Goal: Task Accomplishment & Management: Manage account settings

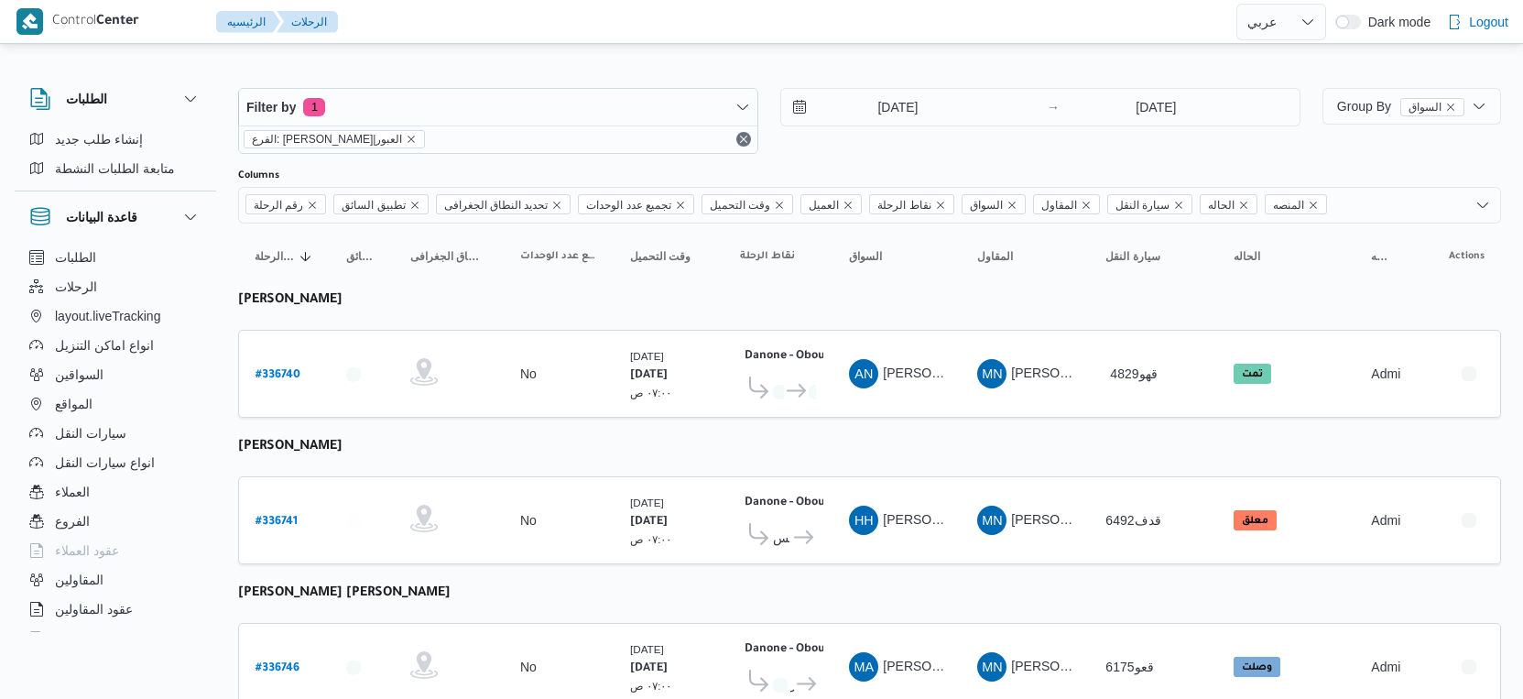
select select "ar"
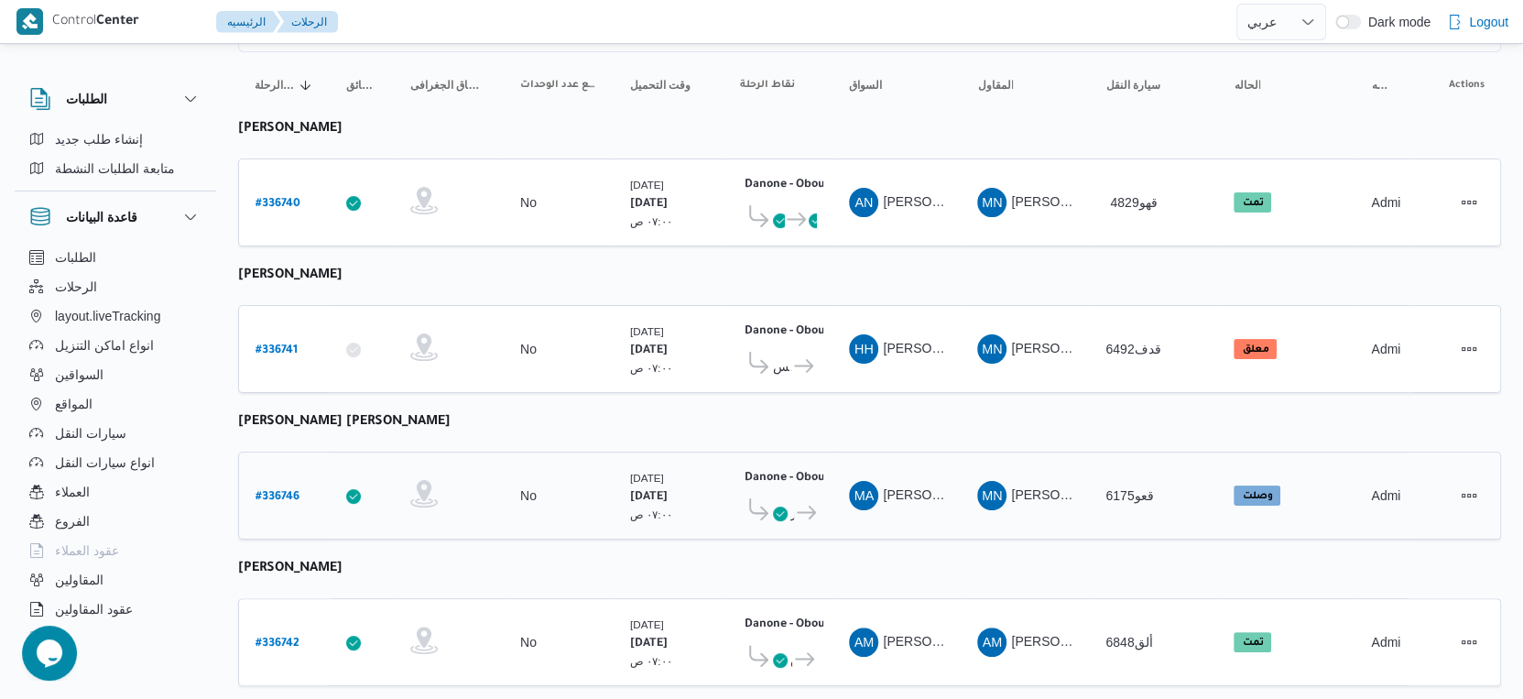
scroll to position [126, 0]
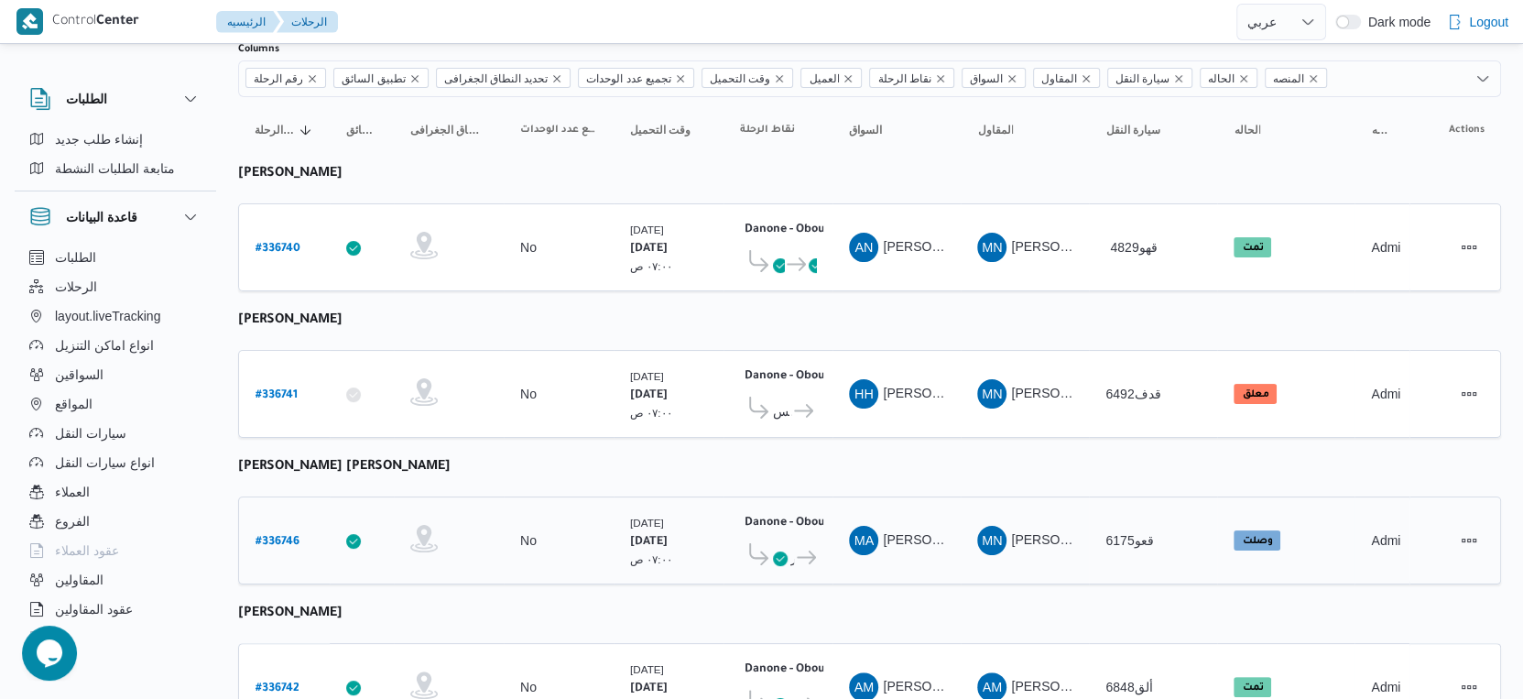
click at [288, 536] on b "# 336746" at bounding box center [277, 542] width 44 height 13
select select "ar"
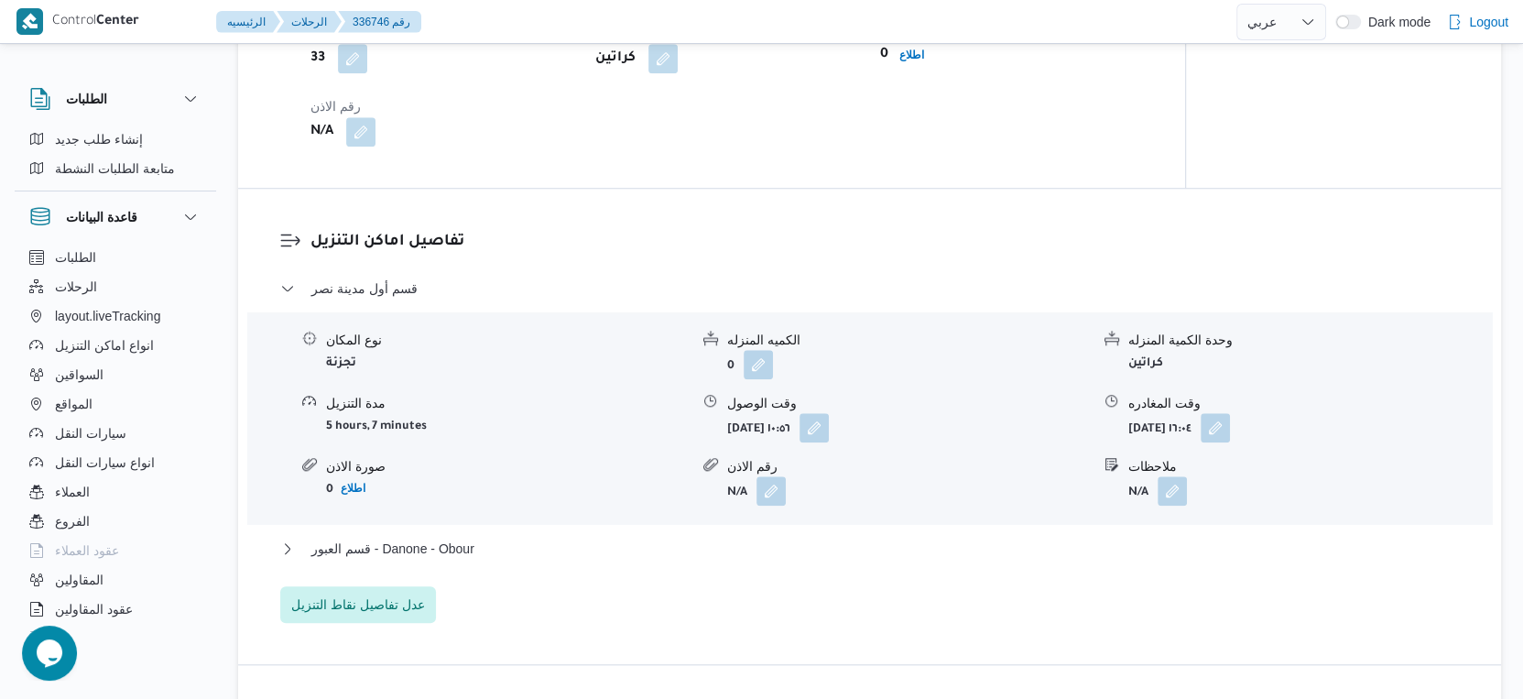
scroll to position [1424, 0]
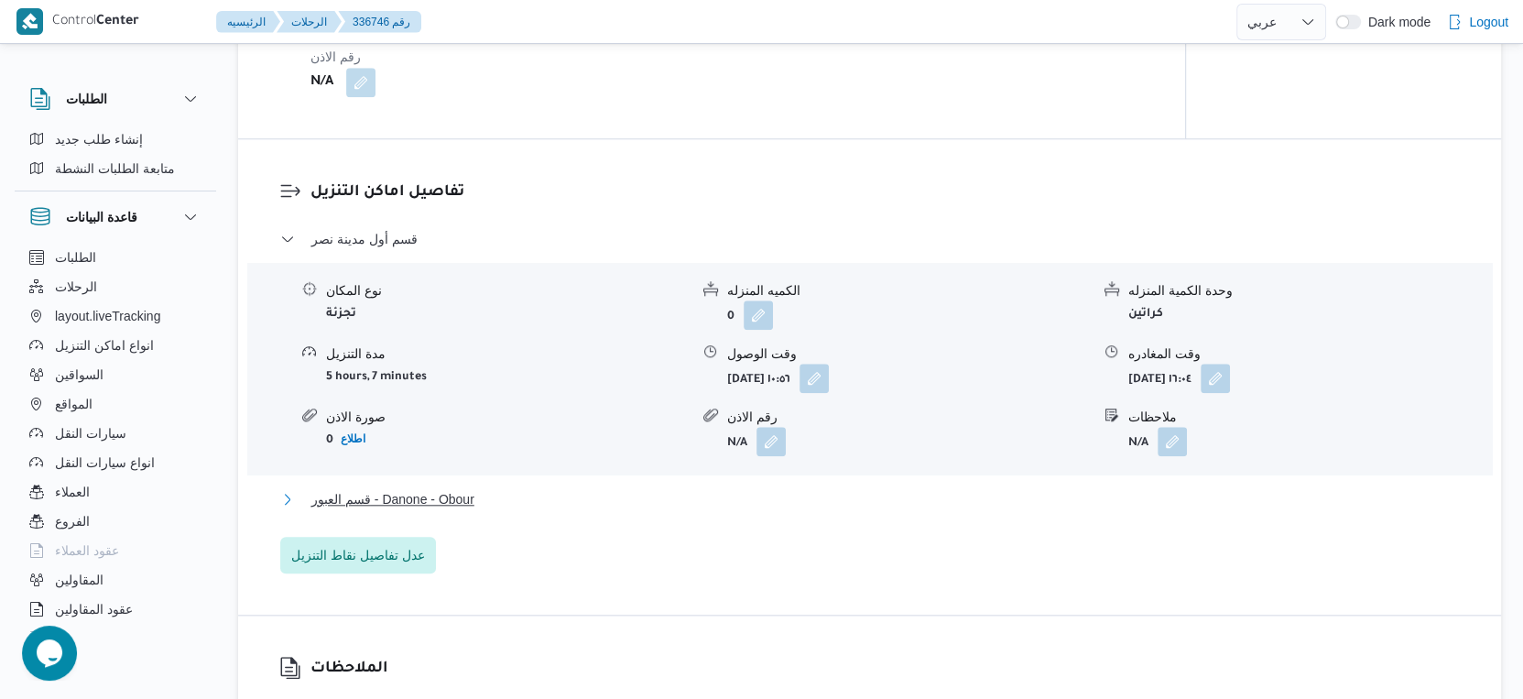
click at [585, 492] on button "قسم العبور - Danone - Obour" at bounding box center [869, 499] width 1179 height 22
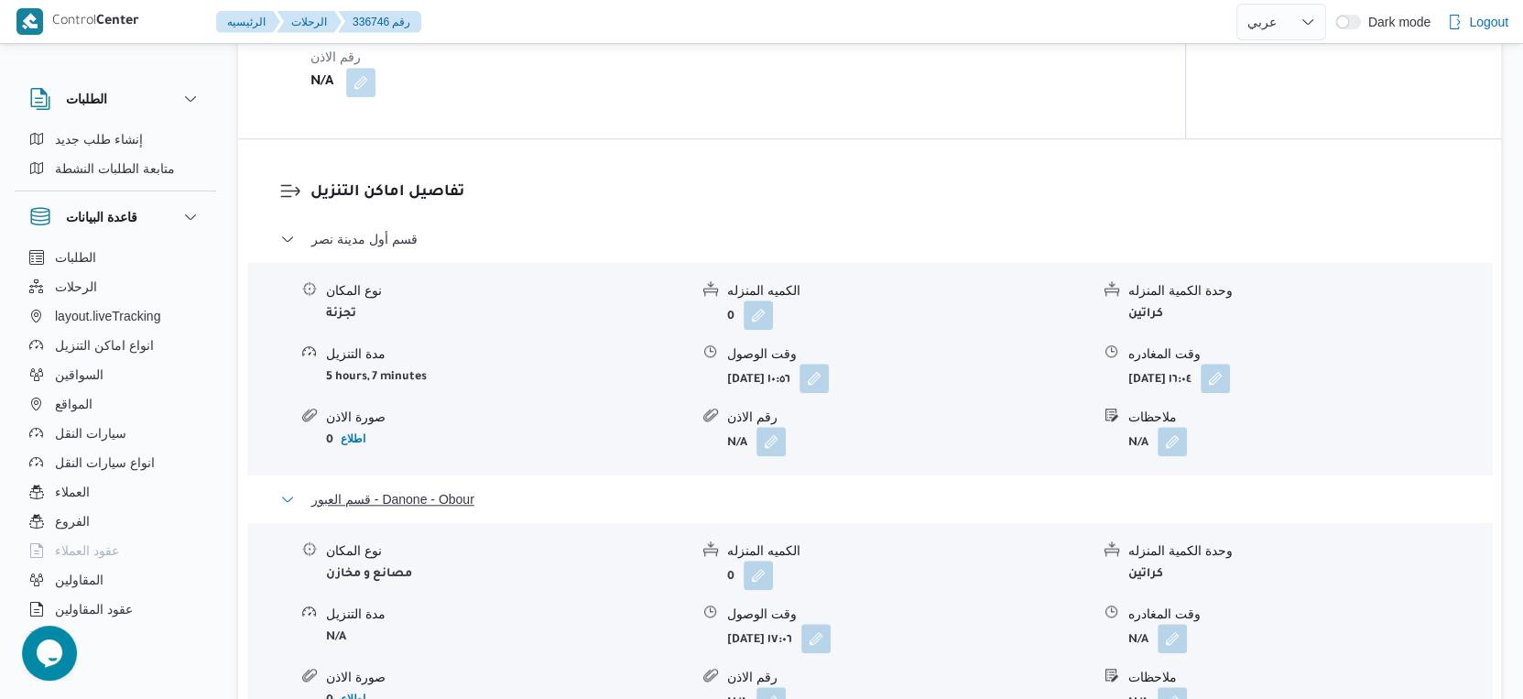
click at [585, 492] on button "قسم العبور - Danone - Obour" at bounding box center [869, 499] width 1179 height 22
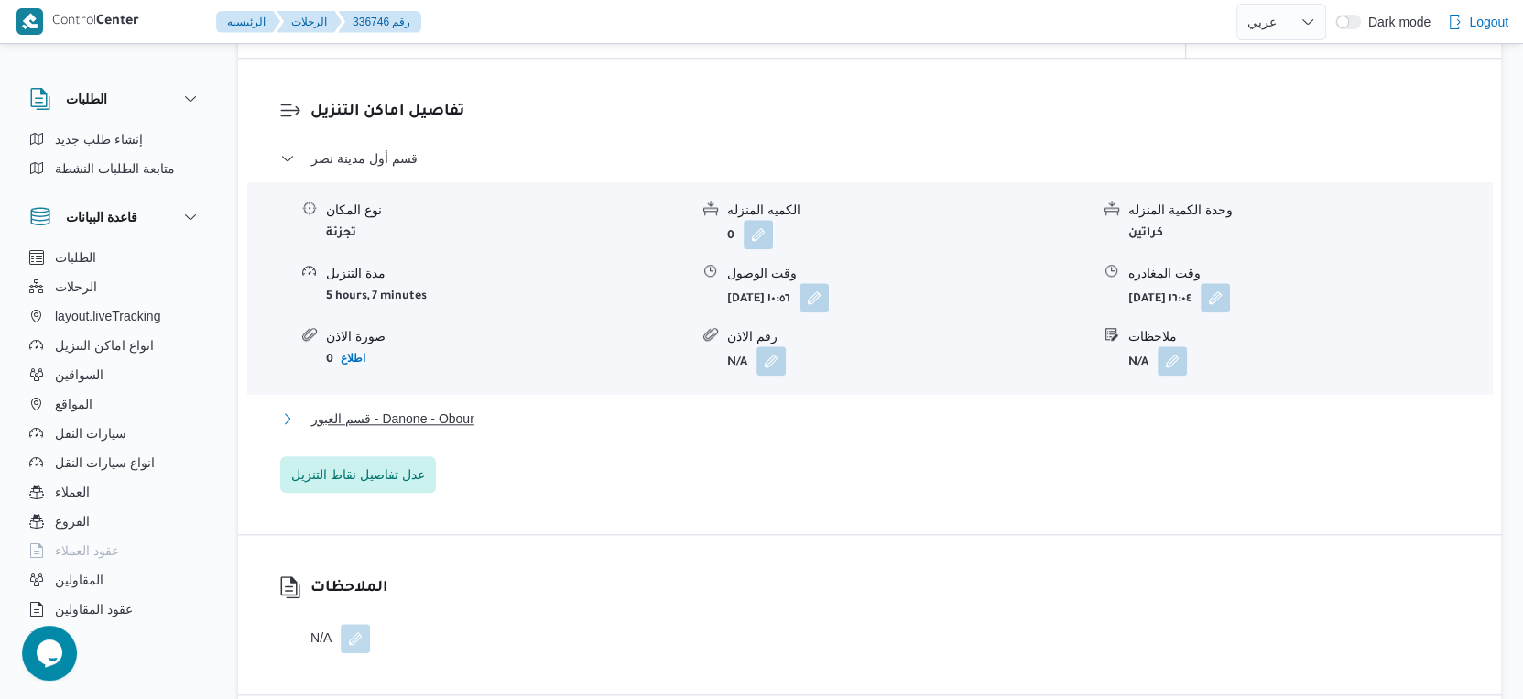
scroll to position [1627, 0]
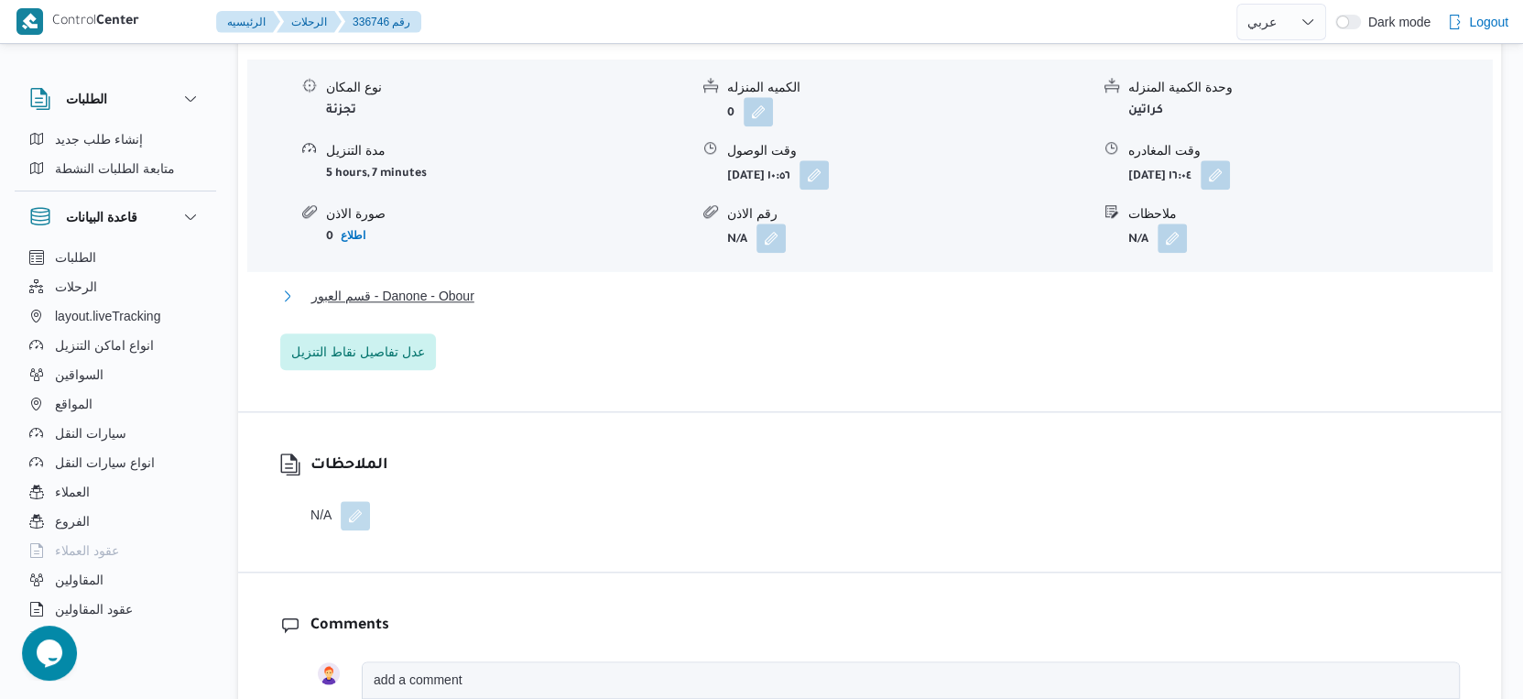
click at [482, 294] on button "قسم العبور - Danone - Obour" at bounding box center [869, 296] width 1179 height 22
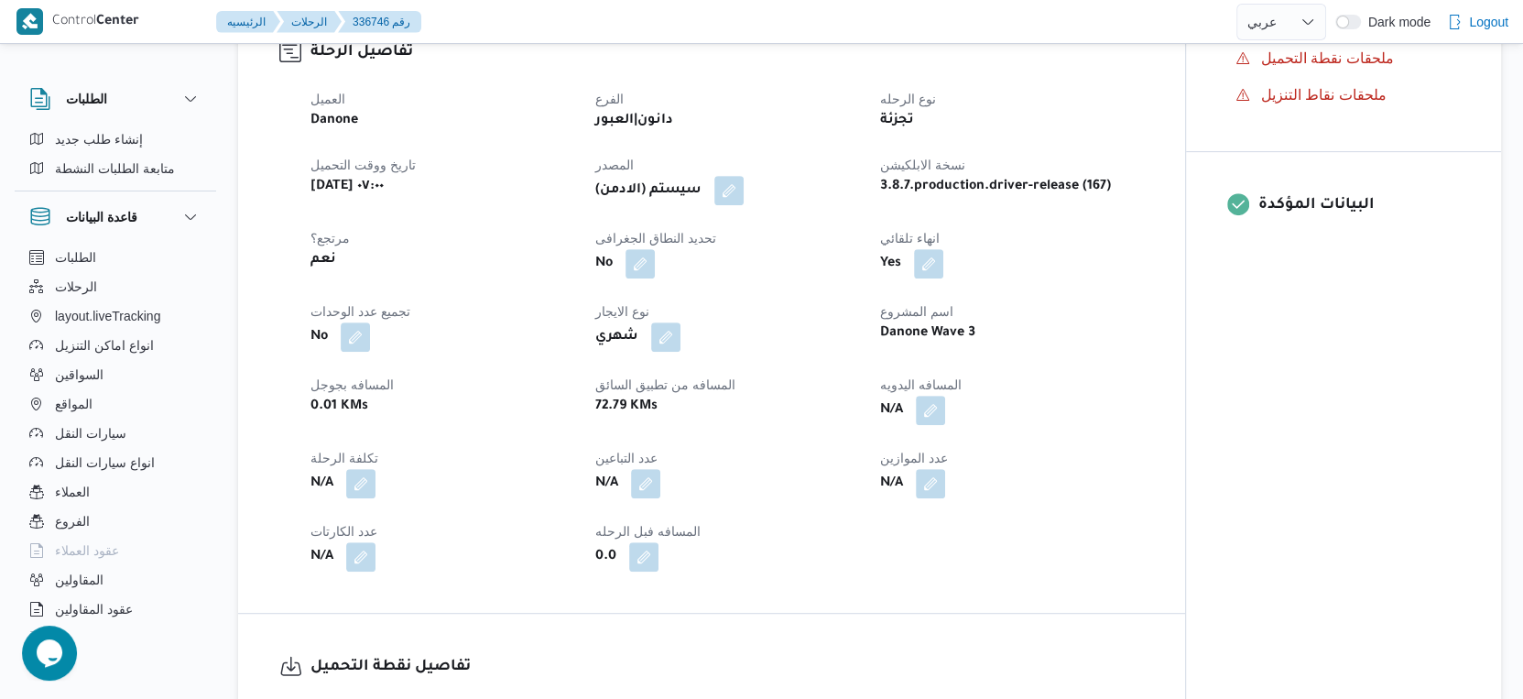
scroll to position [610, 0]
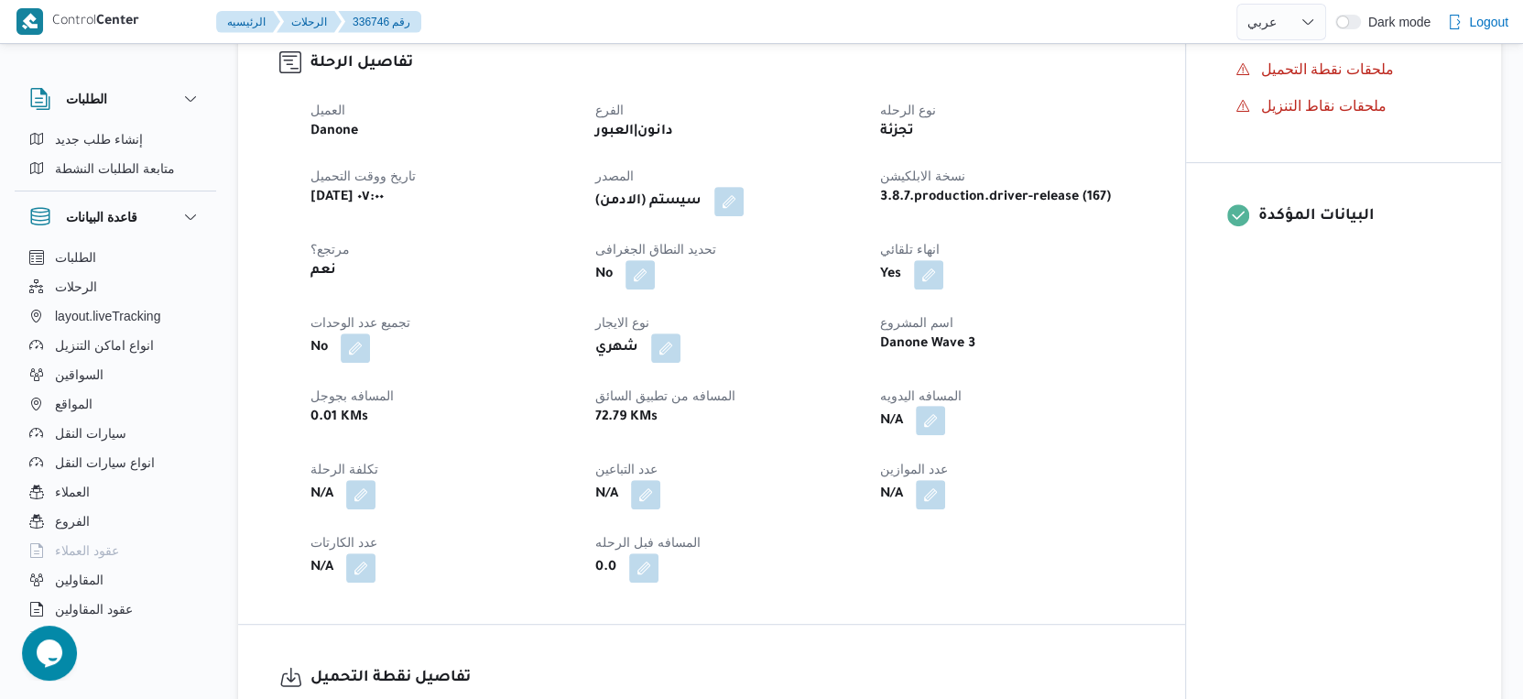
click at [931, 419] on button "button" at bounding box center [930, 420] width 29 height 29
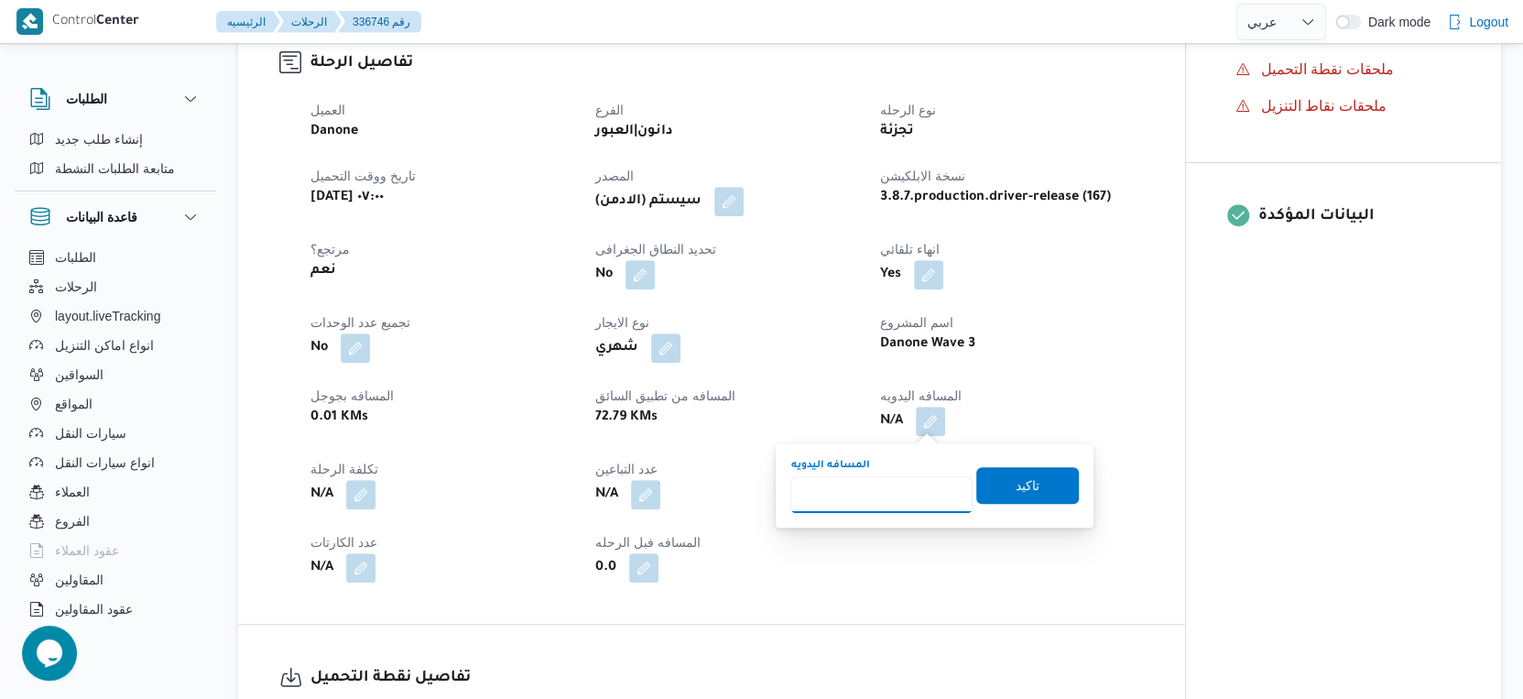
click at [903, 488] on input "المسافه اليدويه" at bounding box center [881, 494] width 182 height 37
type input "76"
click at [1051, 487] on span "تاكيد" at bounding box center [1027, 484] width 103 height 37
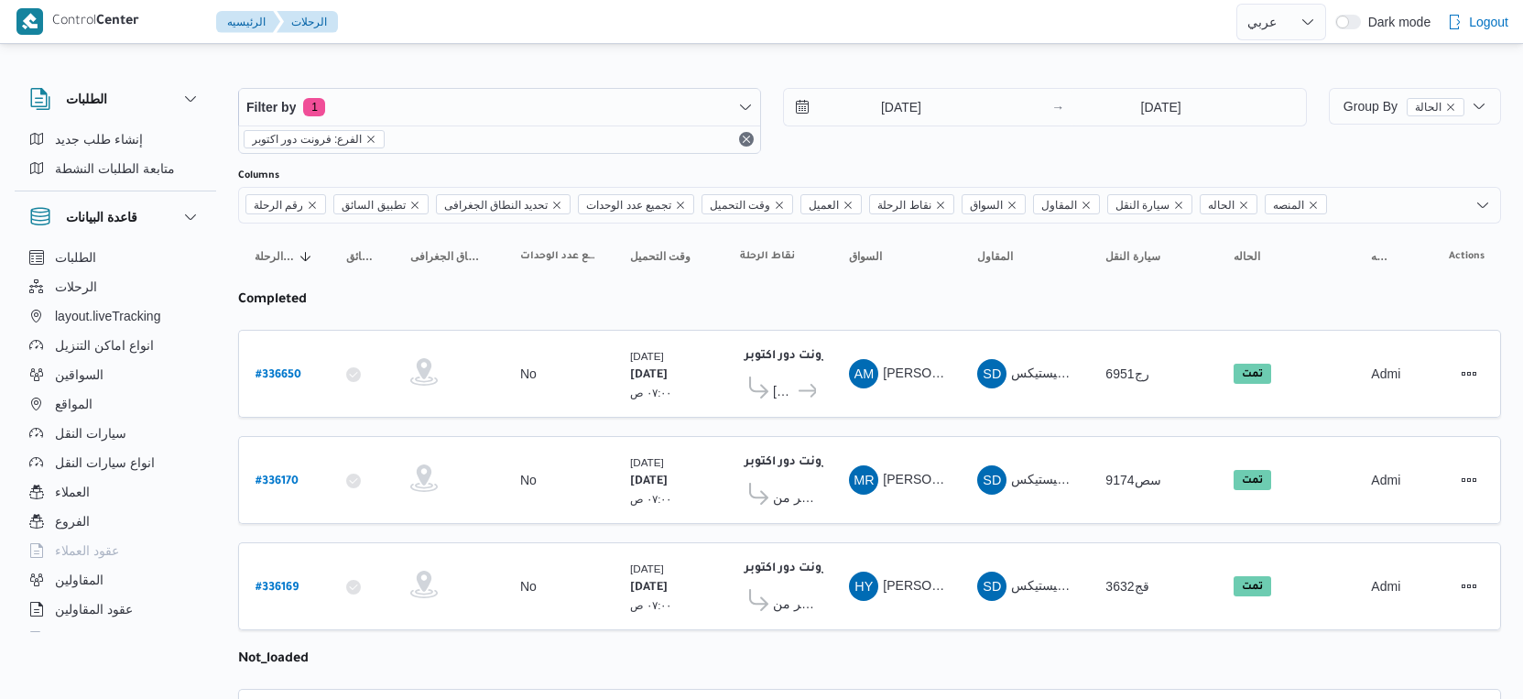
select select "ar"
click at [927, 114] on input "9/9/2025" at bounding box center [888, 107] width 208 height 37
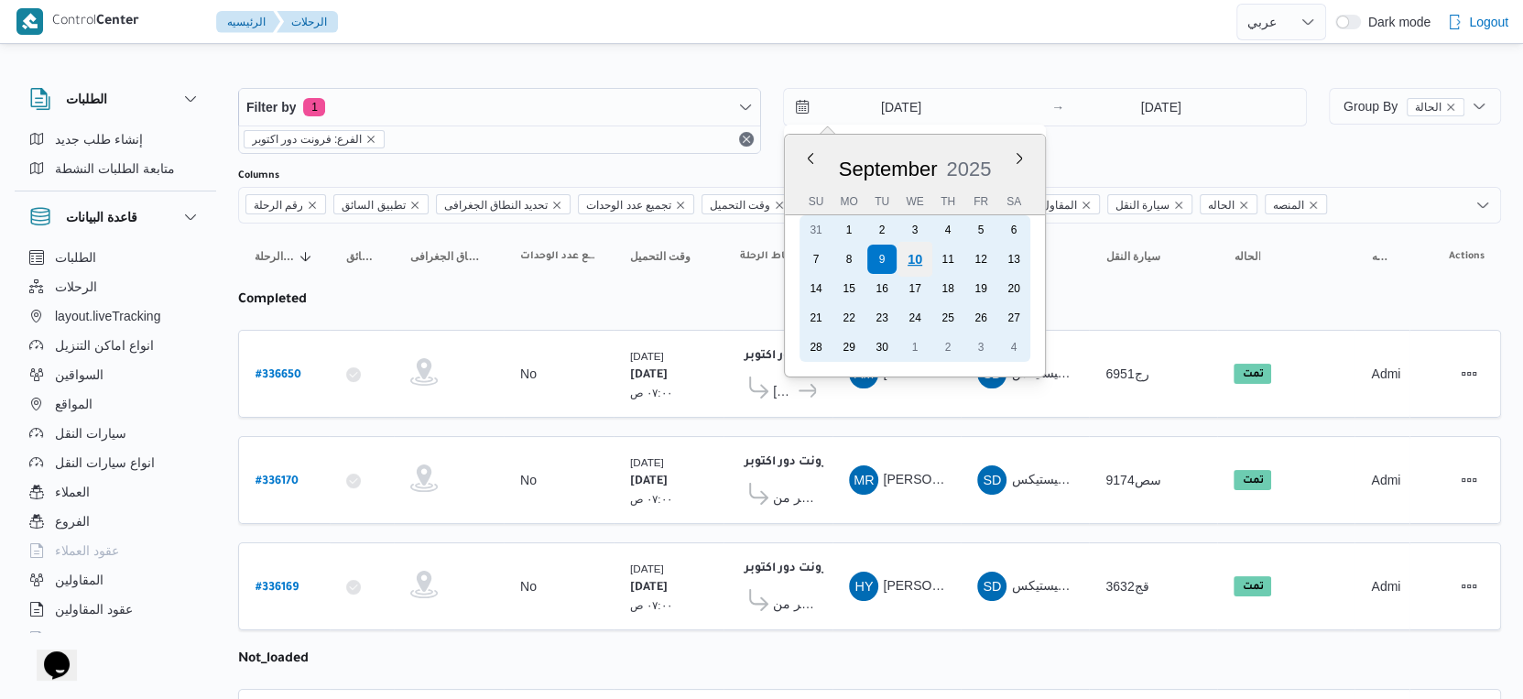
click at [915, 258] on div "10" at bounding box center [914, 259] width 35 height 35
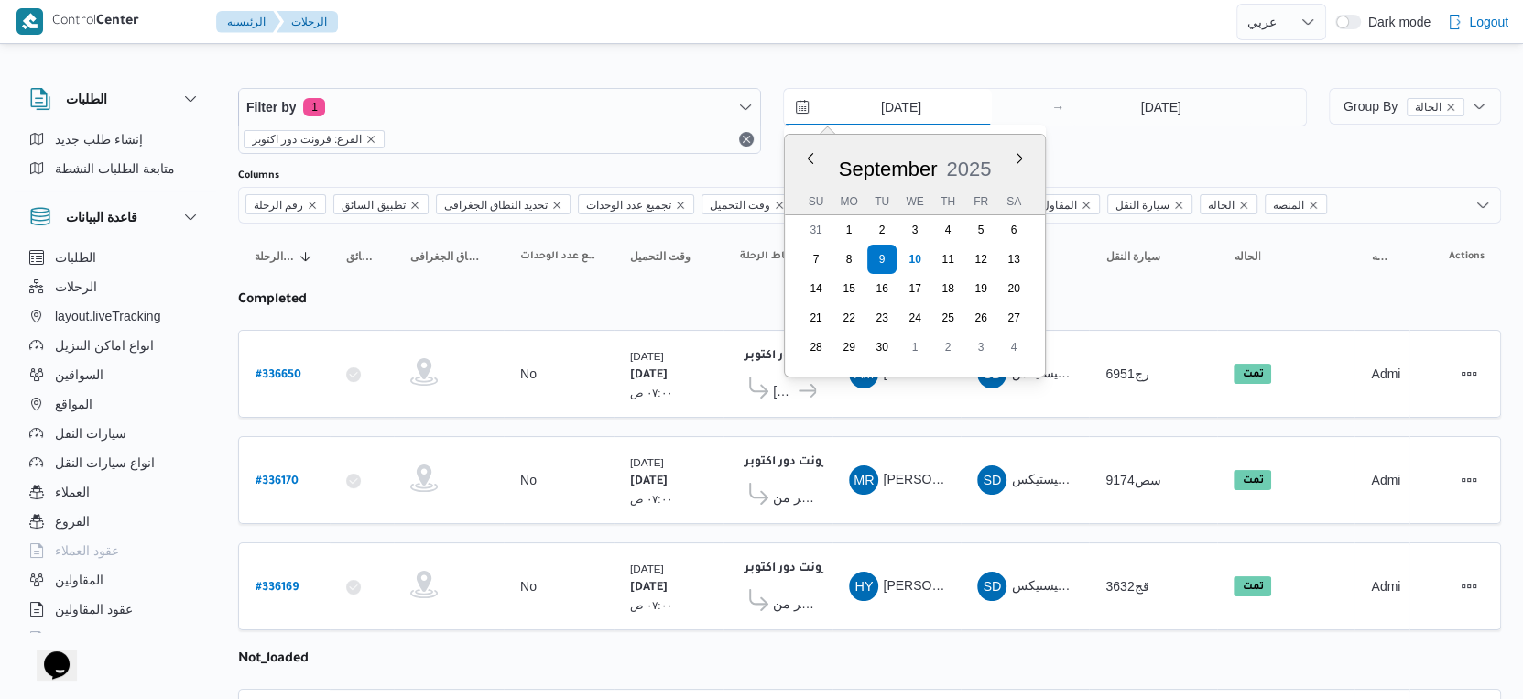
type input "[DATE]"
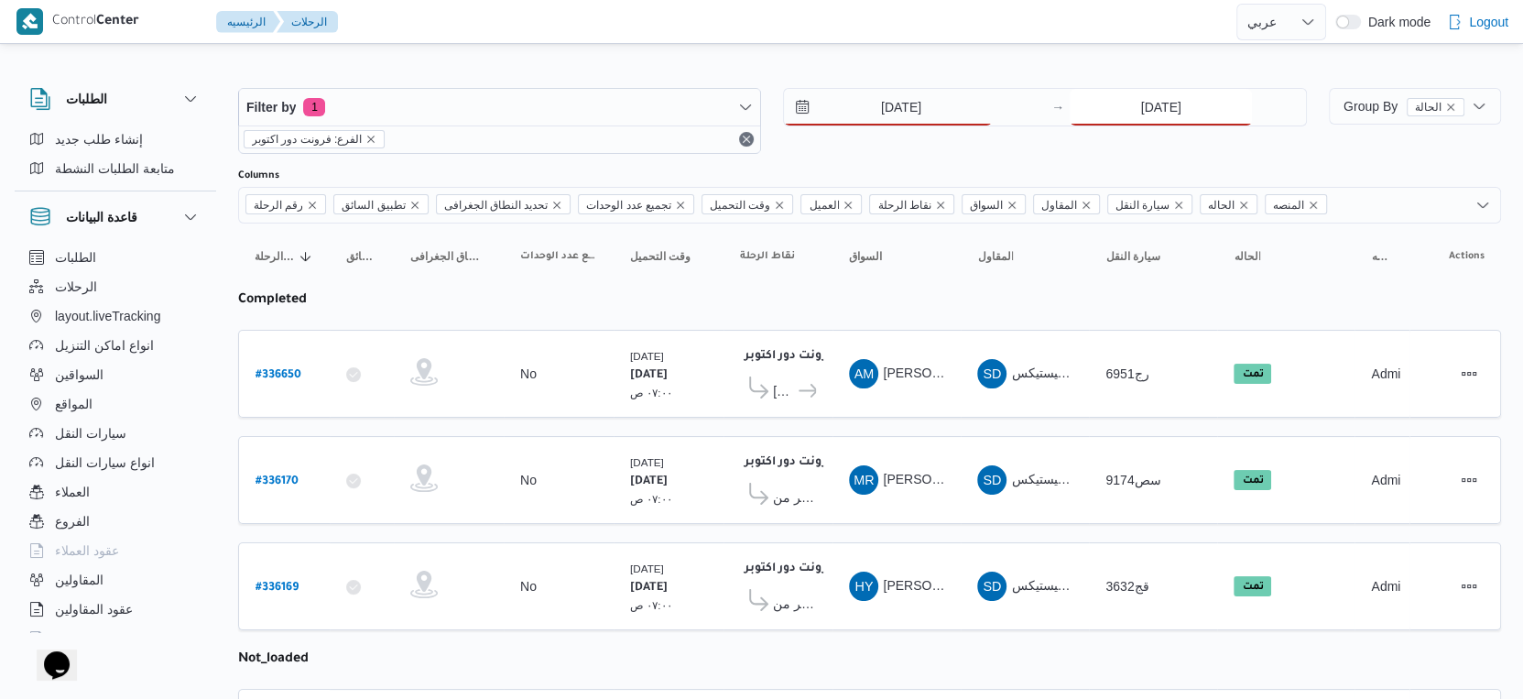
click at [1144, 98] on input "9/9/2025" at bounding box center [1160, 107] width 182 height 37
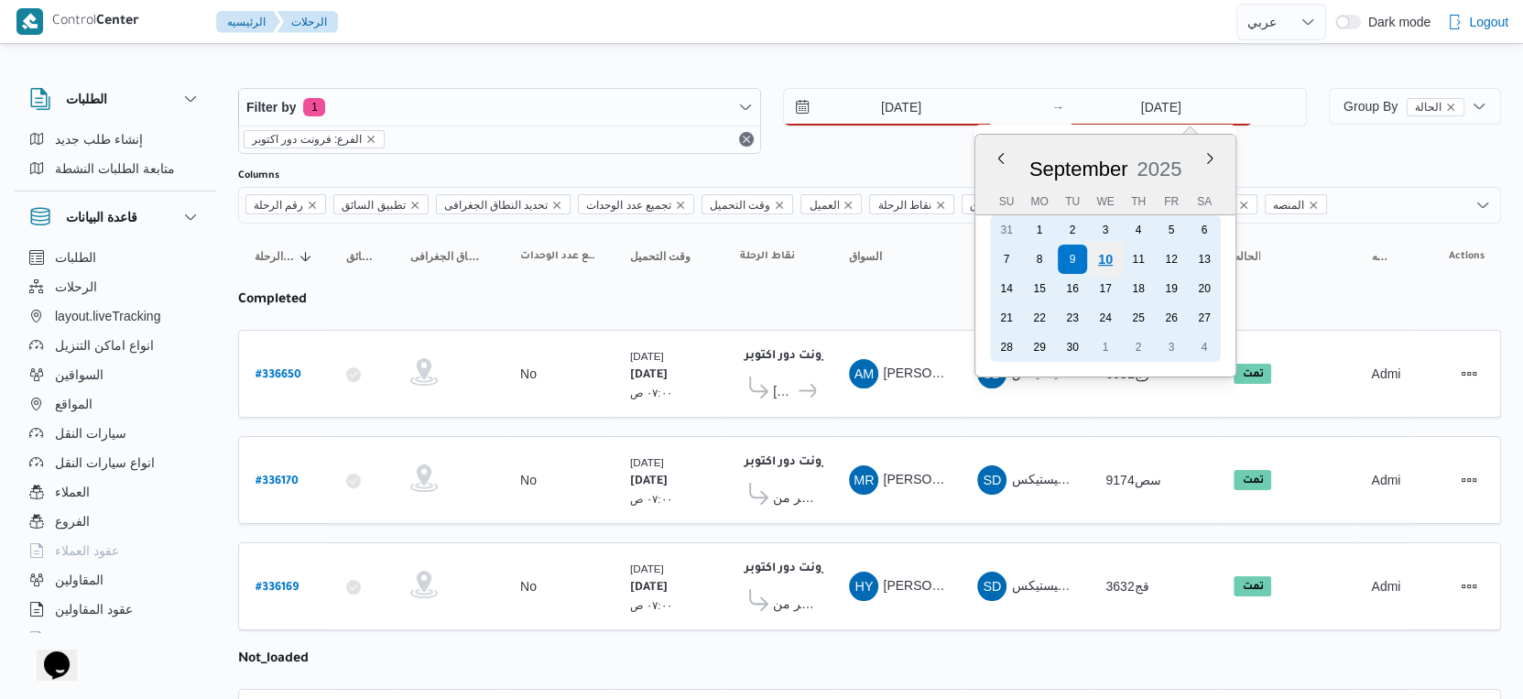
click at [1101, 253] on div "10" at bounding box center [1105, 259] width 35 height 35
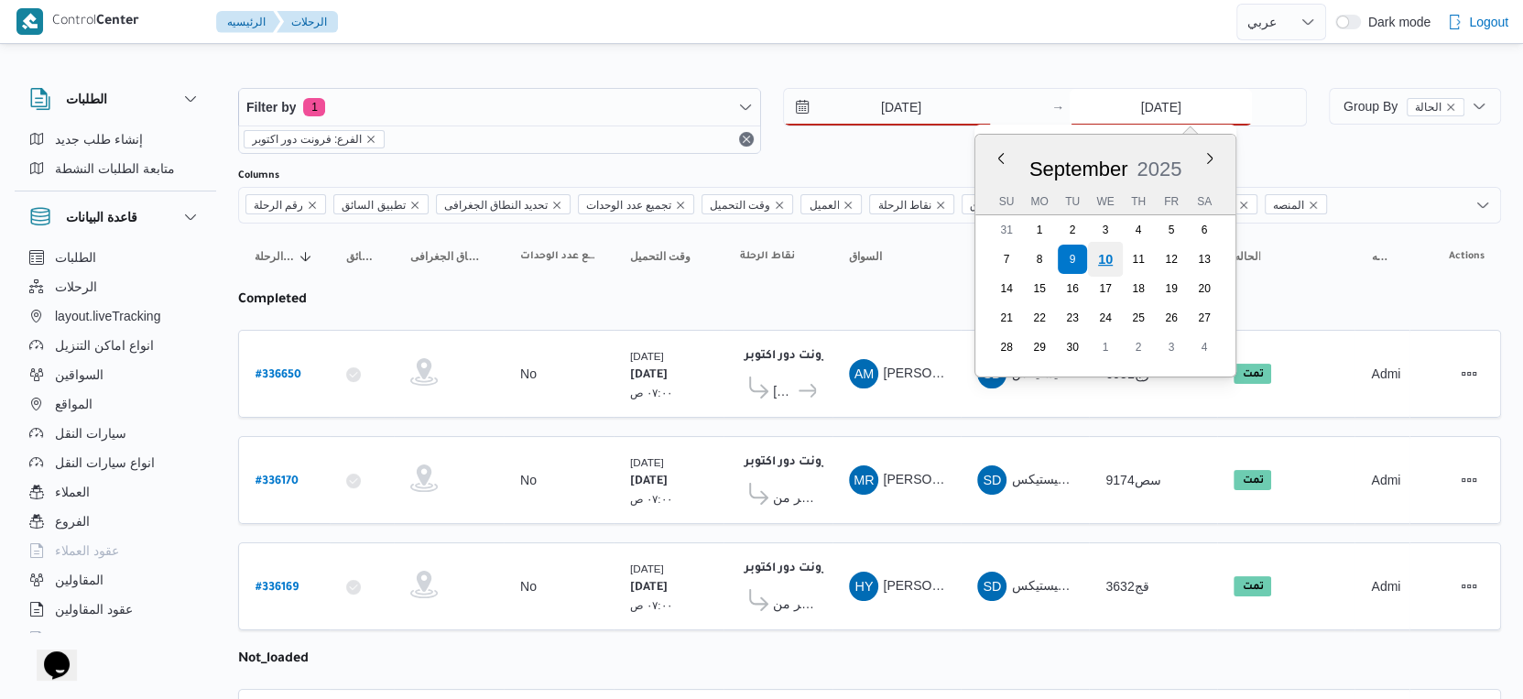
type input "[DATE]"
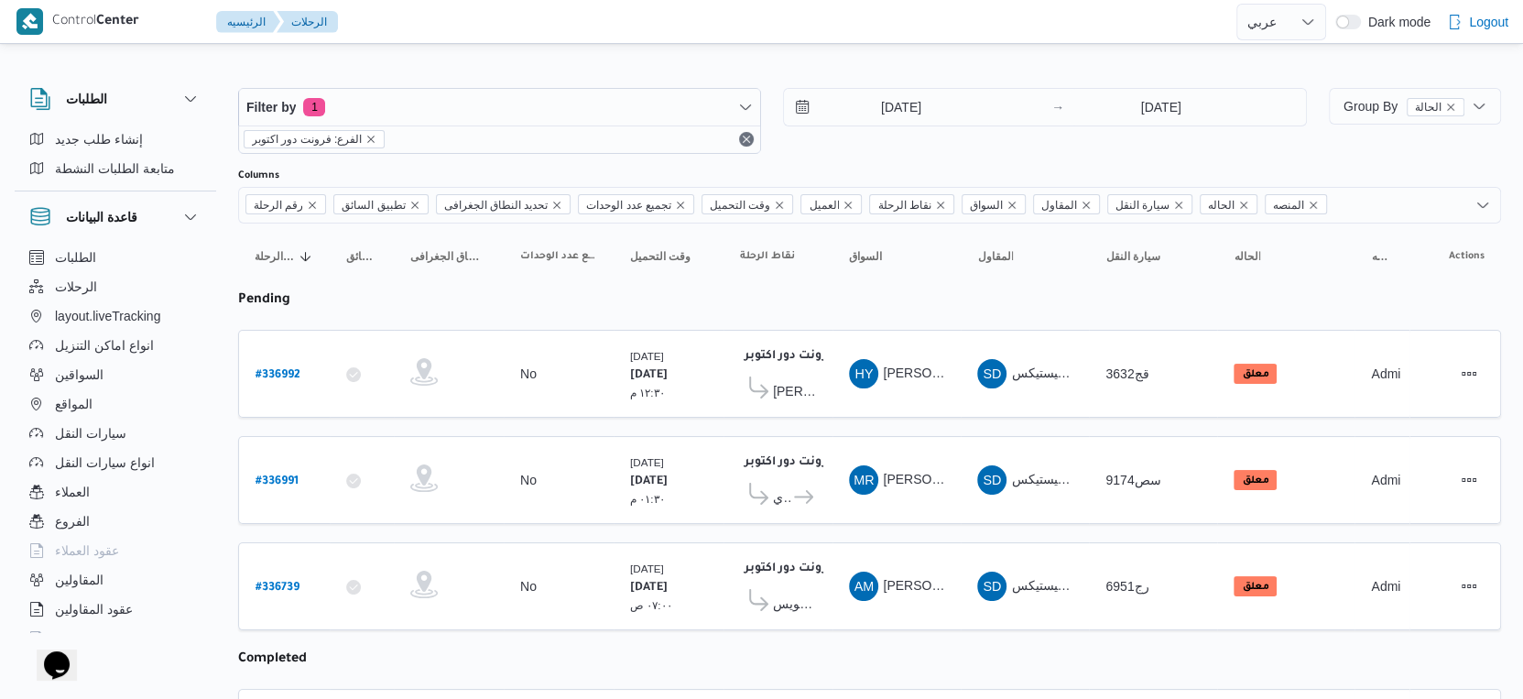
click at [774, 613] on div "فرونت دور اكتوبر ١٠:٤٨ م كارفور السويس" at bounding box center [777, 586] width 91 height 77
click at [795, 592] on span "كارفور السويس" at bounding box center [794, 603] width 43 height 22
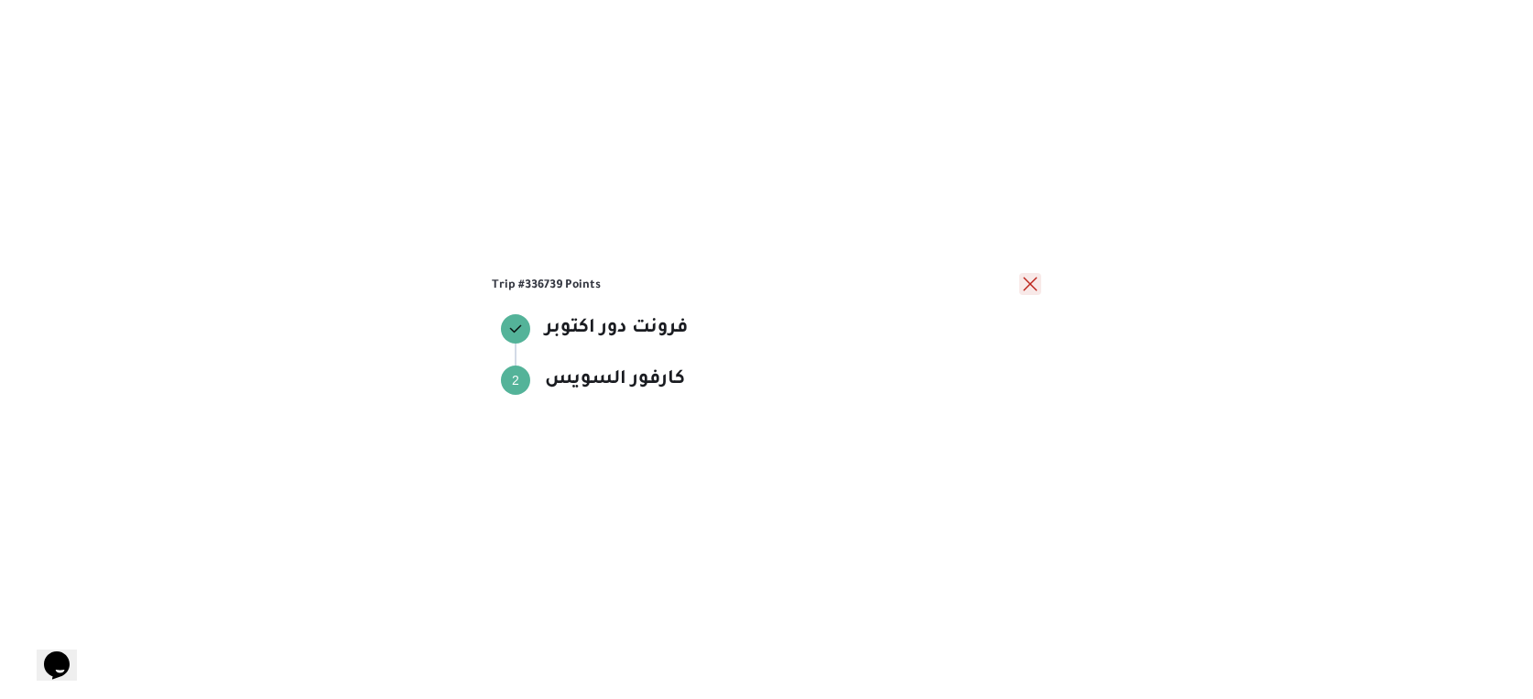
click at [1030, 283] on button "close" at bounding box center [1030, 284] width 22 height 22
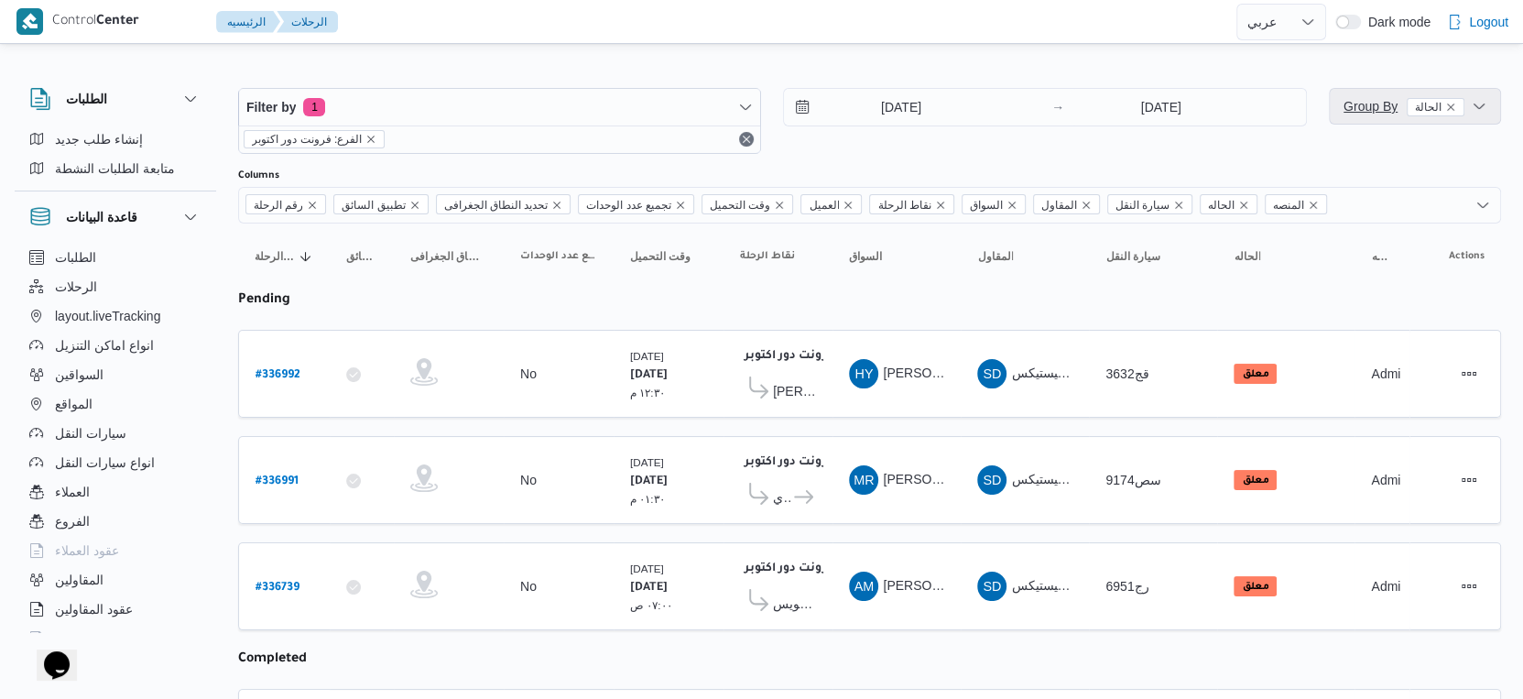
click at [1390, 105] on span "Group By الحالة" at bounding box center [1403, 106] width 121 height 15
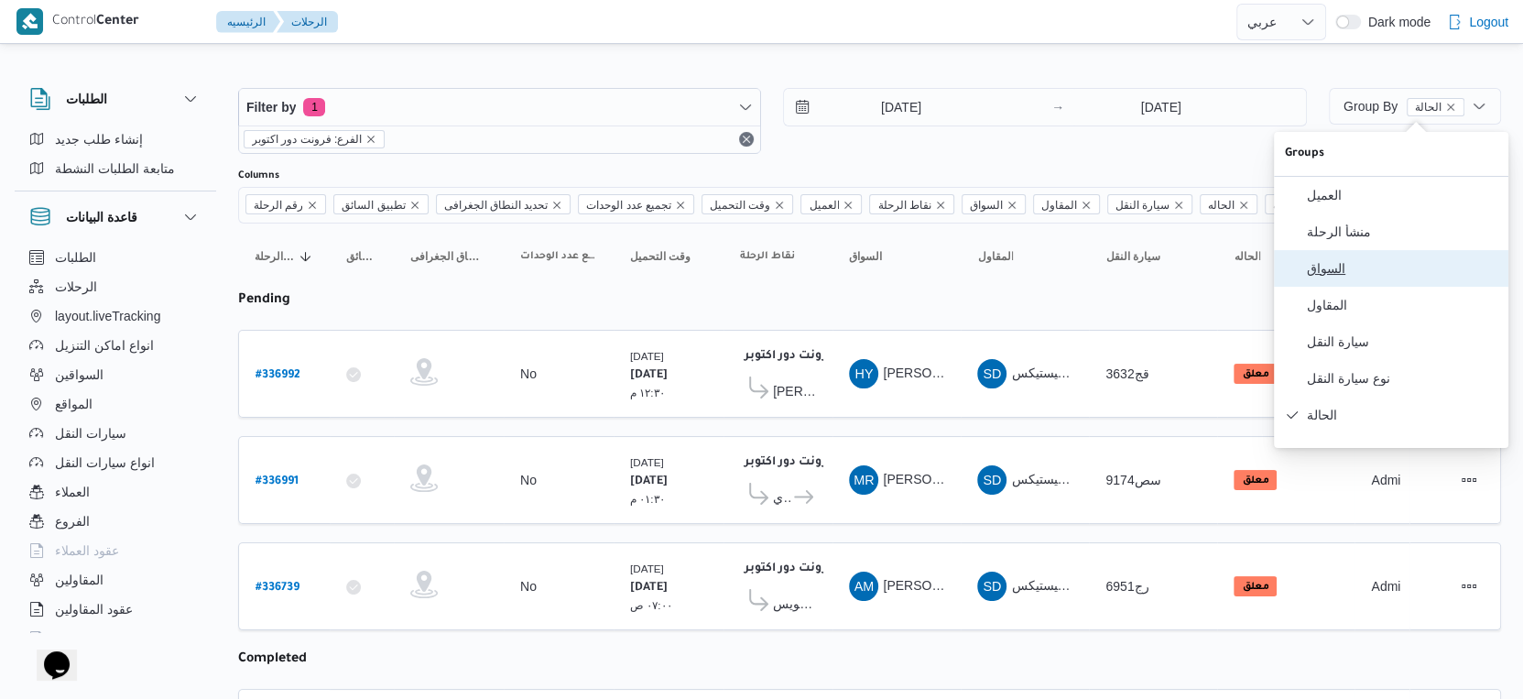
click at [1348, 287] on button "السواق" at bounding box center [1391, 268] width 234 height 37
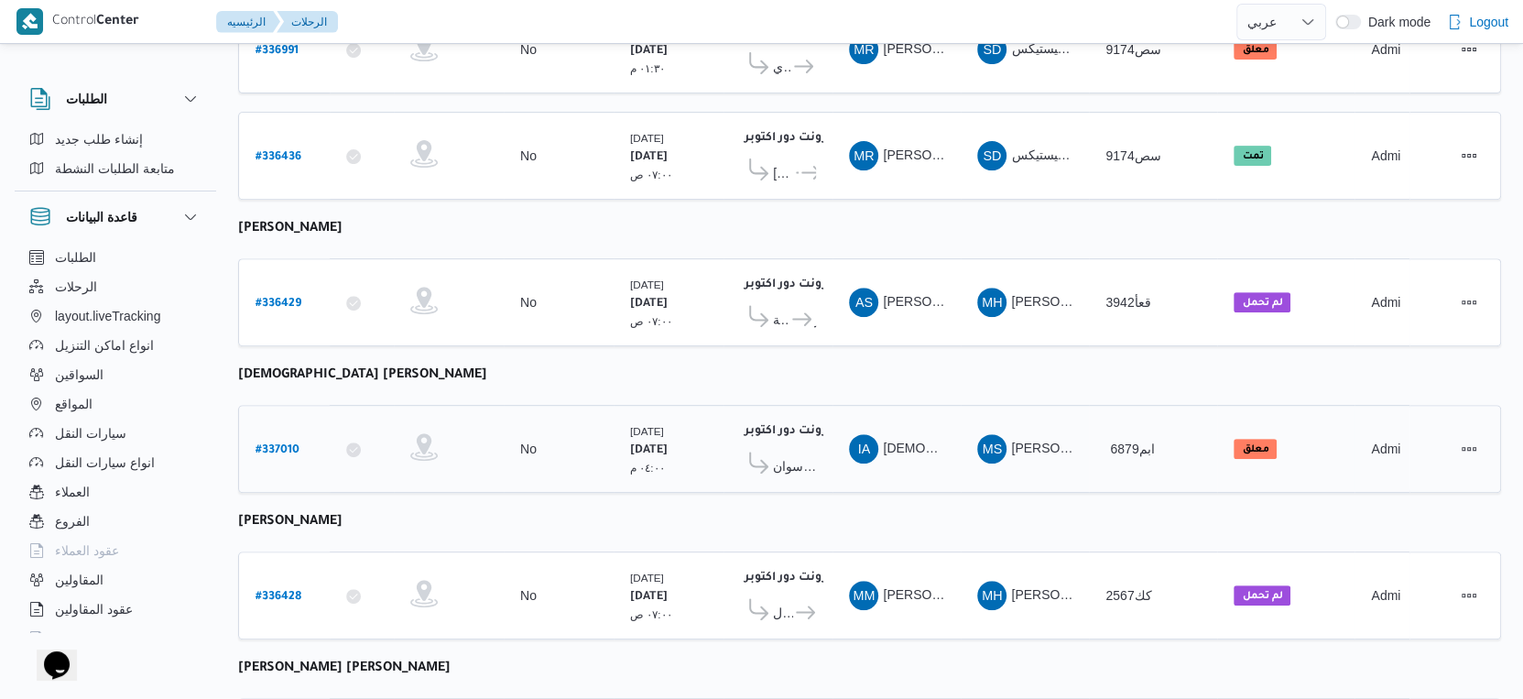
scroll to position [712, 0]
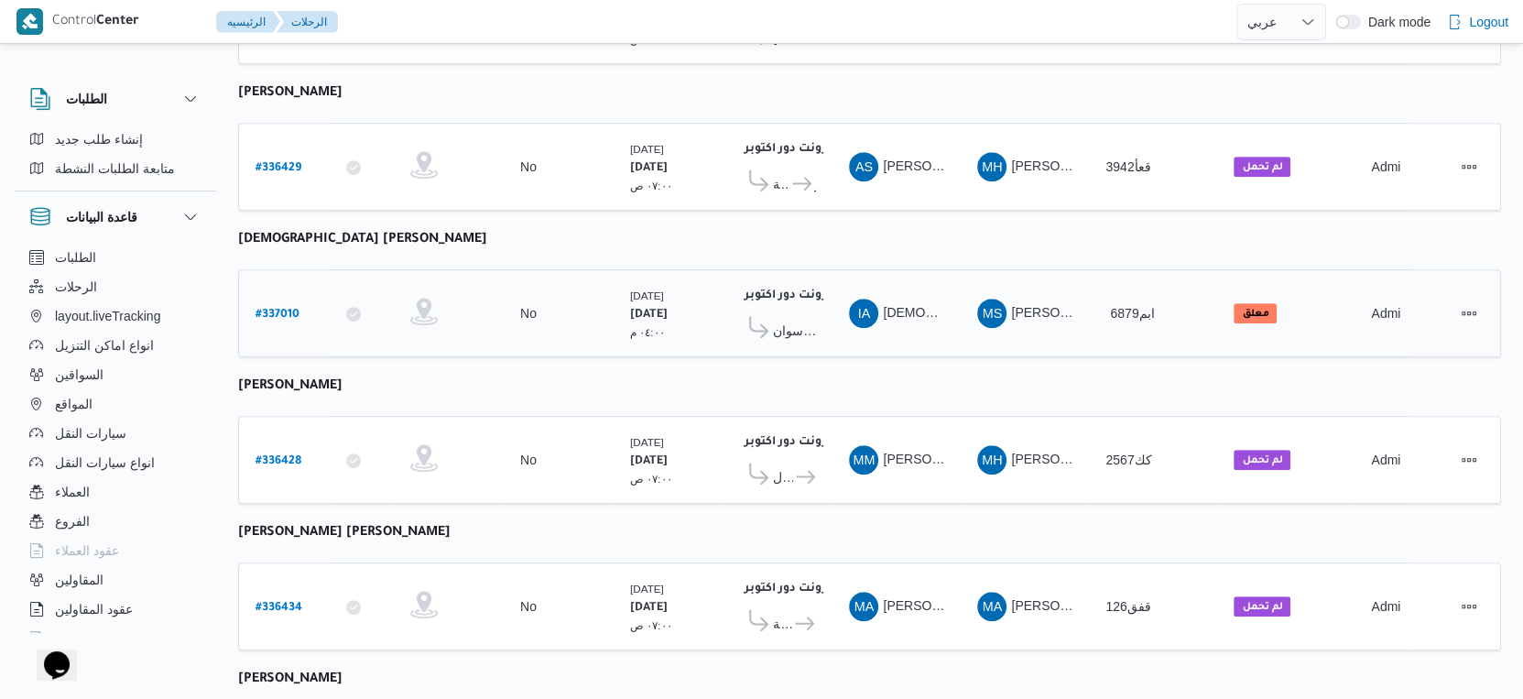
click at [285, 309] on b "# 337010" at bounding box center [277, 315] width 44 height 13
select select "ar"
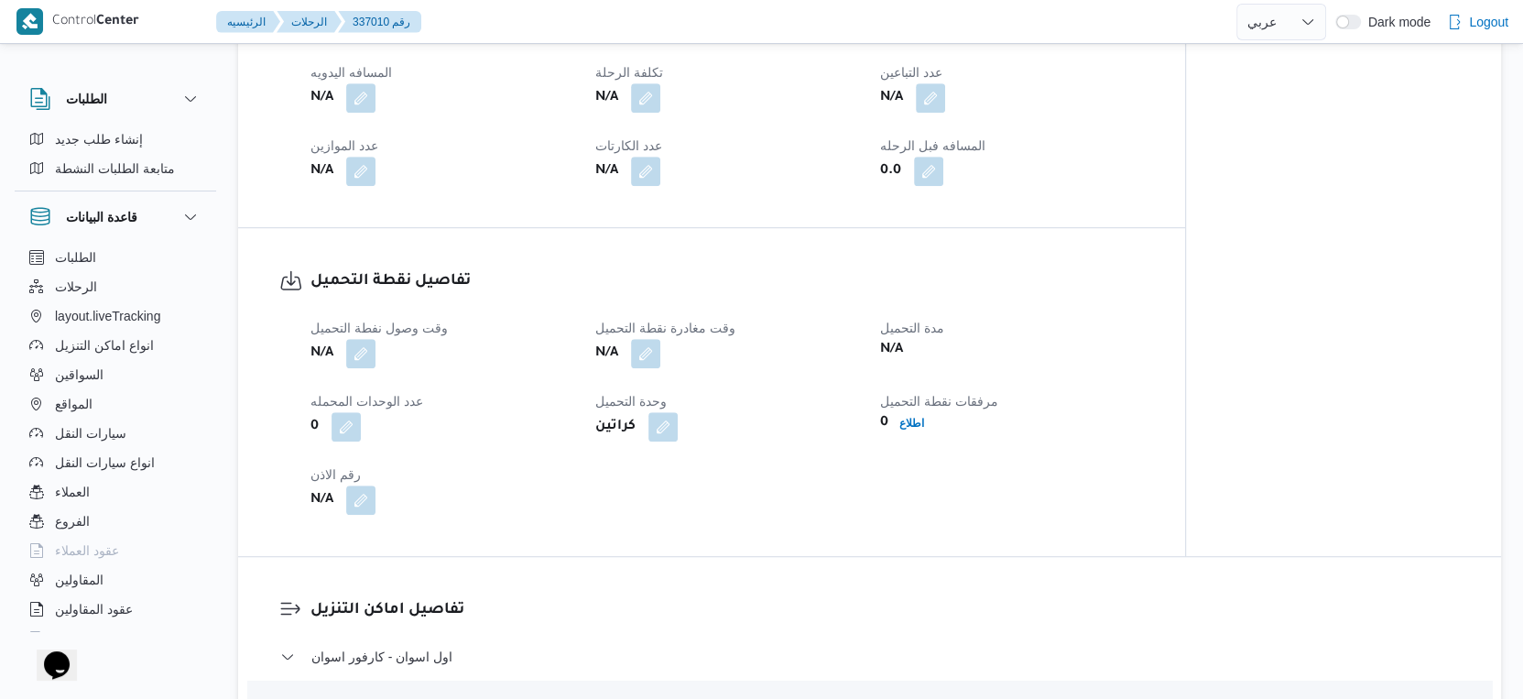
scroll to position [916, 0]
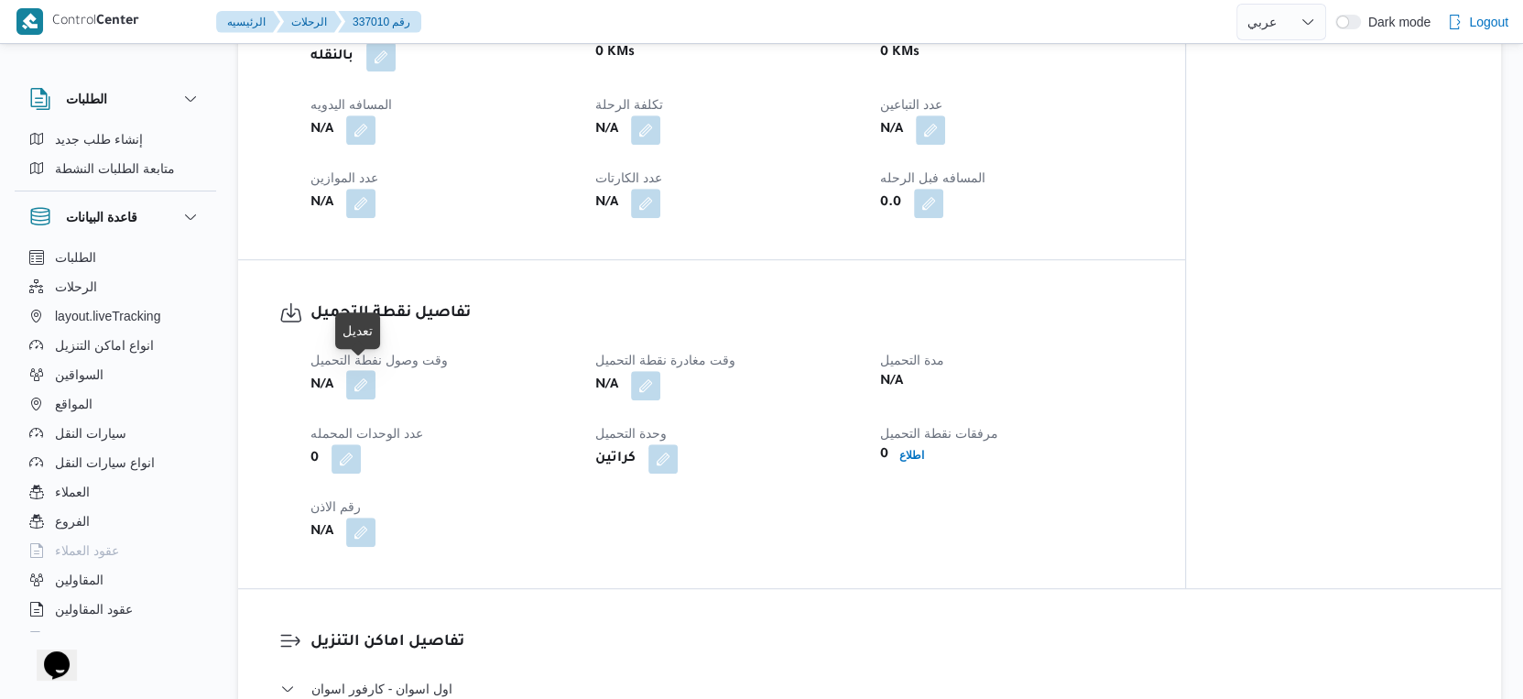
click at [363, 376] on button "button" at bounding box center [360, 384] width 29 height 29
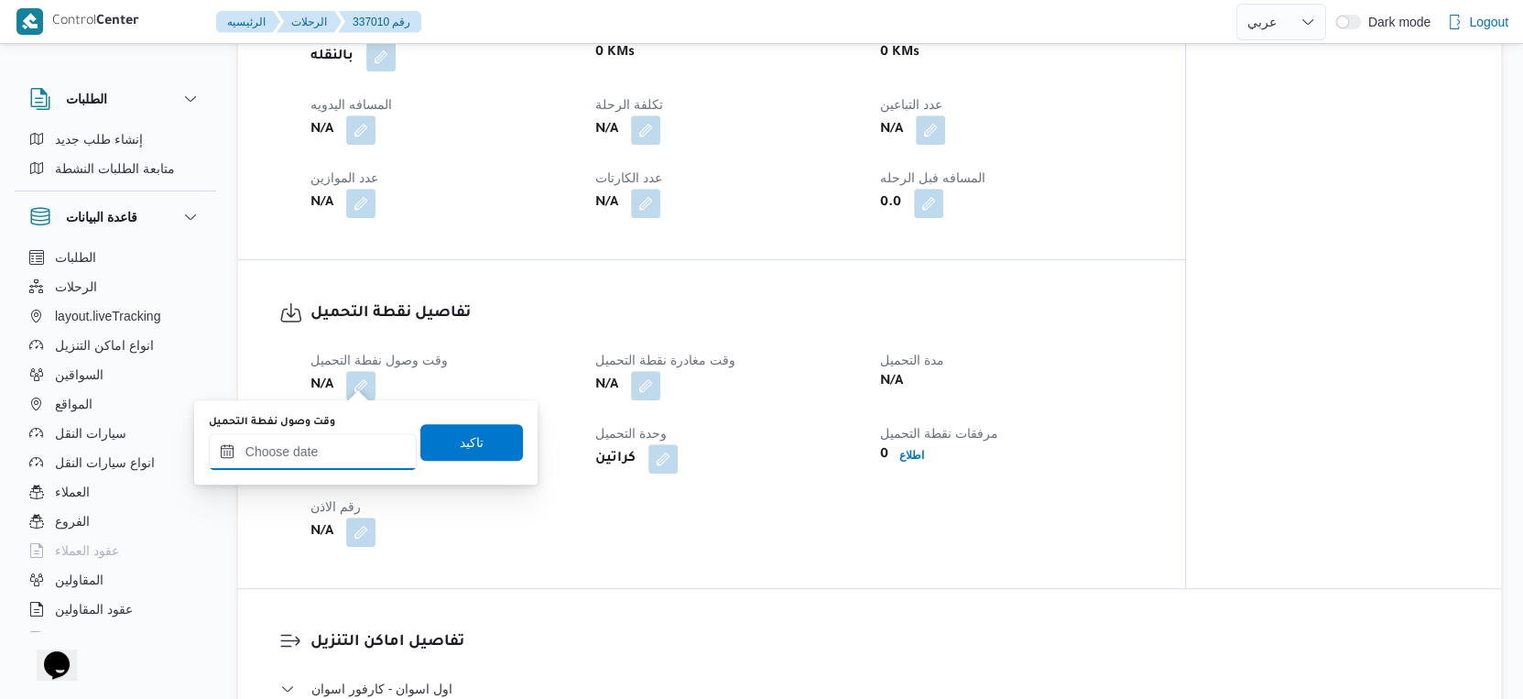
click at [329, 451] on input "وقت وصول نفطة التحميل" at bounding box center [313, 451] width 208 height 37
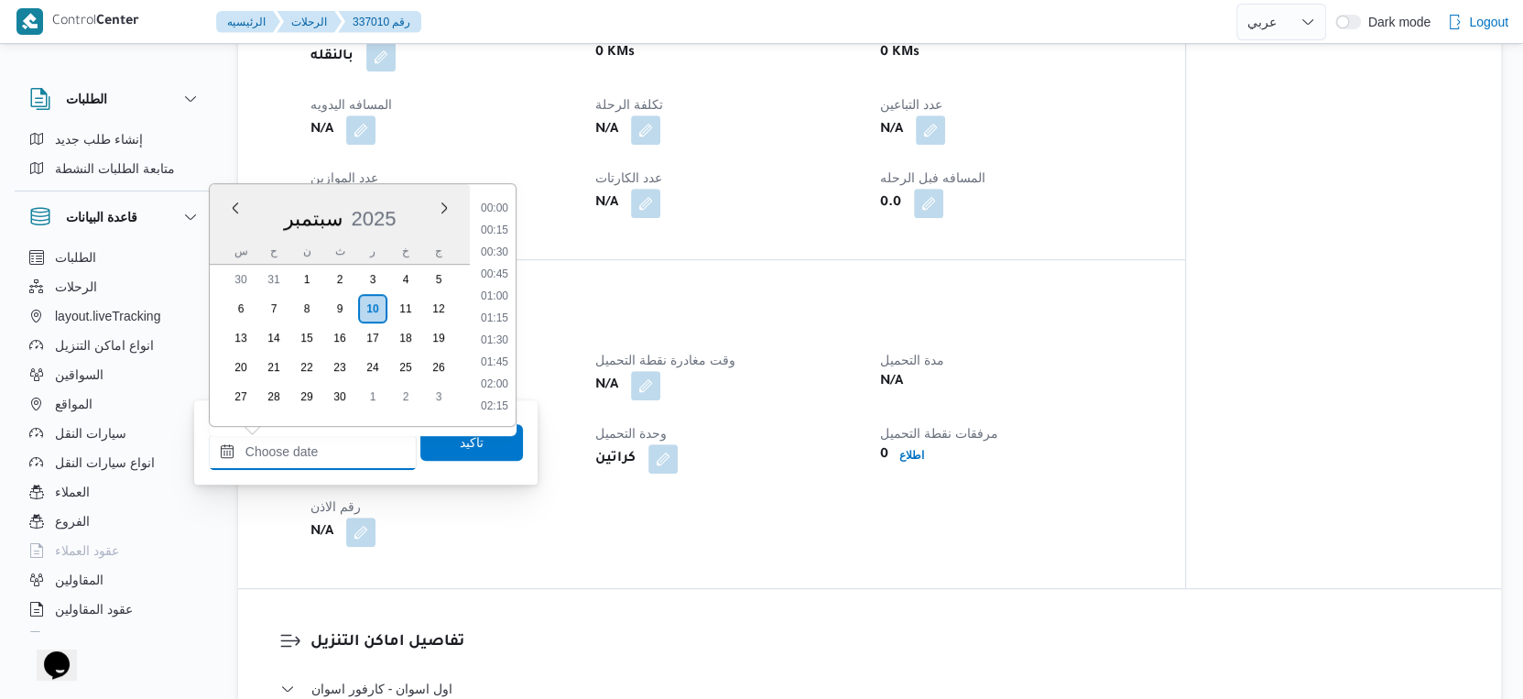
scroll to position [1404, 0]
click at [492, 296] on li "17:00" at bounding box center [494, 298] width 42 height 18
type input "١٠/٠٩/٢٠٢٥ ١٧:٠٠"
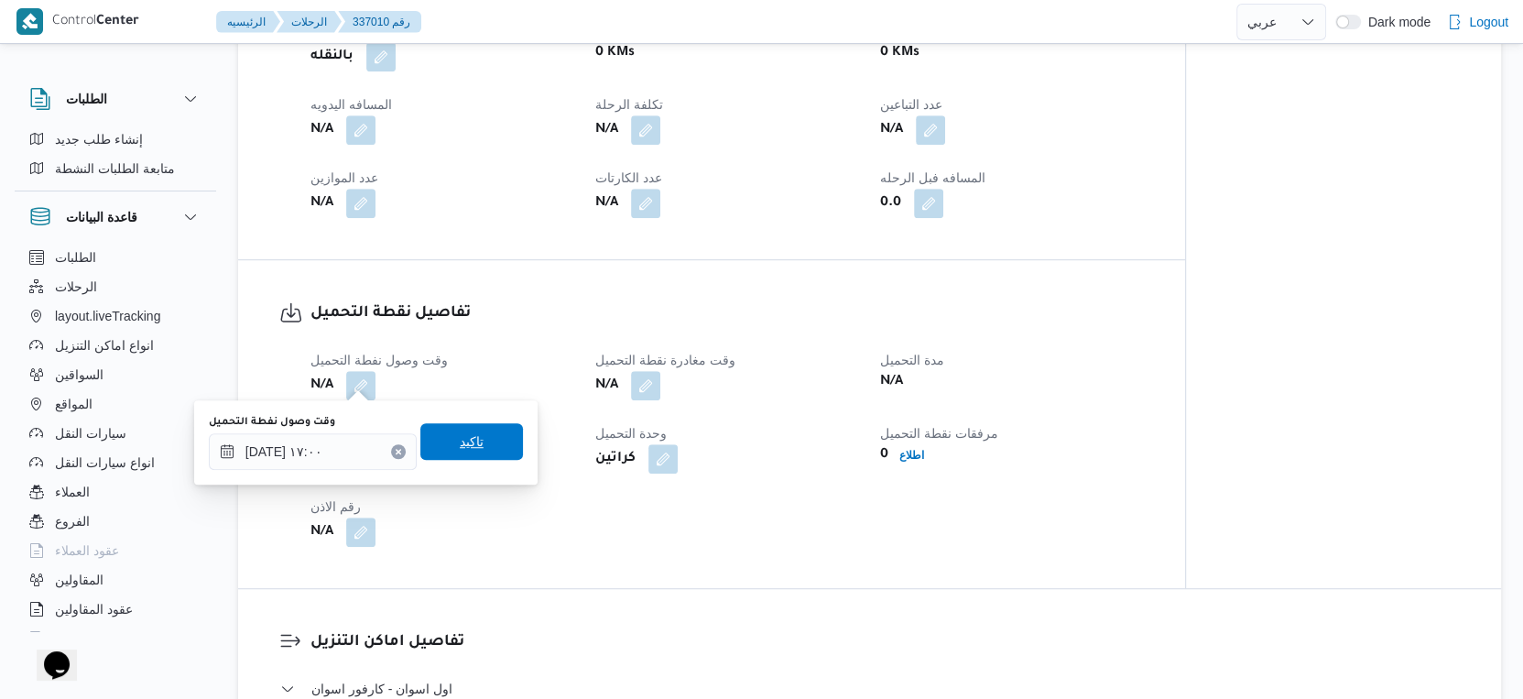
click at [479, 427] on span "تاكيد" at bounding box center [471, 441] width 103 height 37
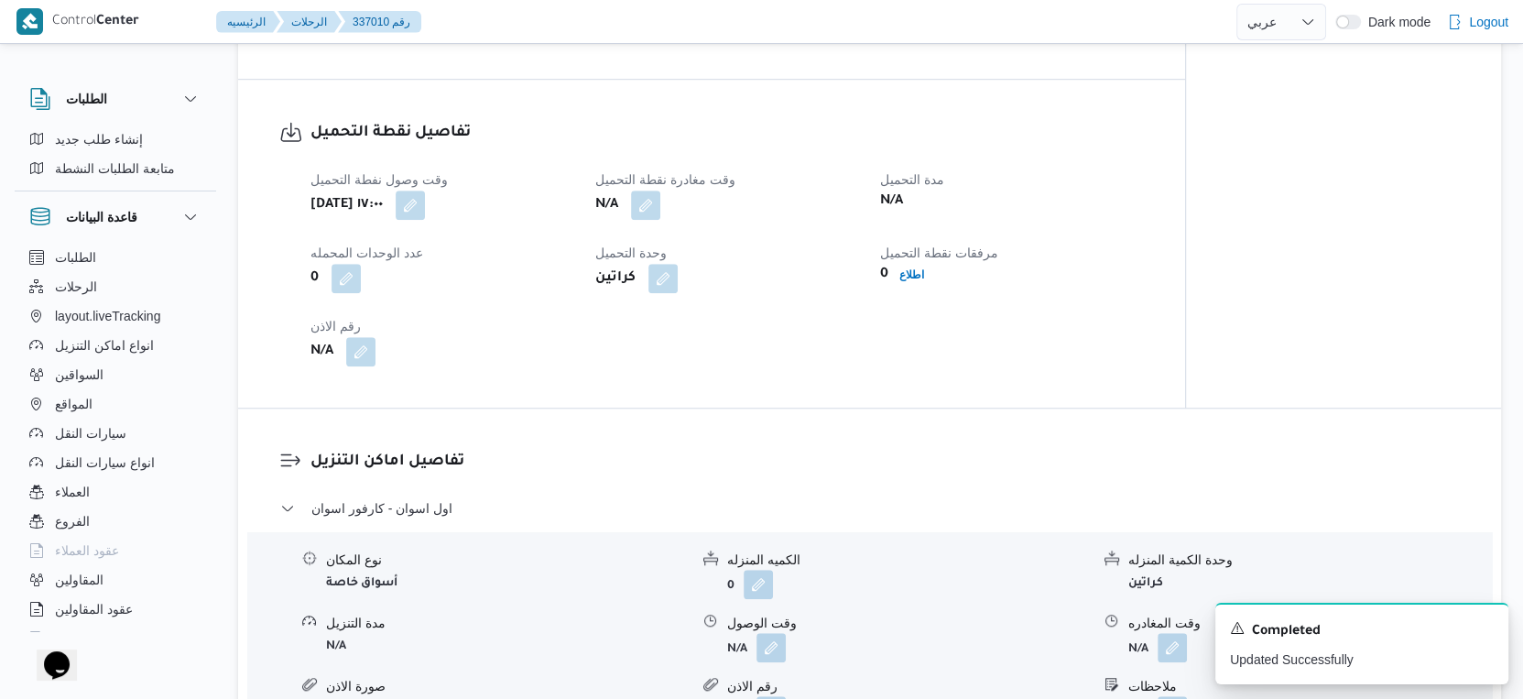
scroll to position [1119, 0]
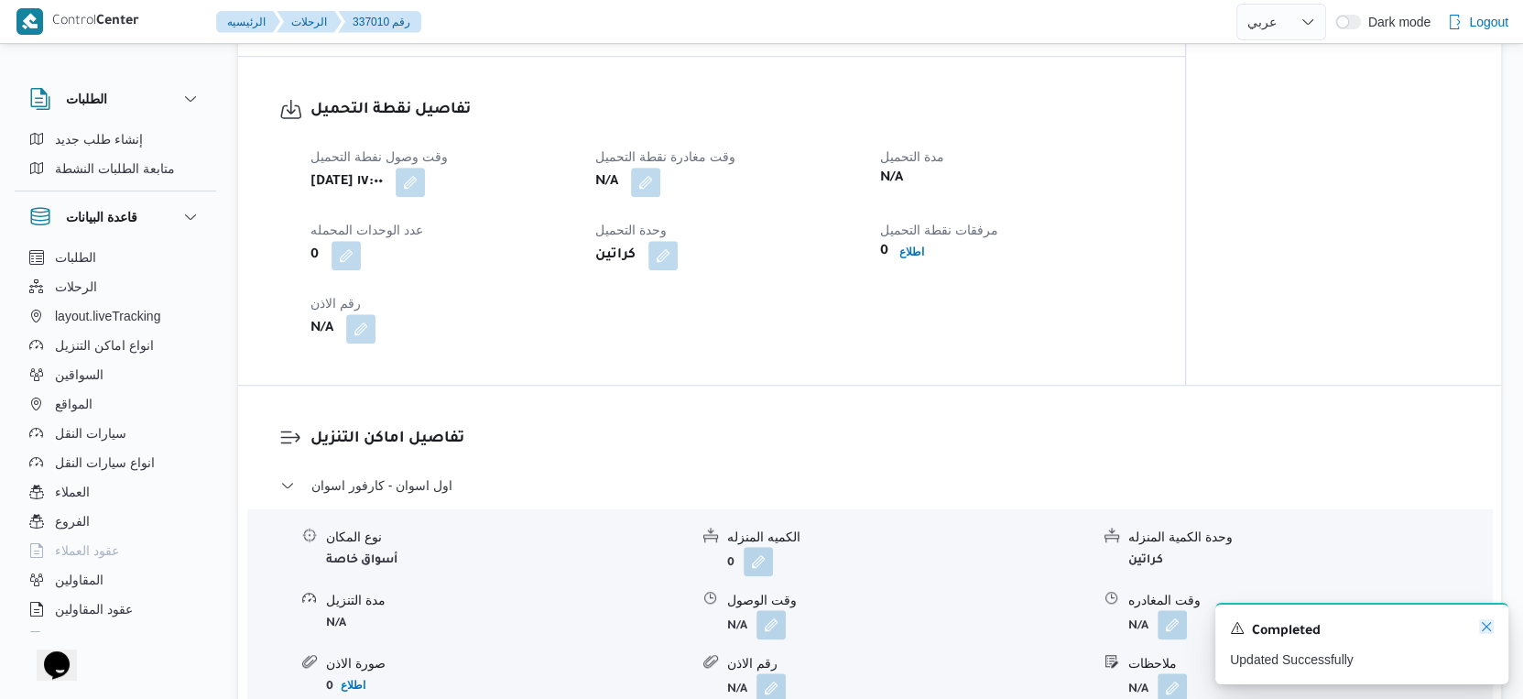
click at [1479, 625] on icon "Dismiss toast" at bounding box center [1486, 626] width 15 height 15
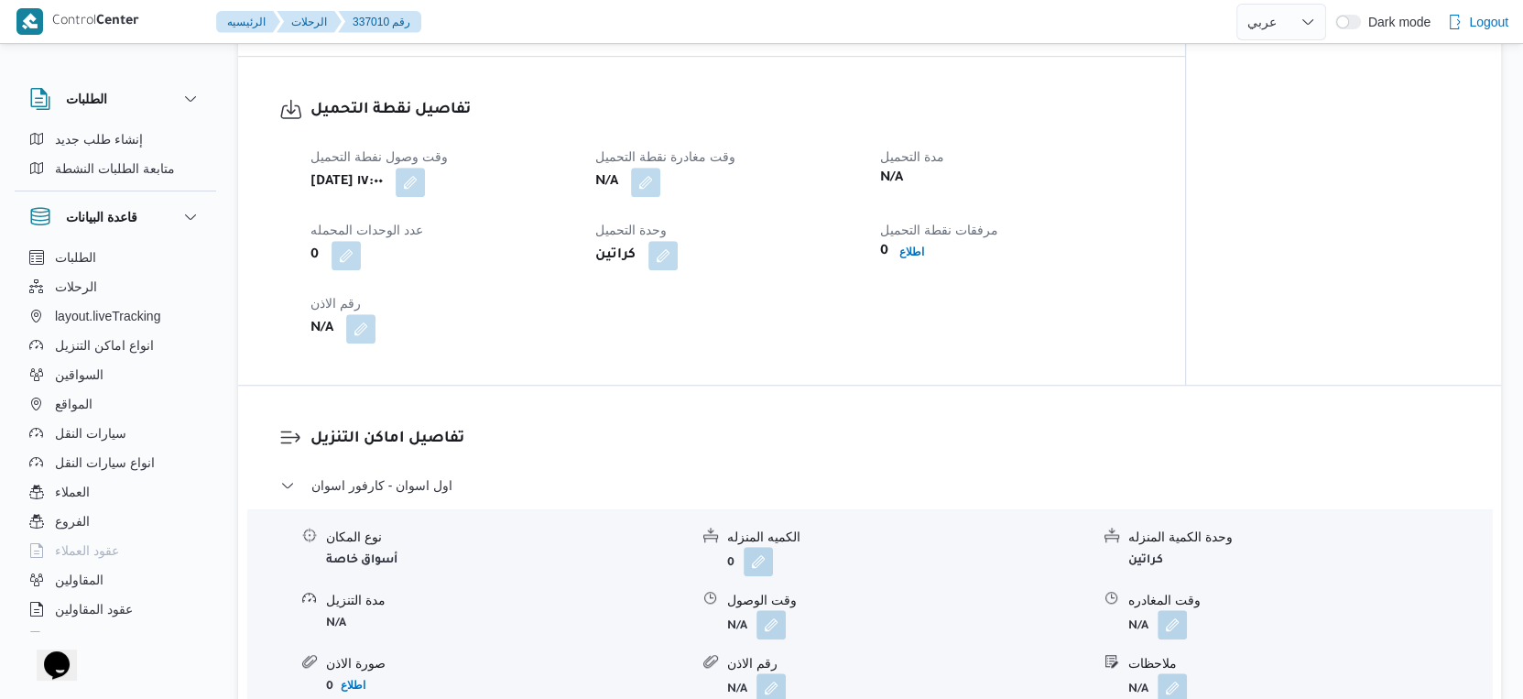
click at [803, 363] on div "تفاصيل نقطة التحميل وقت وصول نفطة التحميل أربعاء ١٠ سبتمبر ٢٠٢٥ ١٧:٠٠ وقت مغادر…" at bounding box center [711, 221] width 947 height 328
select select "ar"
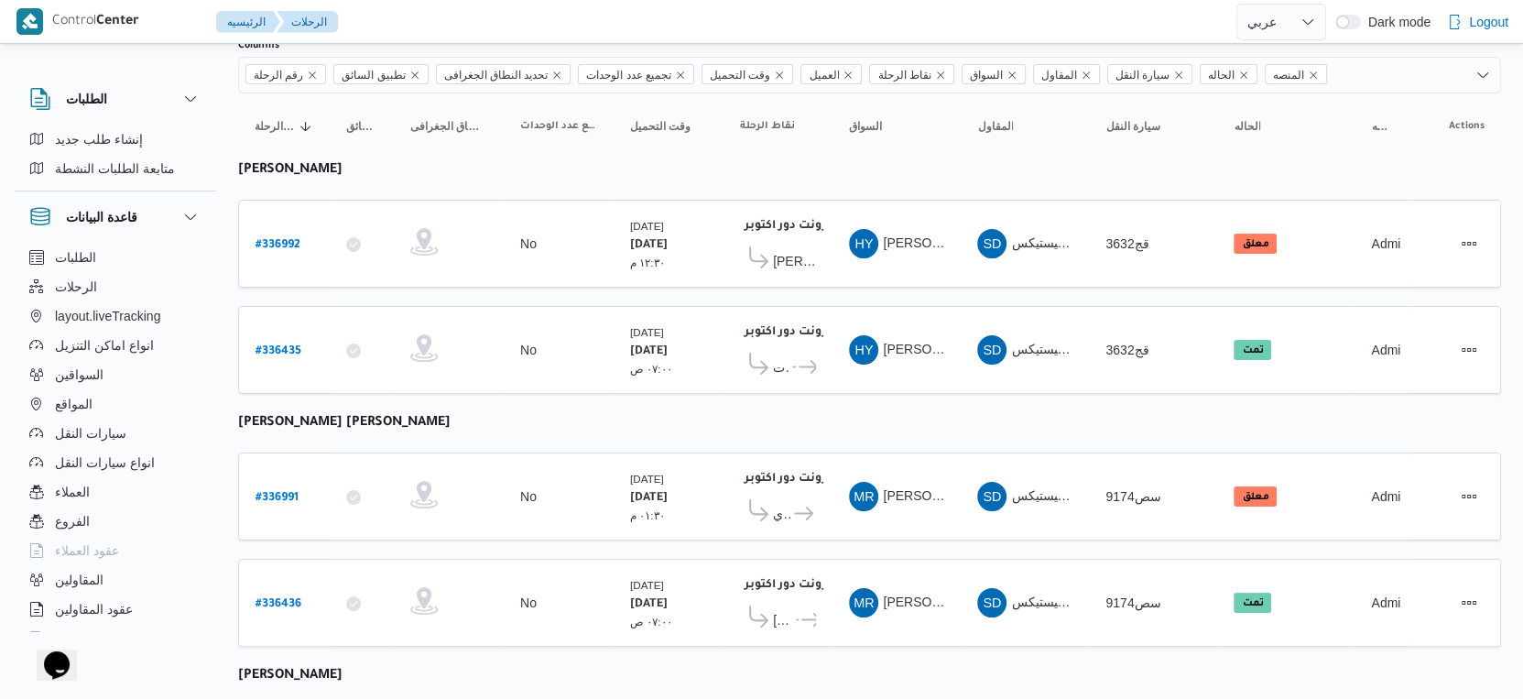
scroll to position [130, 0]
click at [804, 609] on span "فرونت دور اكتوبر" at bounding box center [807, 620] width 18 height 22
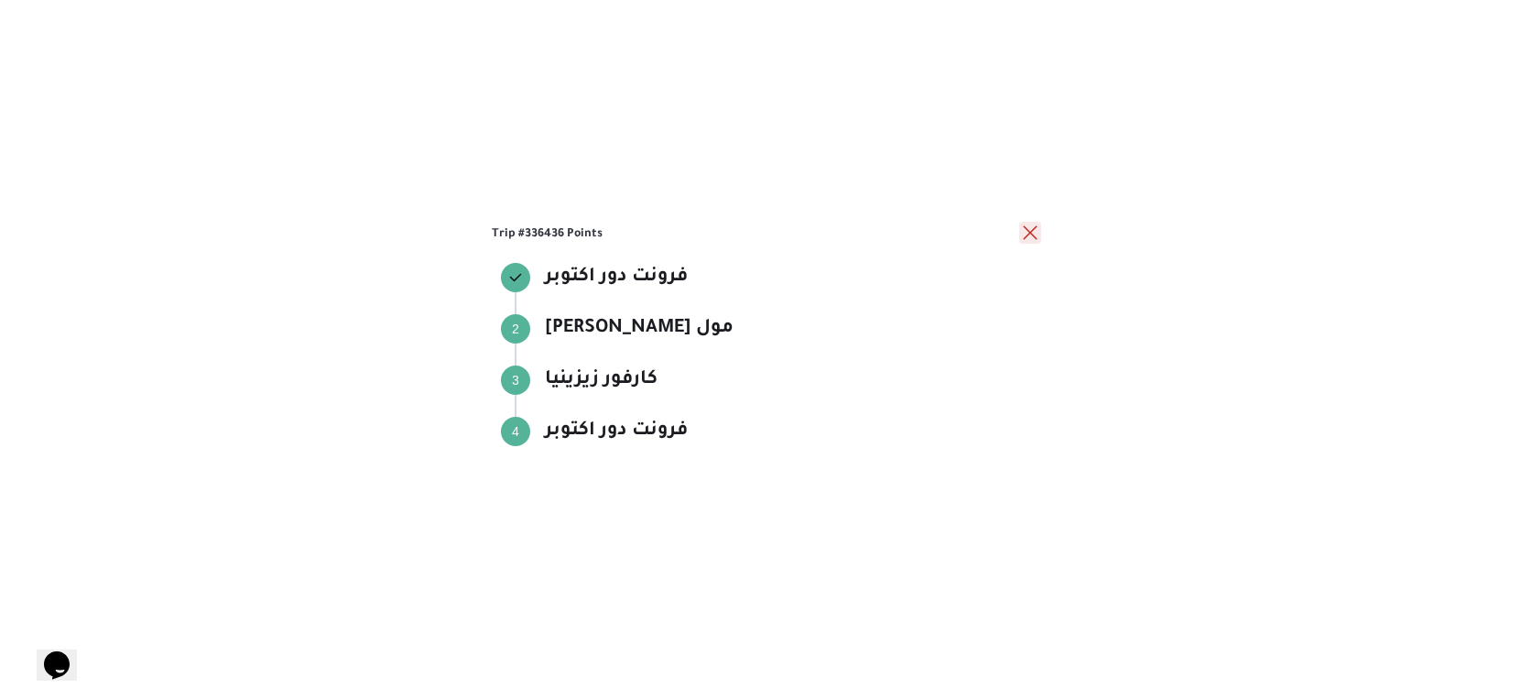
click at [1026, 237] on button "close" at bounding box center [1030, 233] width 22 height 22
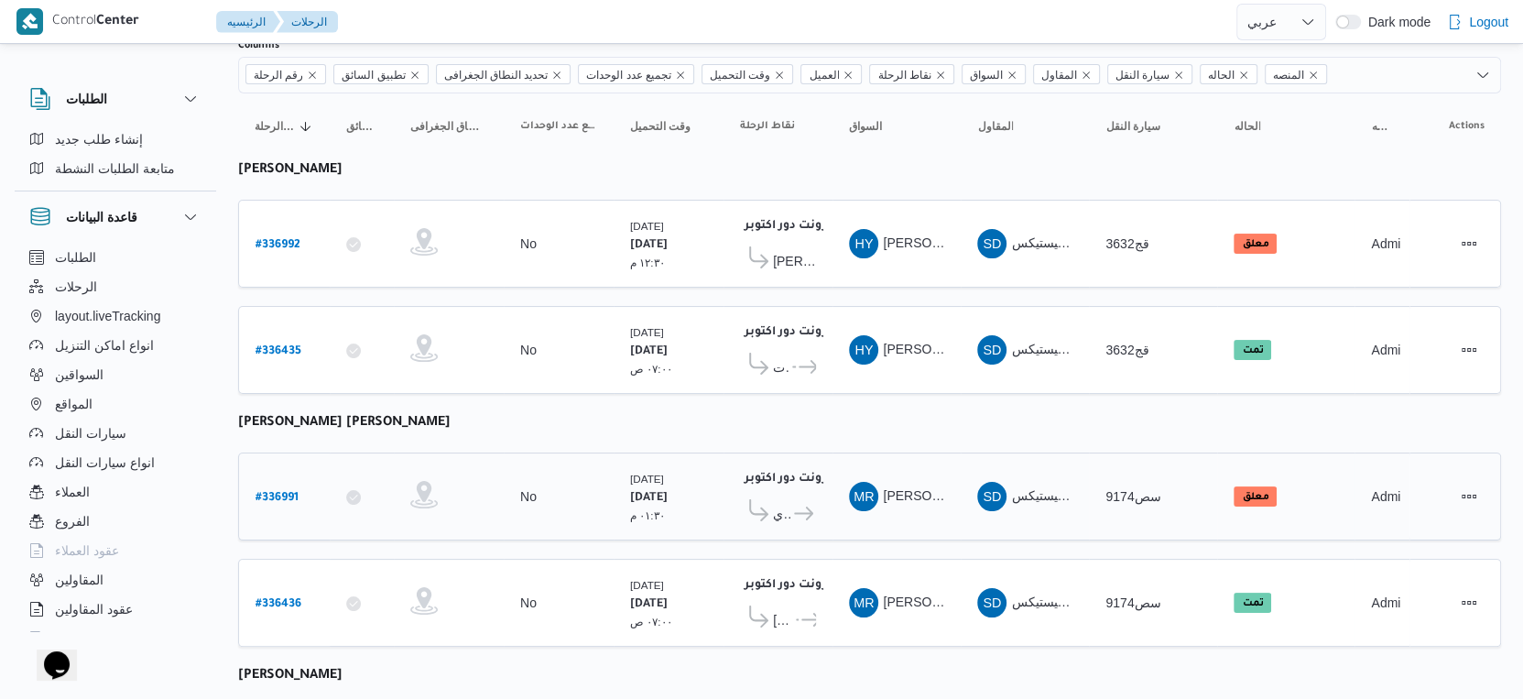
click at [283, 492] on b "# 336991" at bounding box center [276, 498] width 43 height 13
select select "ar"
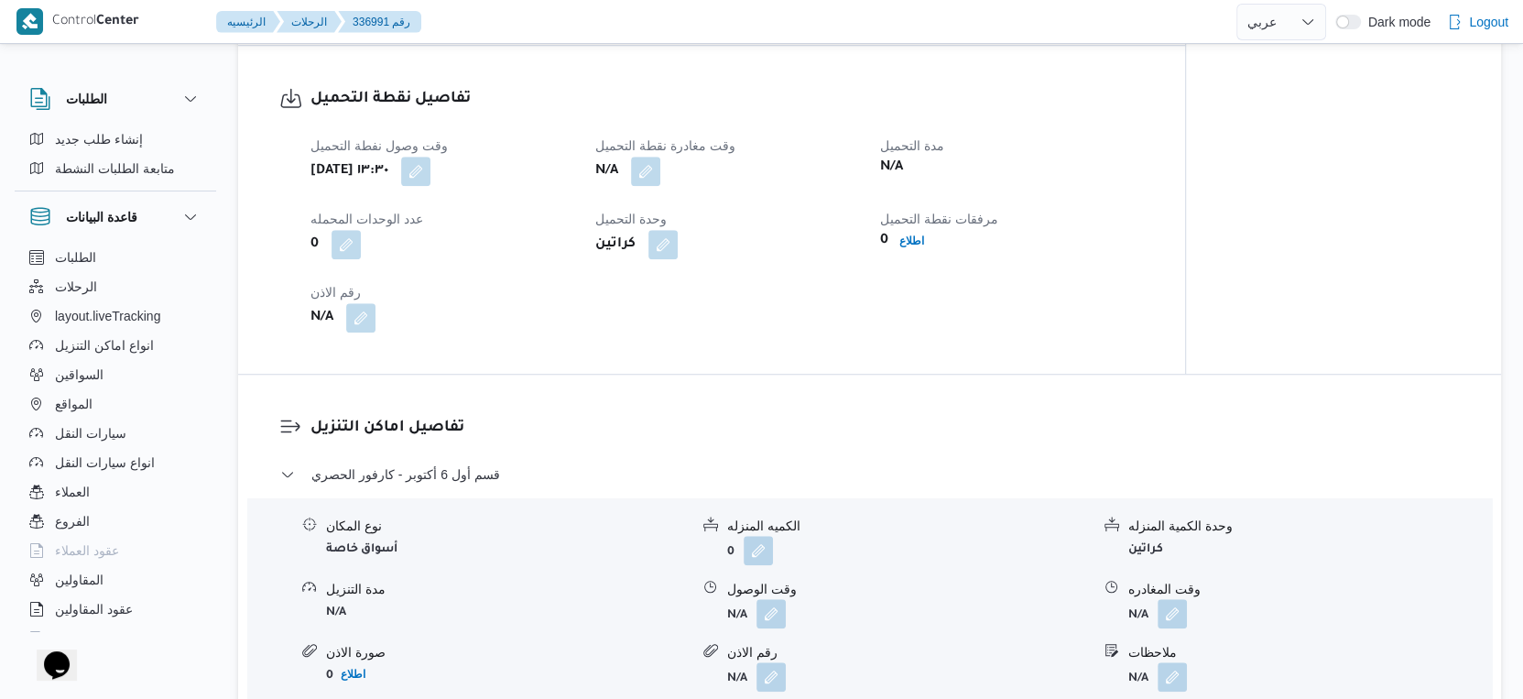
scroll to position [1046, 0]
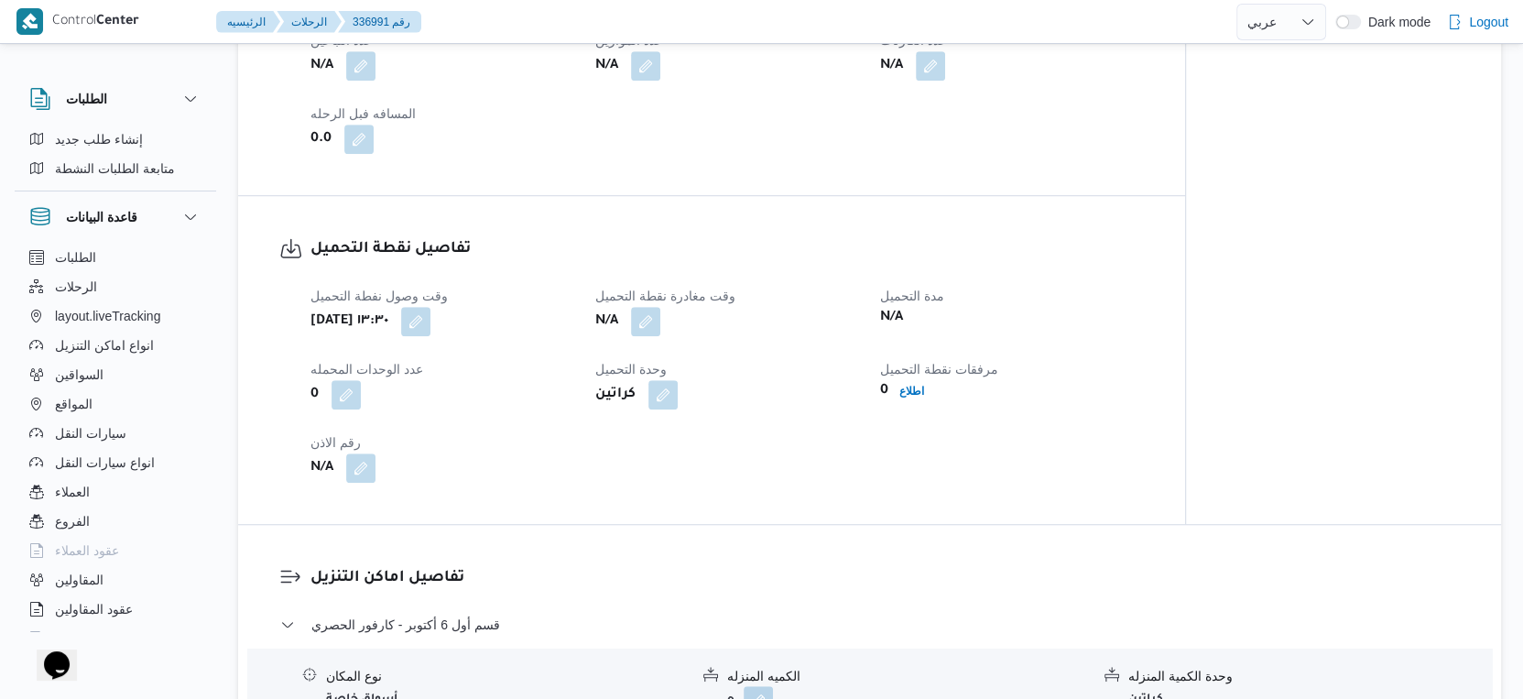
select select "ar"
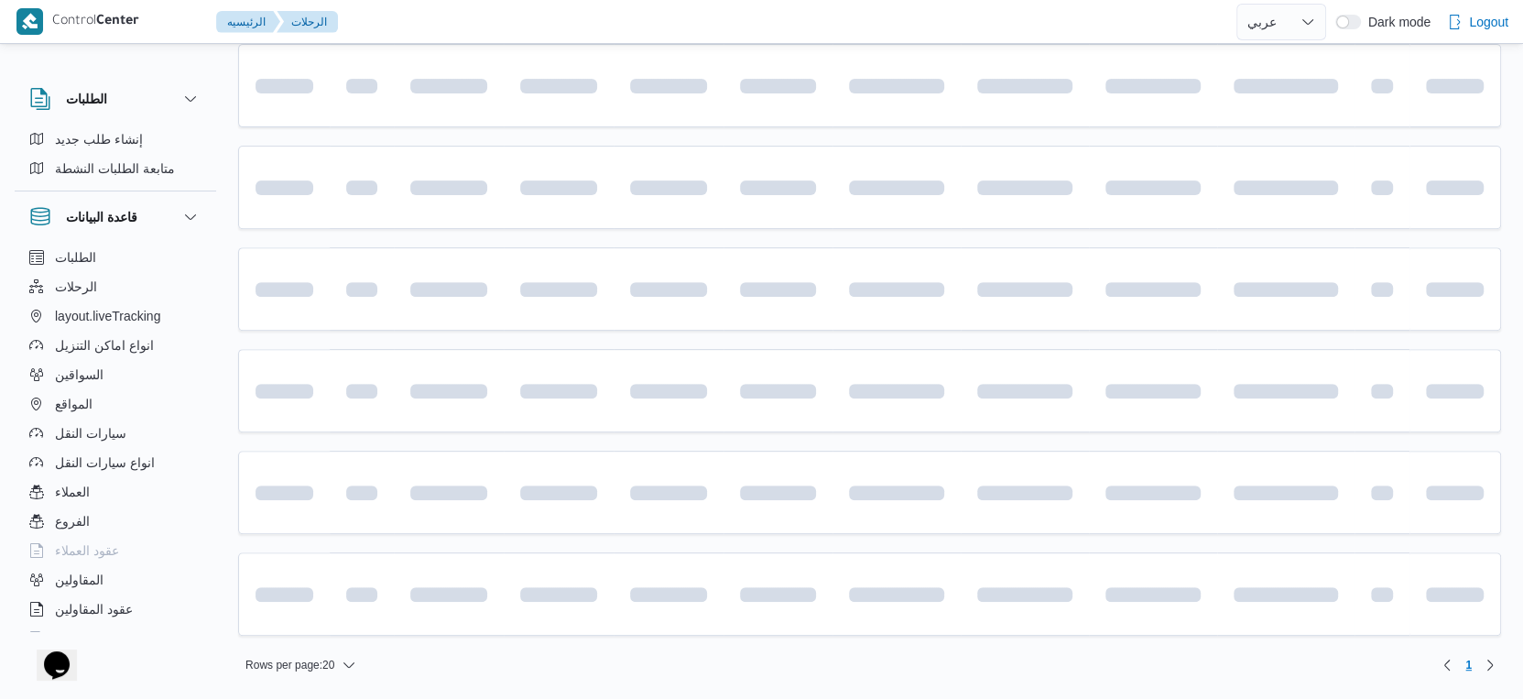
scroll to position [130, 0]
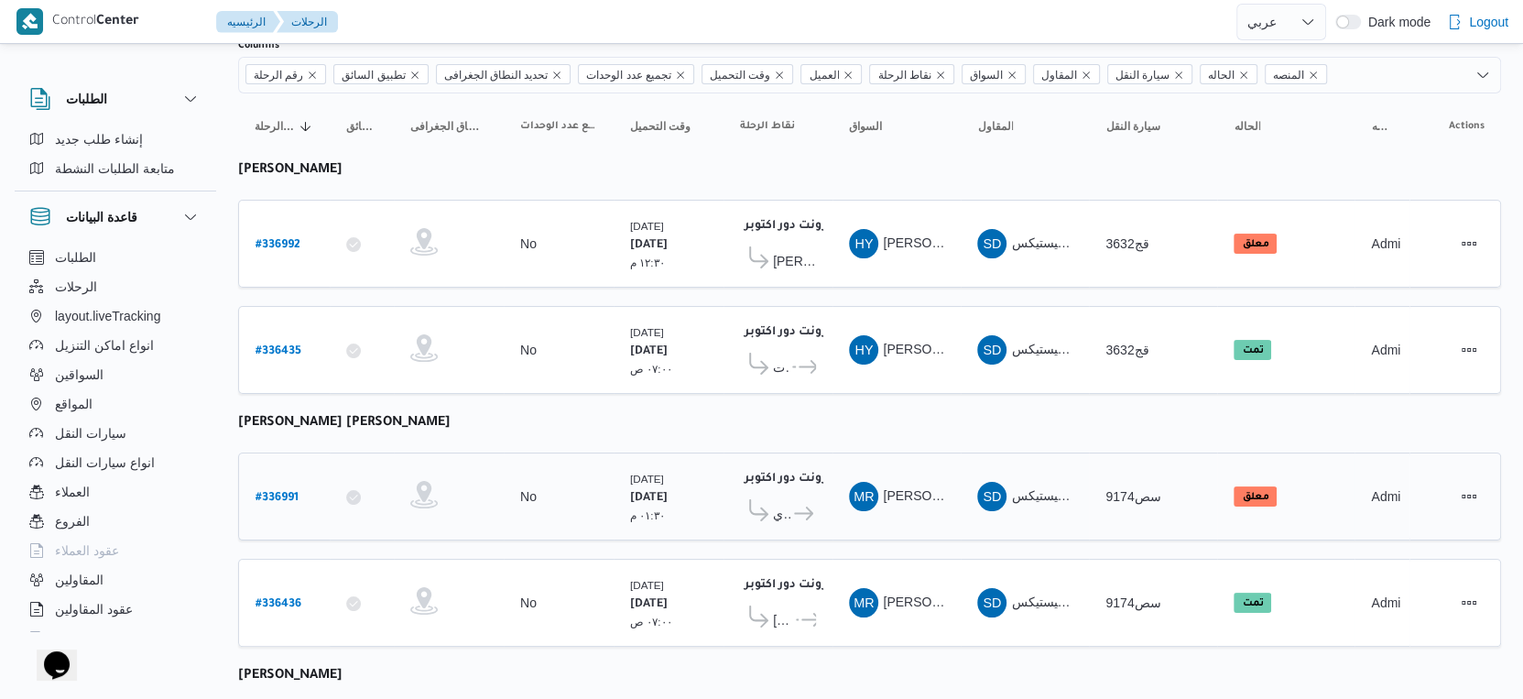
click at [269, 492] on b "# 336991" at bounding box center [276, 498] width 43 height 13
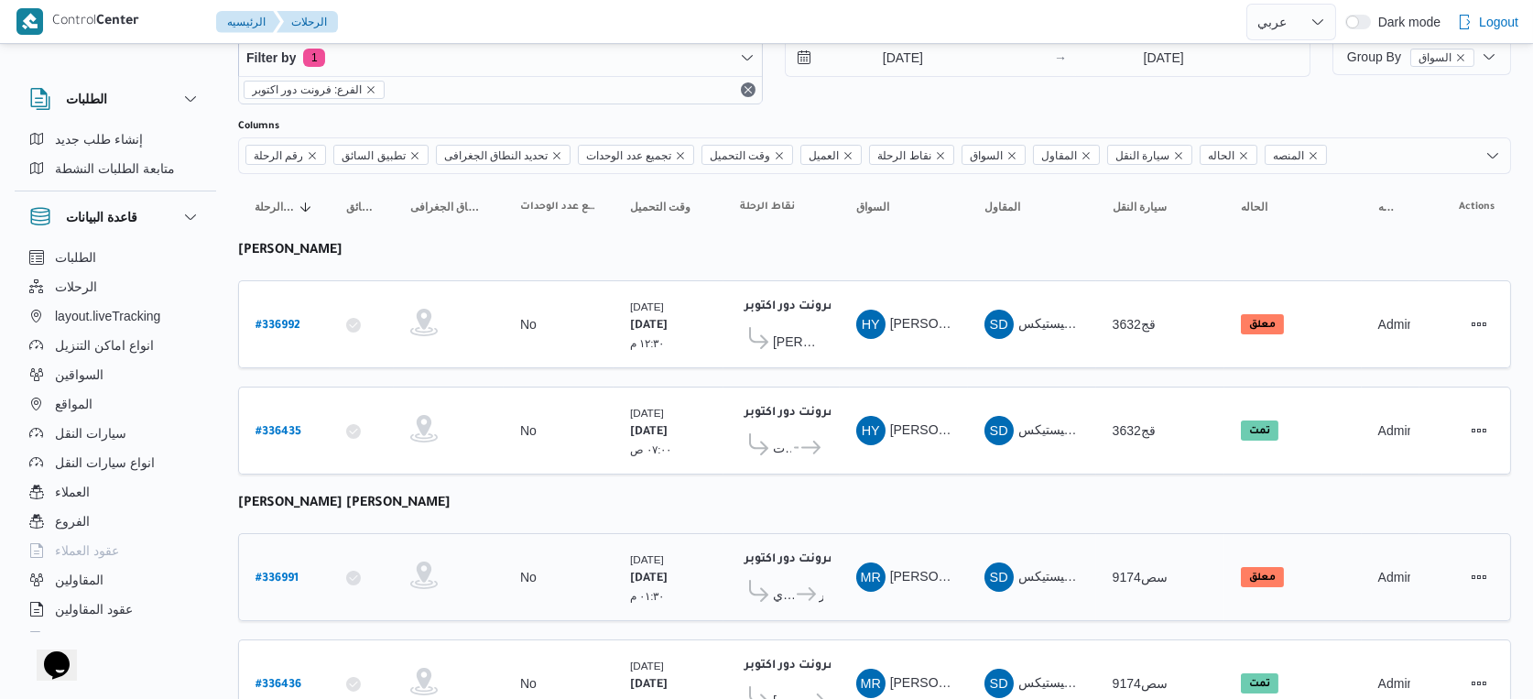
select select "ar"
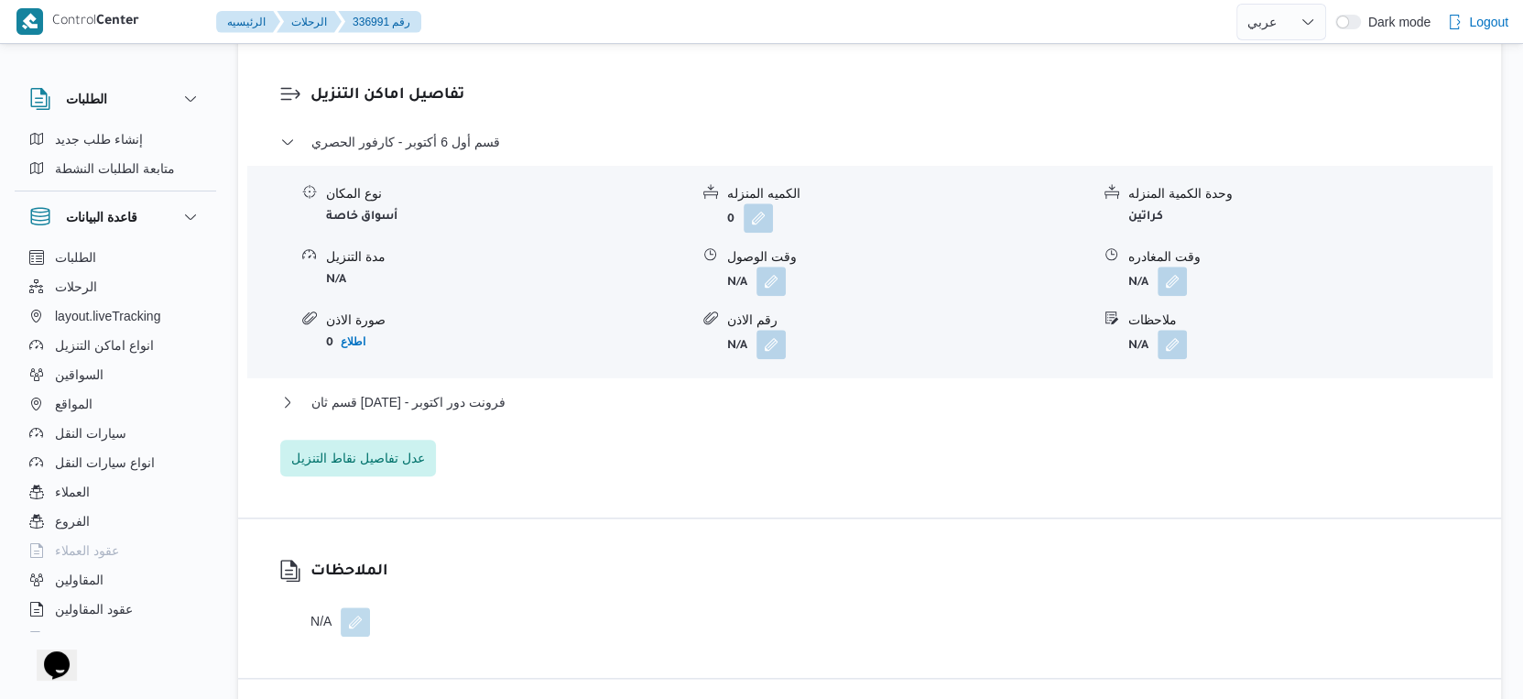
scroll to position [1554, 0]
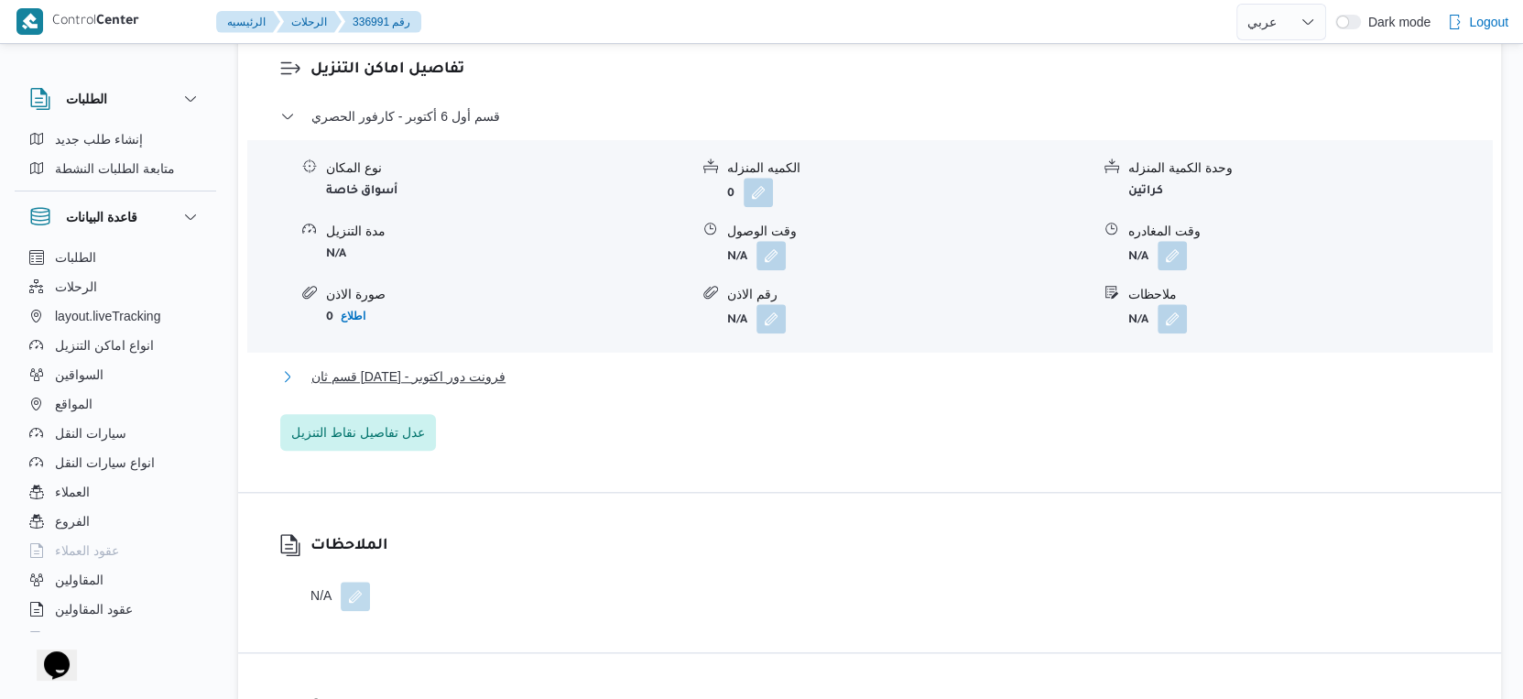
click at [590, 387] on button "قسم ثان [DATE] - فرونت دور اكتوبر" at bounding box center [869, 376] width 1179 height 22
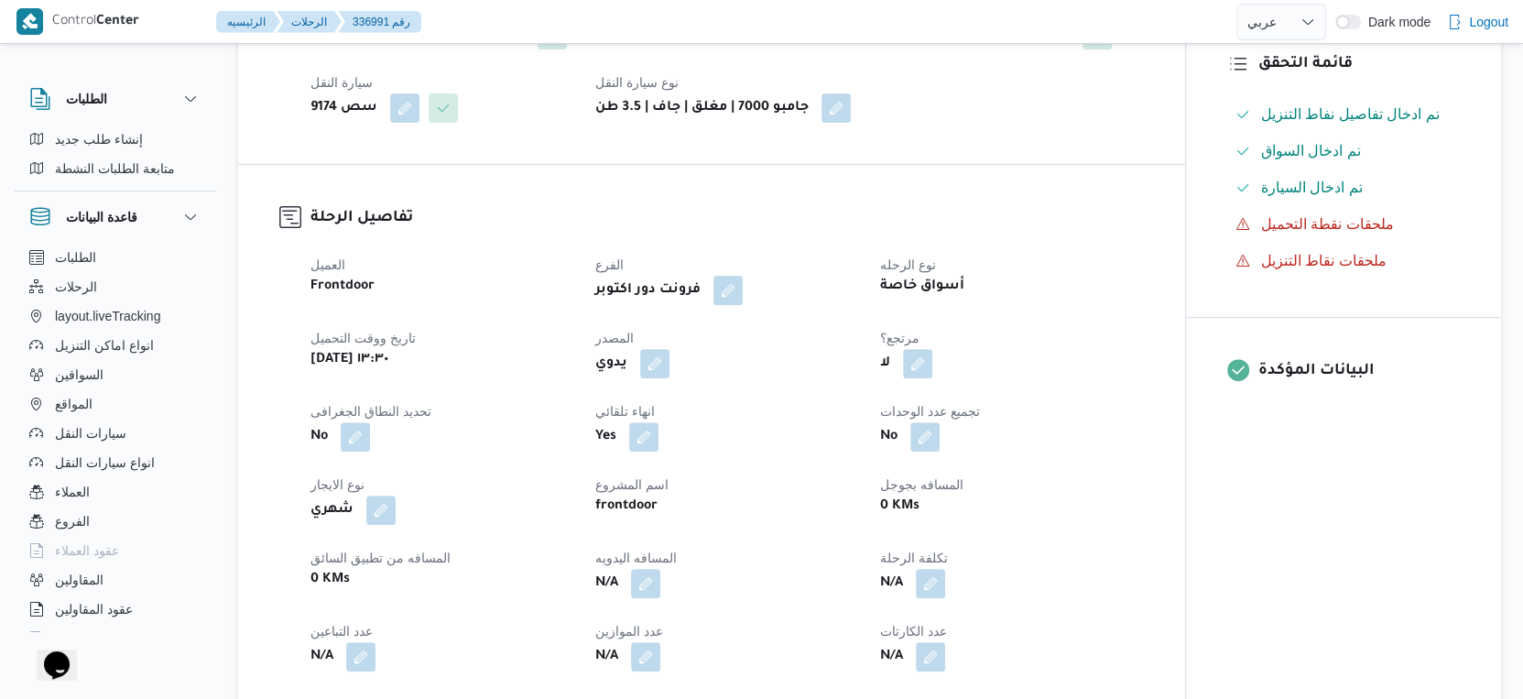
scroll to position [0, 0]
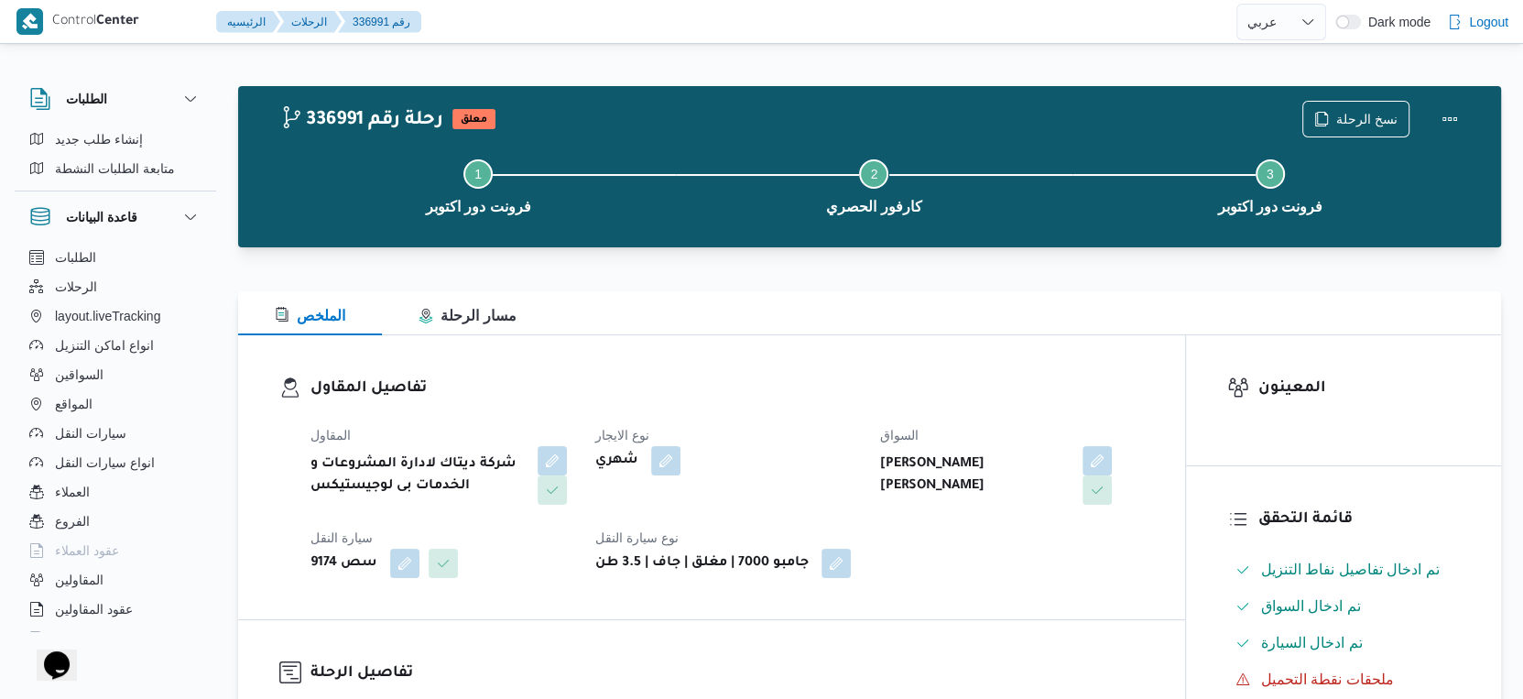
select select "ar"
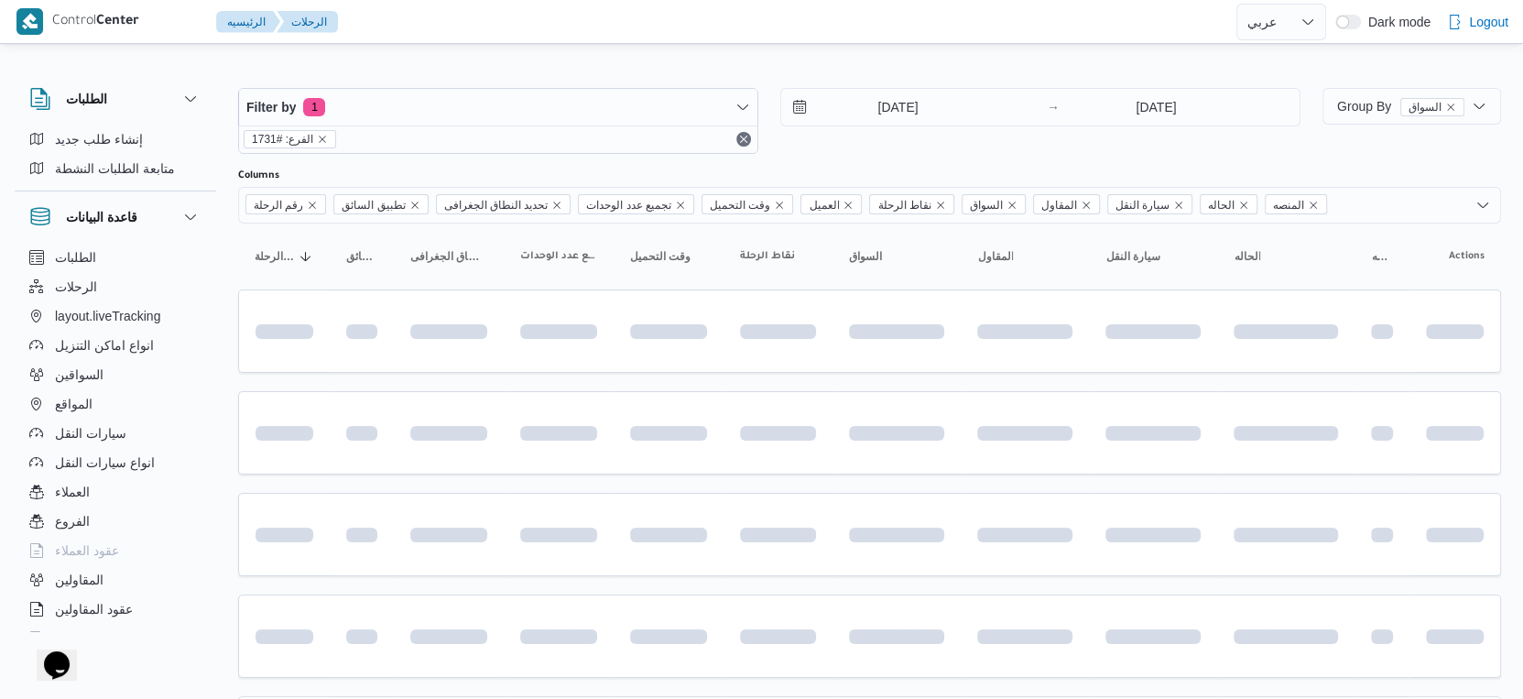
scroll to position [130, 0]
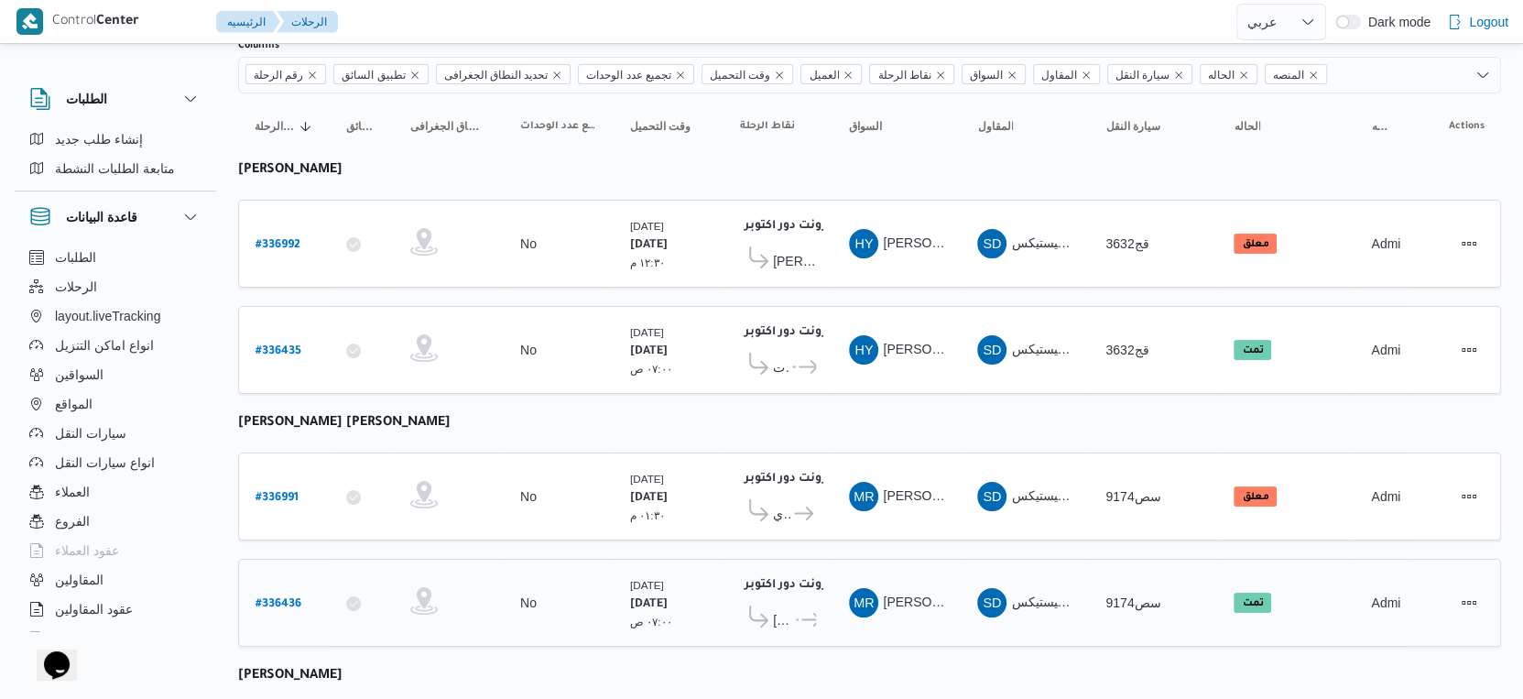
click at [782, 609] on span "كارفور بيراميدز مول" at bounding box center [783, 620] width 20 height 22
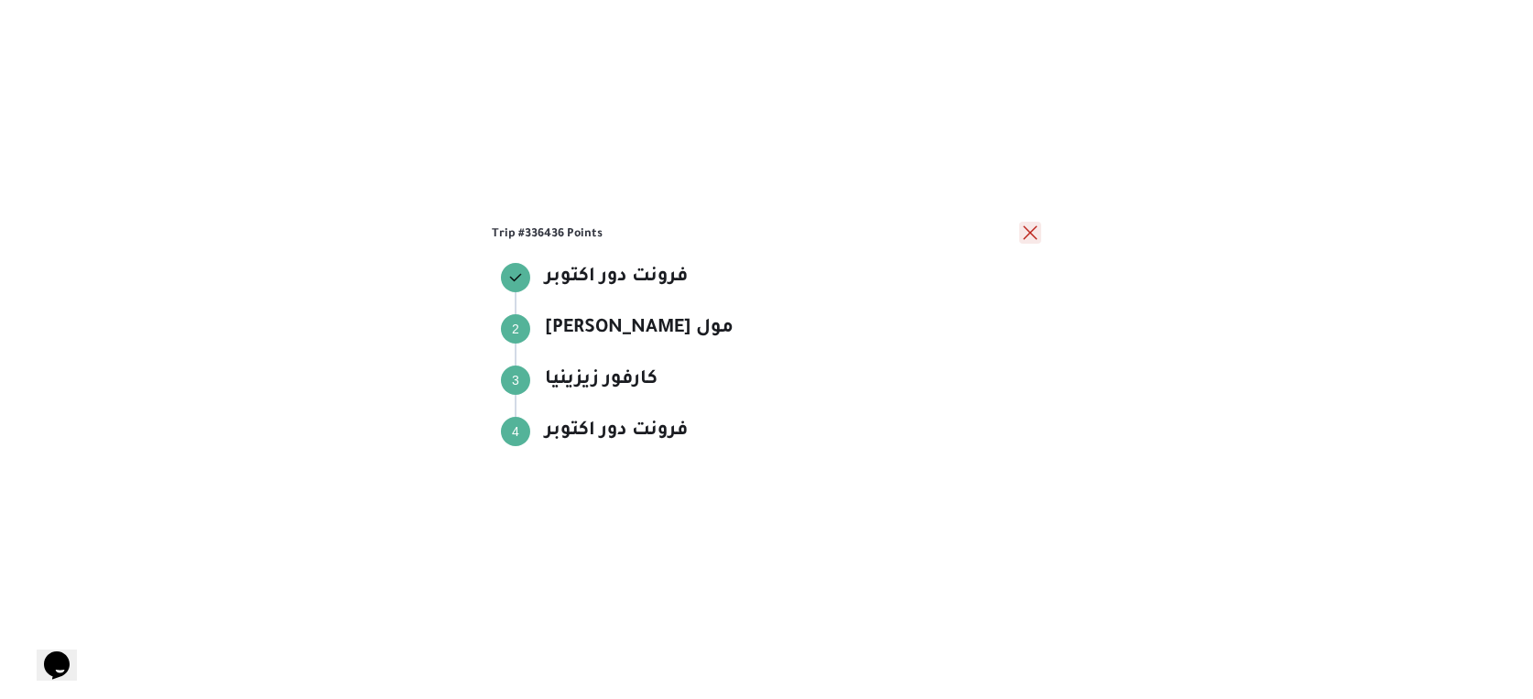
click at [1031, 232] on button "close" at bounding box center [1030, 233] width 22 height 22
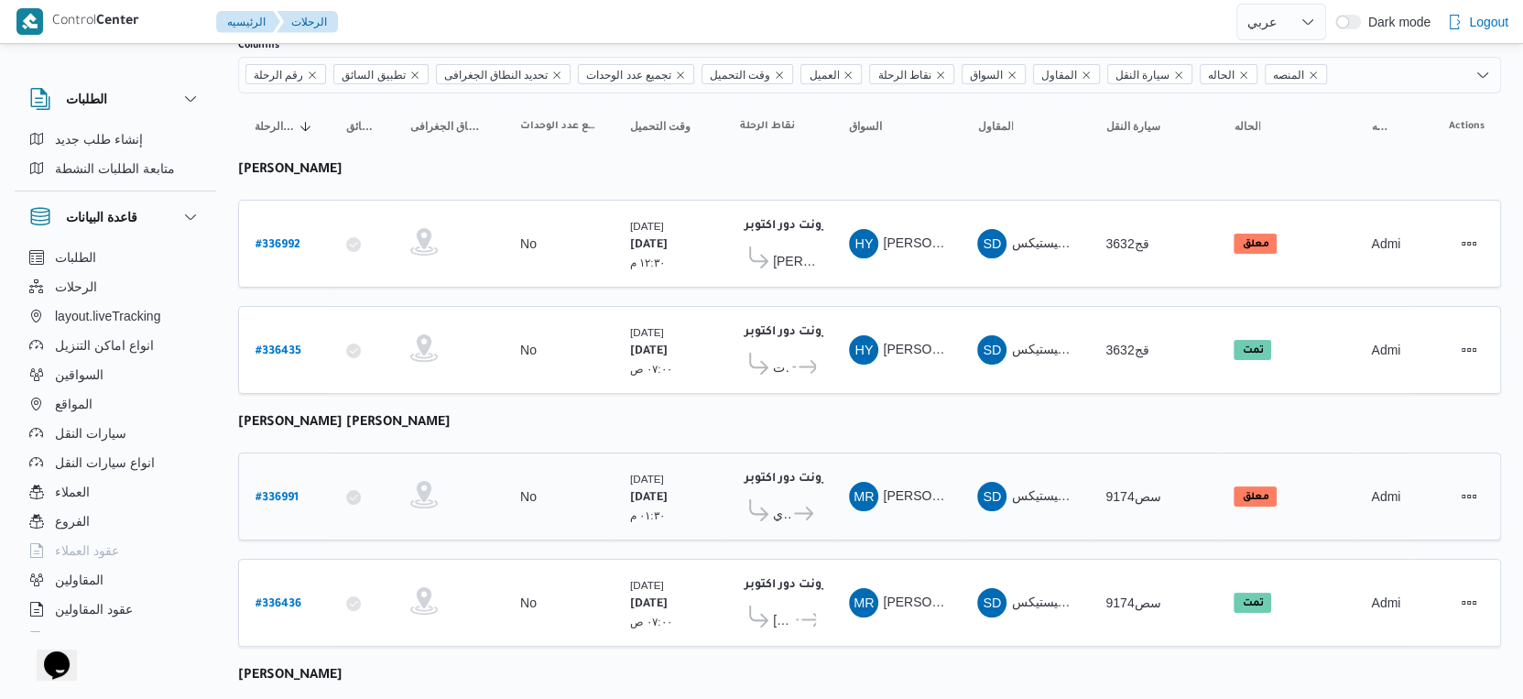
click at [292, 492] on b "# 336991" at bounding box center [276, 498] width 43 height 13
select select "ar"
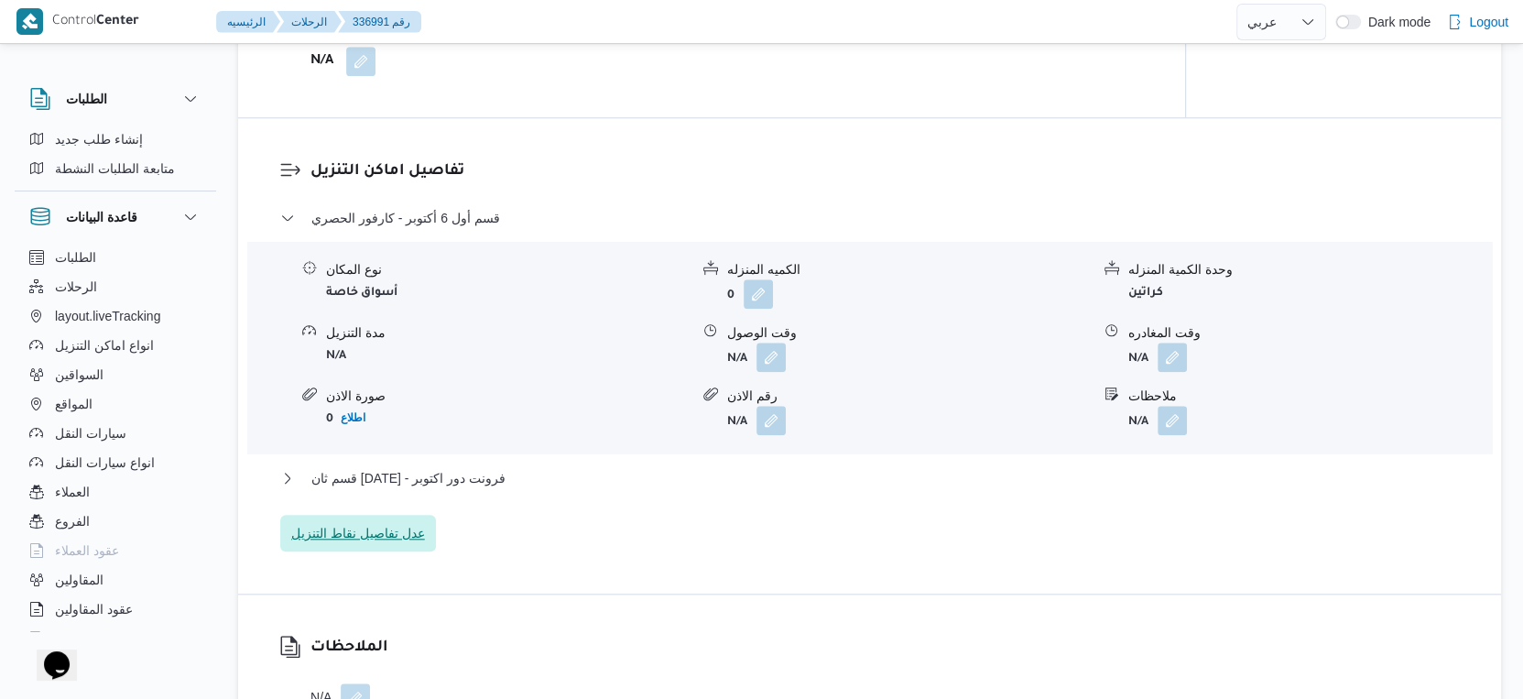
click at [366, 551] on span "عدل تفاصيل نقاط التنزيل" at bounding box center [358, 533] width 156 height 37
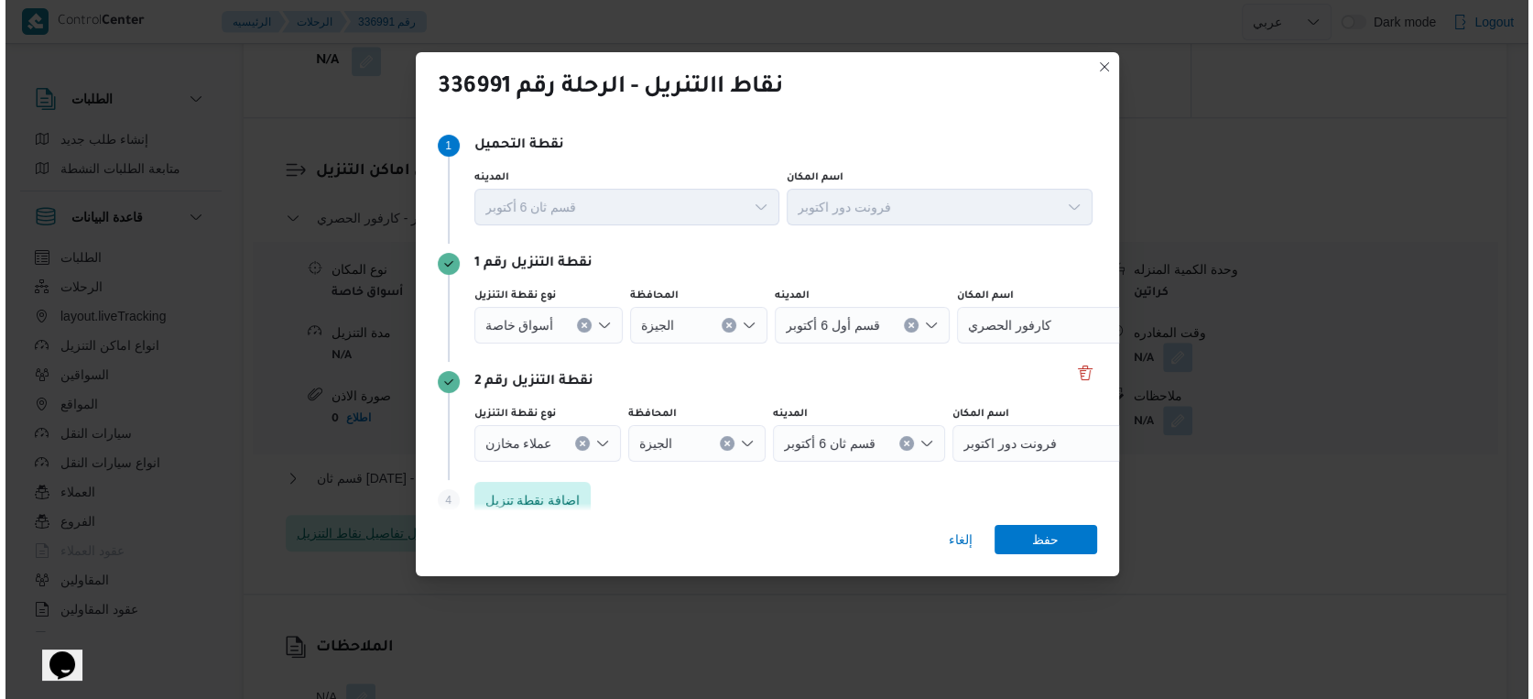
scroll to position [1437, 0]
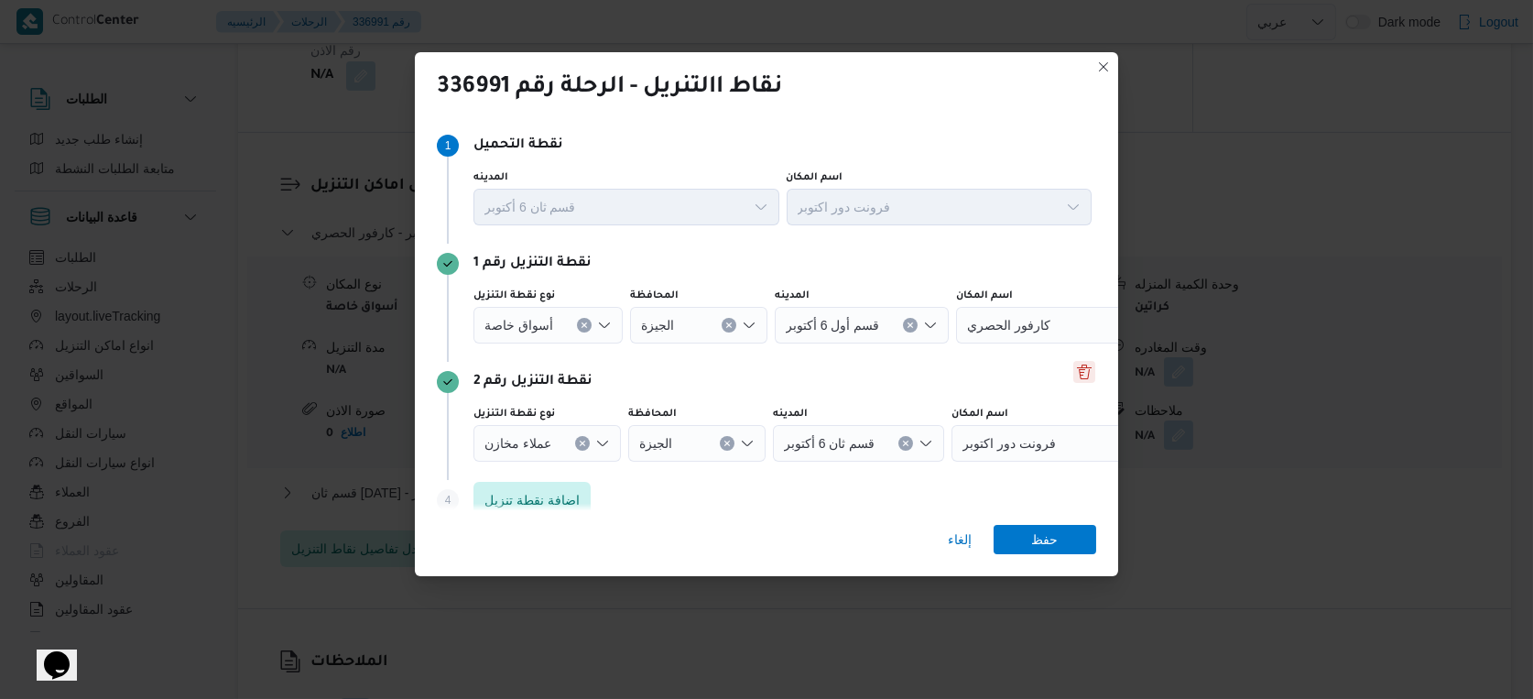
click at [1078, 374] on button "Delete" at bounding box center [1084, 372] width 22 height 22
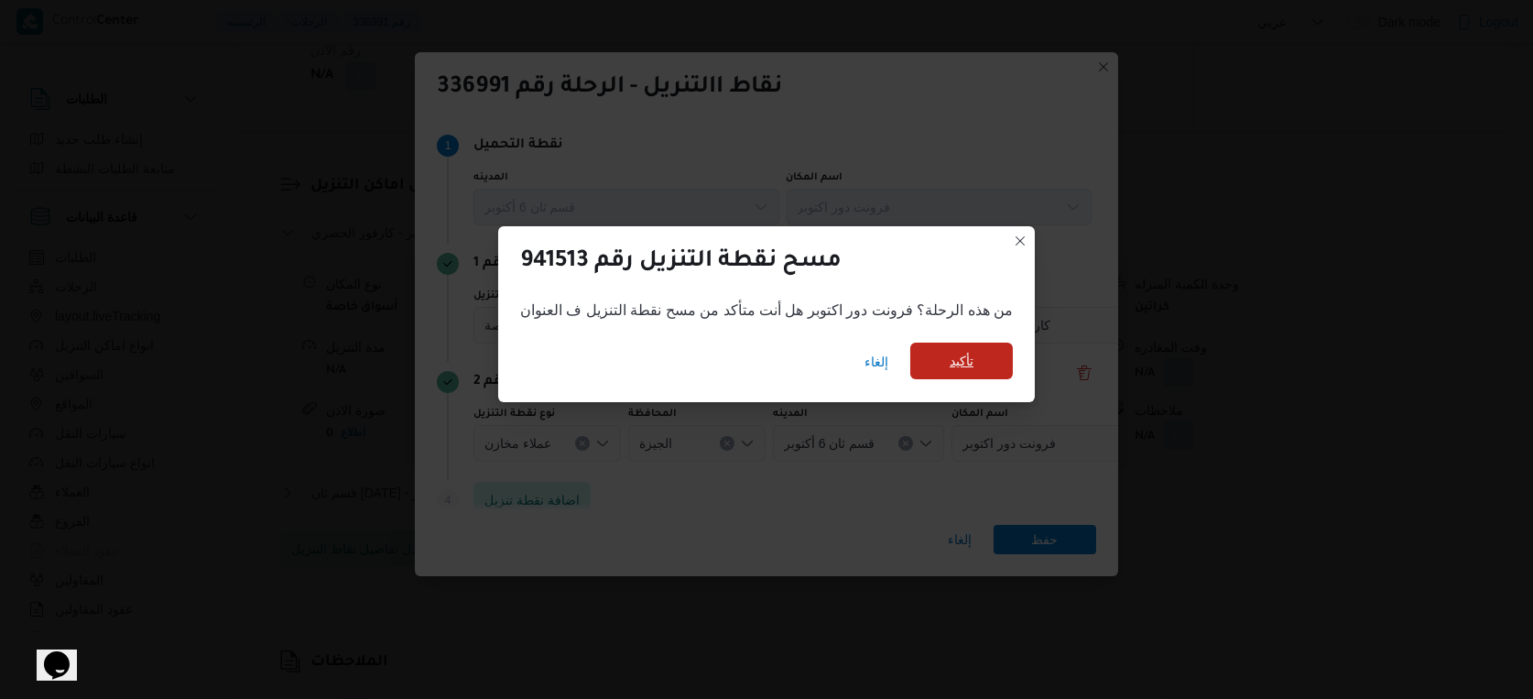
click at [982, 357] on span "تأكيد" at bounding box center [961, 360] width 103 height 37
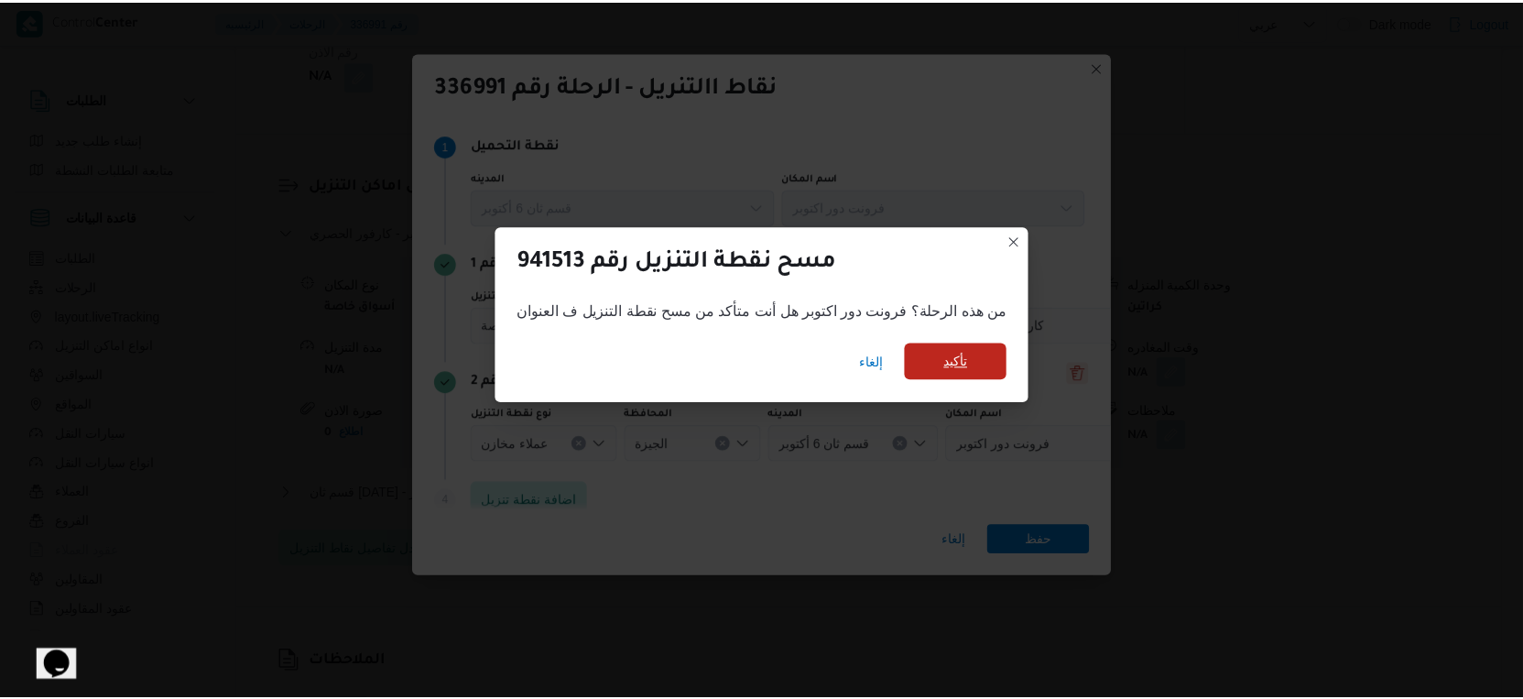
scroll to position [1452, 0]
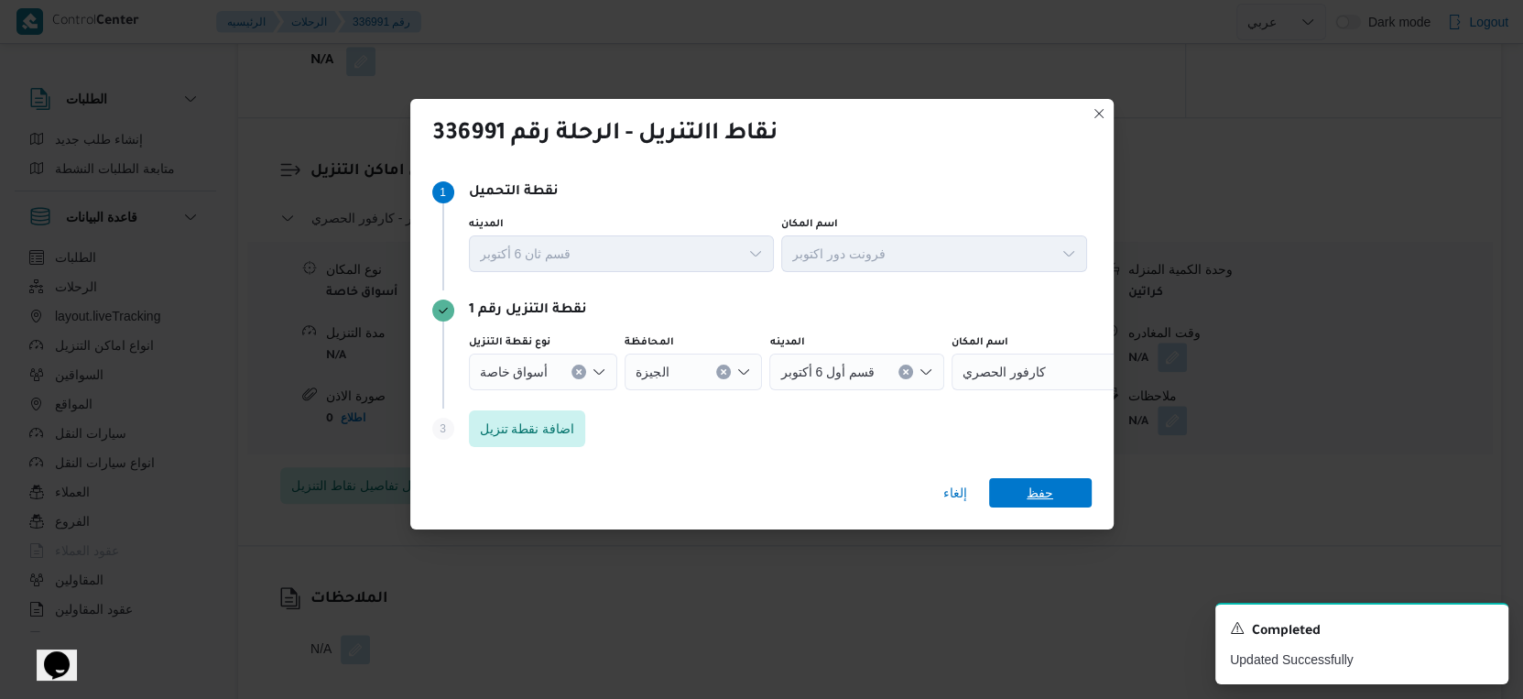
click at [1053, 496] on span "حفظ" at bounding box center [1040, 492] width 103 height 29
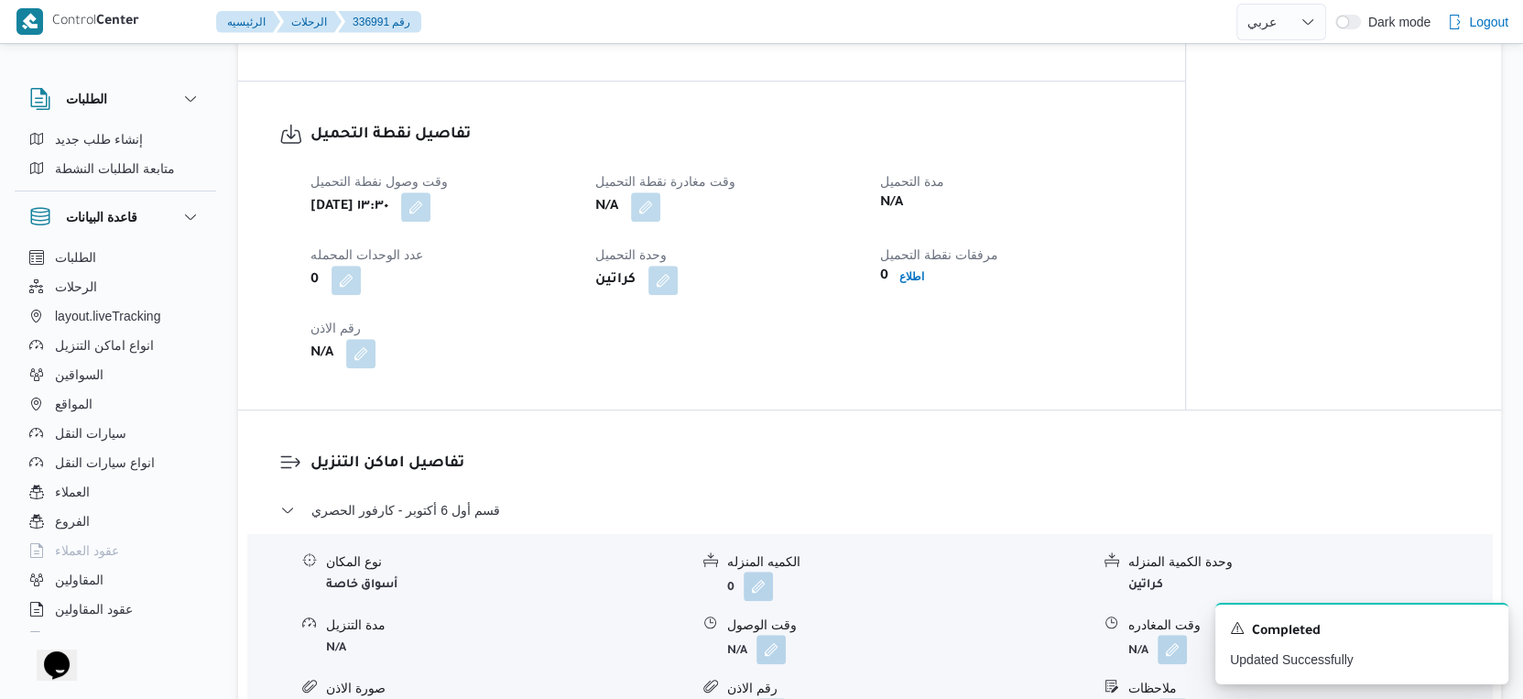
scroll to position [1147, 0]
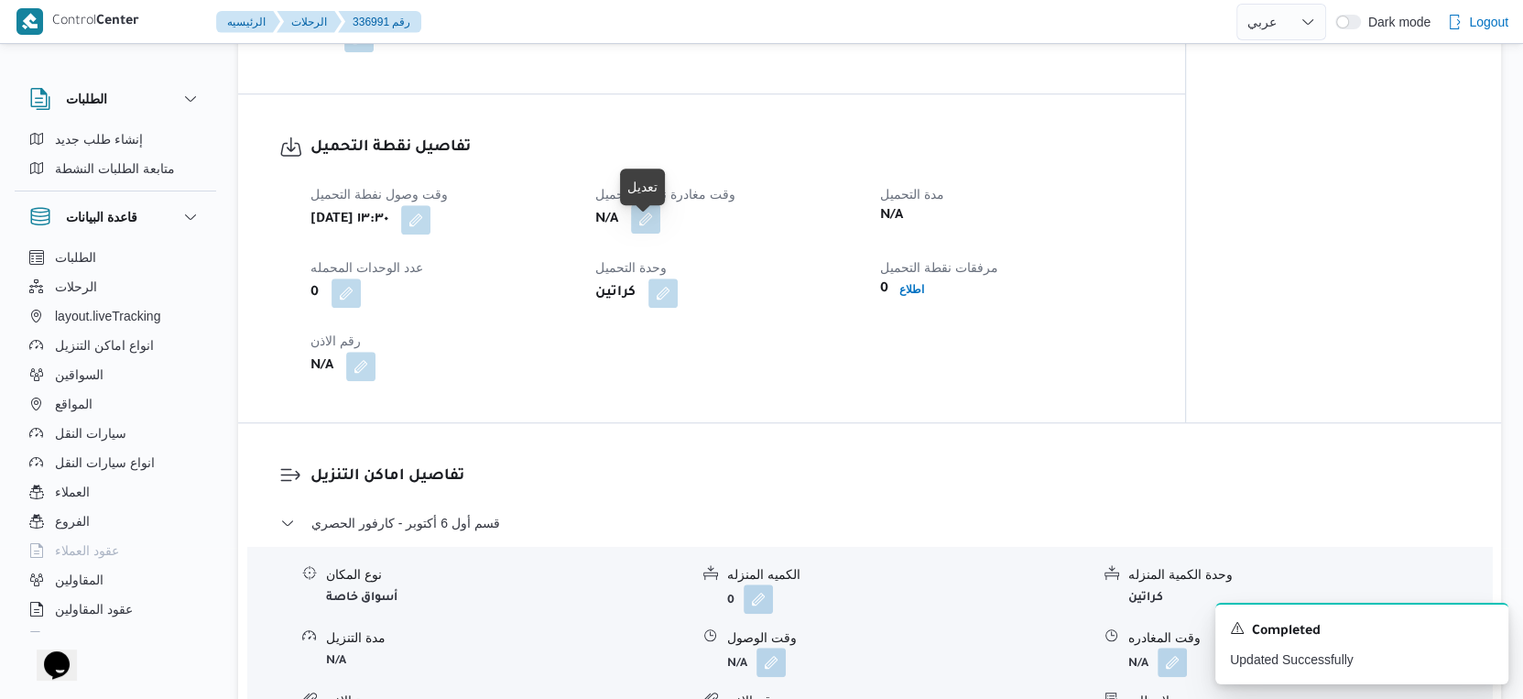
click at [654, 233] on button "button" at bounding box center [645, 218] width 29 height 29
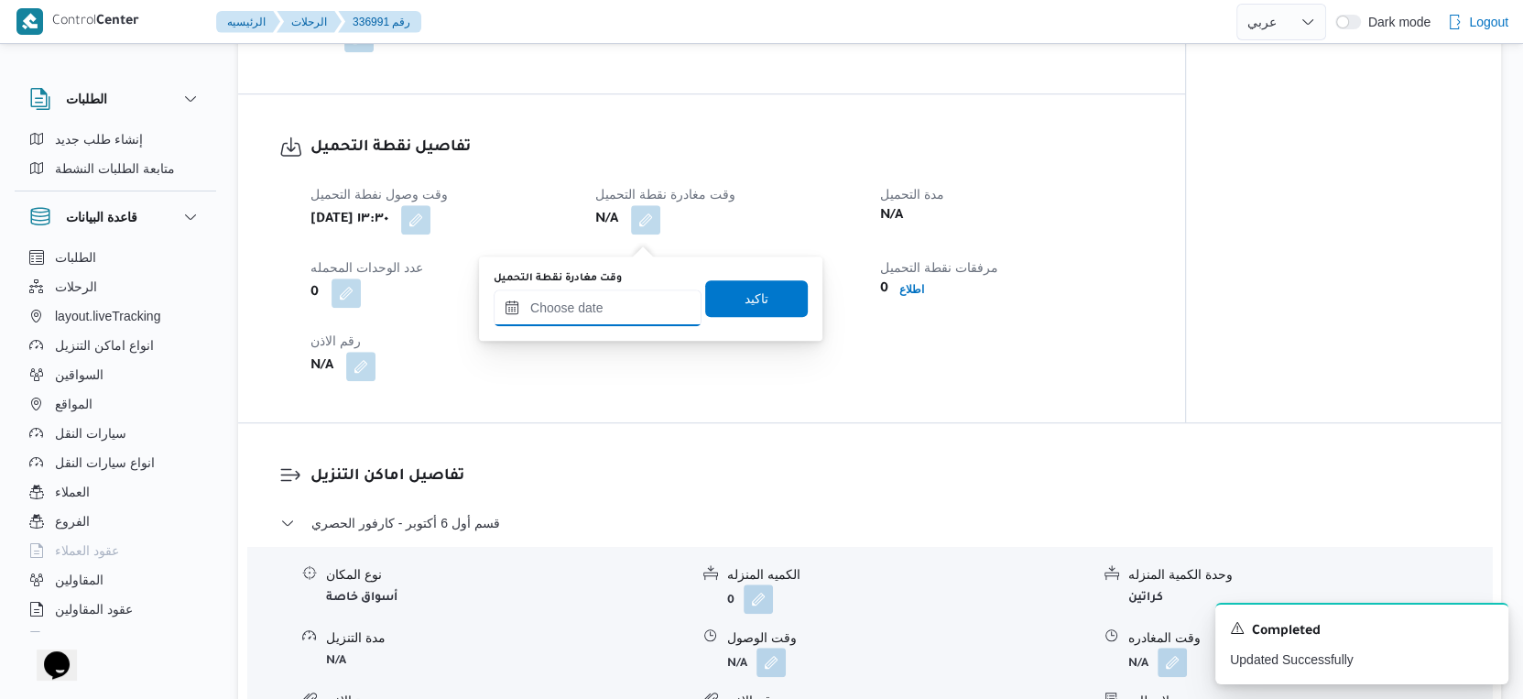
click at [624, 293] on input "وقت مغادرة نقطة التحميل" at bounding box center [598, 307] width 208 height 37
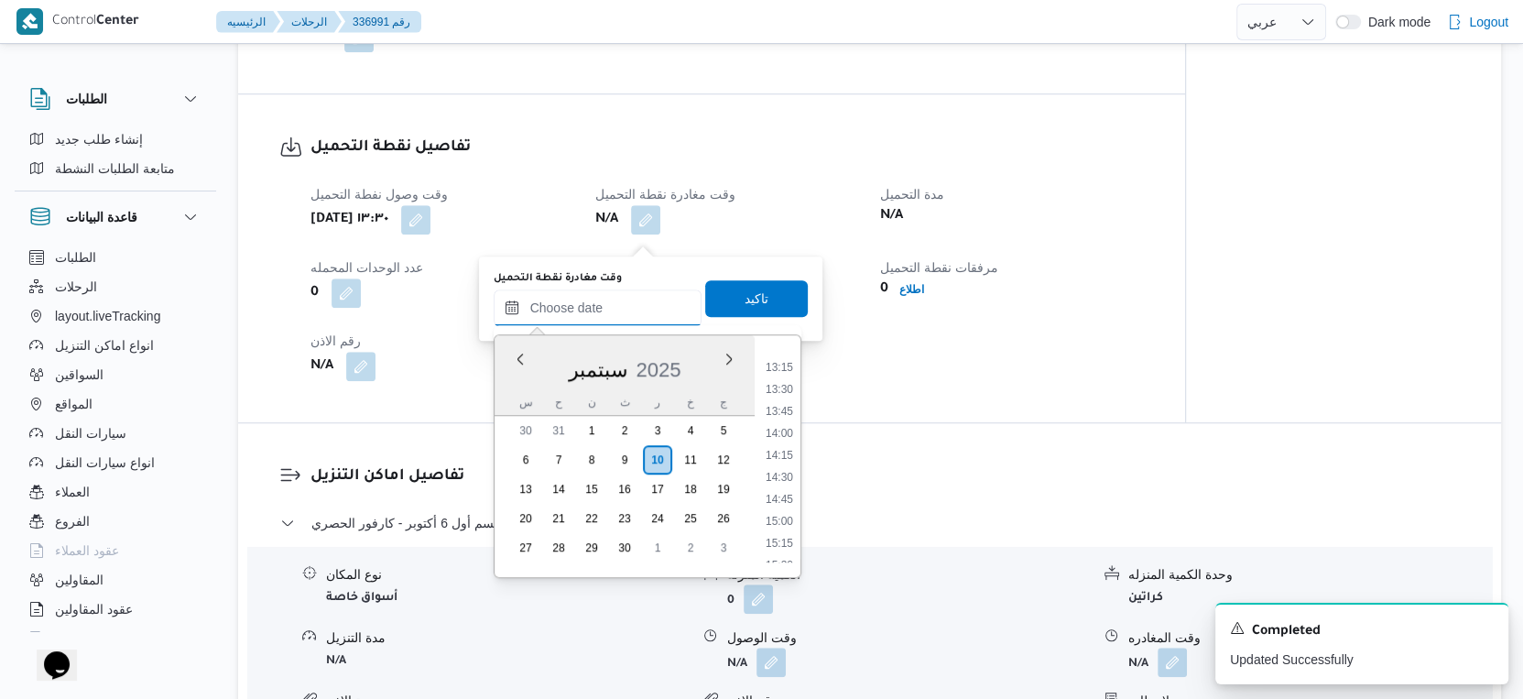
scroll to position [1200, 0]
drag, startPoint x: 785, startPoint y: 436, endPoint x: 762, endPoint y: 383, distance: 57.8
click at [785, 436] on li "14:30" at bounding box center [779, 433] width 42 height 18
type input "١٠/٠٩/٢٠٢٥ ١٤:٣٠"
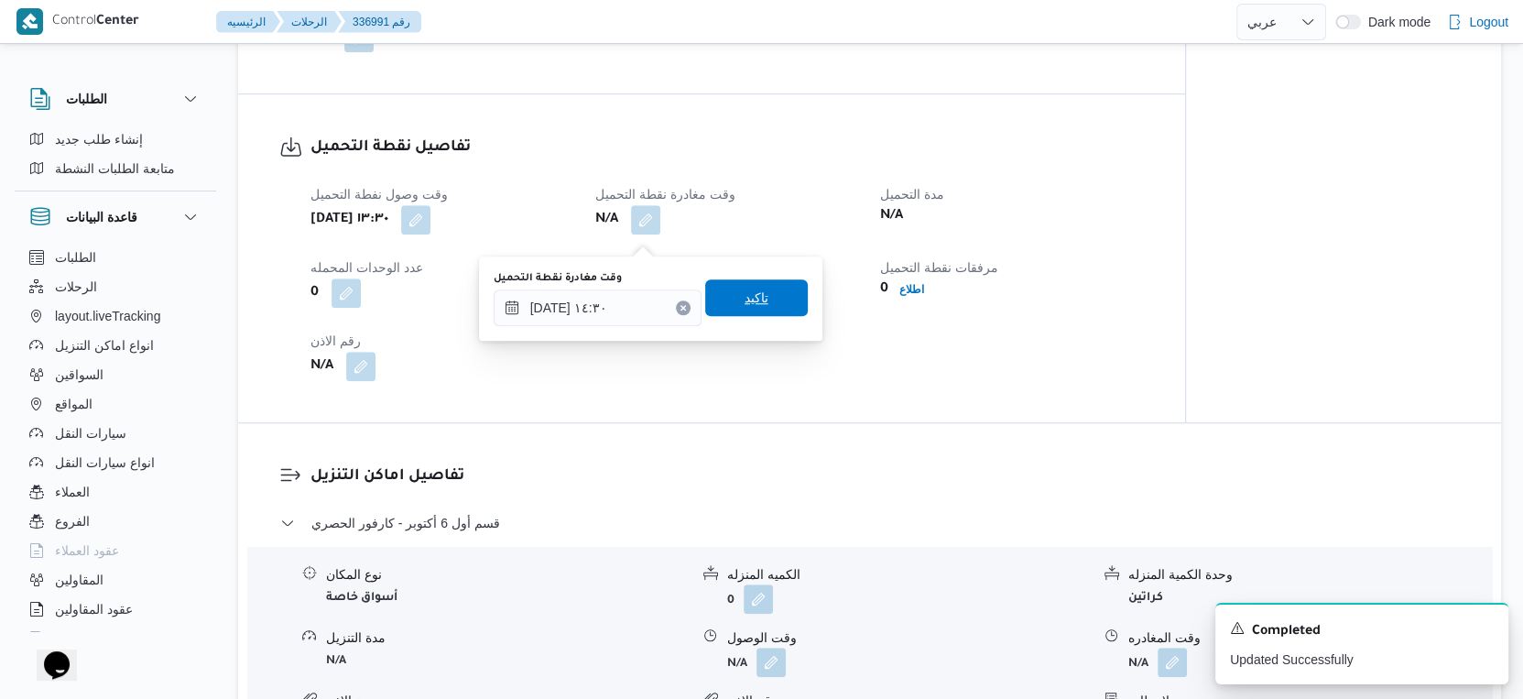
click at [761, 307] on span "تاكيد" at bounding box center [756, 297] width 103 height 37
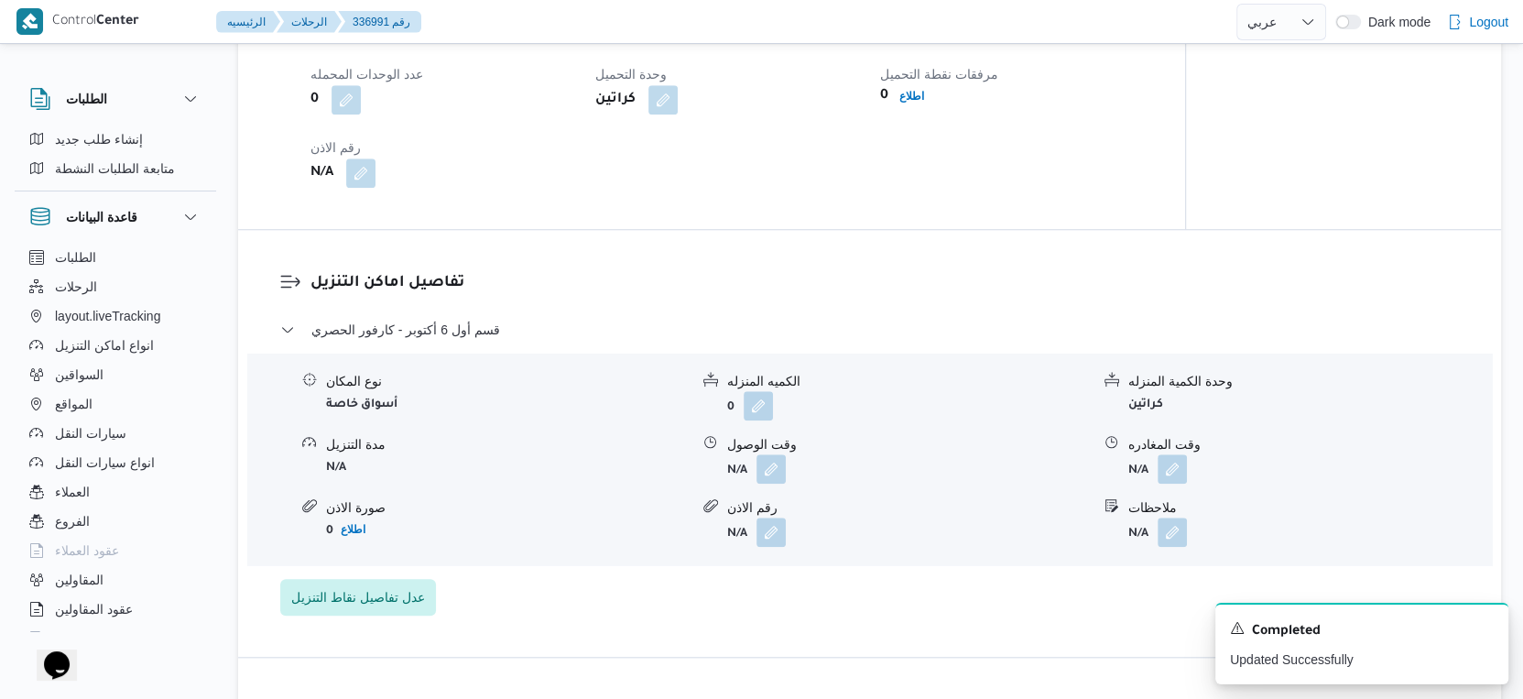
scroll to position [1350, 0]
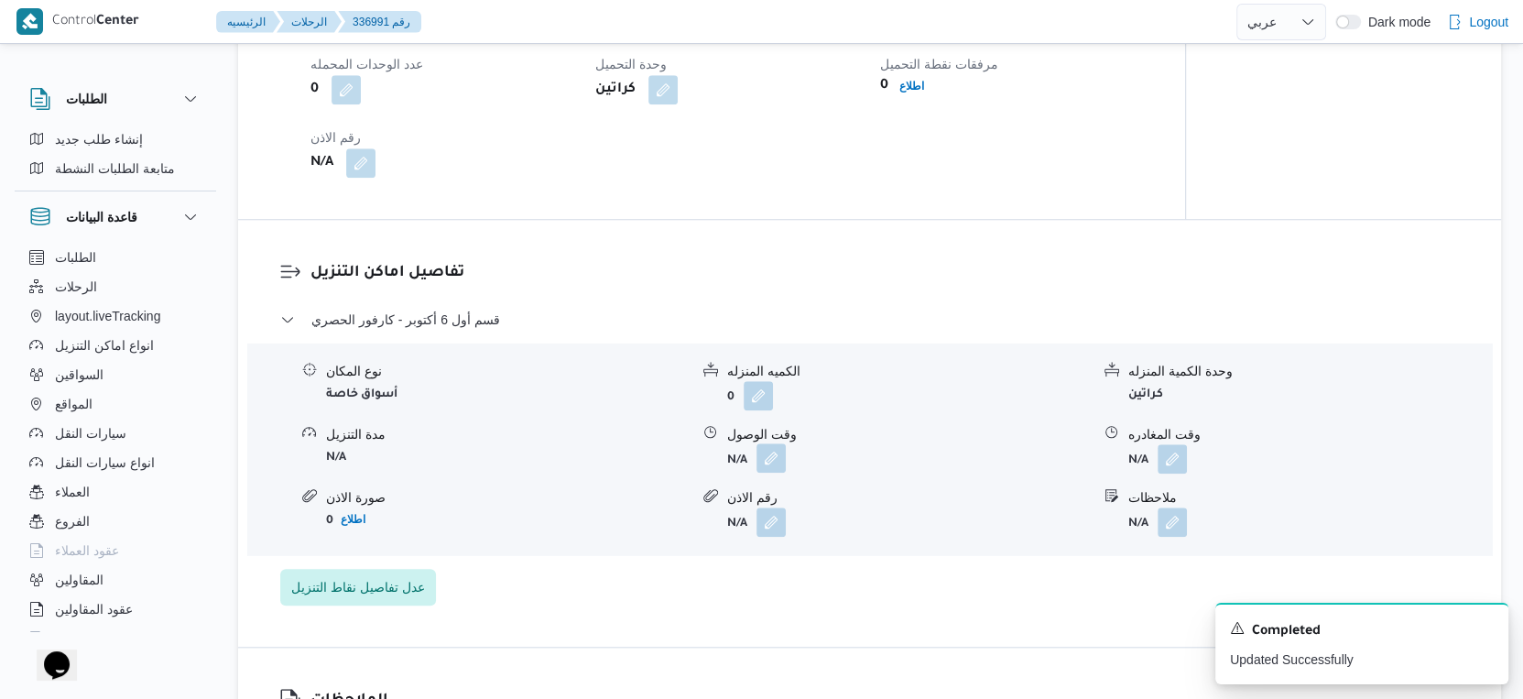
click at [773, 470] on button "button" at bounding box center [770, 457] width 29 height 29
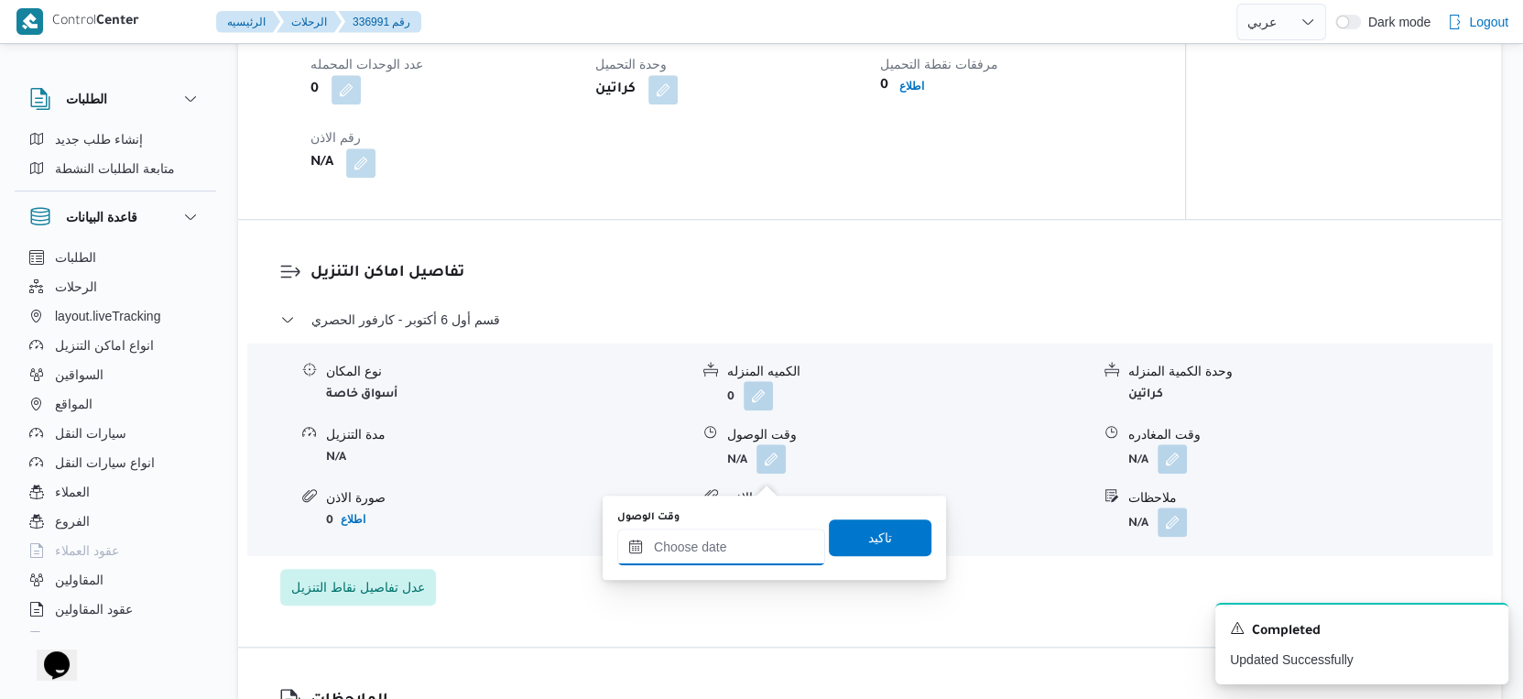
click at [734, 550] on input "وقت الوصول" at bounding box center [721, 546] width 208 height 37
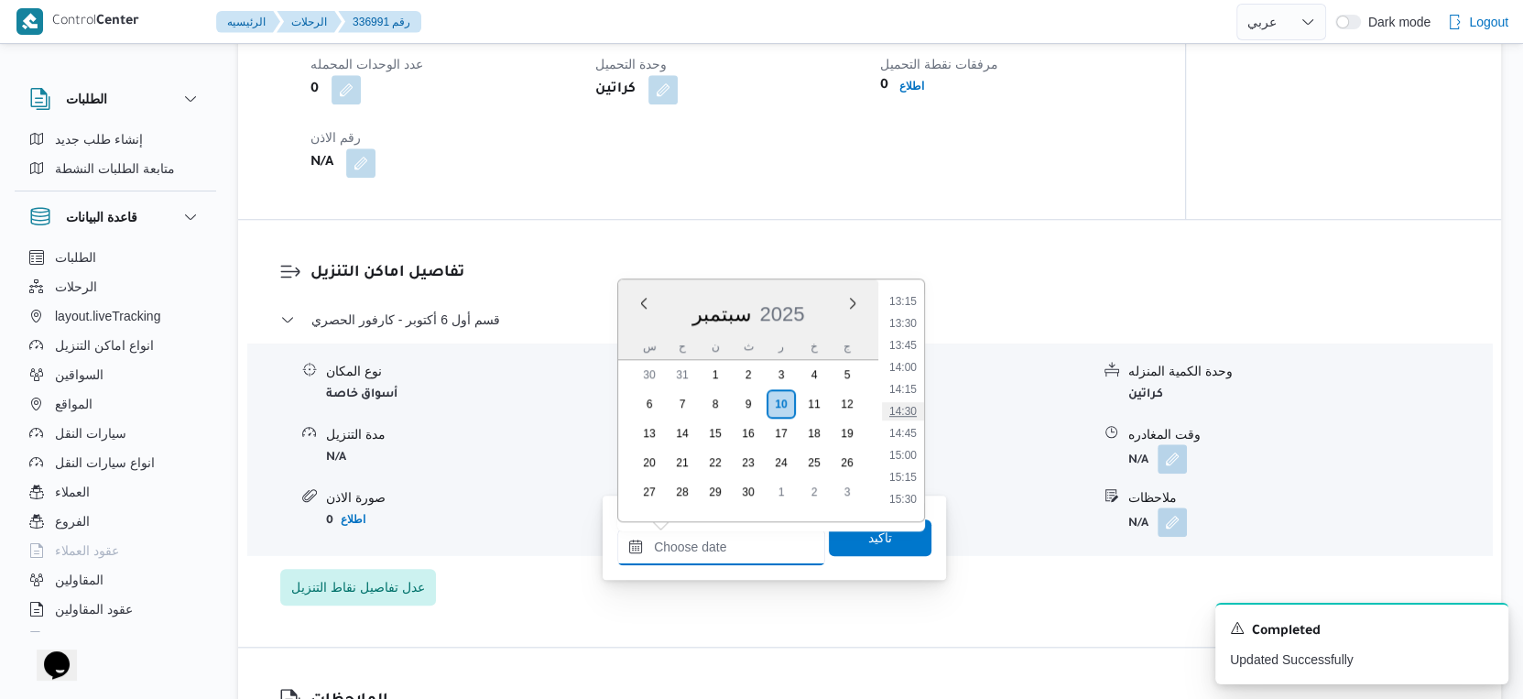
scroll to position [1200, 0]
click at [906, 422] on li "15:00" at bounding box center [903, 421] width 42 height 18
type input "١٠/٠٩/٢٠٢٥ ١٥:٠٠"
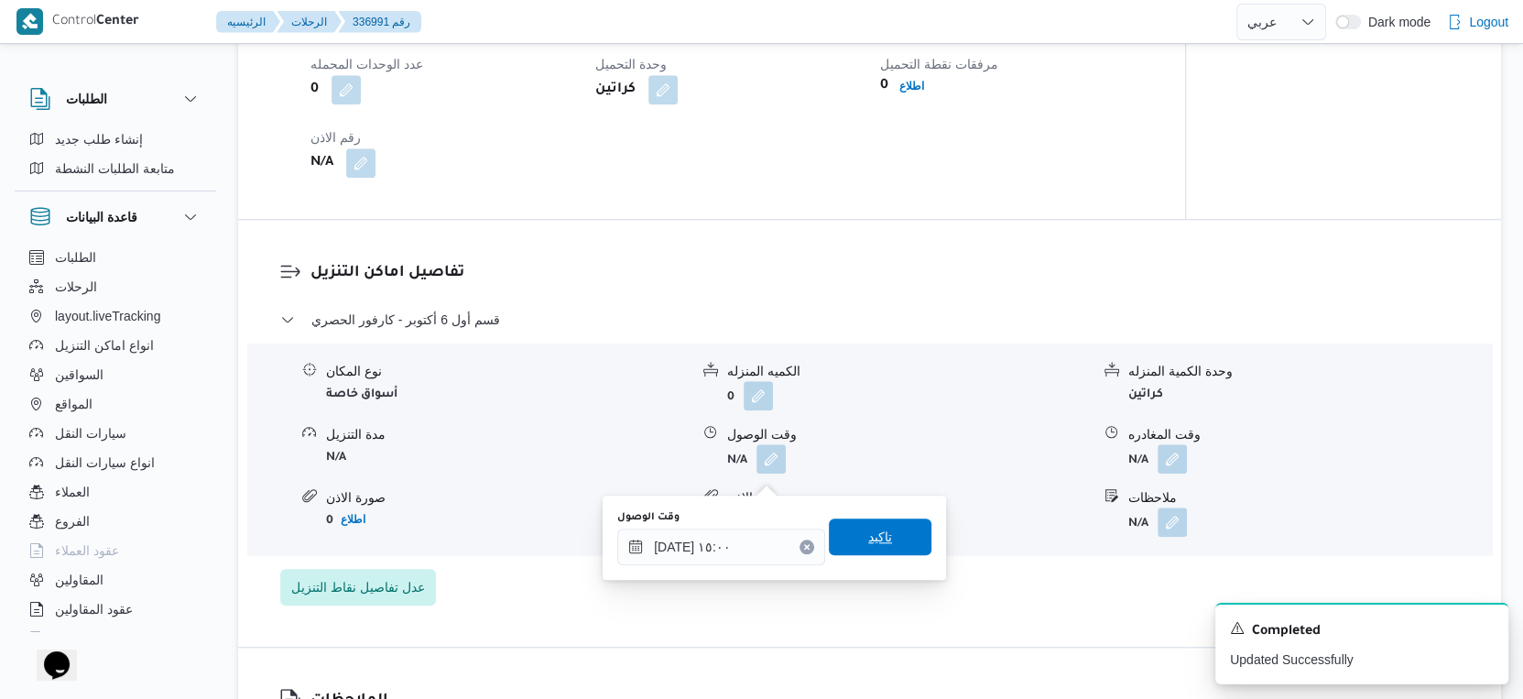
click at [883, 532] on span "تاكيد" at bounding box center [880, 536] width 103 height 37
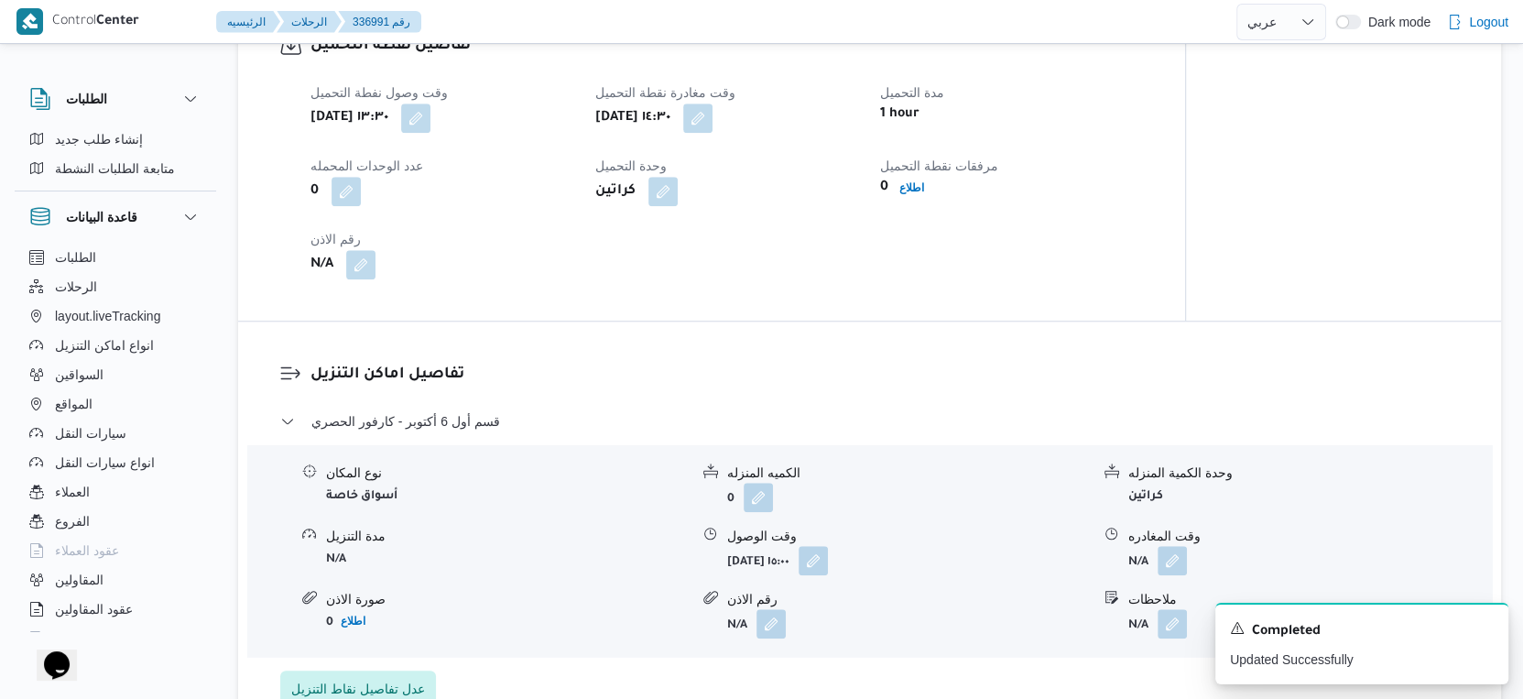
scroll to position [1350, 0]
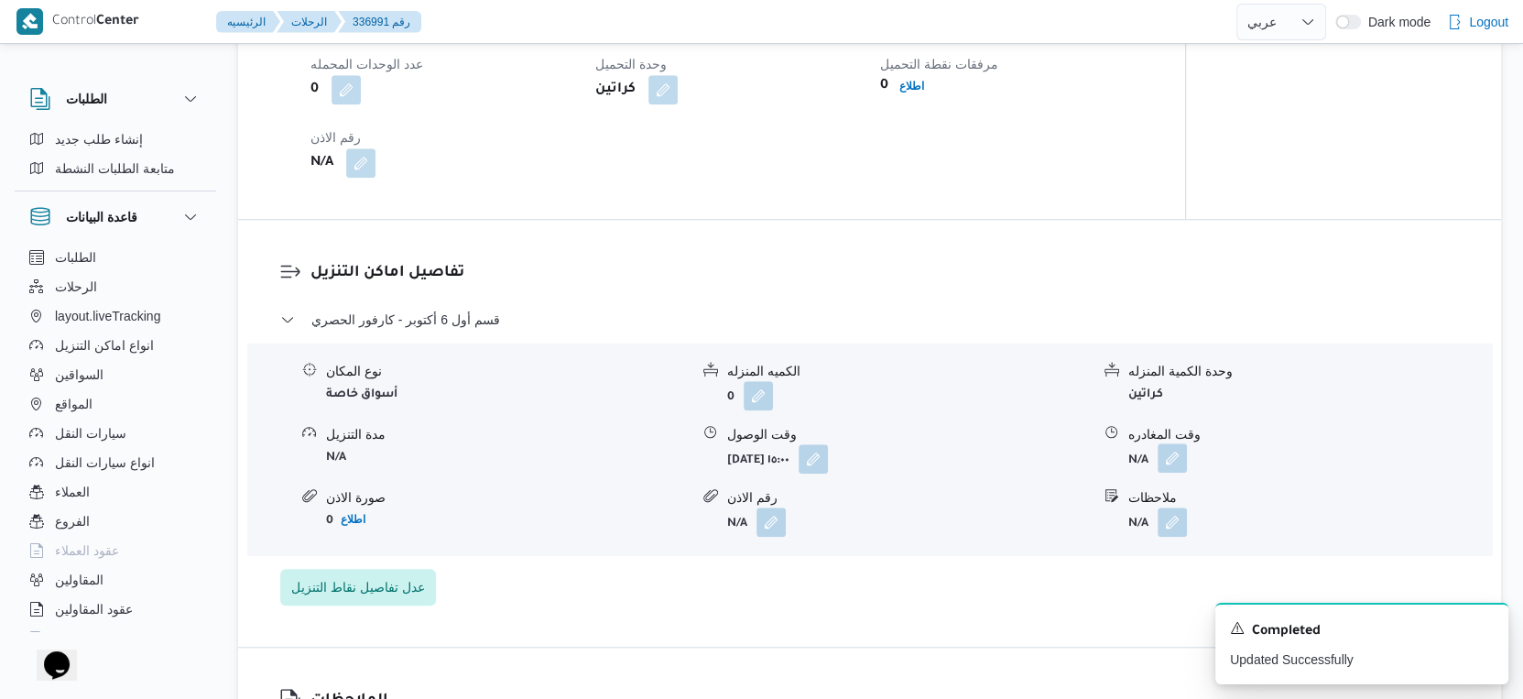
click at [1179, 472] on button "button" at bounding box center [1171, 457] width 29 height 29
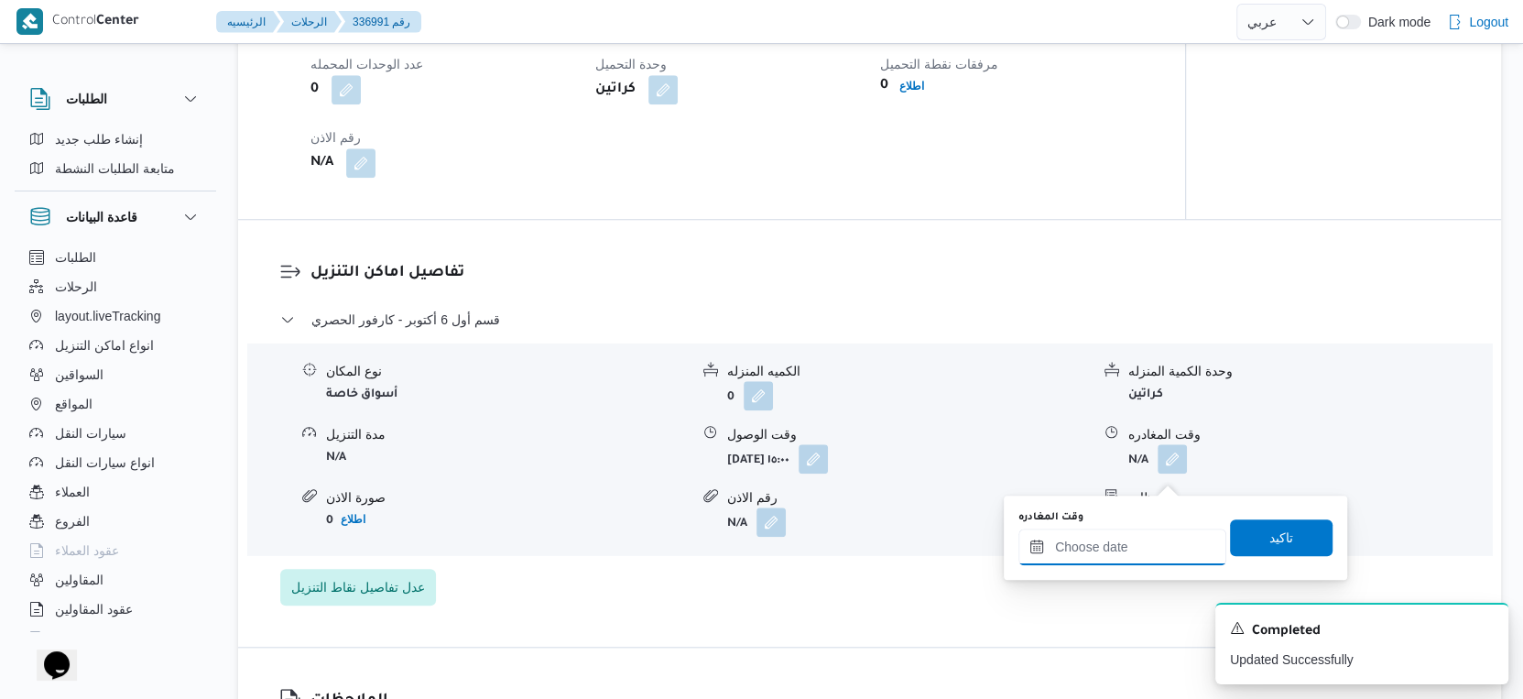
click at [1154, 544] on input "وقت المغادره" at bounding box center [1122, 546] width 208 height 37
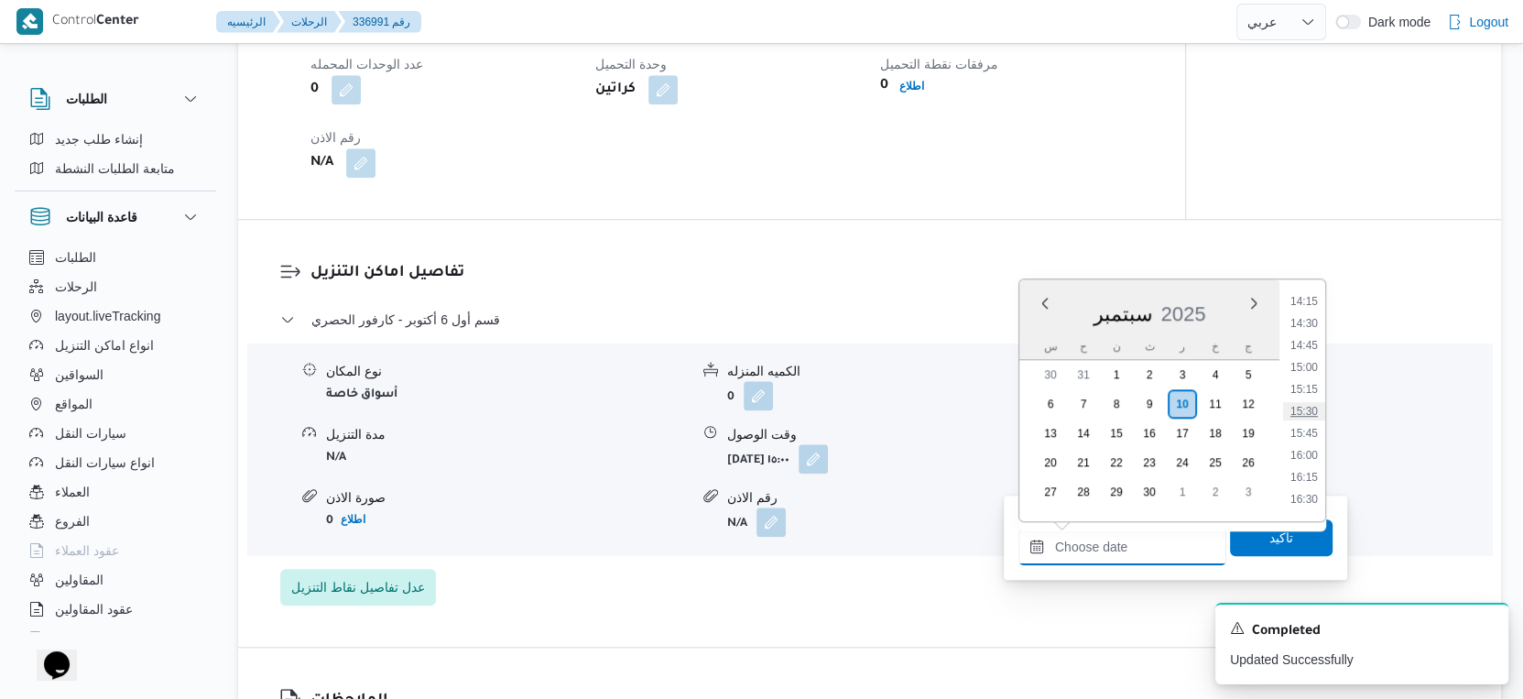
scroll to position [1303, 0]
click at [1304, 401] on li "16:00" at bounding box center [1304, 406] width 42 height 18
type input "١٠/٠٩/٢٠٢٥ ١٦:٠٠"
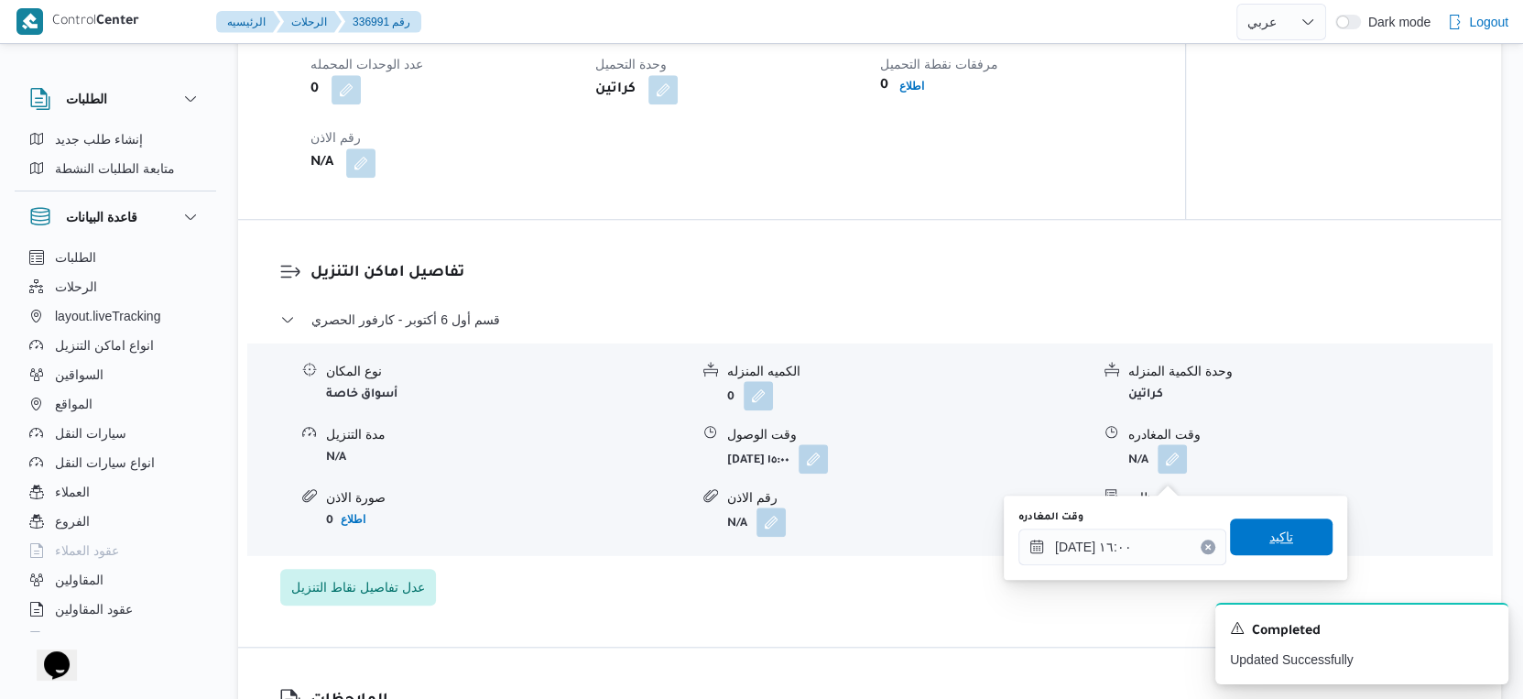
click at [1280, 547] on span "تاكيد" at bounding box center [1281, 536] width 103 height 37
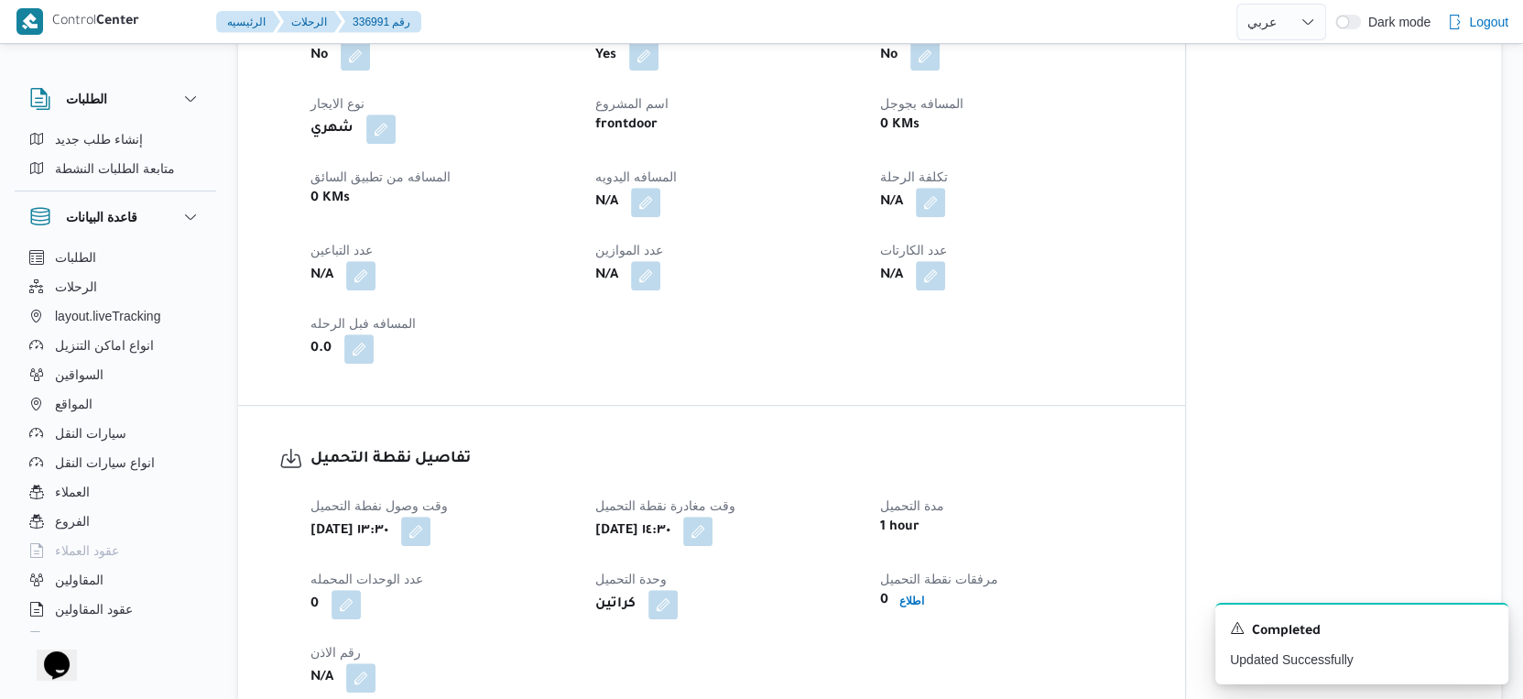
scroll to position [813, 0]
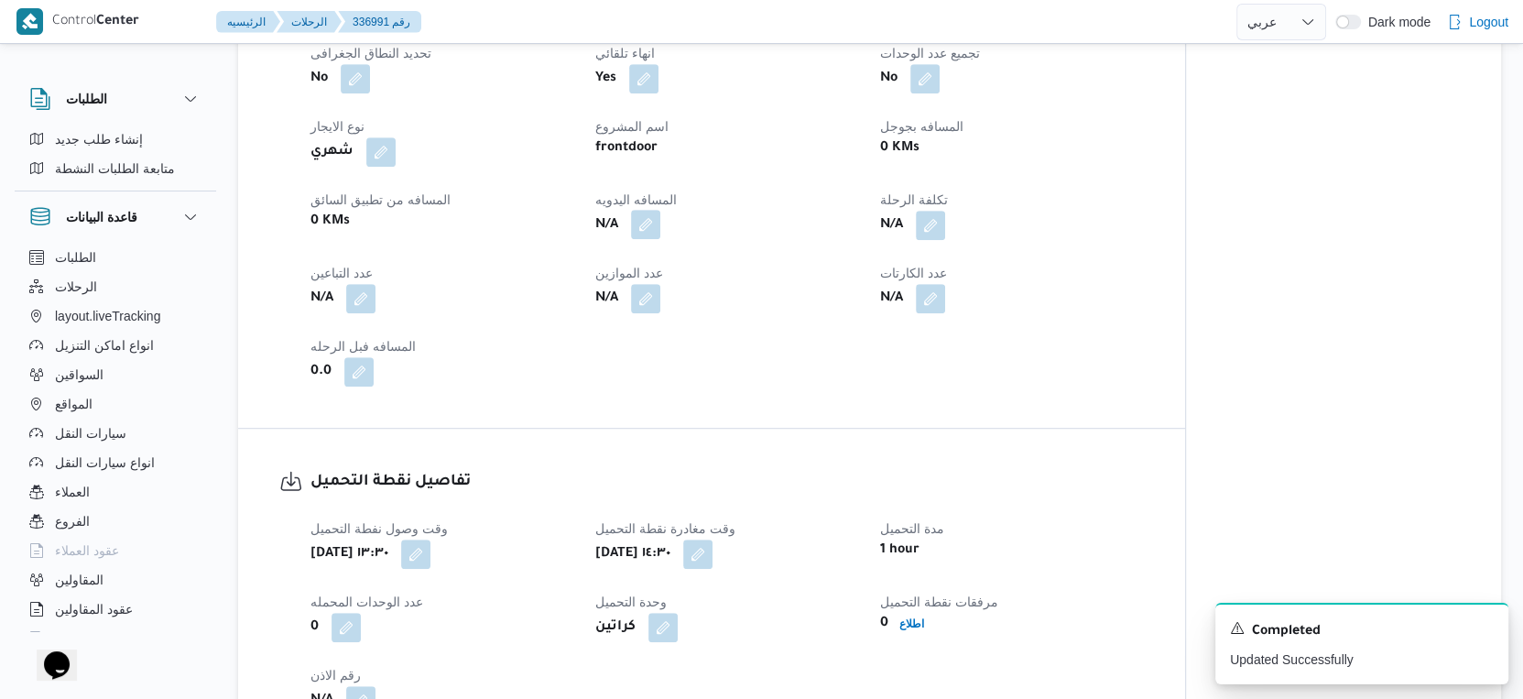
click at [645, 233] on button "button" at bounding box center [645, 224] width 29 height 29
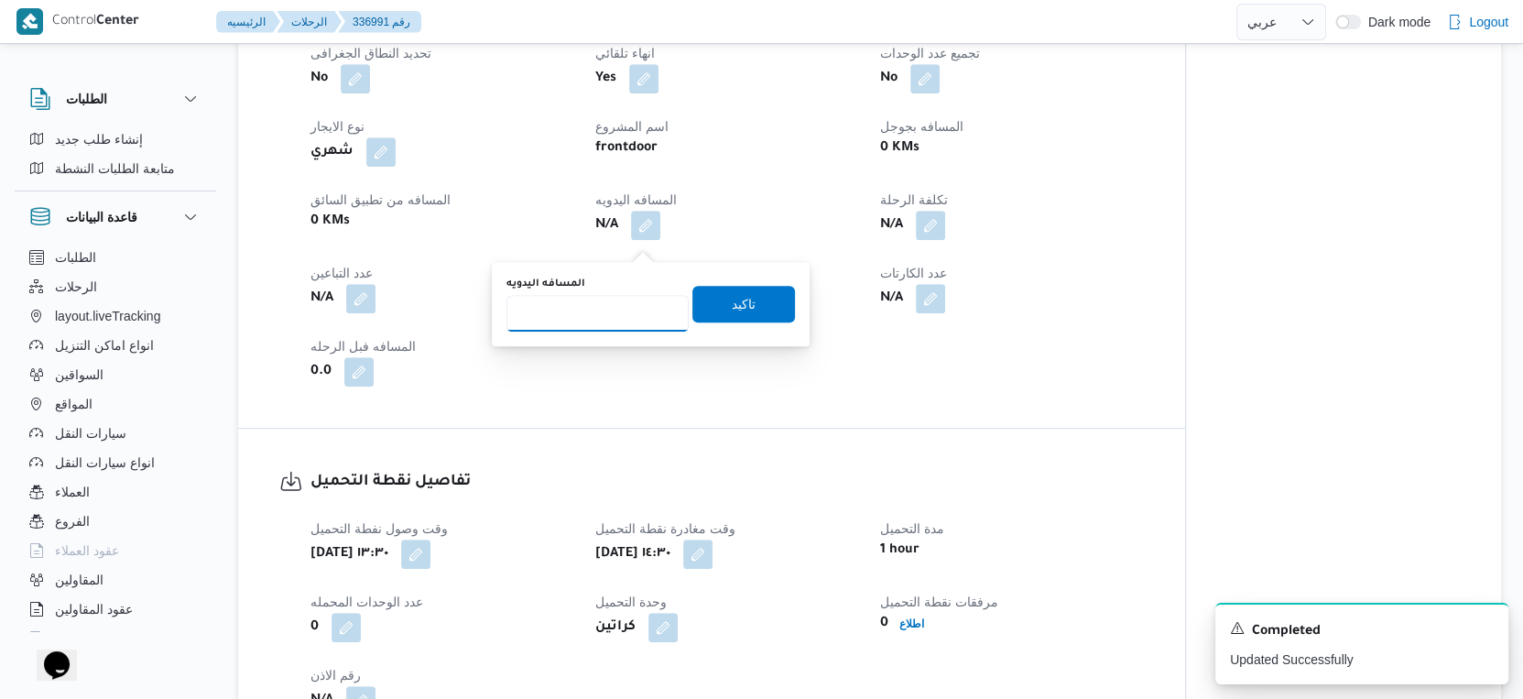
click at [583, 306] on input "المسافه اليدويه" at bounding box center [597, 313] width 182 height 37
type input "31"
click at [750, 296] on span "تاكيد" at bounding box center [743, 303] width 103 height 37
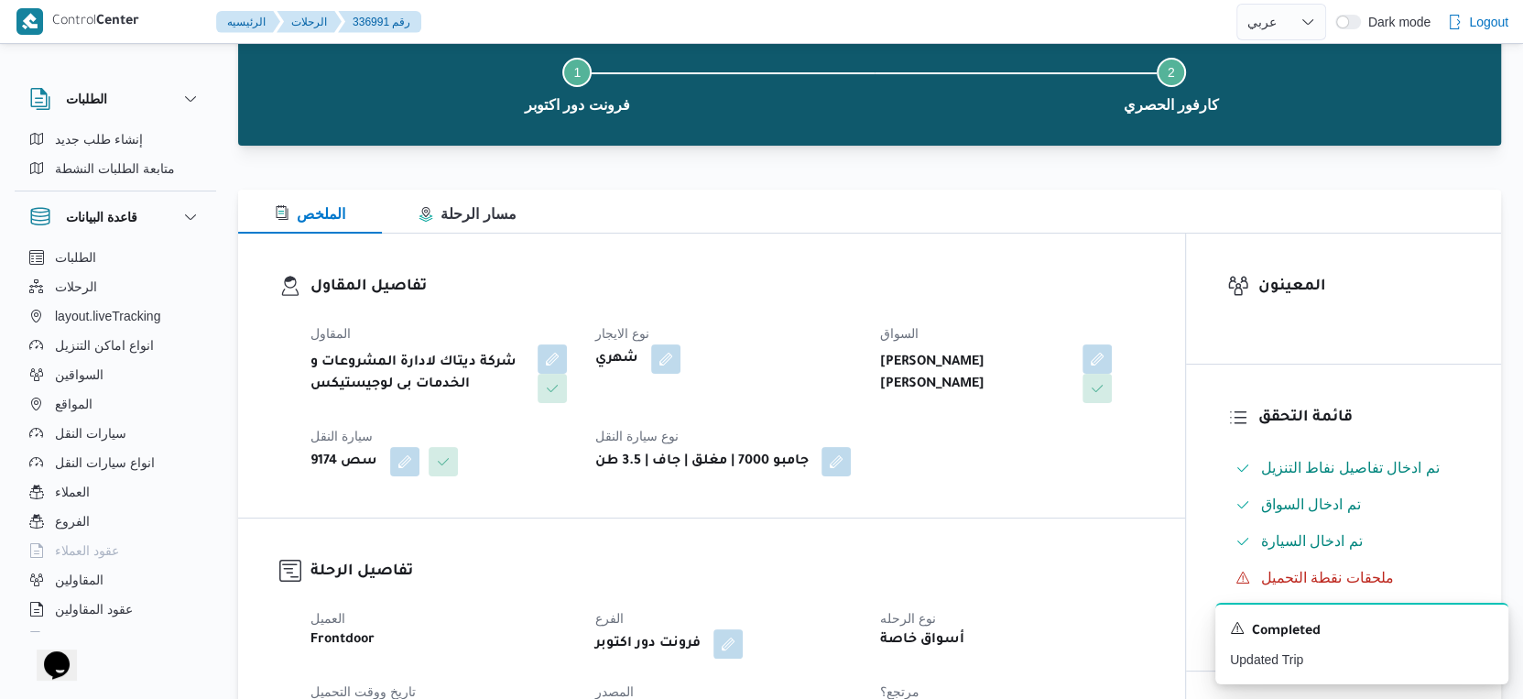
scroll to position [0, 0]
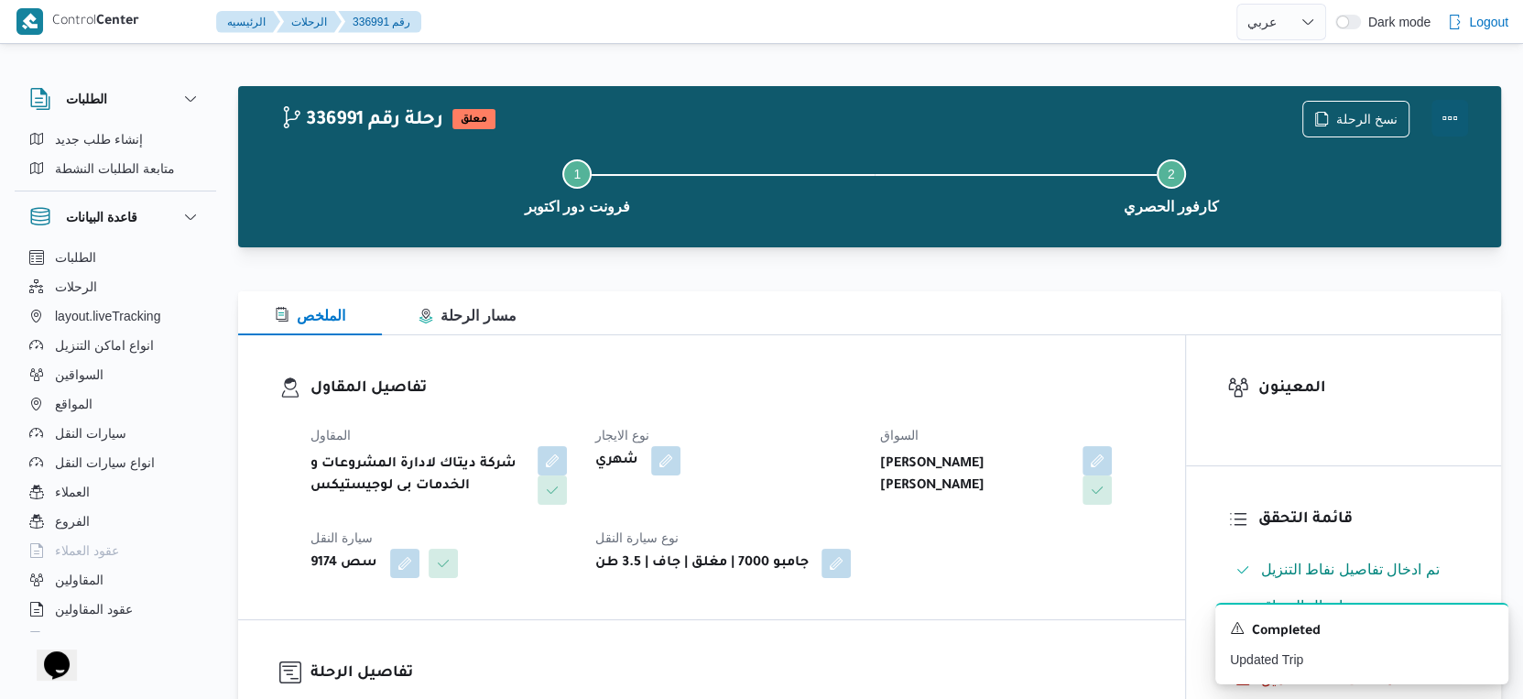
click at [1443, 115] on button "Actions" at bounding box center [1449, 118] width 37 height 37
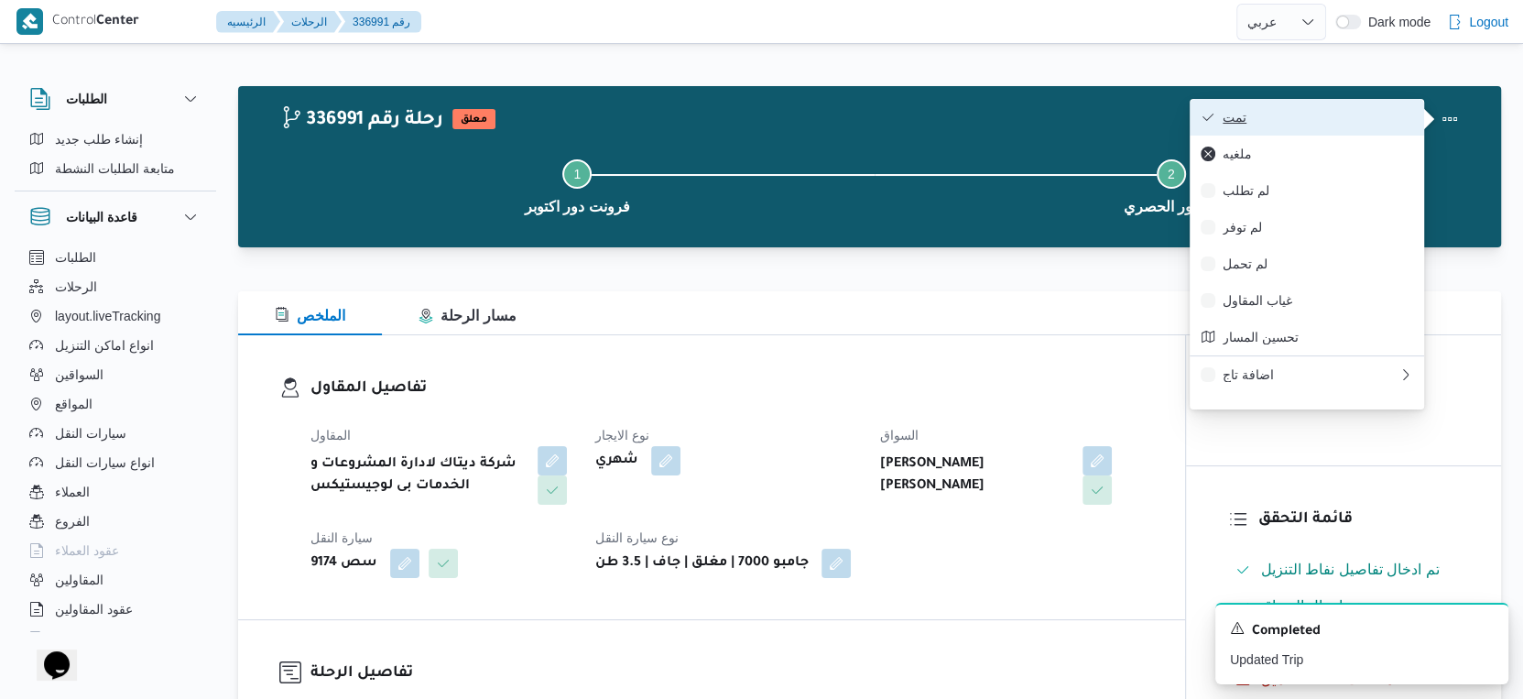
click at [1321, 112] on span "تمت" at bounding box center [1317, 117] width 190 height 15
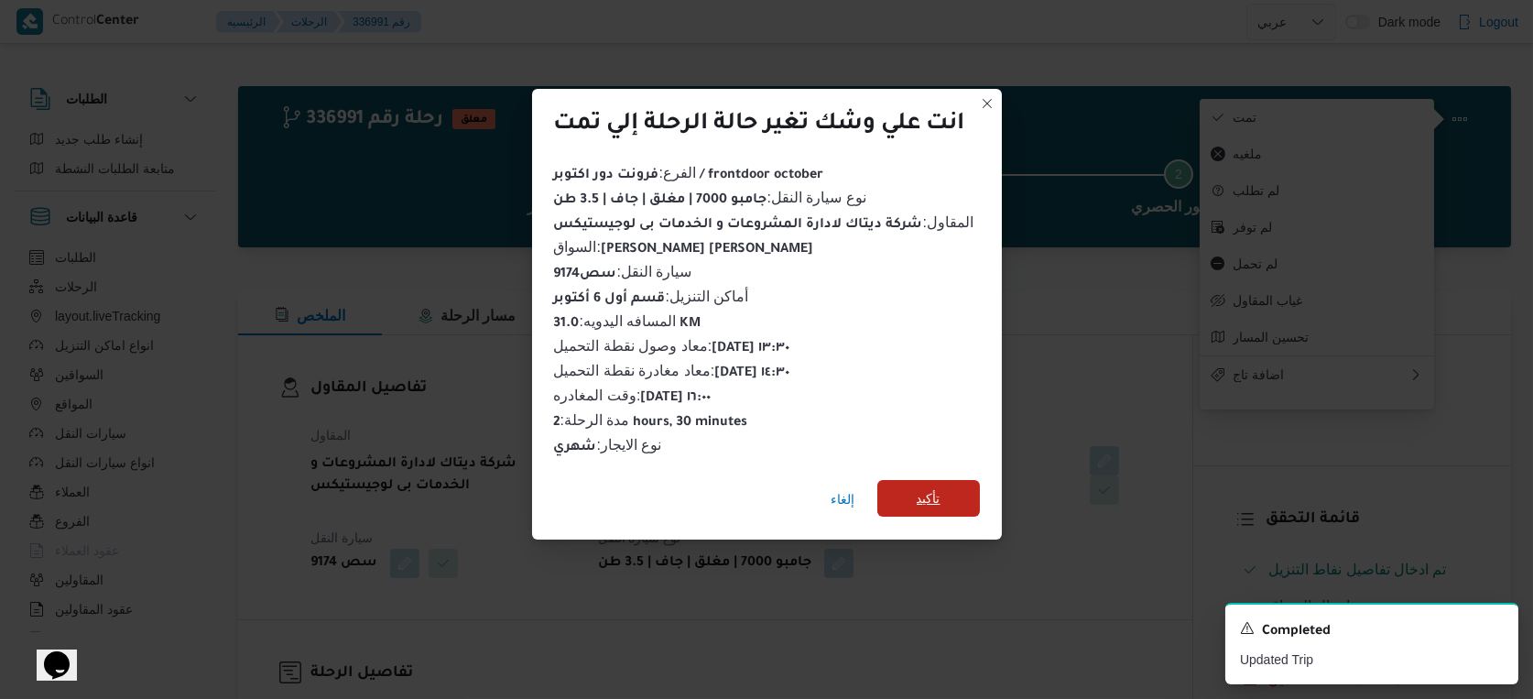
click at [936, 507] on span "تأكيد" at bounding box center [928, 498] width 103 height 37
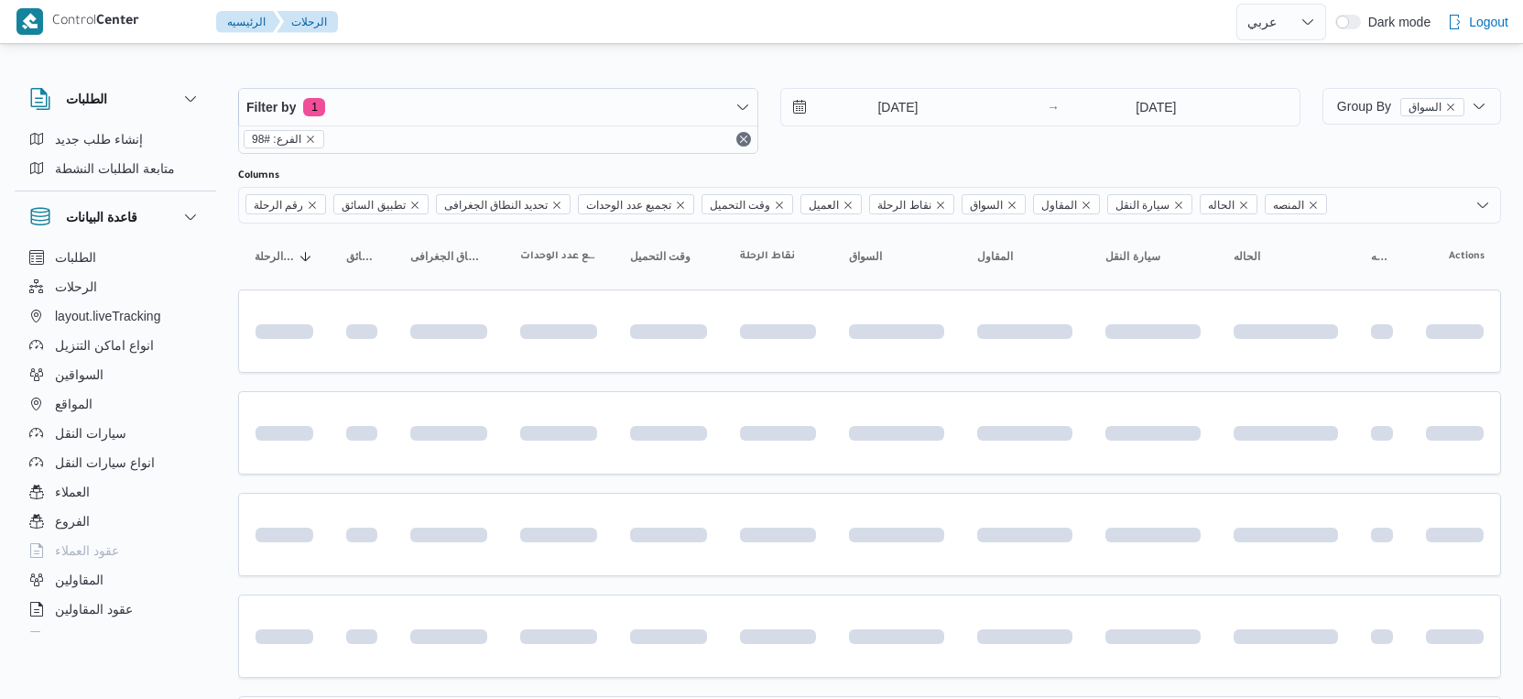
select select "ar"
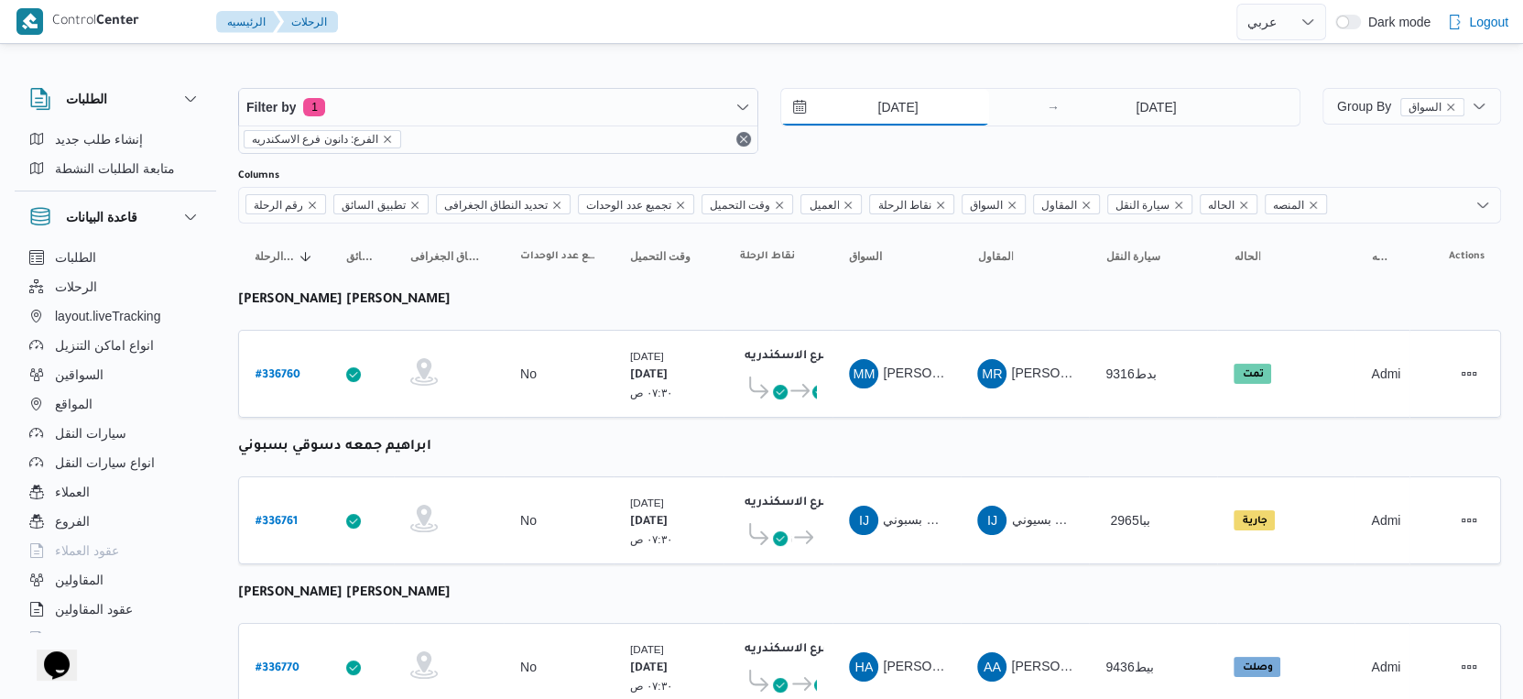
click at [917, 108] on input "[DATE]" at bounding box center [885, 107] width 208 height 37
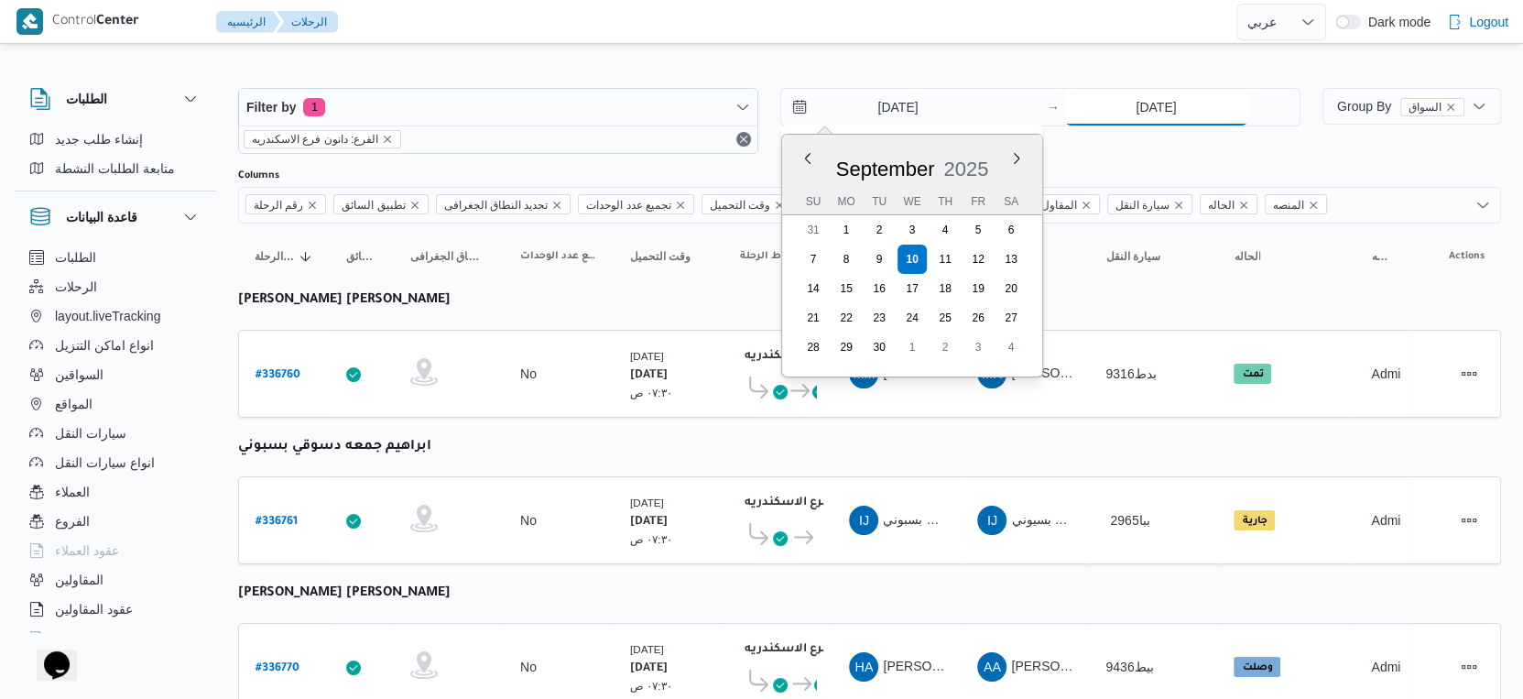
click at [1131, 104] on input "[DATE]" at bounding box center [1156, 107] width 182 height 37
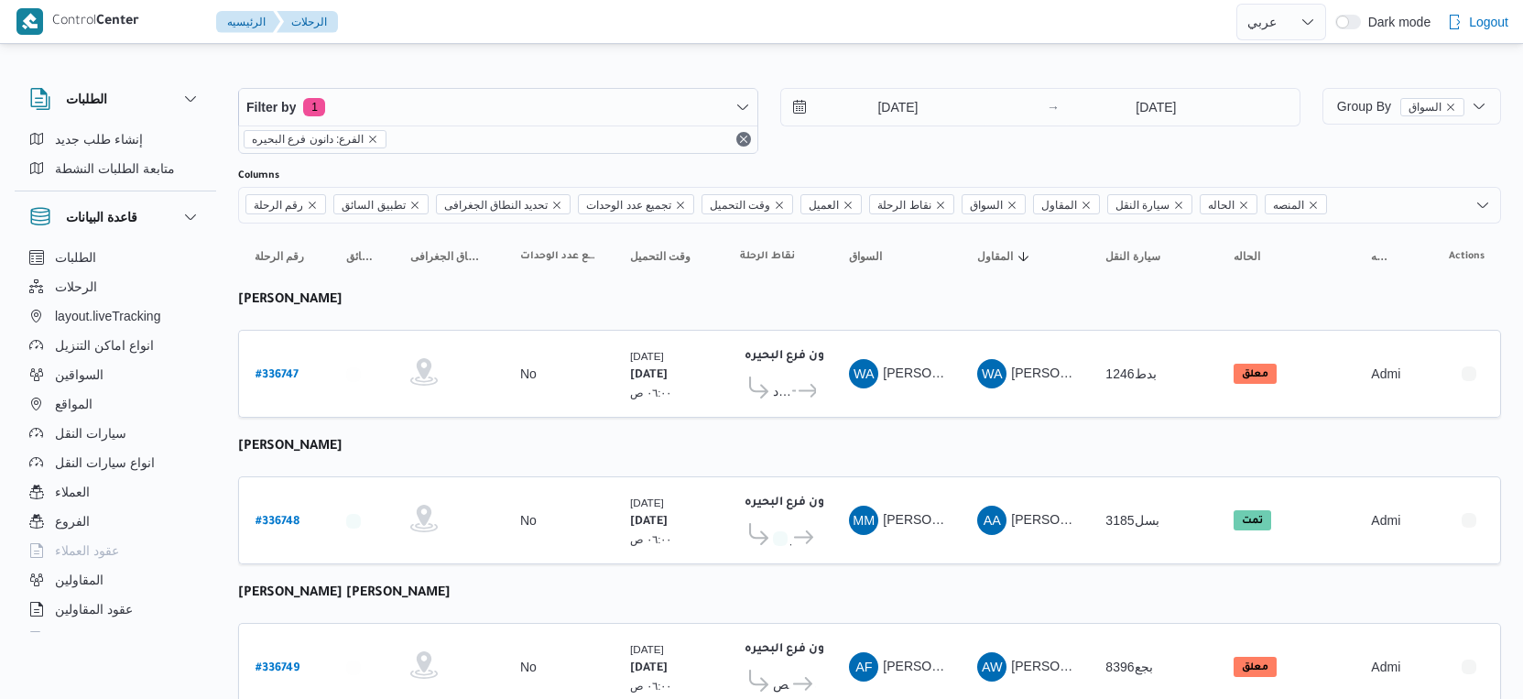
select select "ar"
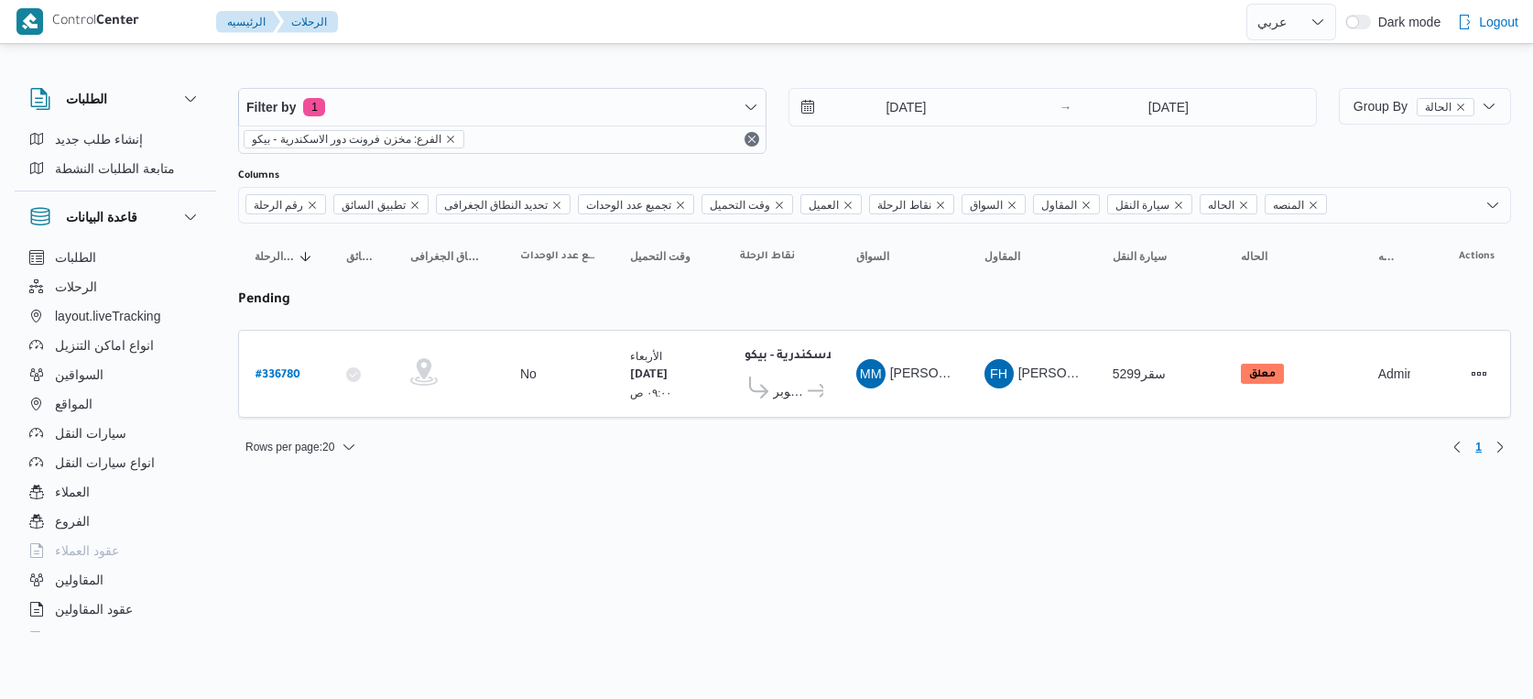
select select "ar"
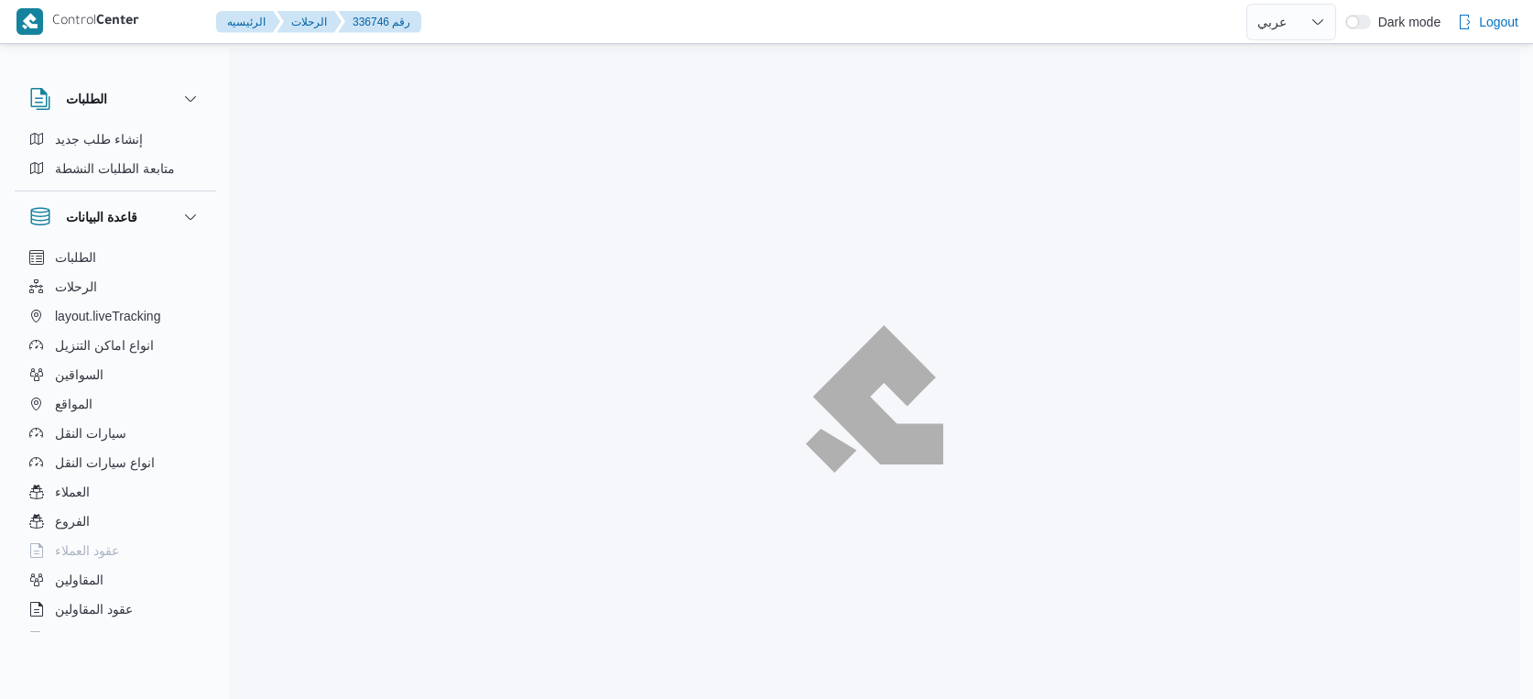
select select "ar"
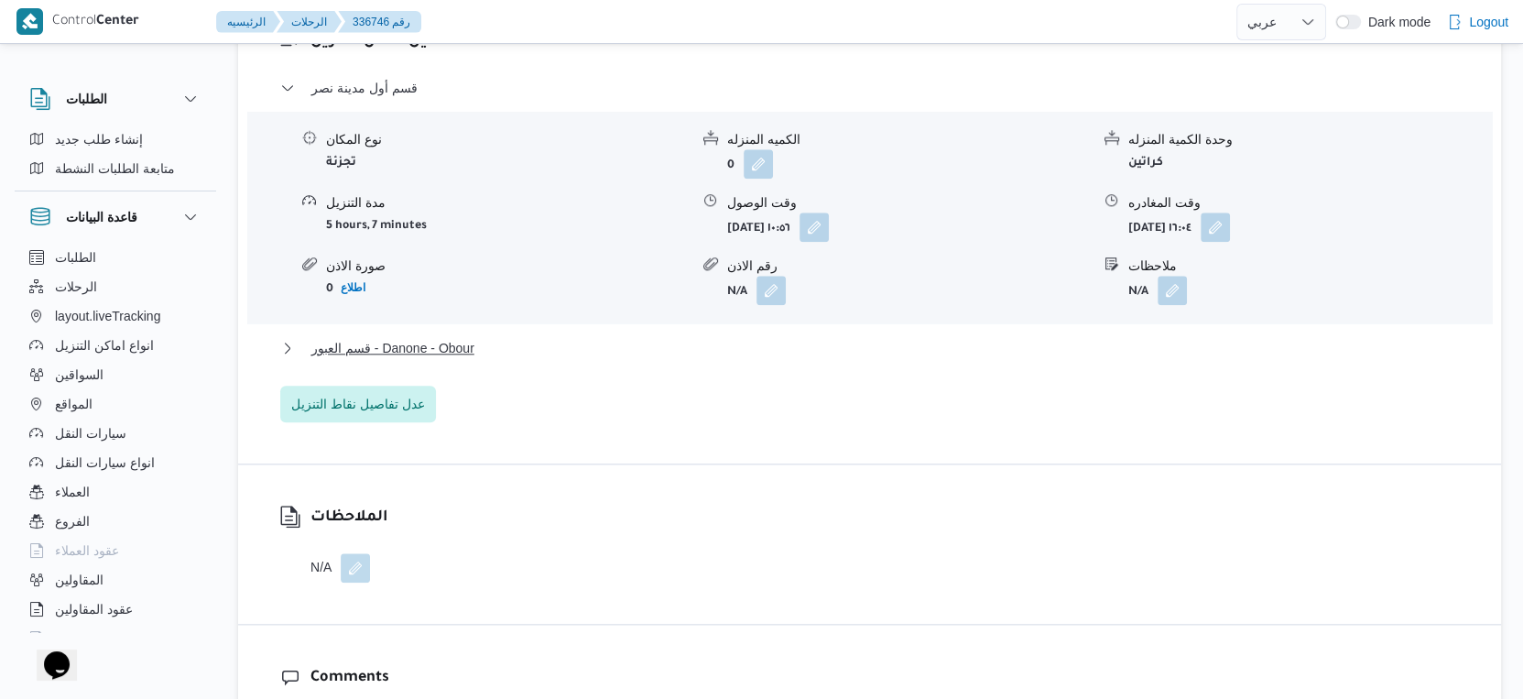
scroll to position [1576, 0]
click at [459, 337] on span "قسم العبور - Danone - Obour" at bounding box center [392, 347] width 163 height 22
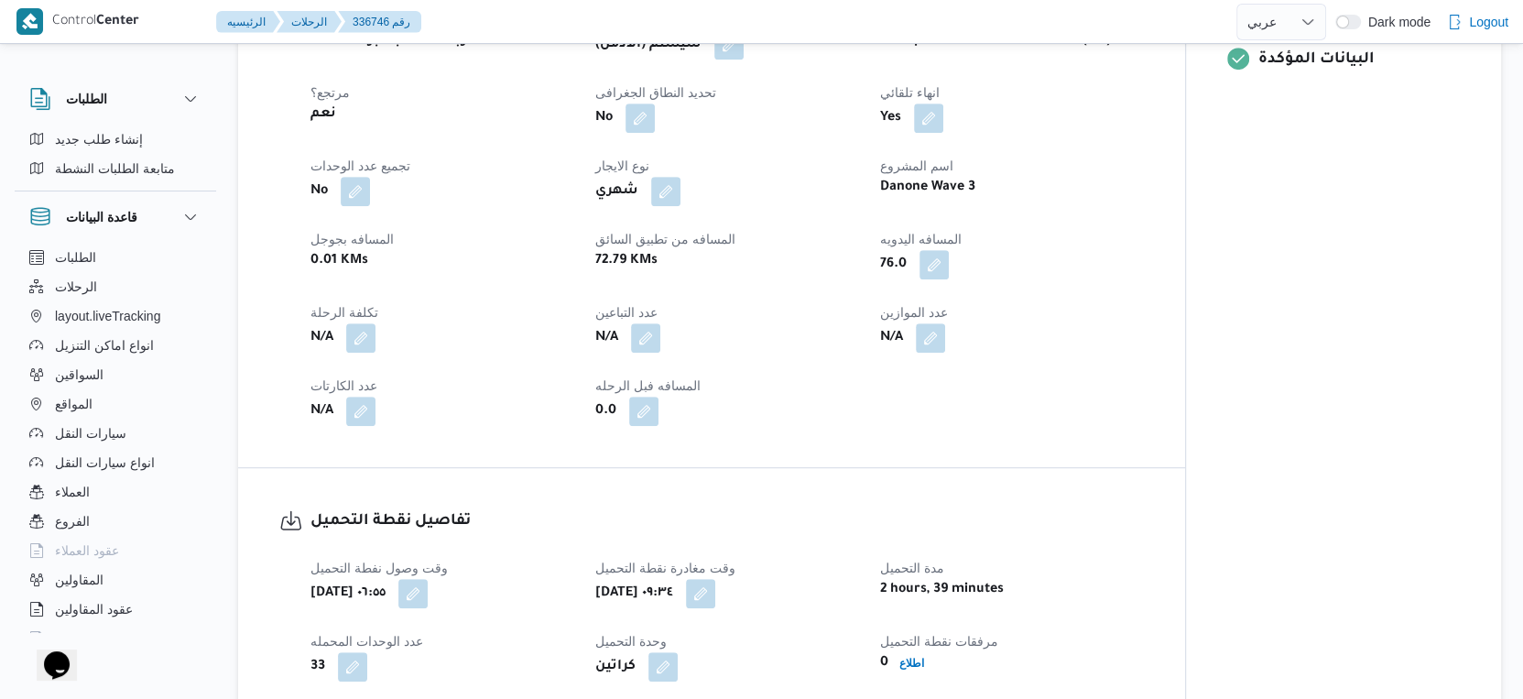
scroll to position [813, 0]
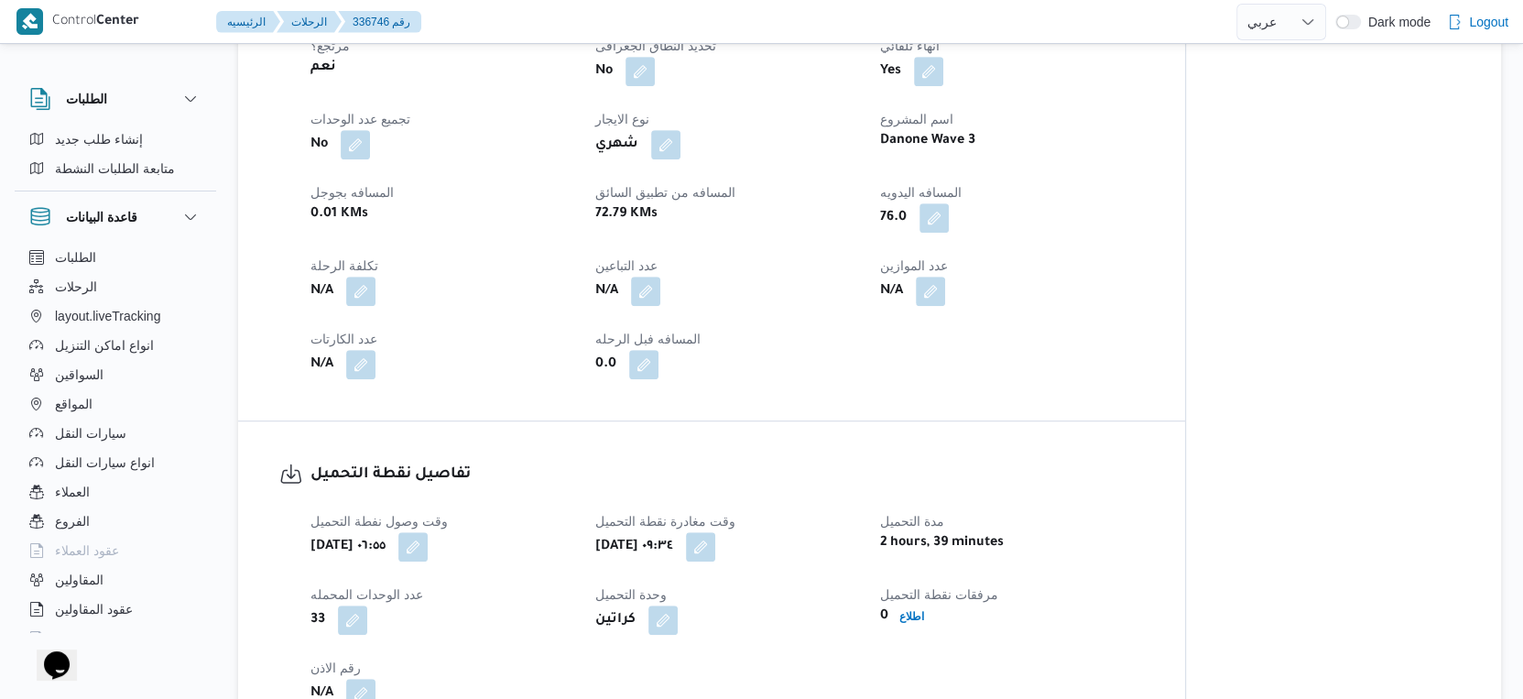
select select "ar"
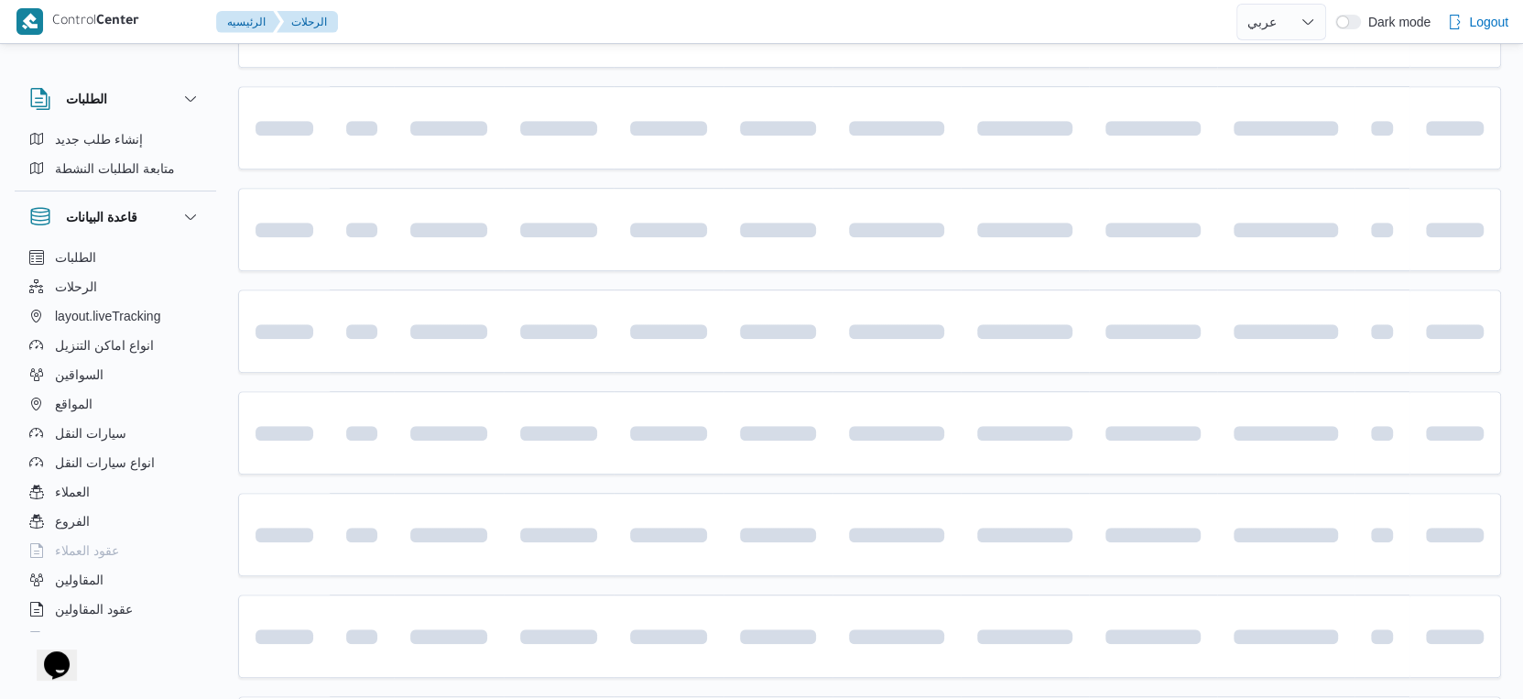
scroll to position [126, 0]
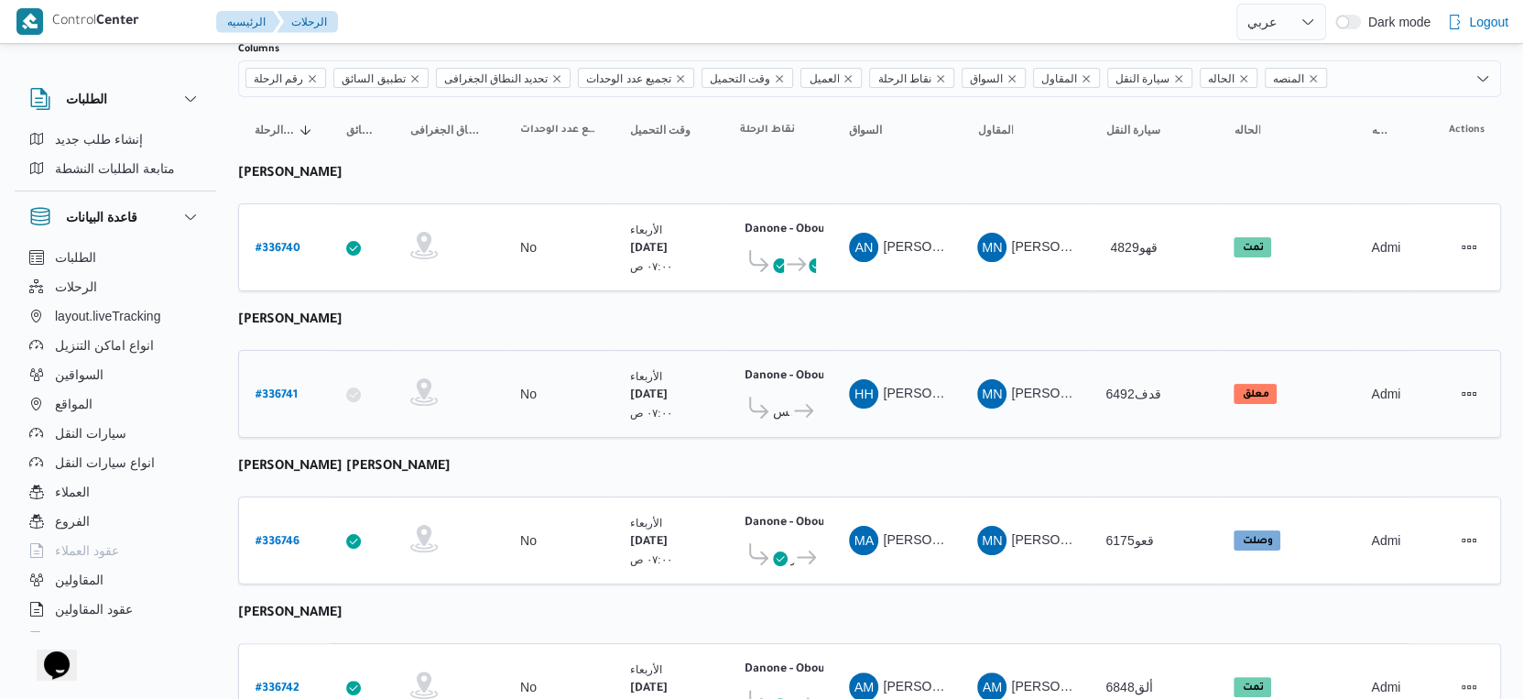
click at [274, 389] on b "# 336741" at bounding box center [276, 395] width 42 height 13
select select "ar"
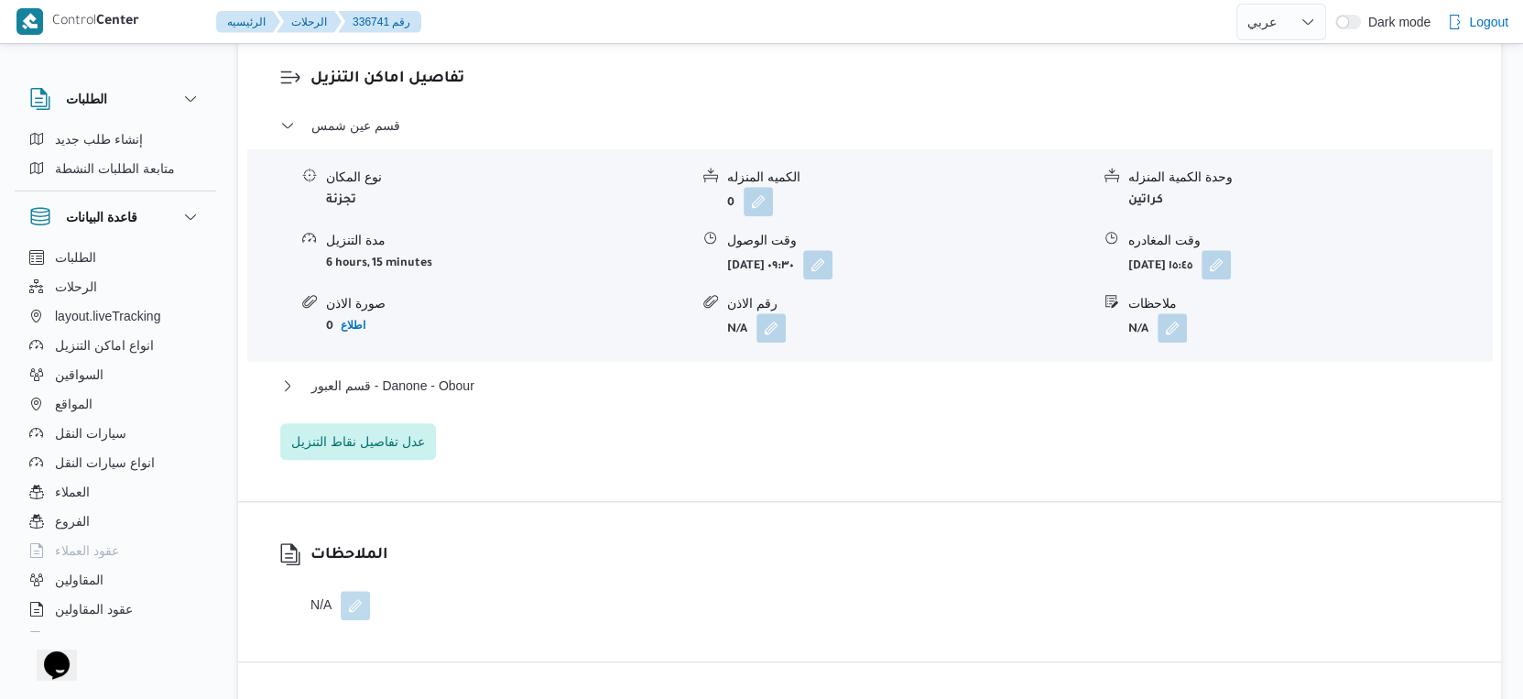
scroll to position [1551, 0]
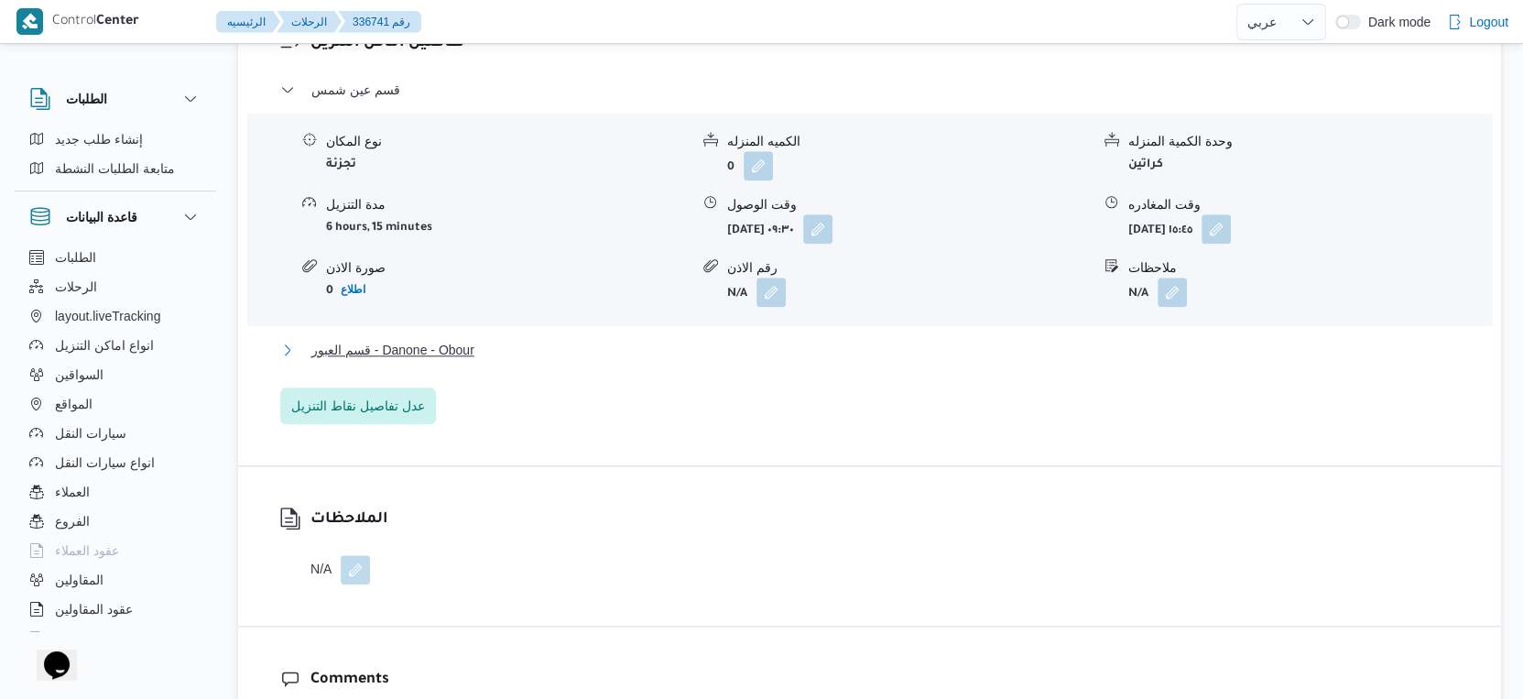
click at [502, 361] on button "قسم العبور - Danone - Obour" at bounding box center [869, 350] width 1179 height 22
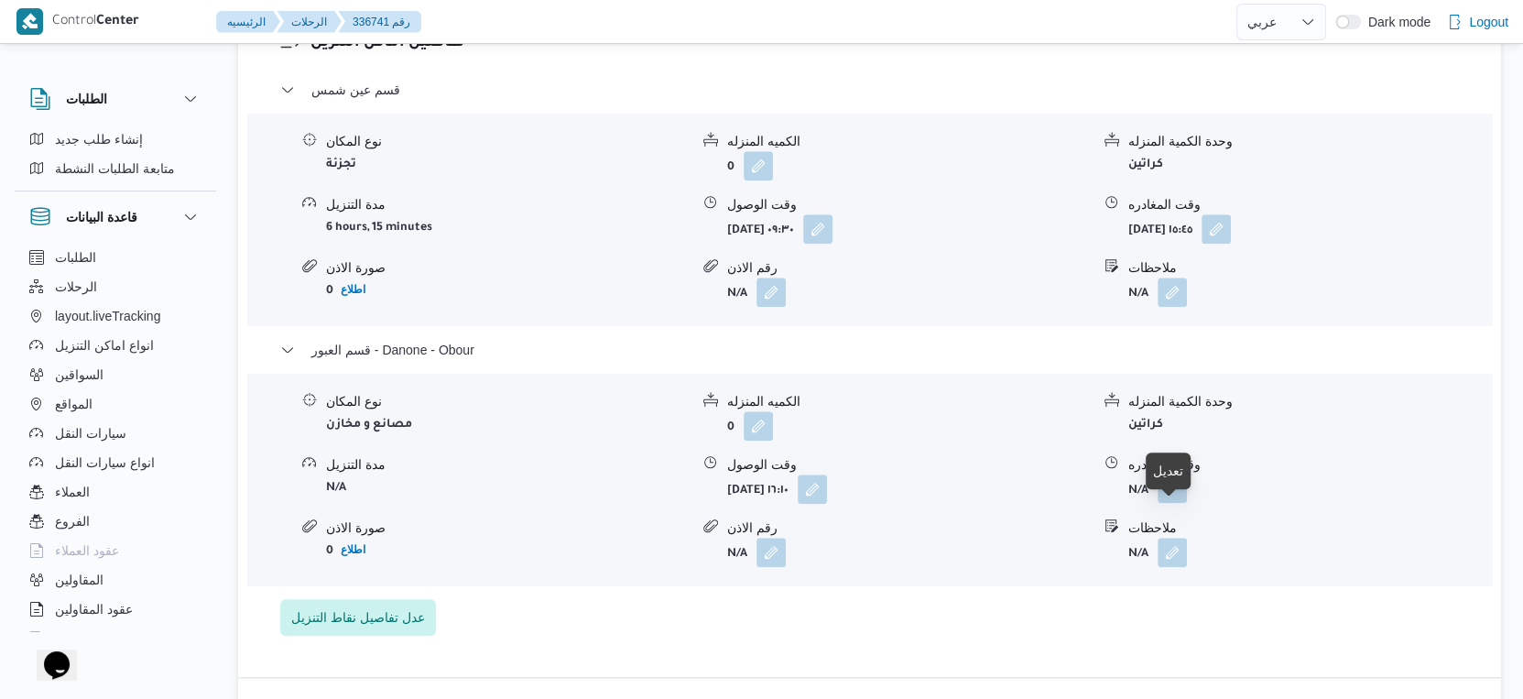
click at [1179, 503] on button "button" at bounding box center [1171, 487] width 29 height 29
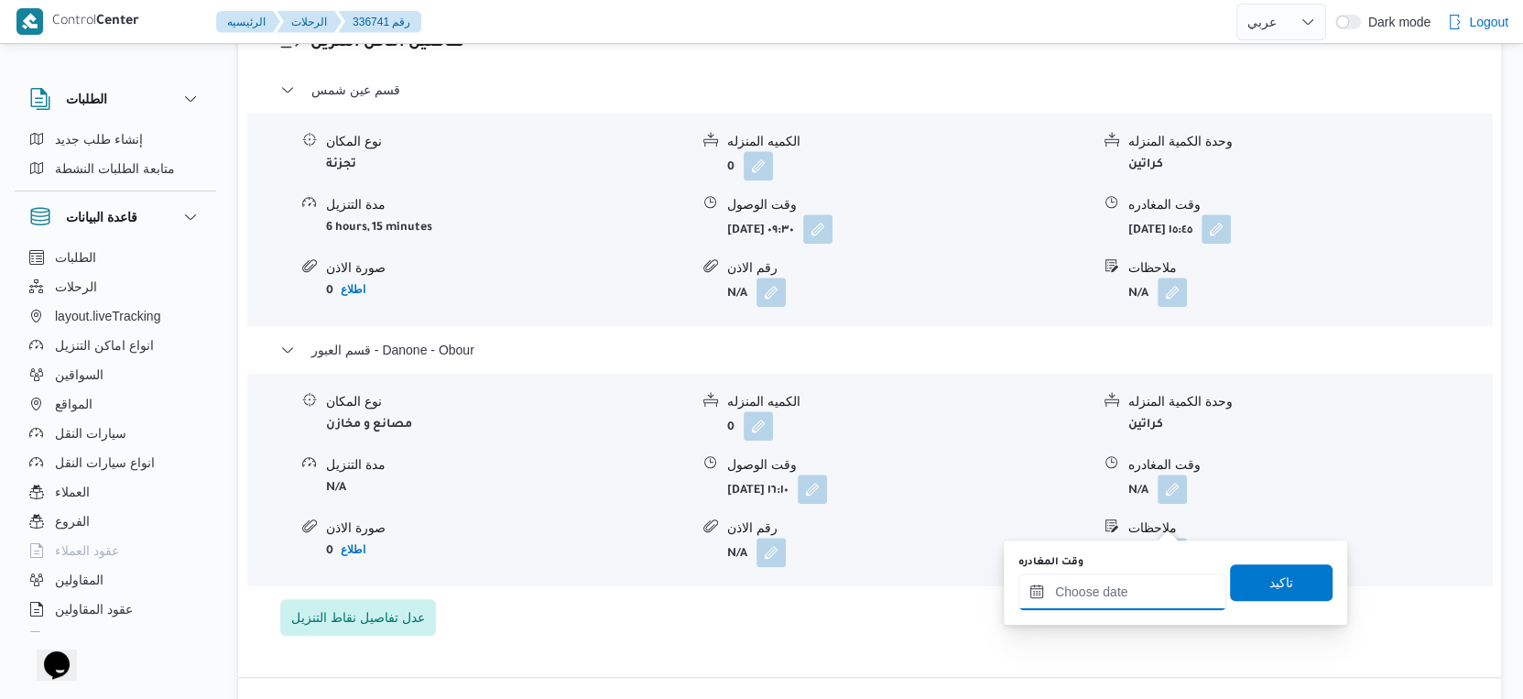
click at [1144, 580] on input "وقت المغادره" at bounding box center [1122, 591] width 208 height 37
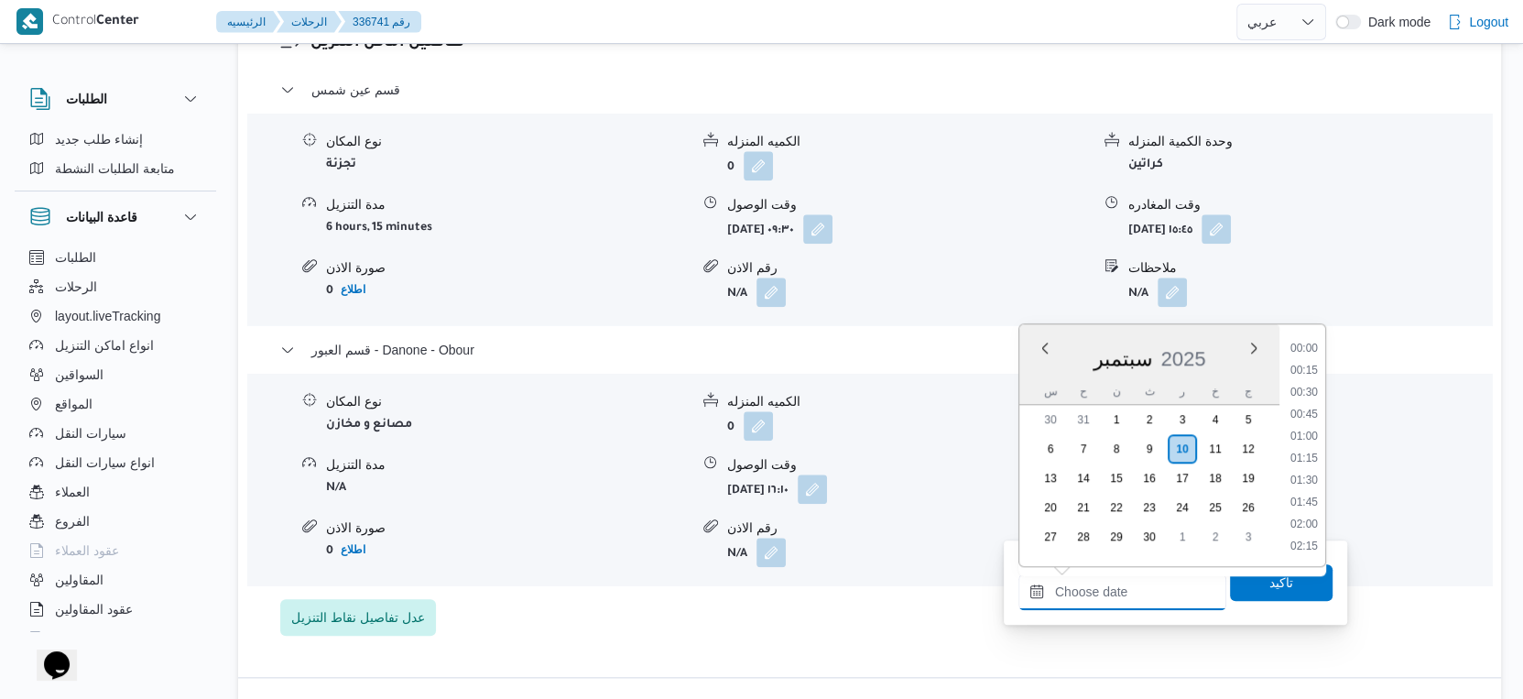
scroll to position [1404, 0]
click at [1309, 418] on li "16:45" at bounding box center [1304, 416] width 42 height 18
type input "١٠/٠٩/٢٠٢٥ ١٦:٤٥"
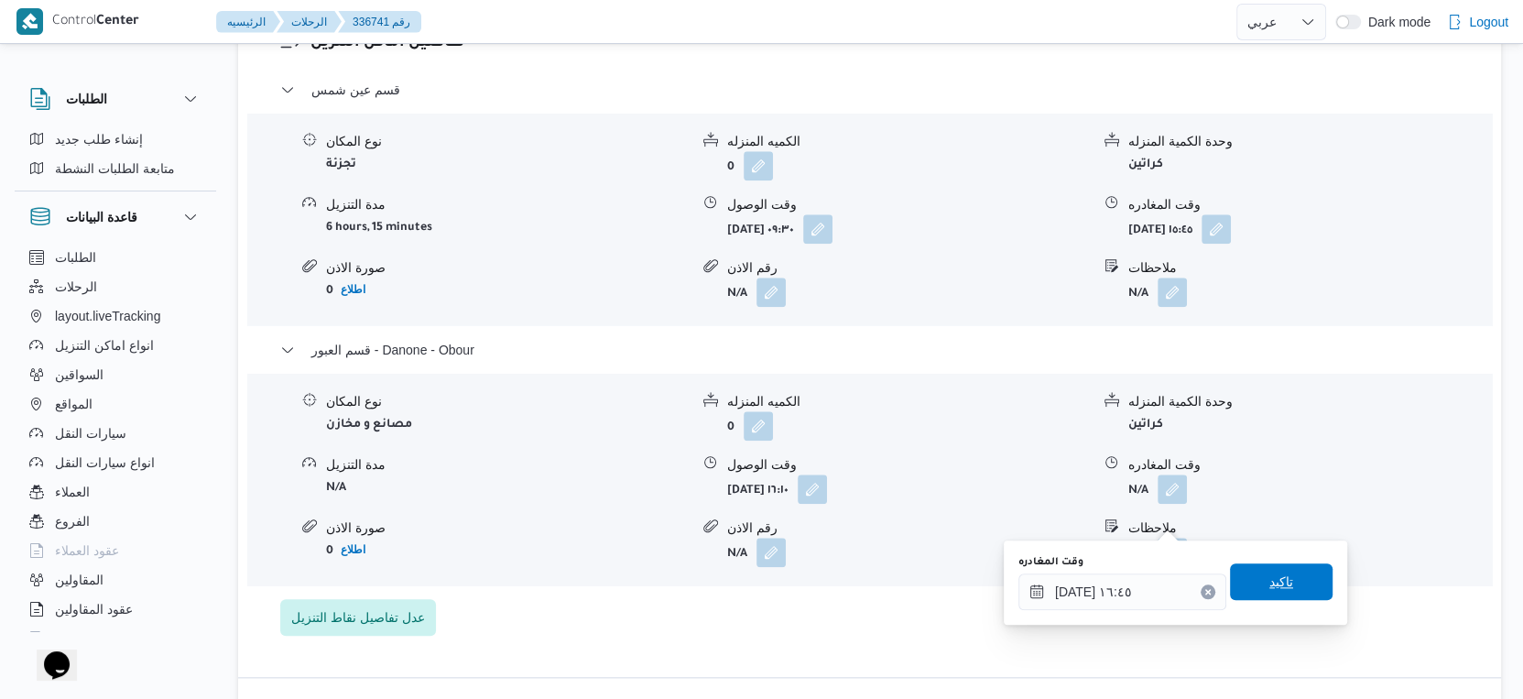
click at [1279, 572] on span "تاكيد" at bounding box center [1281, 581] width 103 height 37
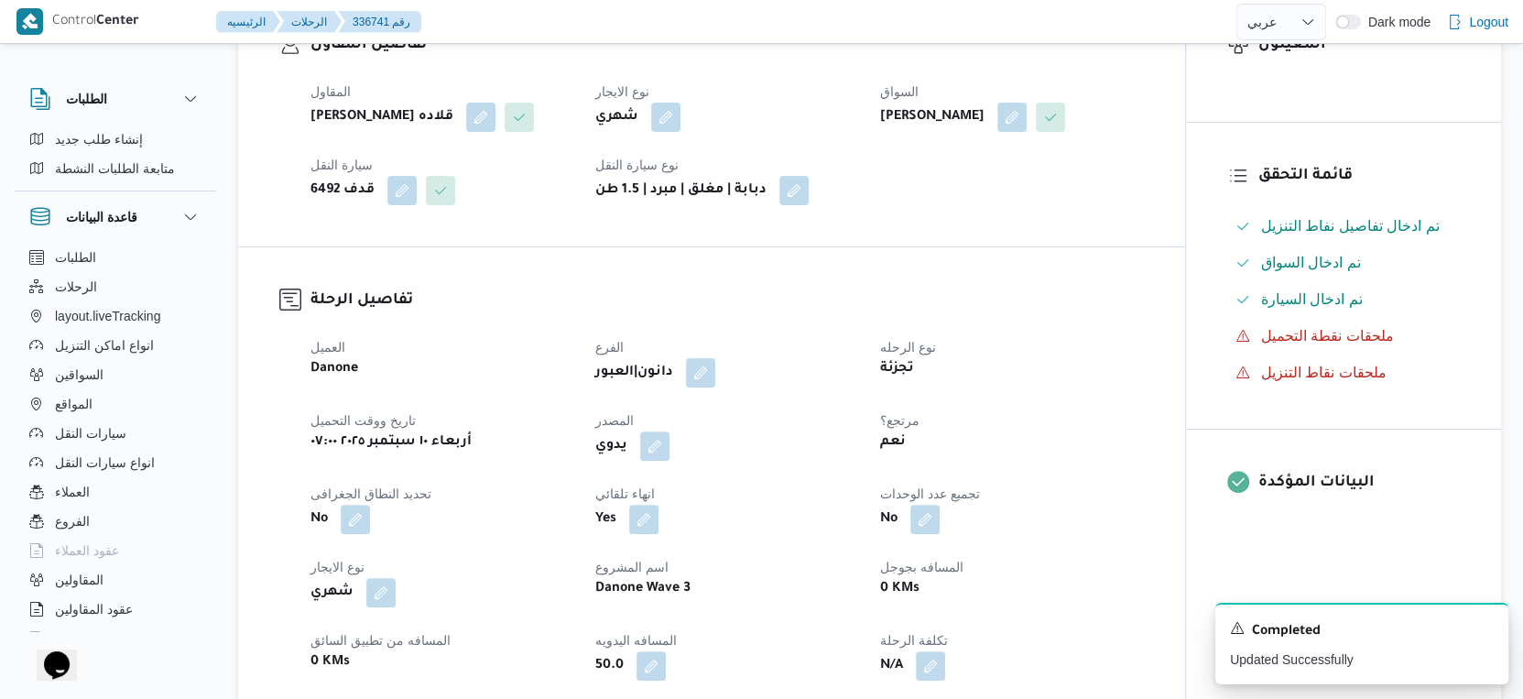
scroll to position [0, 0]
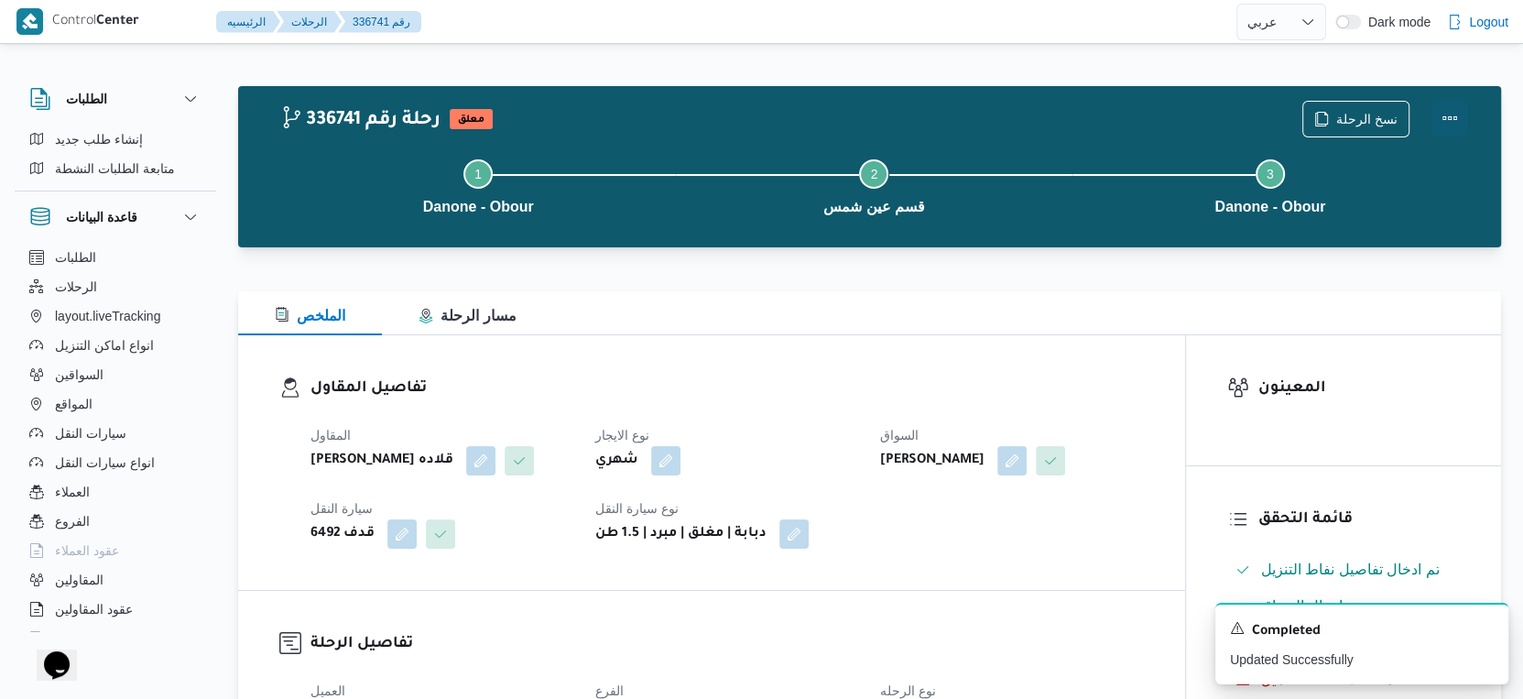
click at [1459, 112] on button "Actions" at bounding box center [1449, 118] width 37 height 37
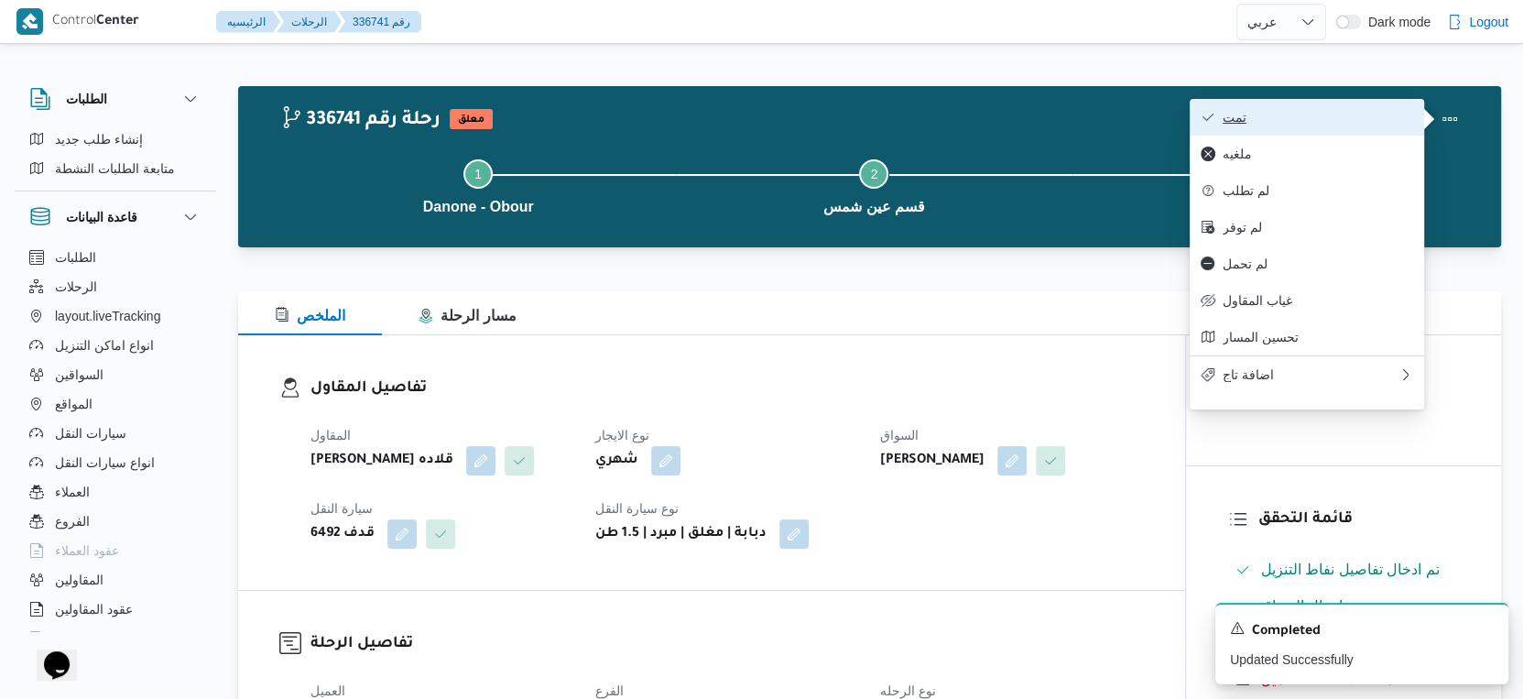
click at [1352, 119] on span "تمت" at bounding box center [1317, 117] width 190 height 15
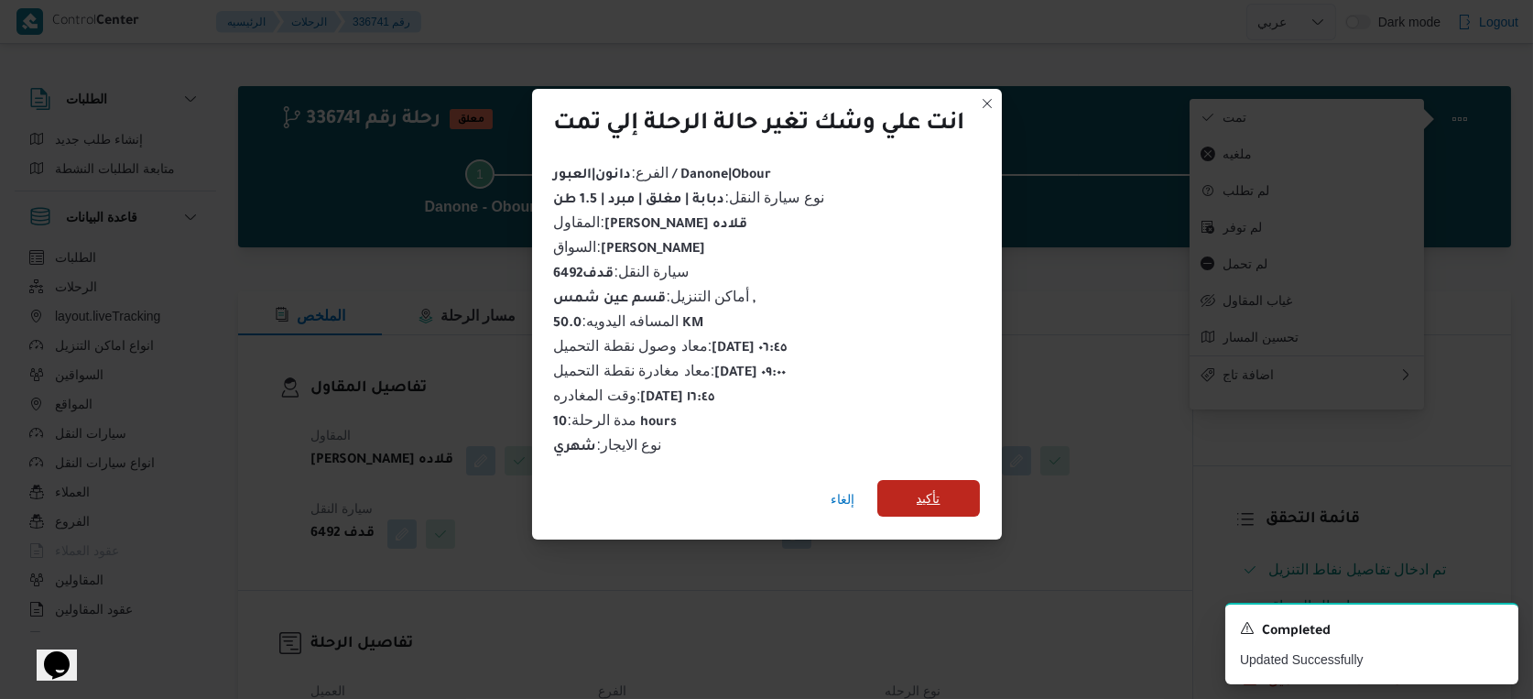
click at [964, 492] on span "تأكيد" at bounding box center [928, 498] width 103 height 37
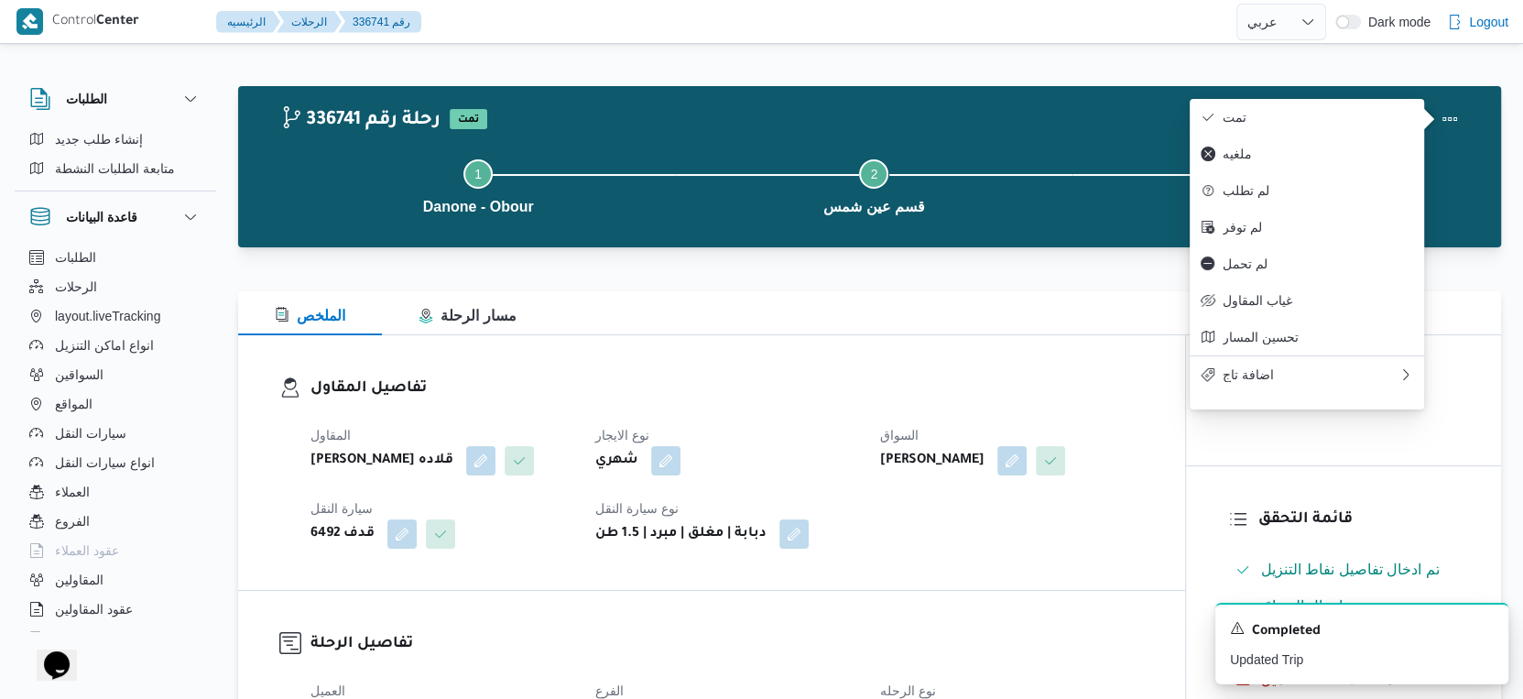
select select "ar"
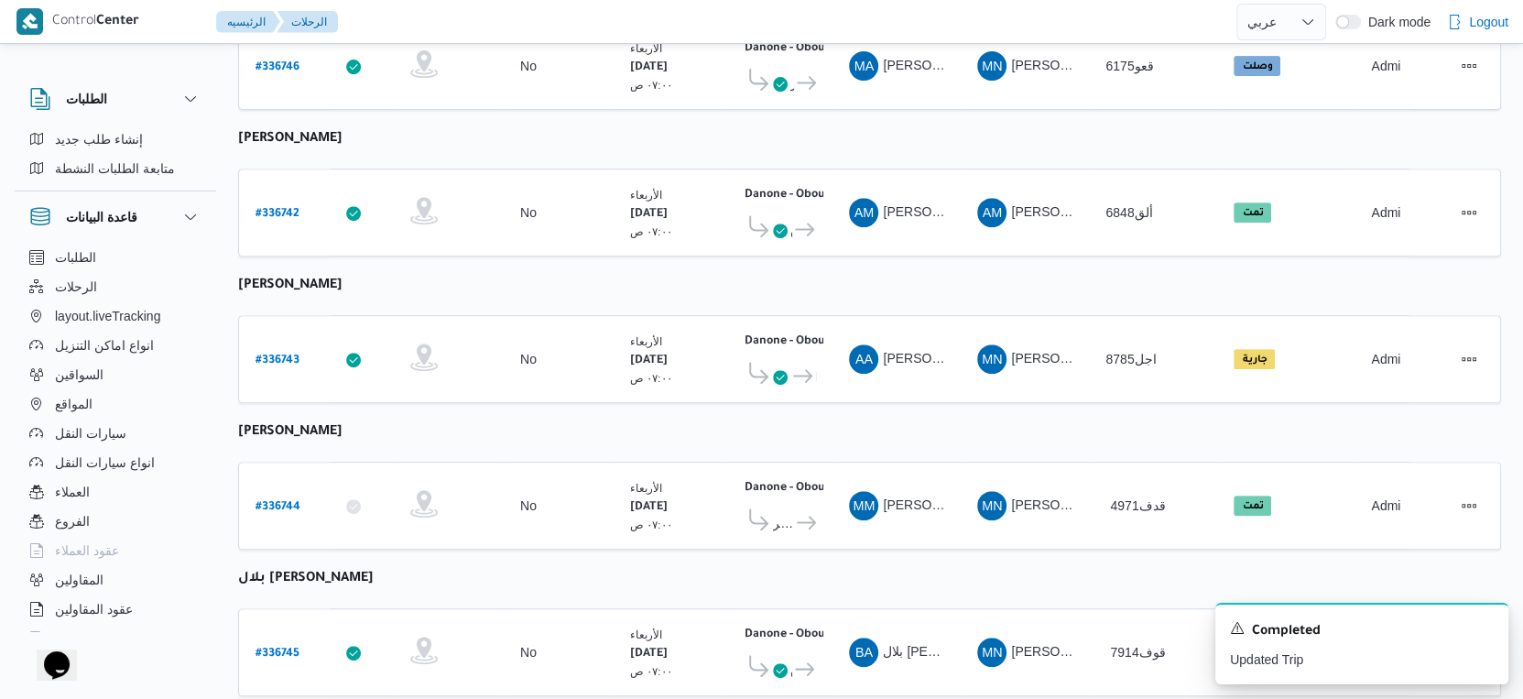
scroll to position [635, 0]
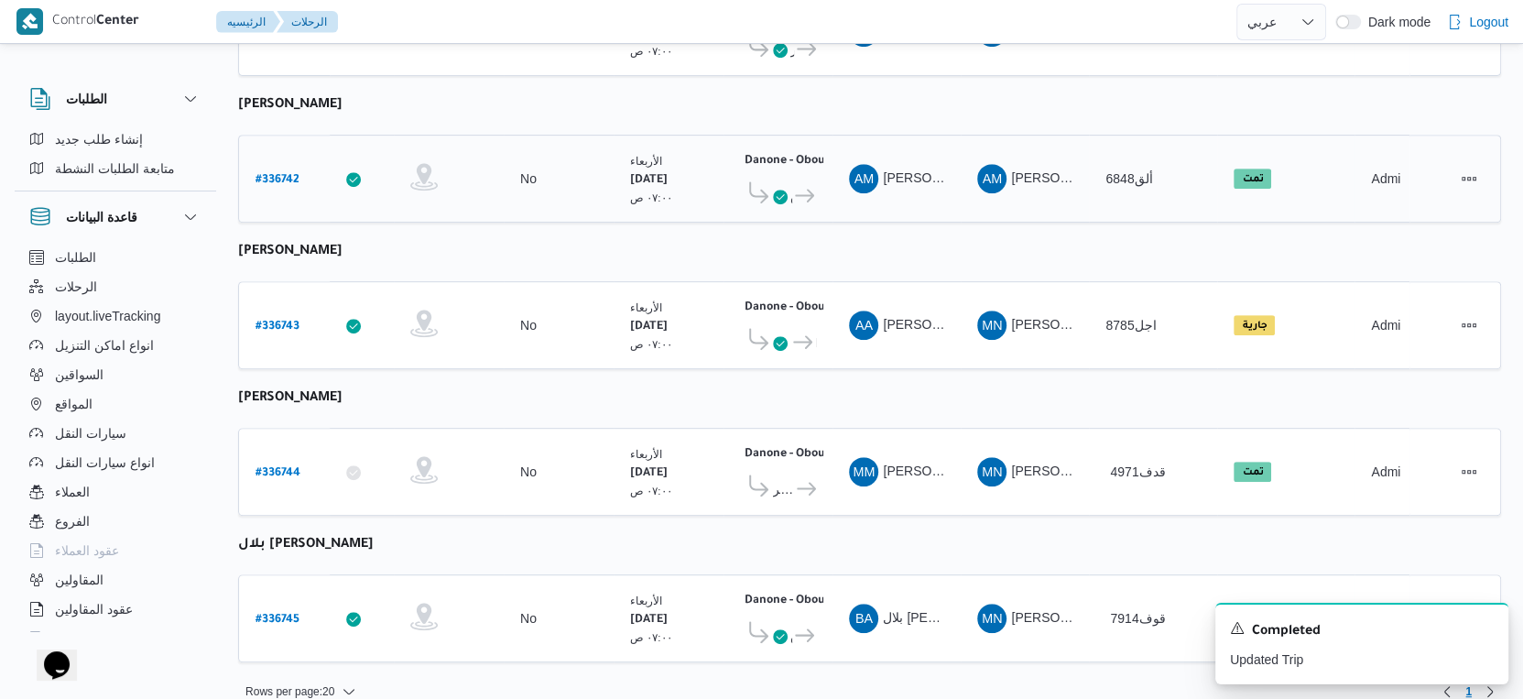
click at [291, 174] on b "# 336742" at bounding box center [277, 180] width 44 height 13
select select "ar"
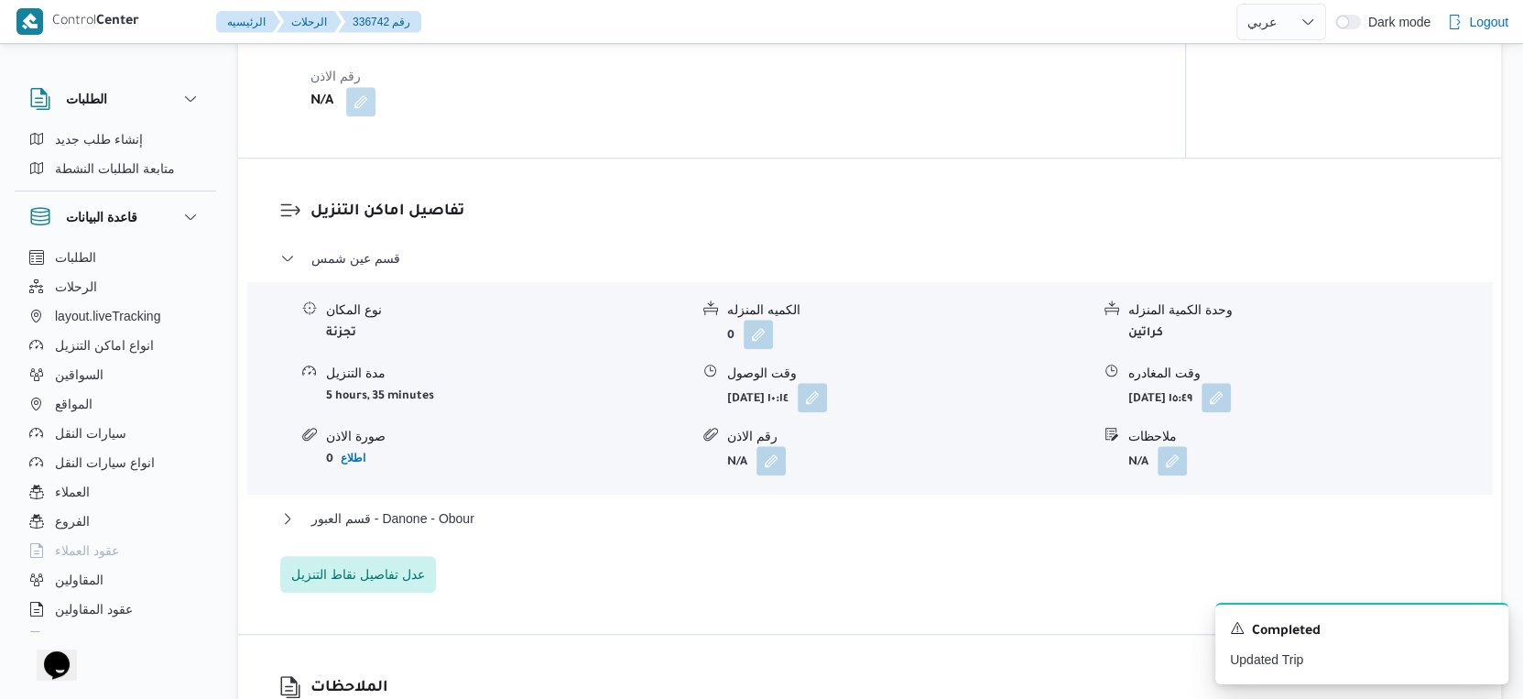
scroll to position [1424, 0]
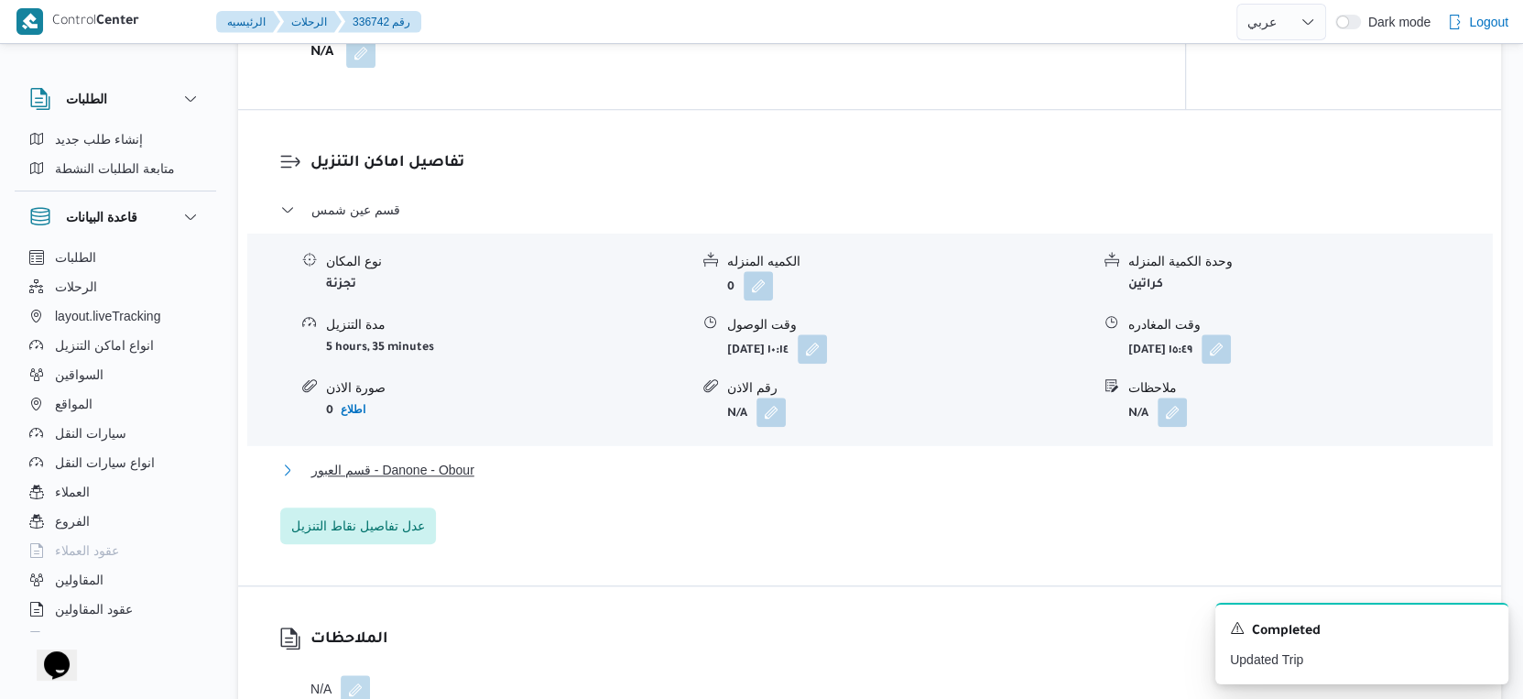
click at [472, 464] on span "قسم العبور - Danone - Obour" at bounding box center [392, 470] width 163 height 22
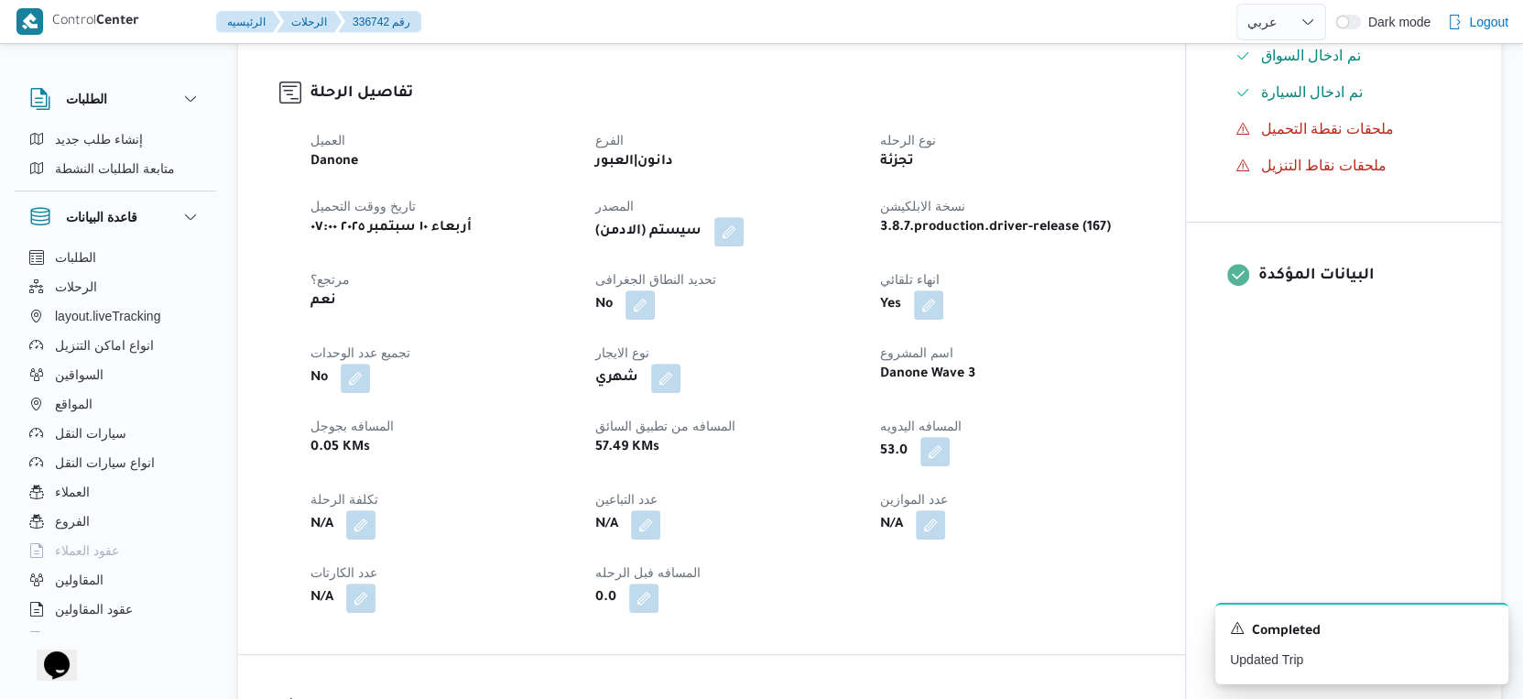
scroll to position [508, 0]
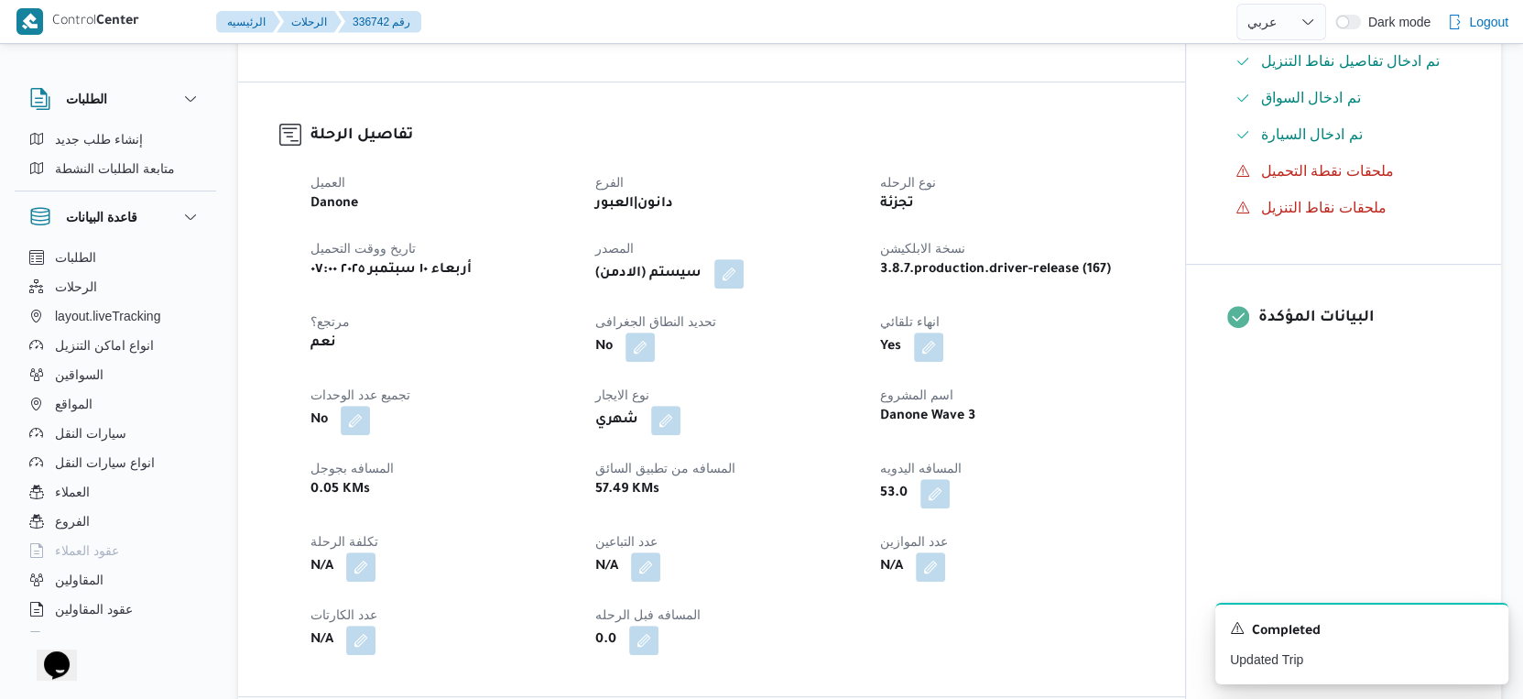
select select "ar"
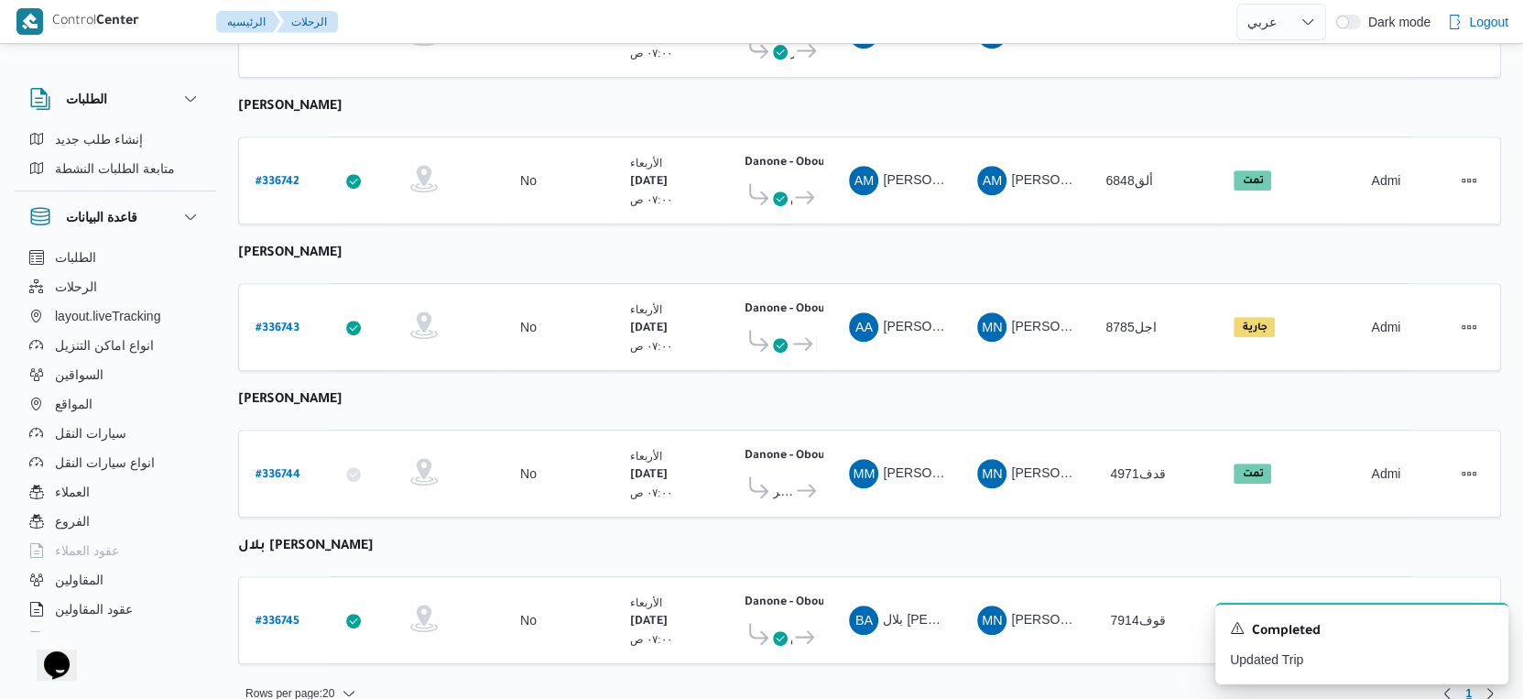
scroll to position [635, 0]
click at [286, 320] on b "# 336743" at bounding box center [277, 326] width 44 height 13
select select "ar"
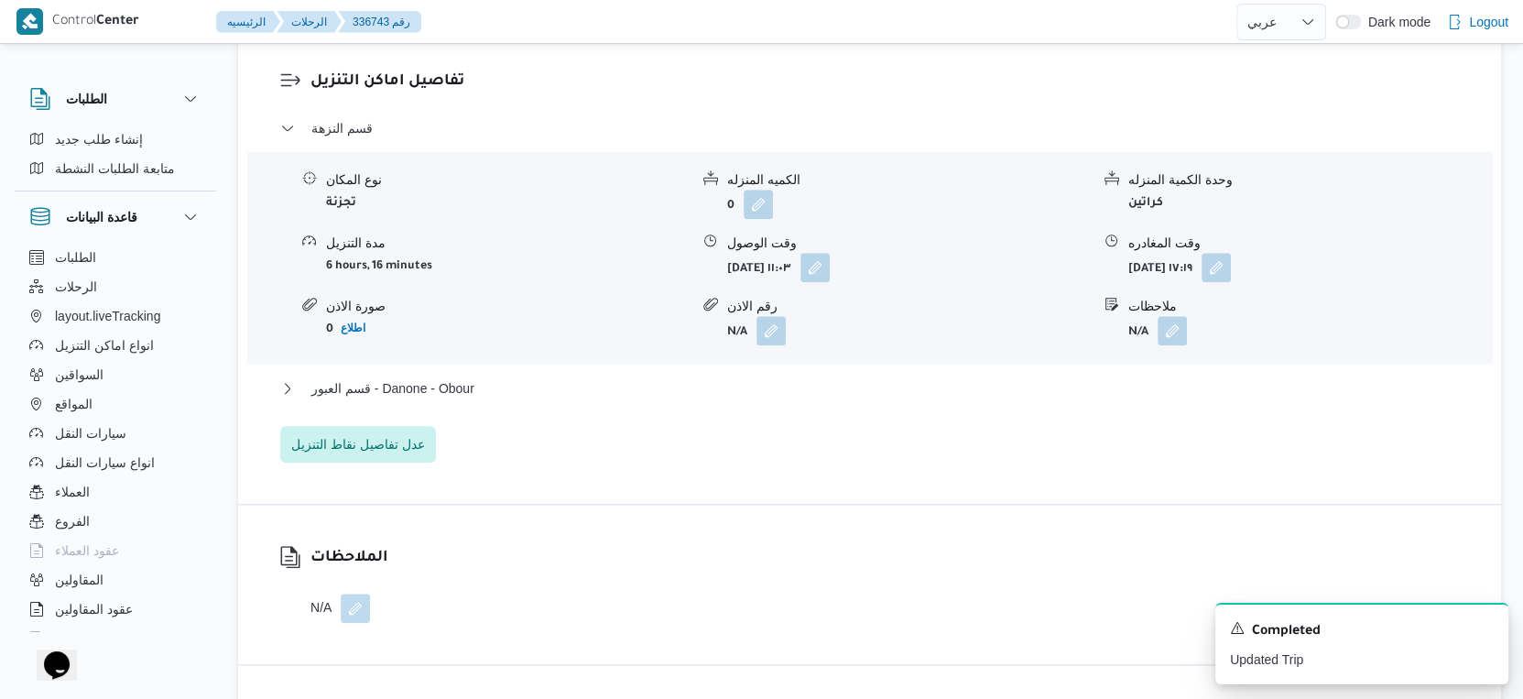
scroll to position [1526, 0]
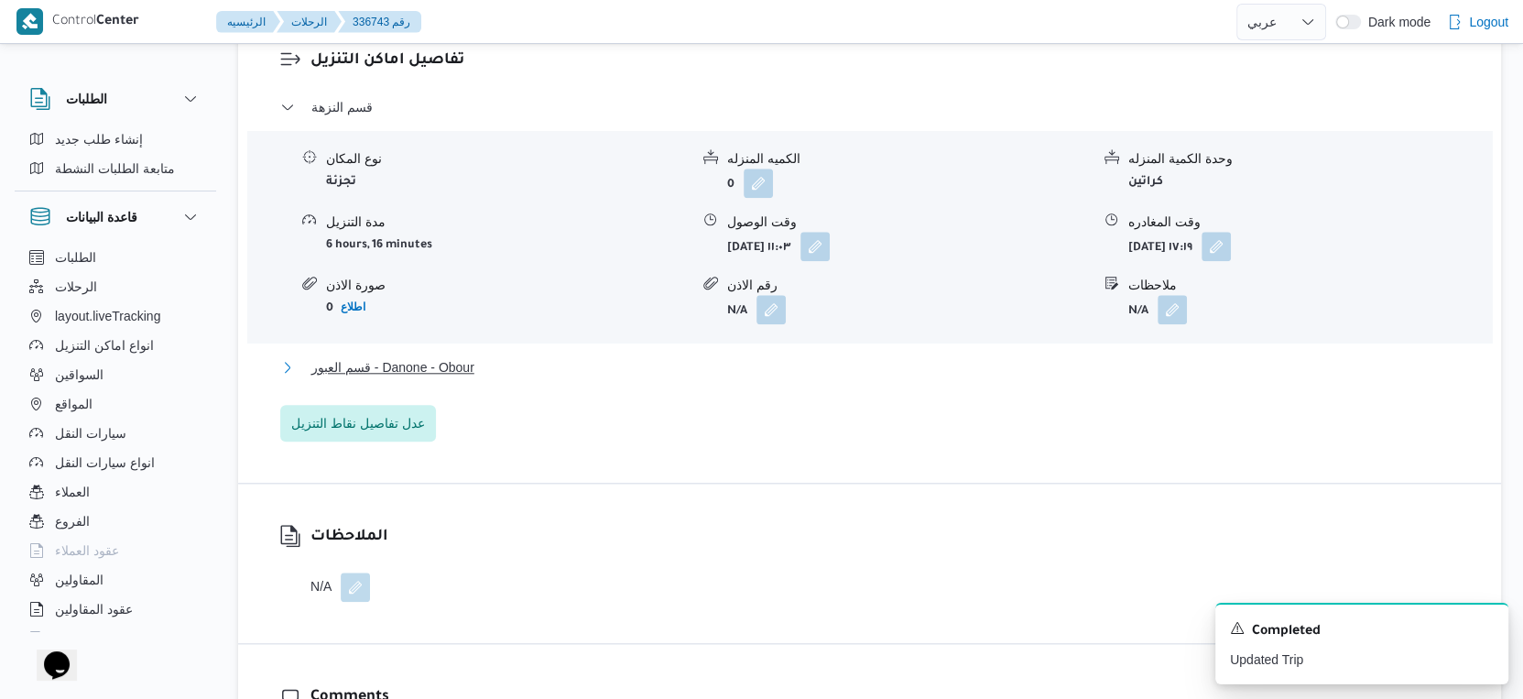
click at [499, 373] on button "قسم العبور - Danone - Obour" at bounding box center [869, 367] width 1179 height 22
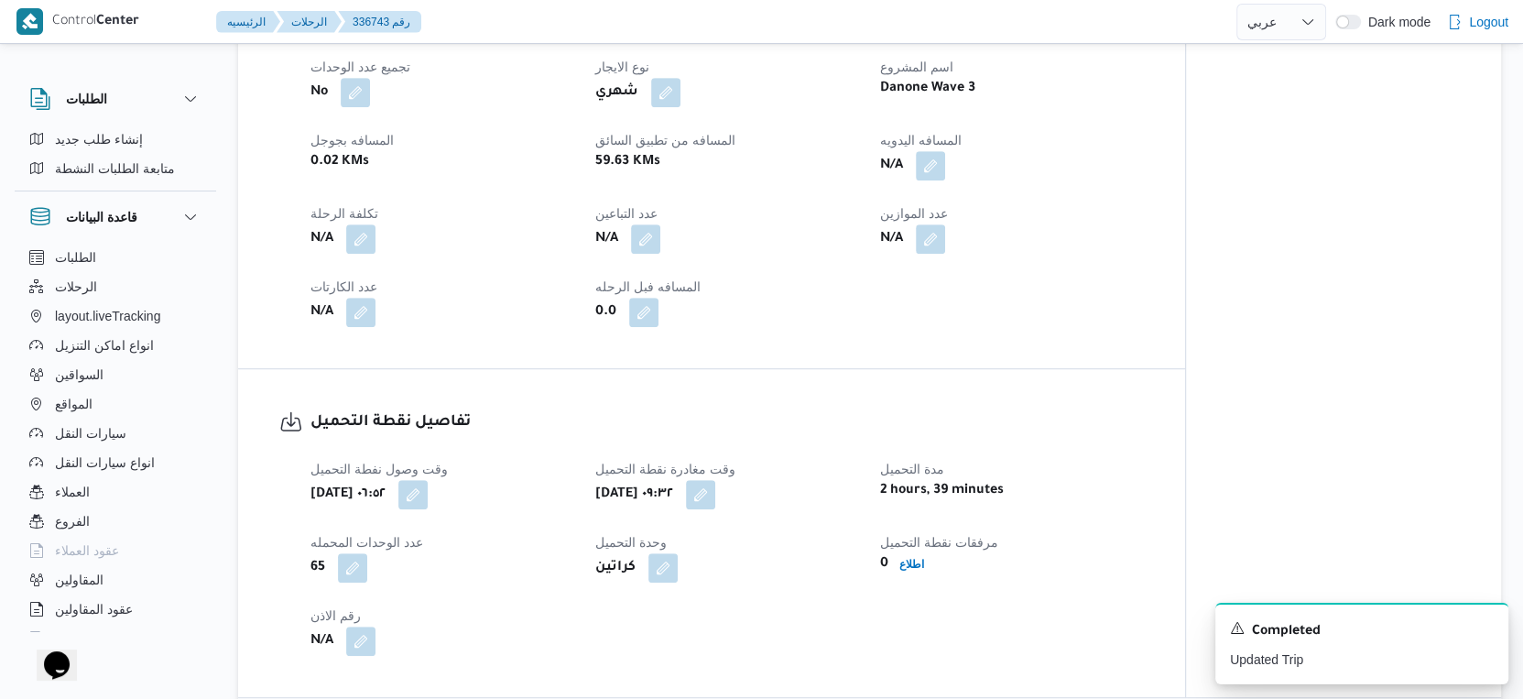
scroll to position [712, 0]
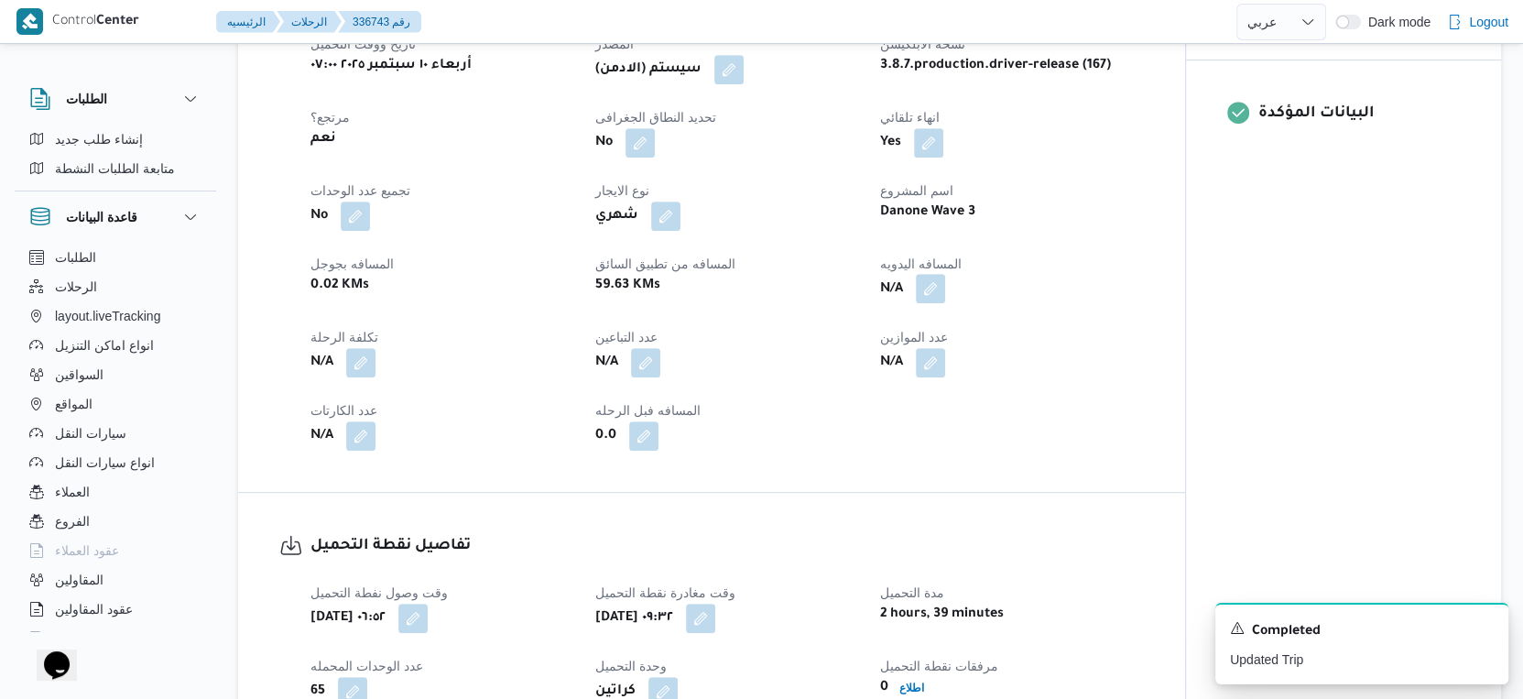
click at [931, 283] on button "button" at bounding box center [930, 288] width 29 height 29
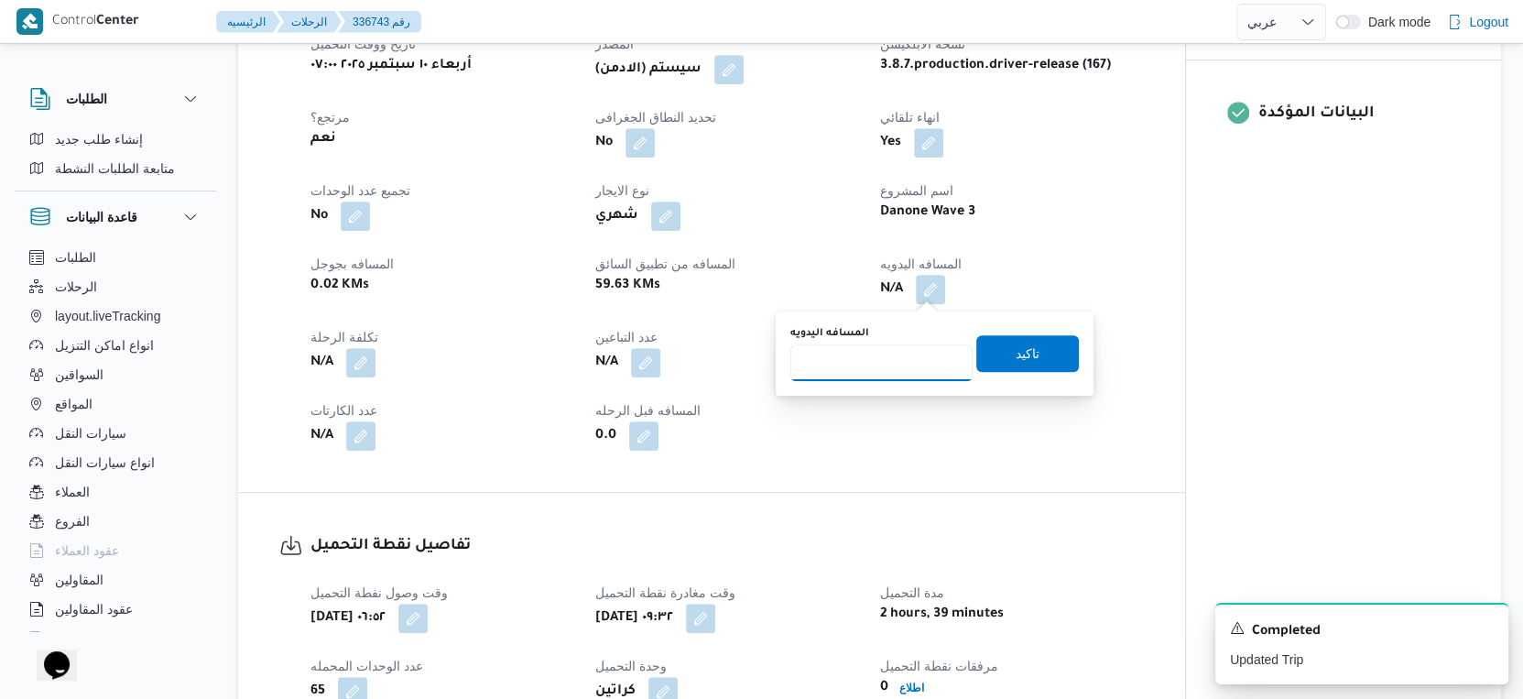
click at [853, 367] on input "المسافه اليدويه" at bounding box center [881, 362] width 182 height 37
type input "66"
click at [1015, 354] on span "تاكيد" at bounding box center [1027, 353] width 24 height 22
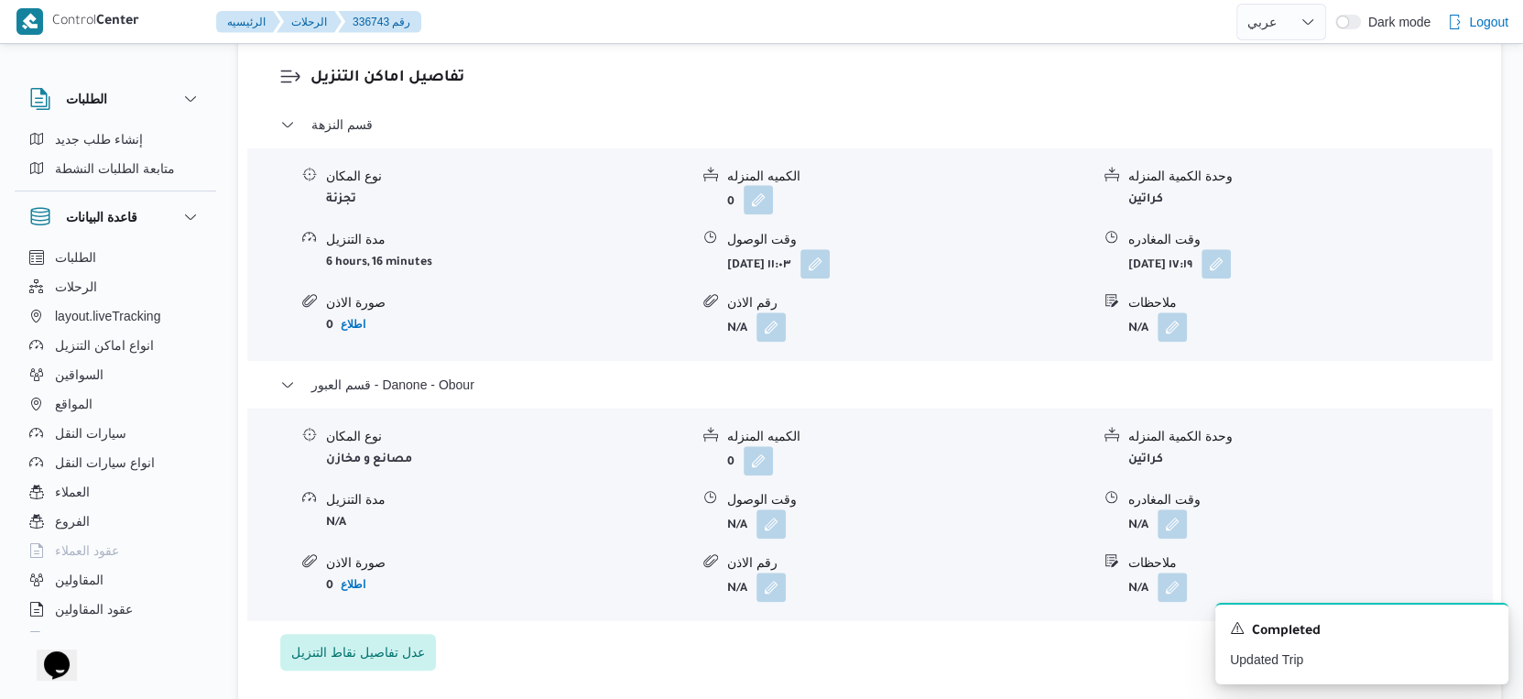
scroll to position [1526, 0]
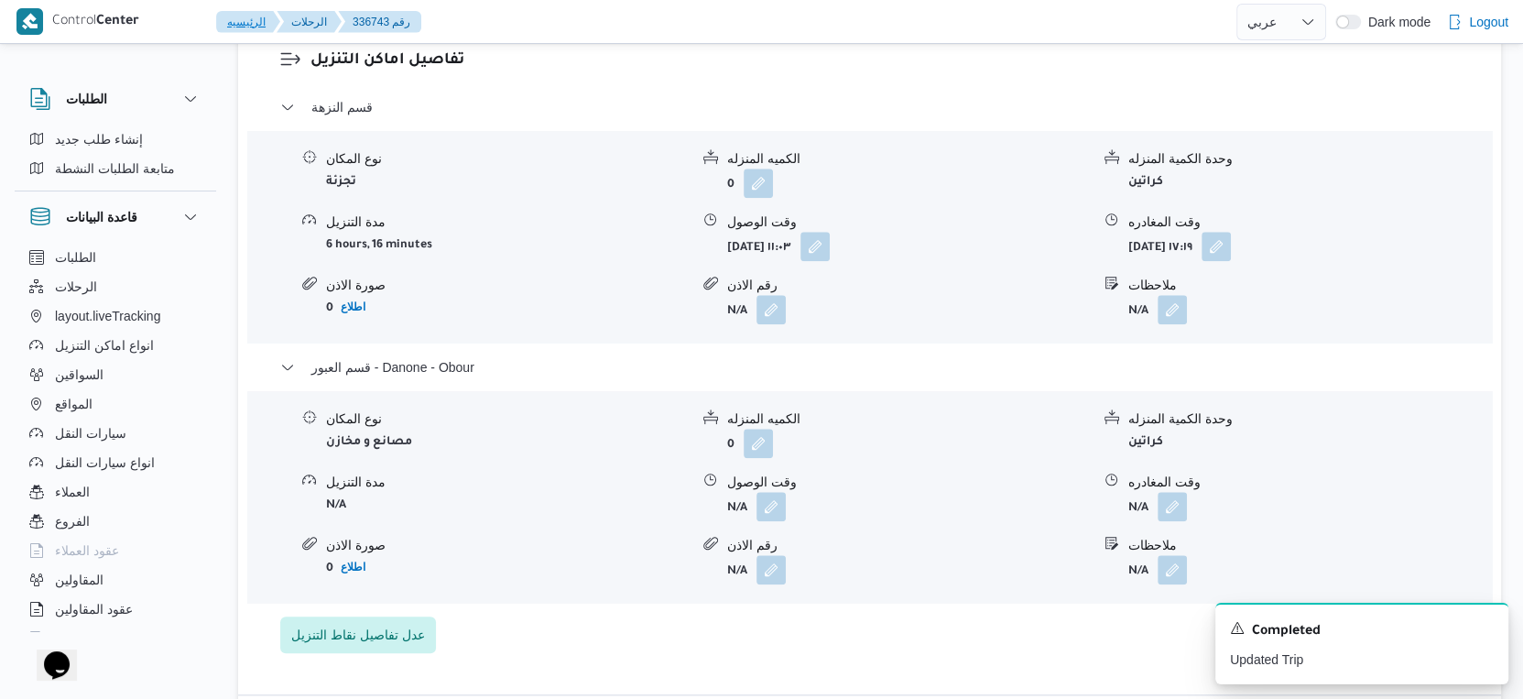
select select "ar"
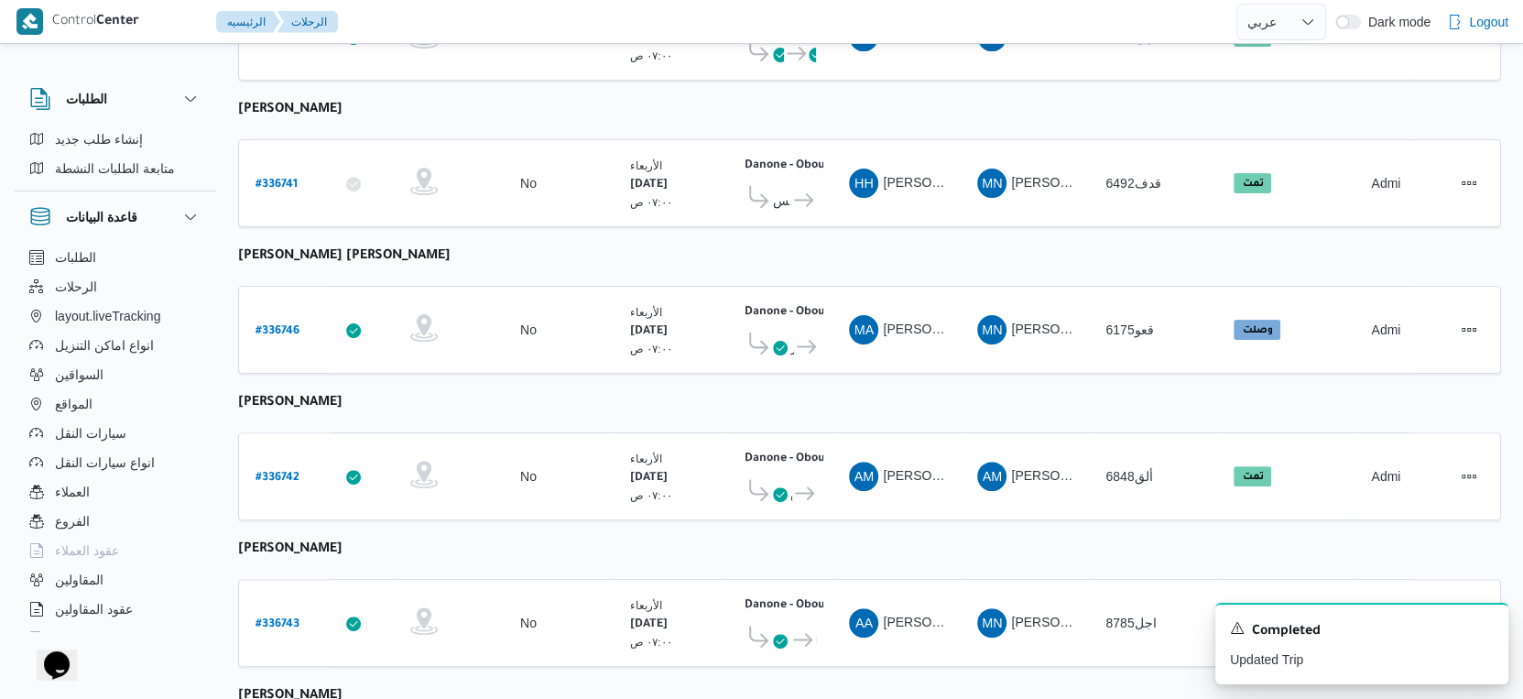
scroll to position [635, 0]
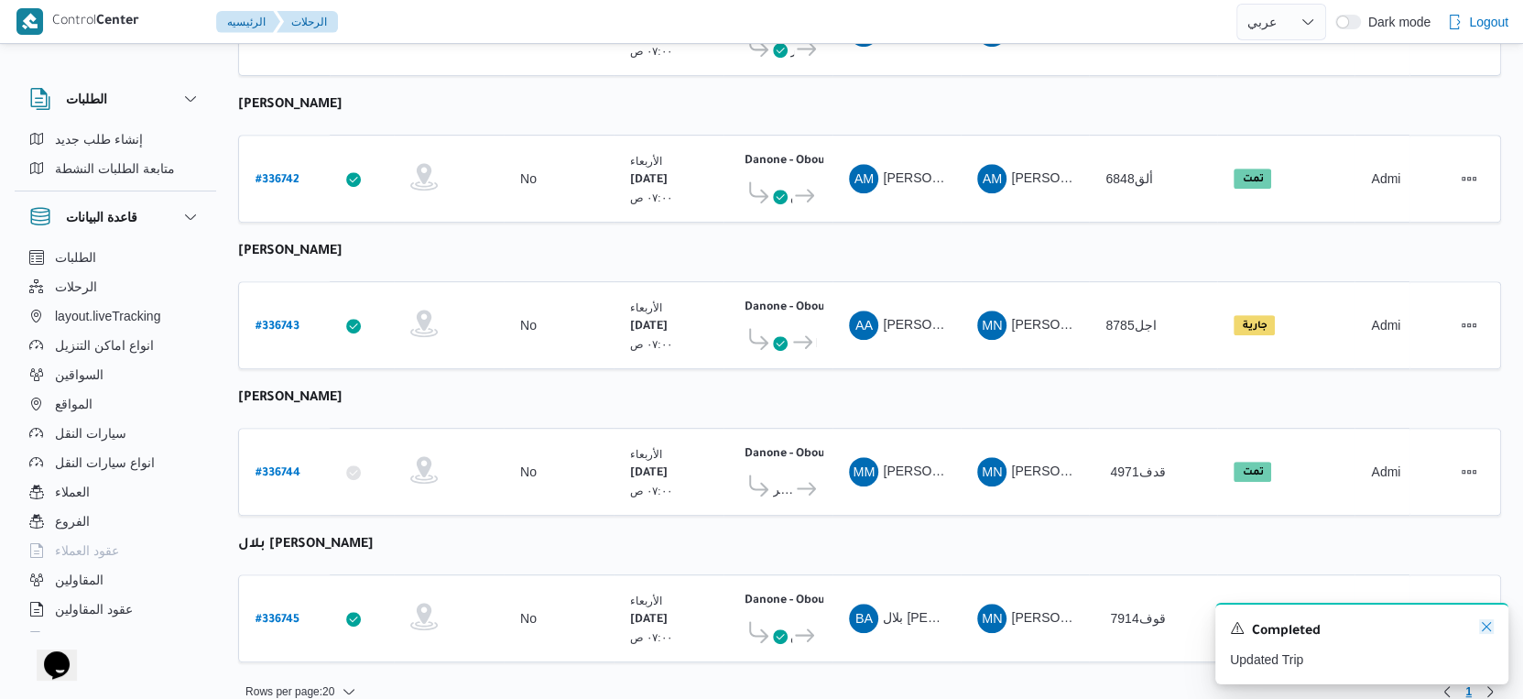
click at [1490, 620] on icon "Dismiss toast" at bounding box center [1486, 626] width 15 height 15
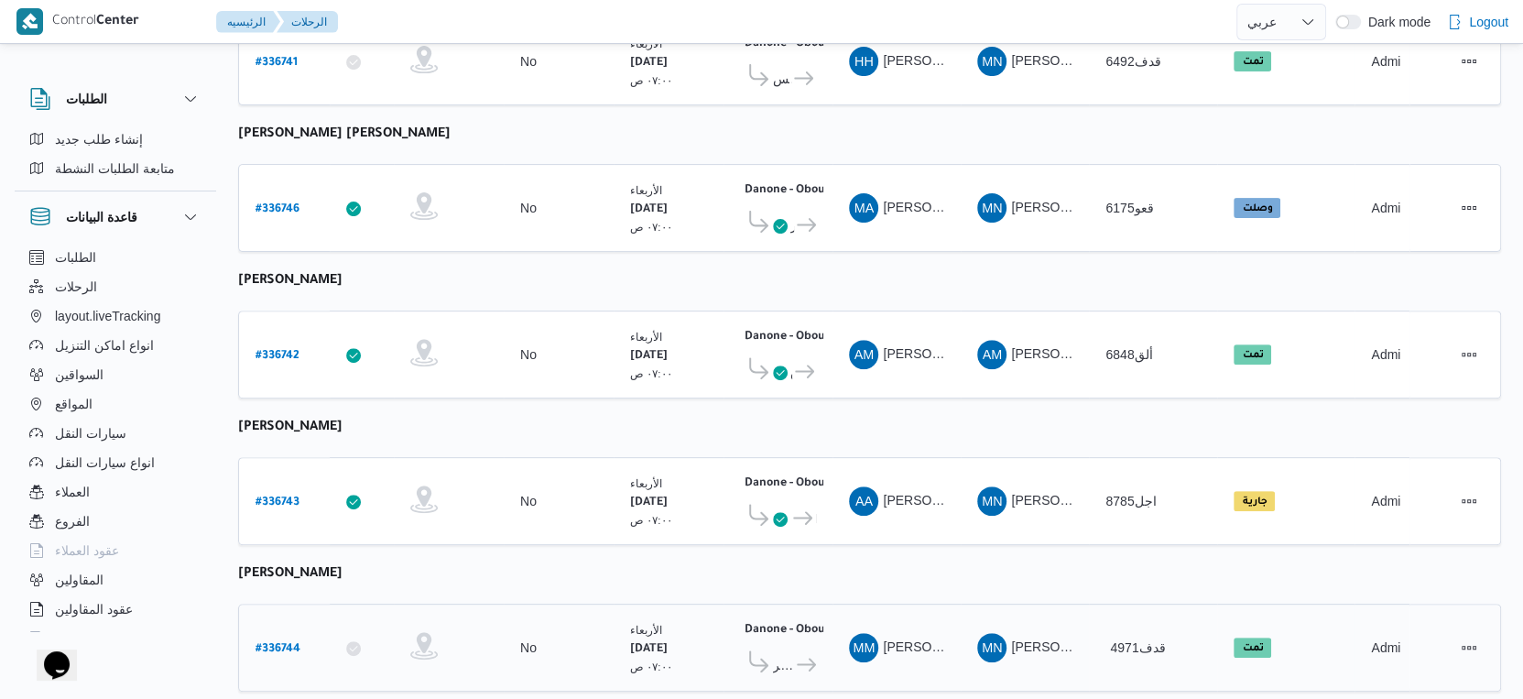
scroll to position [508, 0]
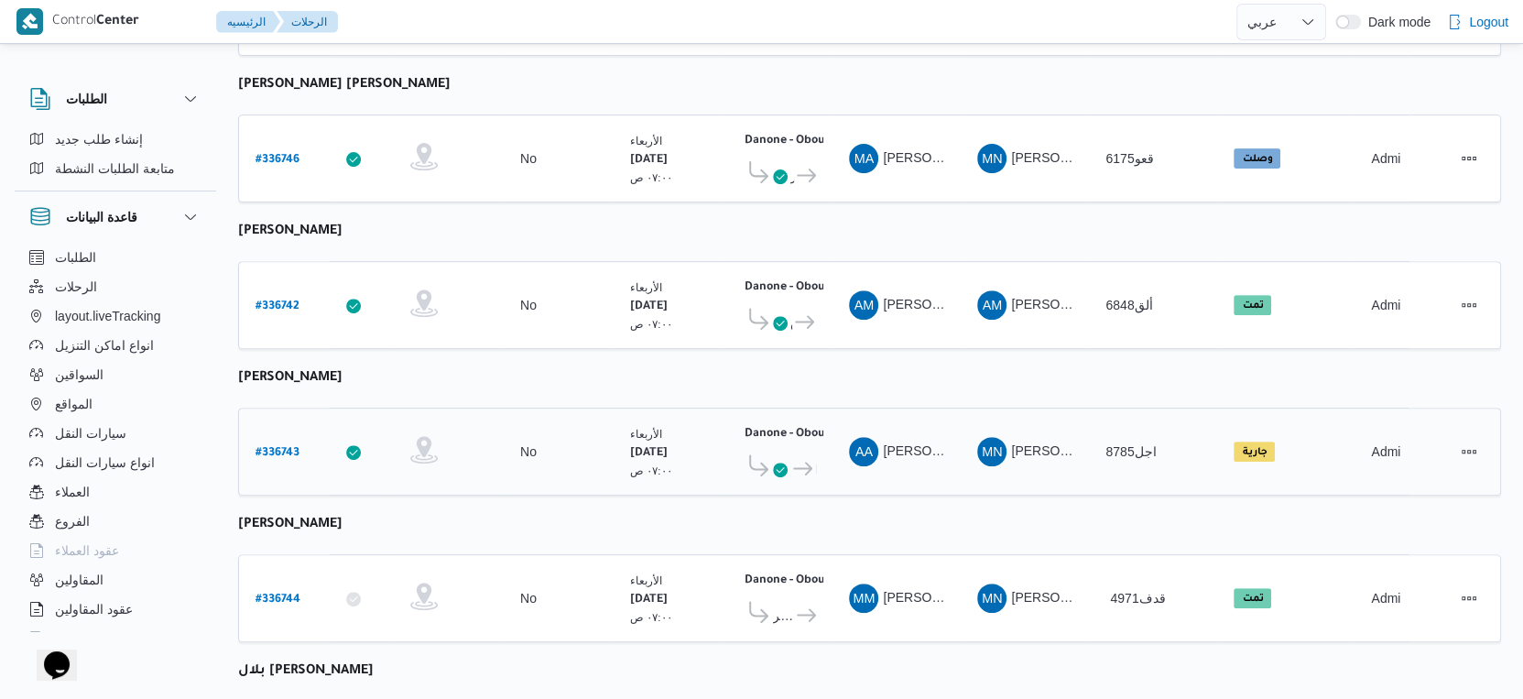
click at [287, 447] on b "# 336743" at bounding box center [277, 453] width 44 height 13
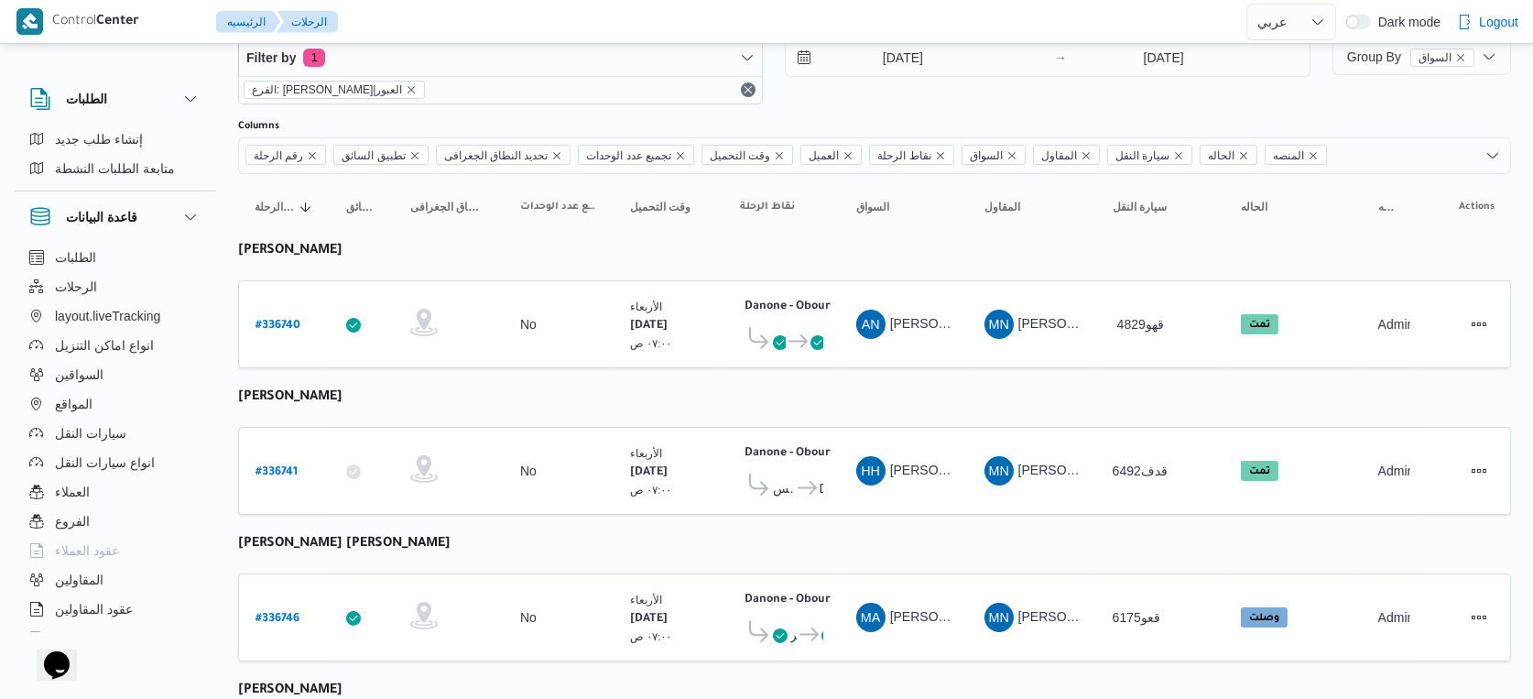
select select "ar"
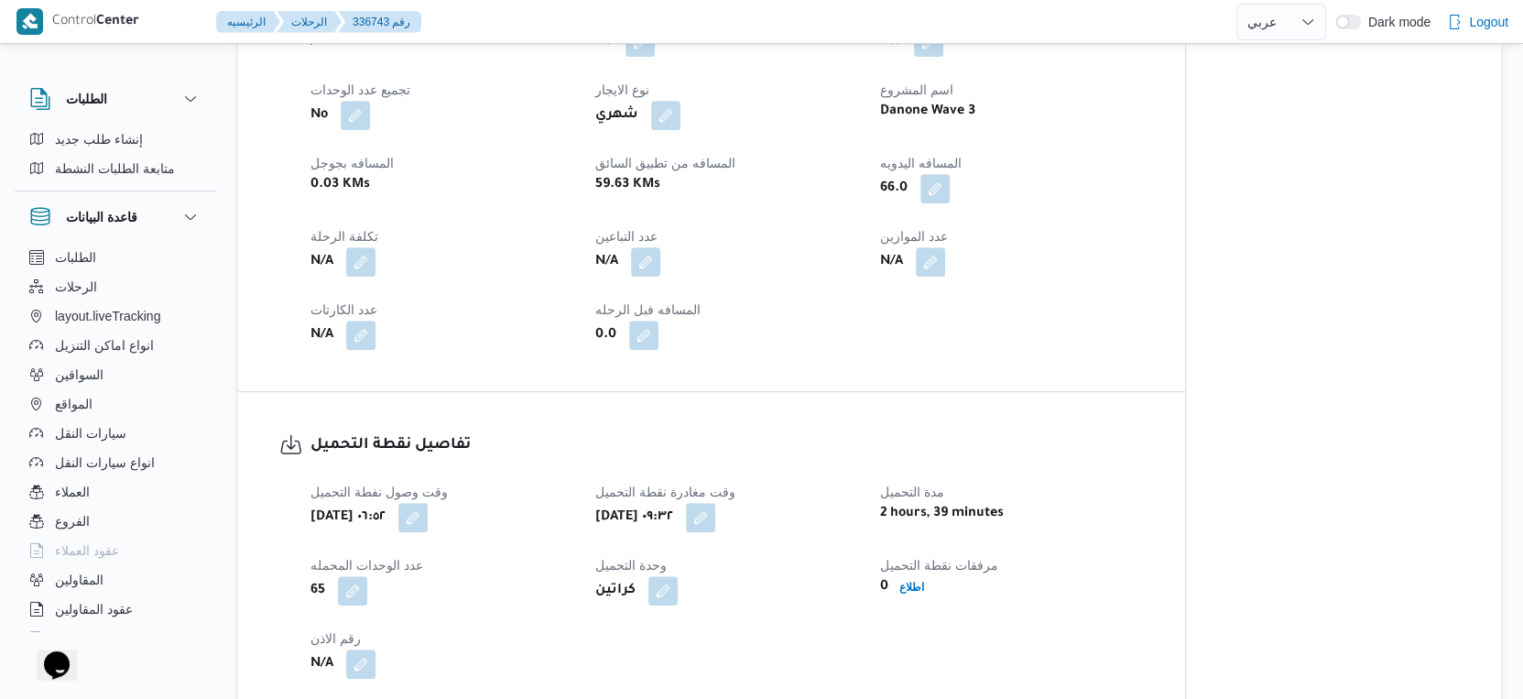
scroll to position [1424, 0]
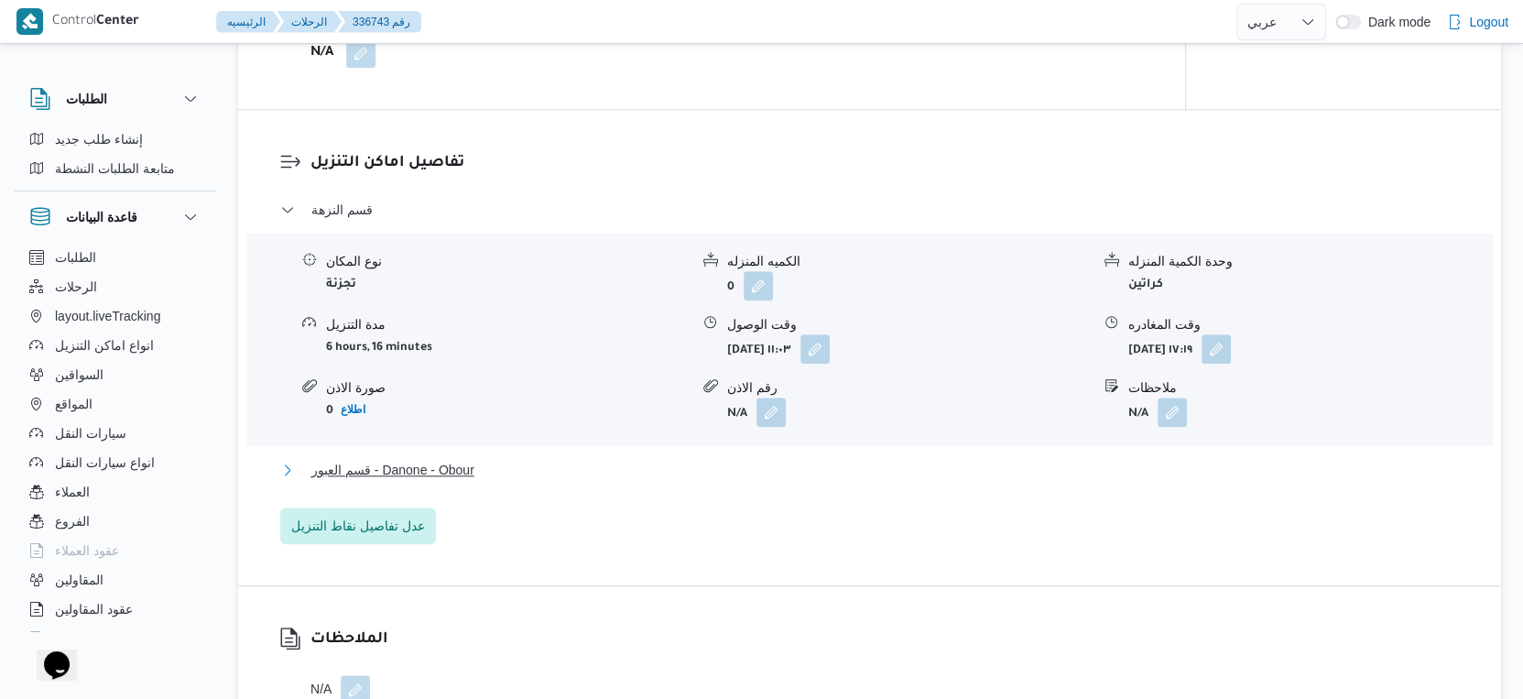
click at [485, 473] on button "قسم العبور - Danone - Obour" at bounding box center [869, 470] width 1179 height 22
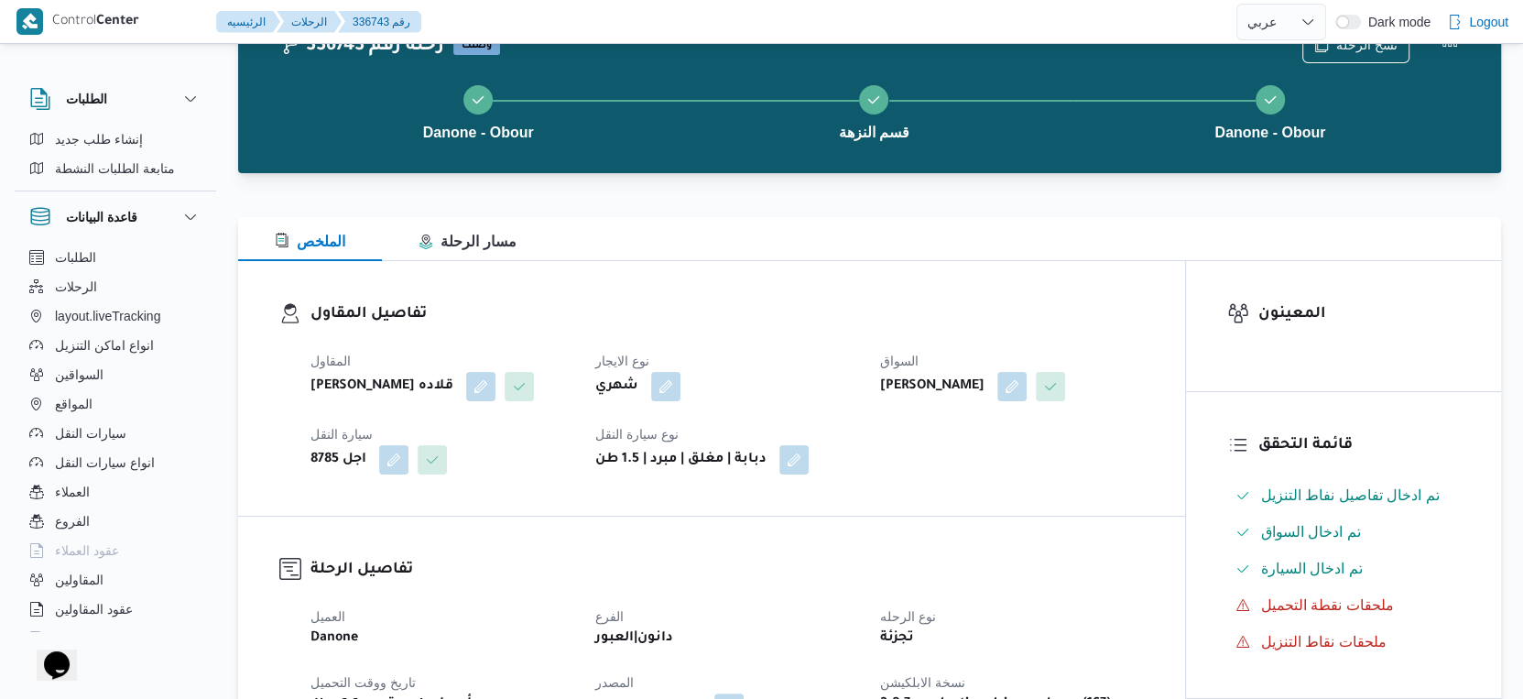
scroll to position [0, 0]
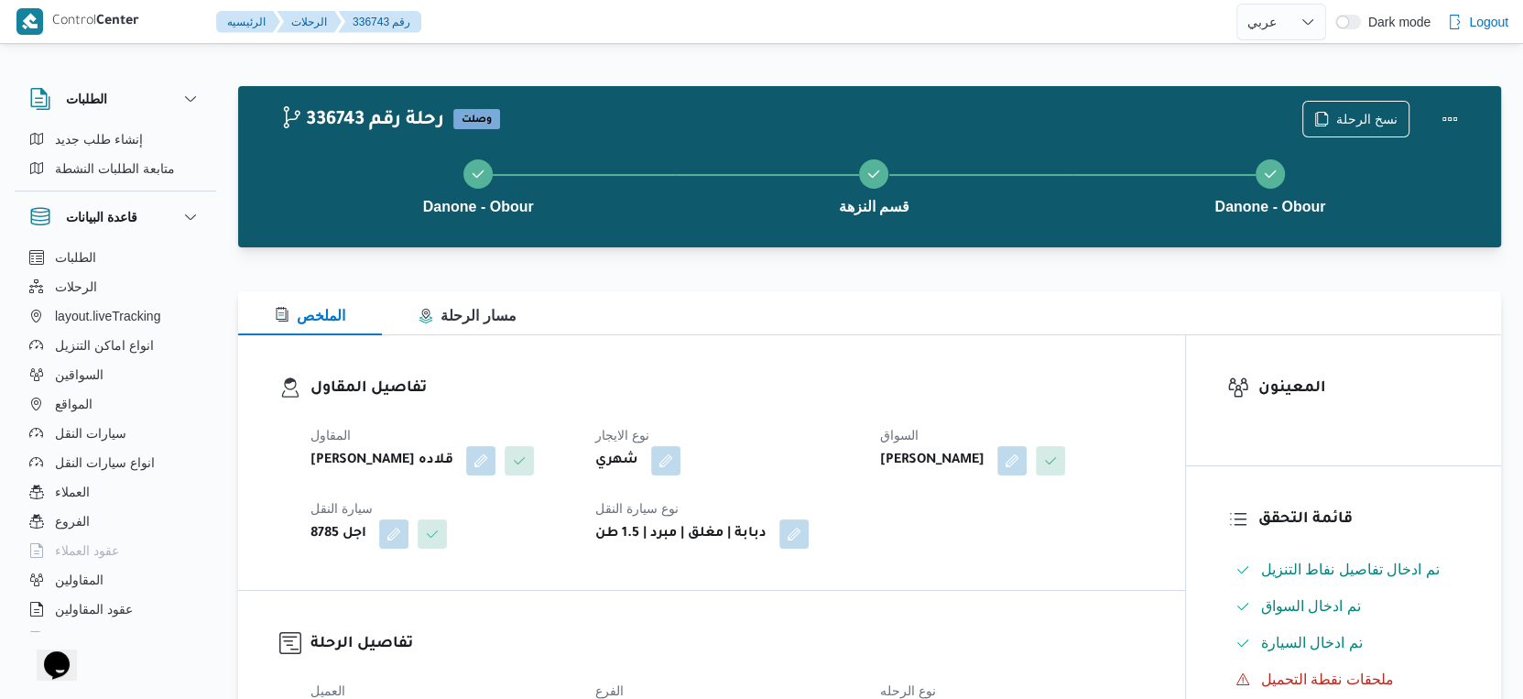
select select "ar"
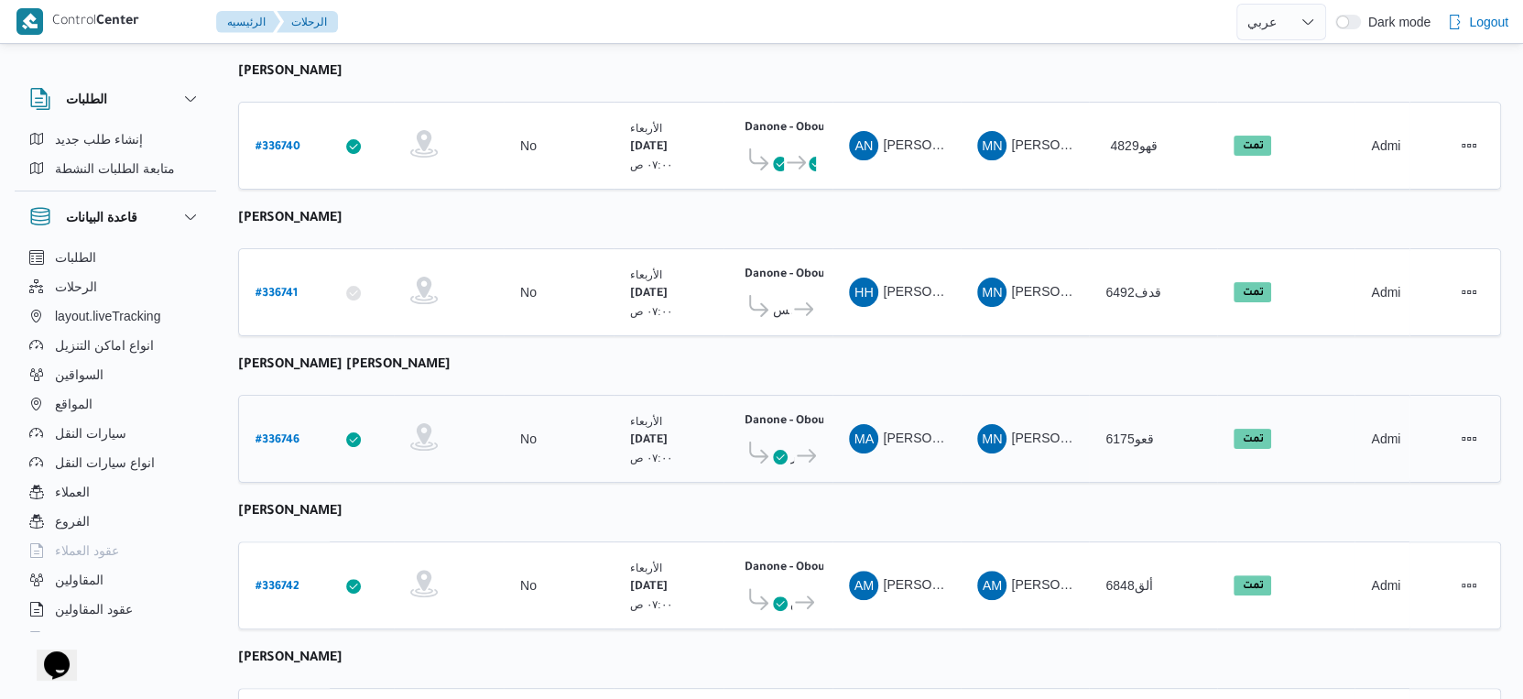
click at [276, 434] on b "# 336746" at bounding box center [277, 440] width 44 height 13
select select "ar"
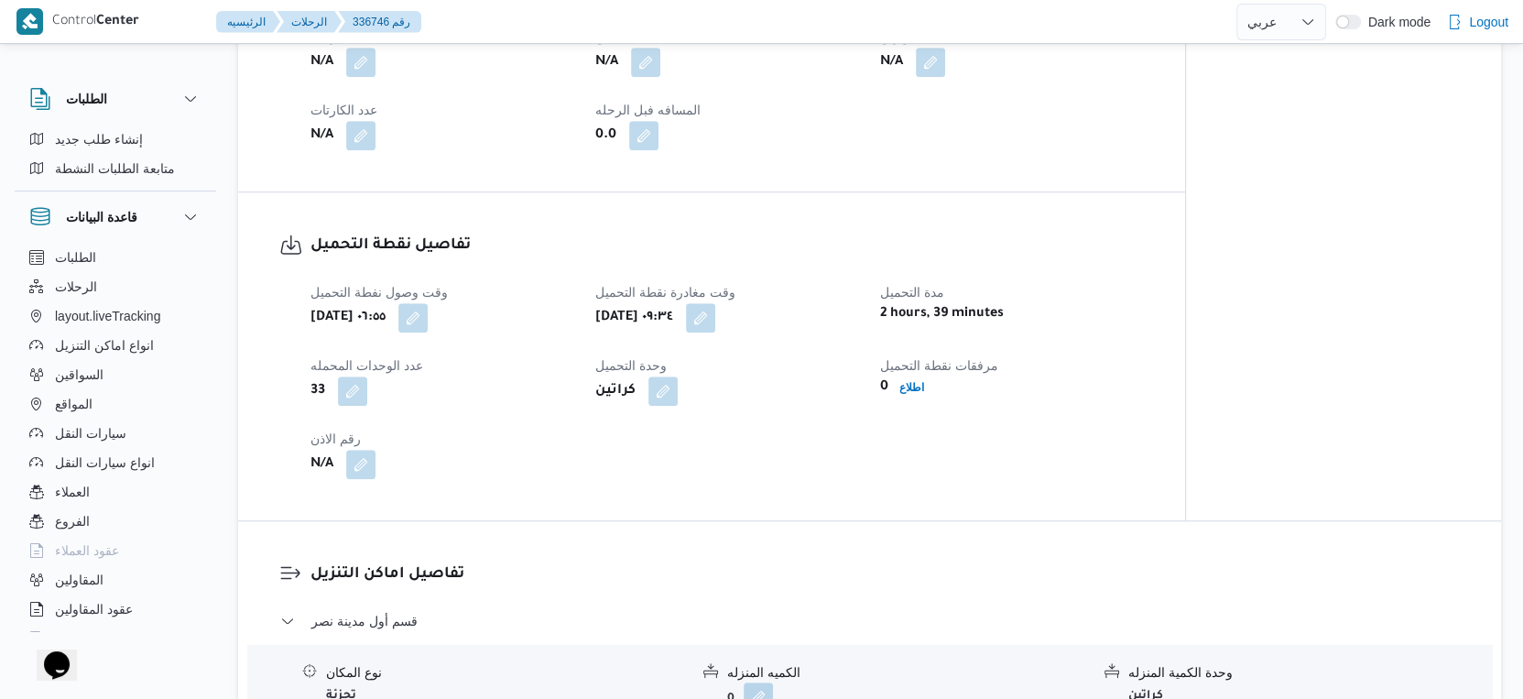
scroll to position [1551, 0]
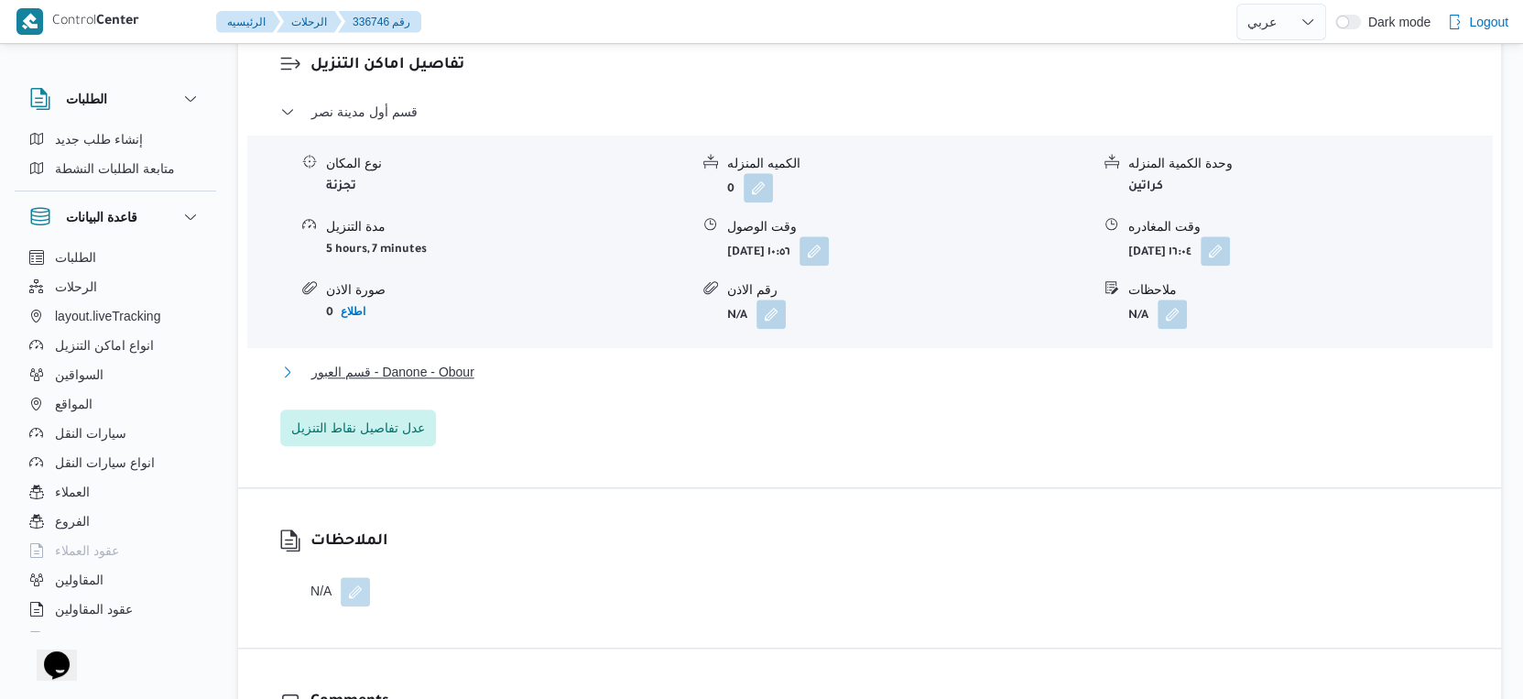
click at [437, 366] on span "قسم العبور - Danone - Obour" at bounding box center [392, 372] width 163 height 22
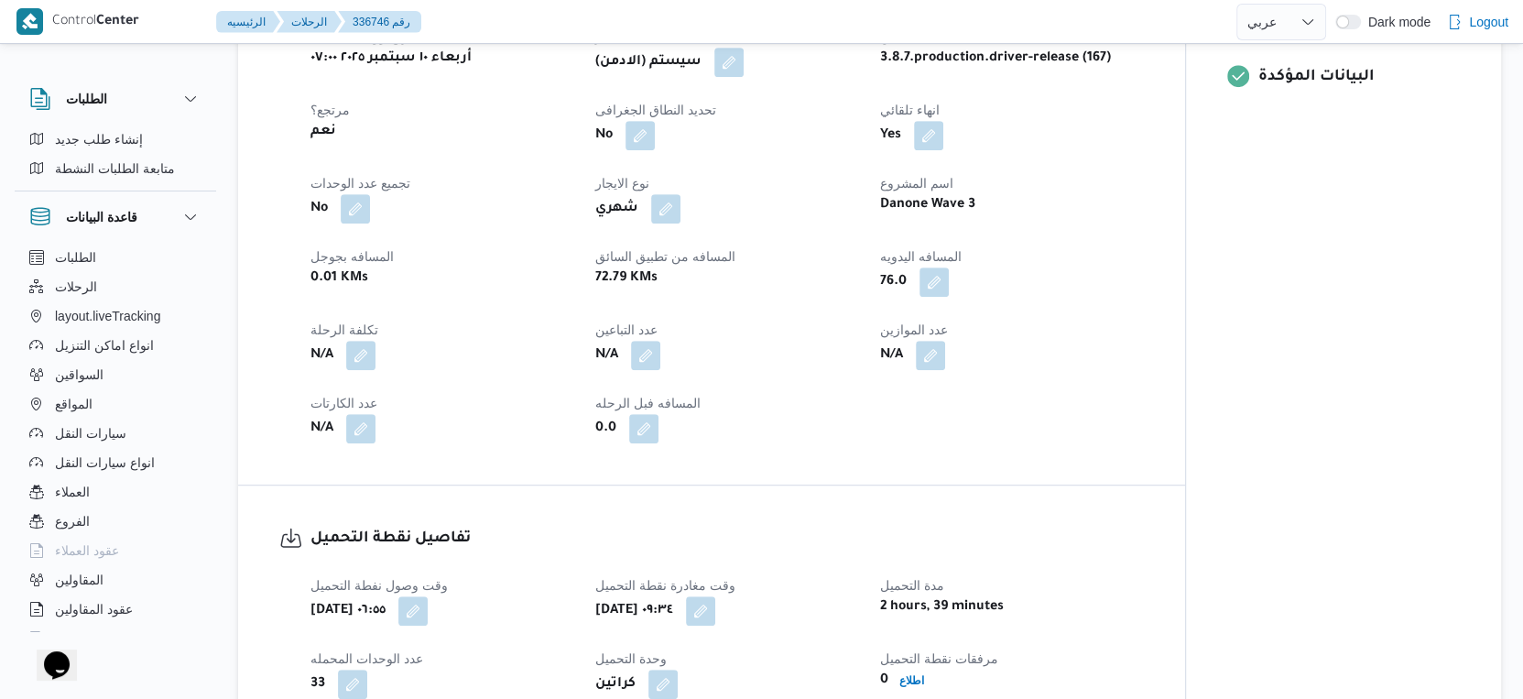
scroll to position [737, 0]
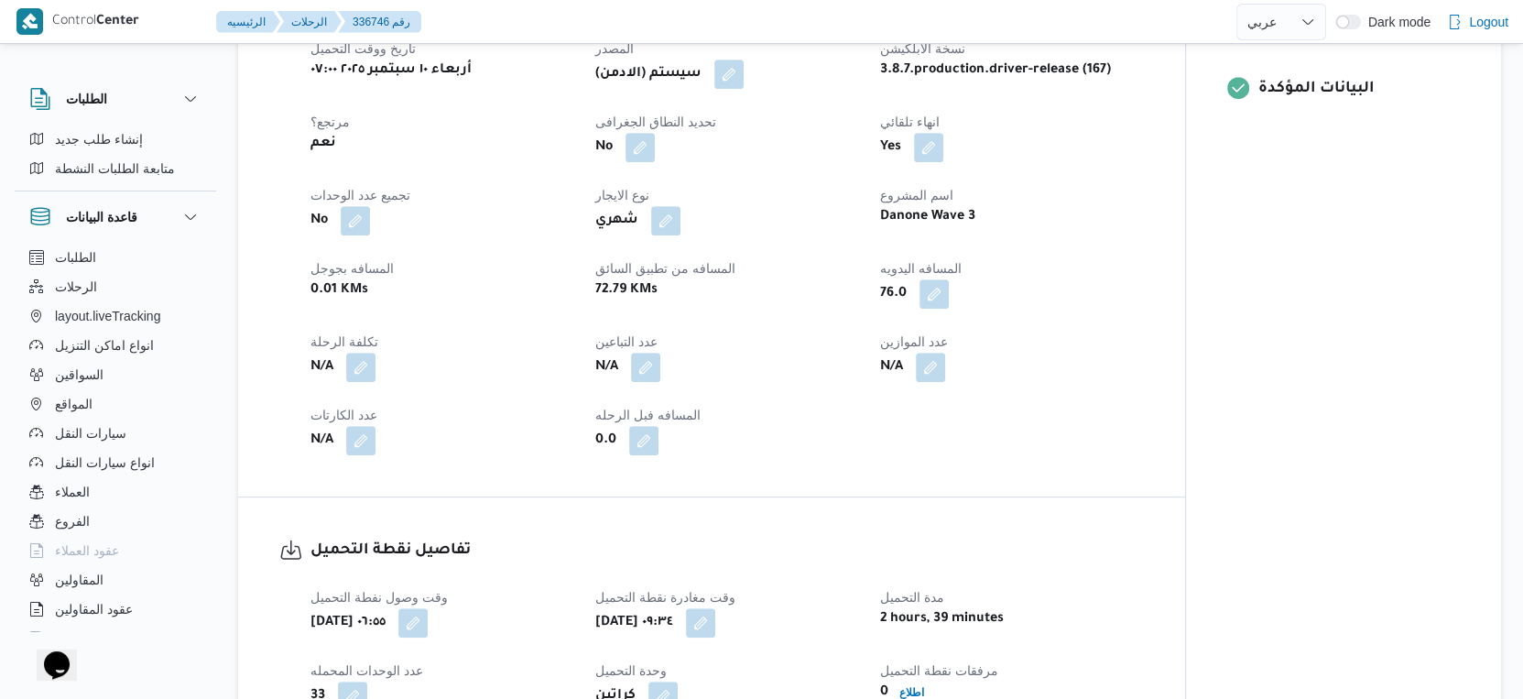
select select "ar"
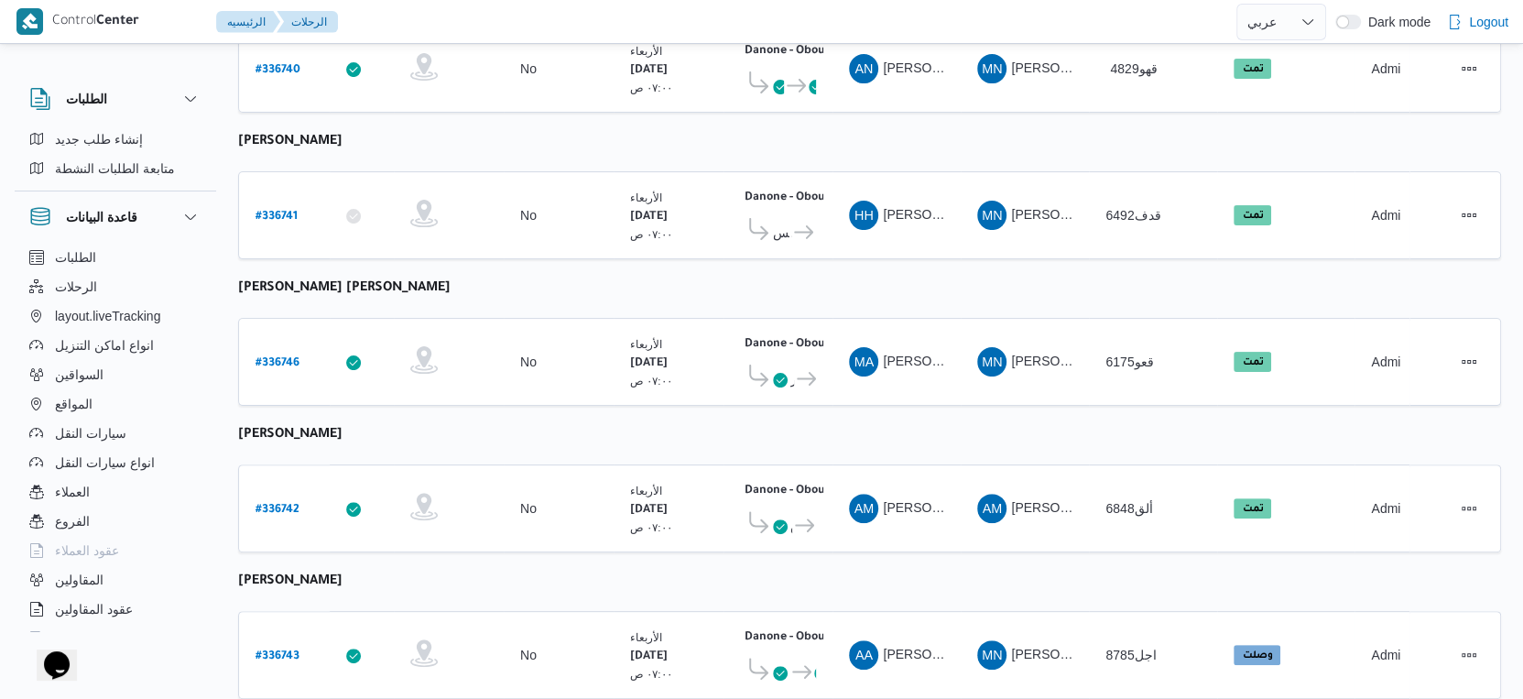
scroll to position [126, 0]
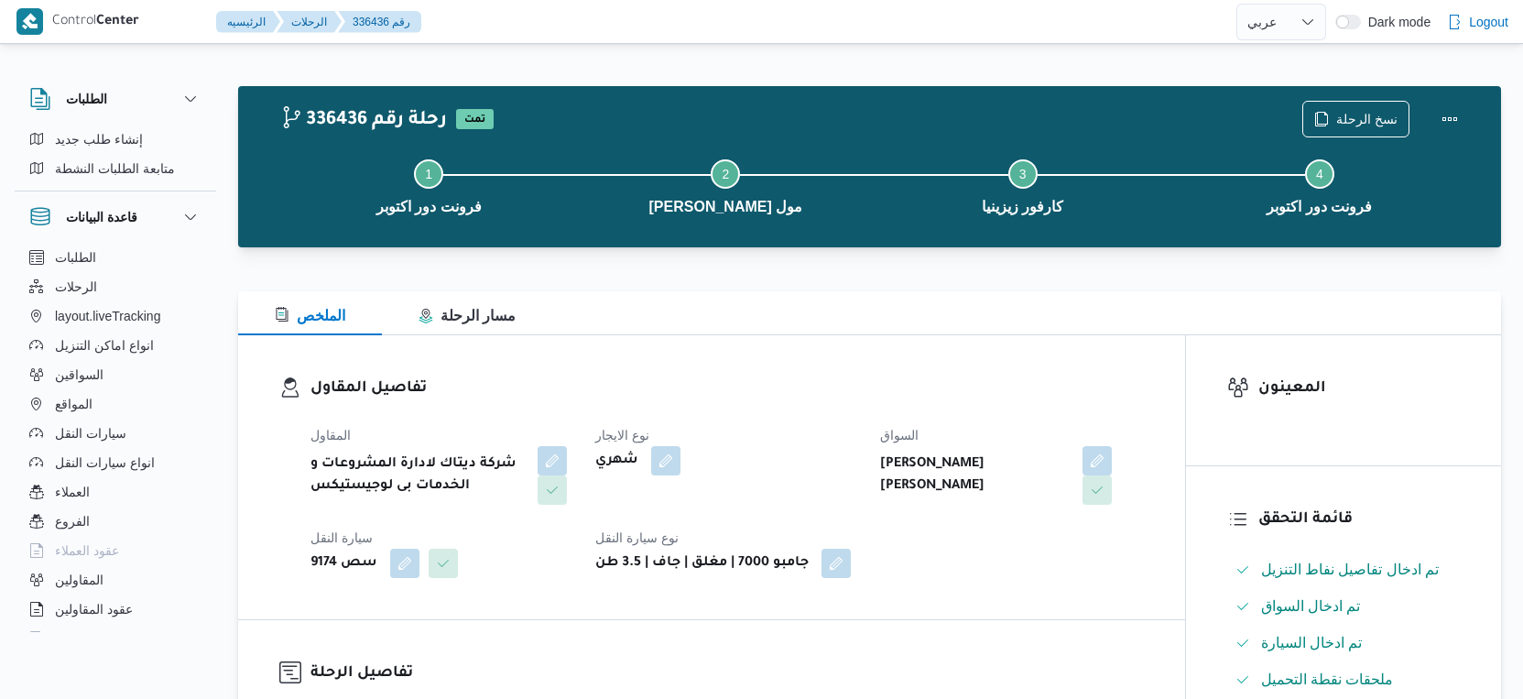
select select "ar"
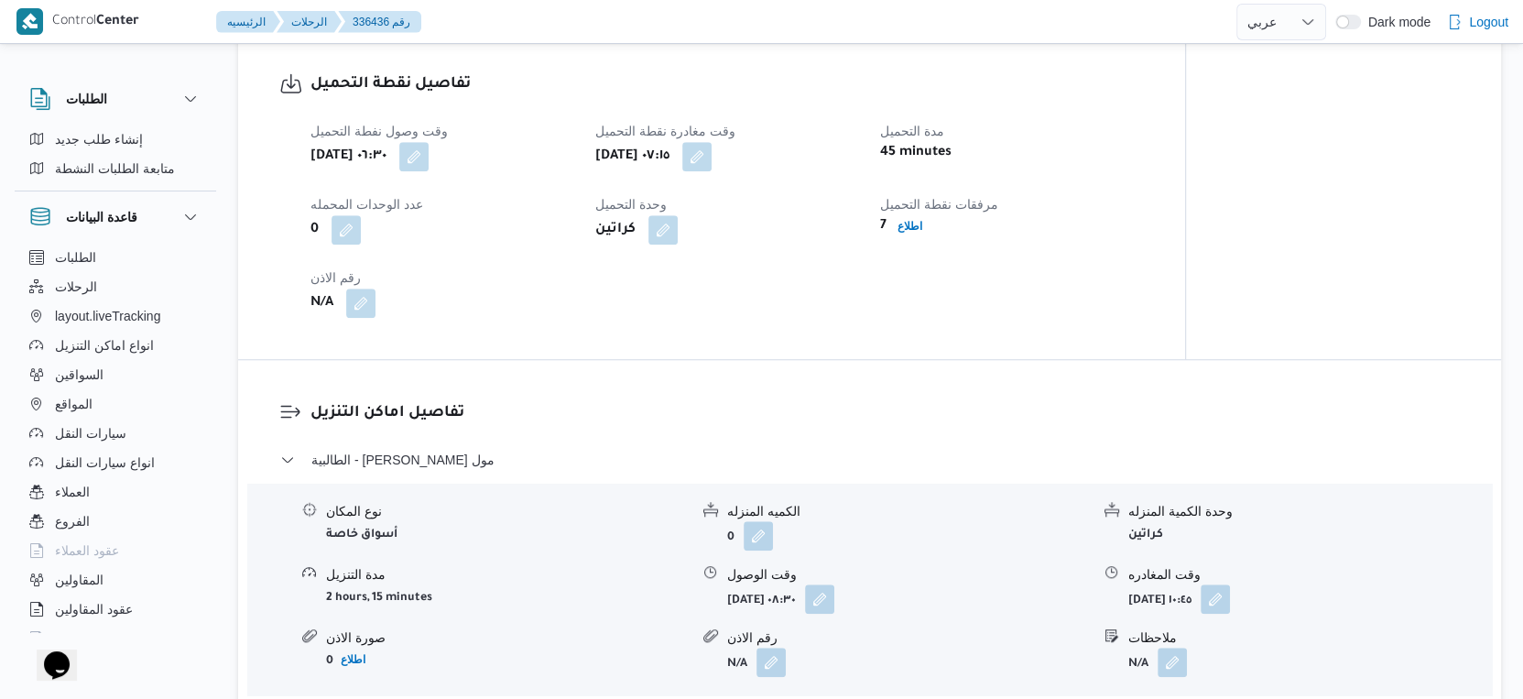
scroll to position [1424, 0]
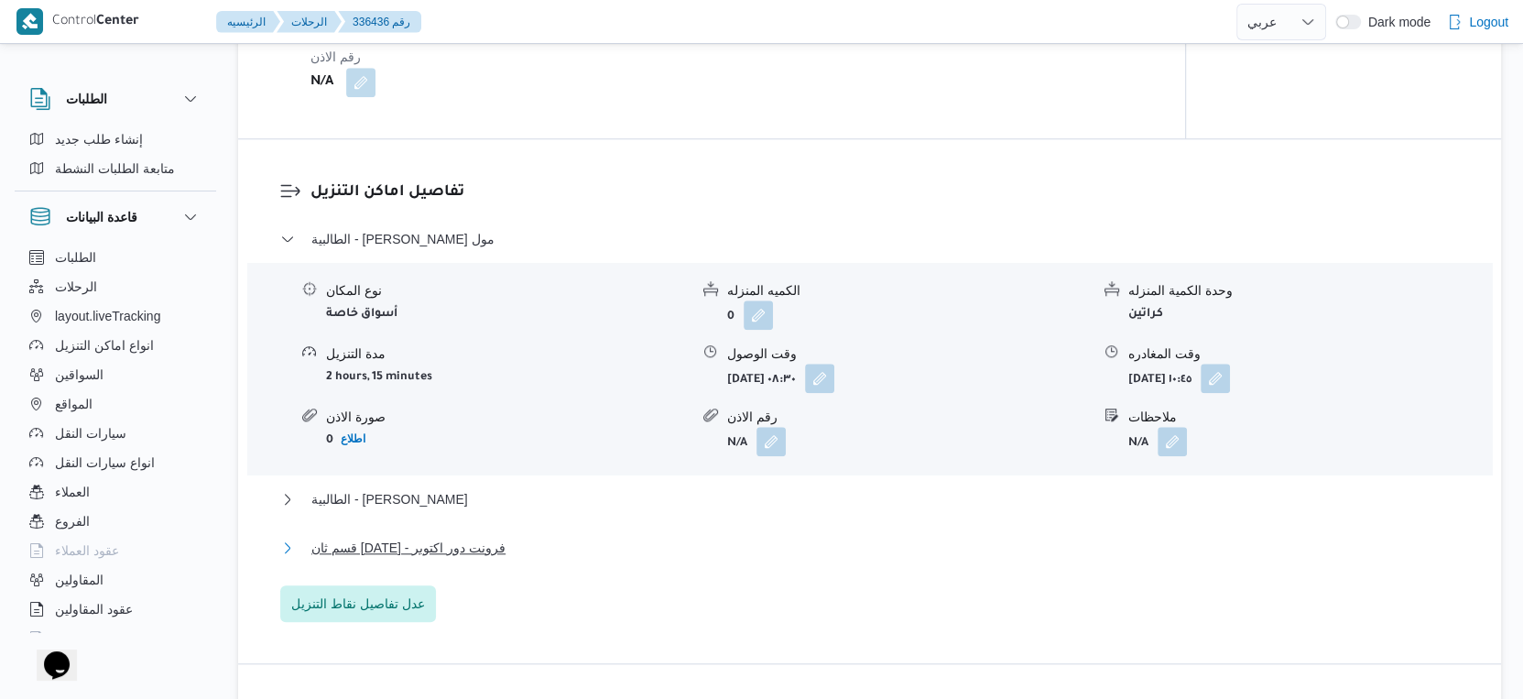
click at [483, 559] on span "قسم ثان [DATE] - فرونت دور اكتوبر" at bounding box center [408, 548] width 194 height 22
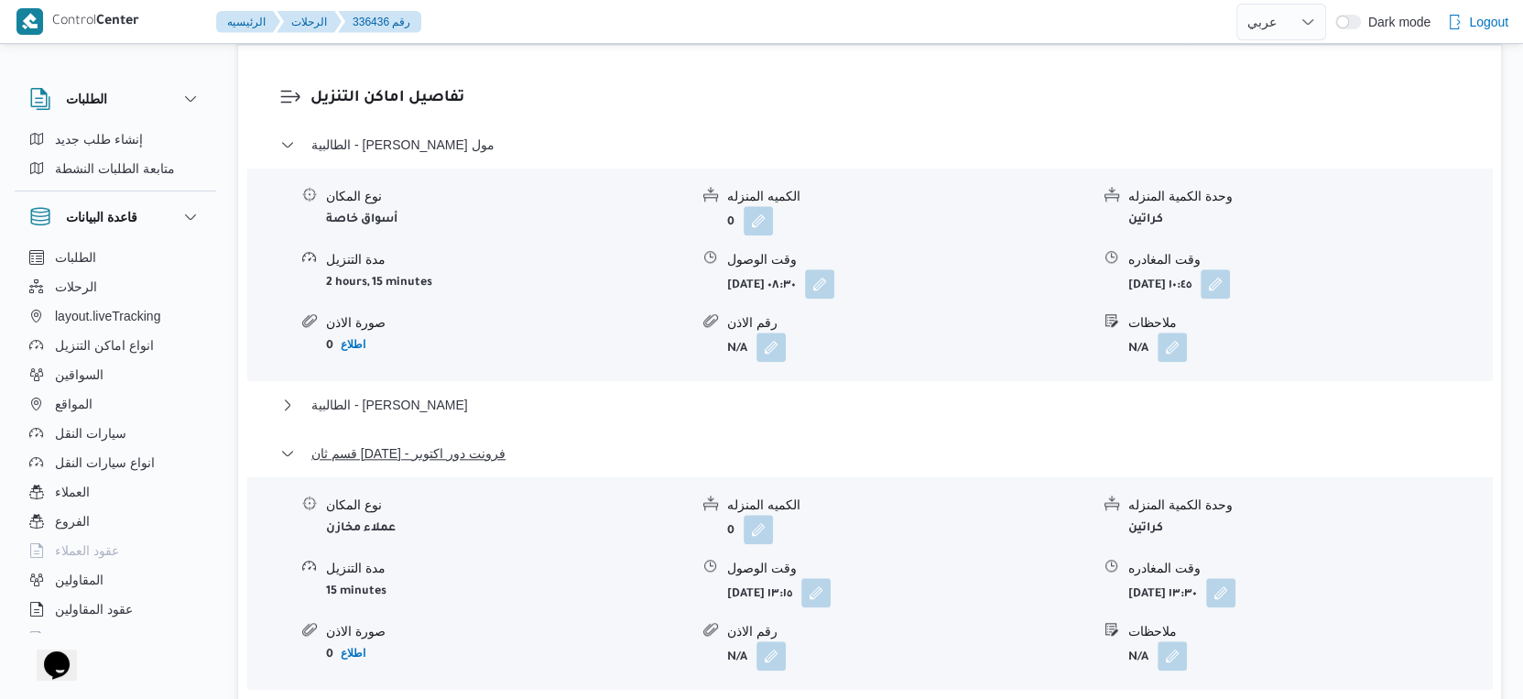
scroll to position [1627, 0]
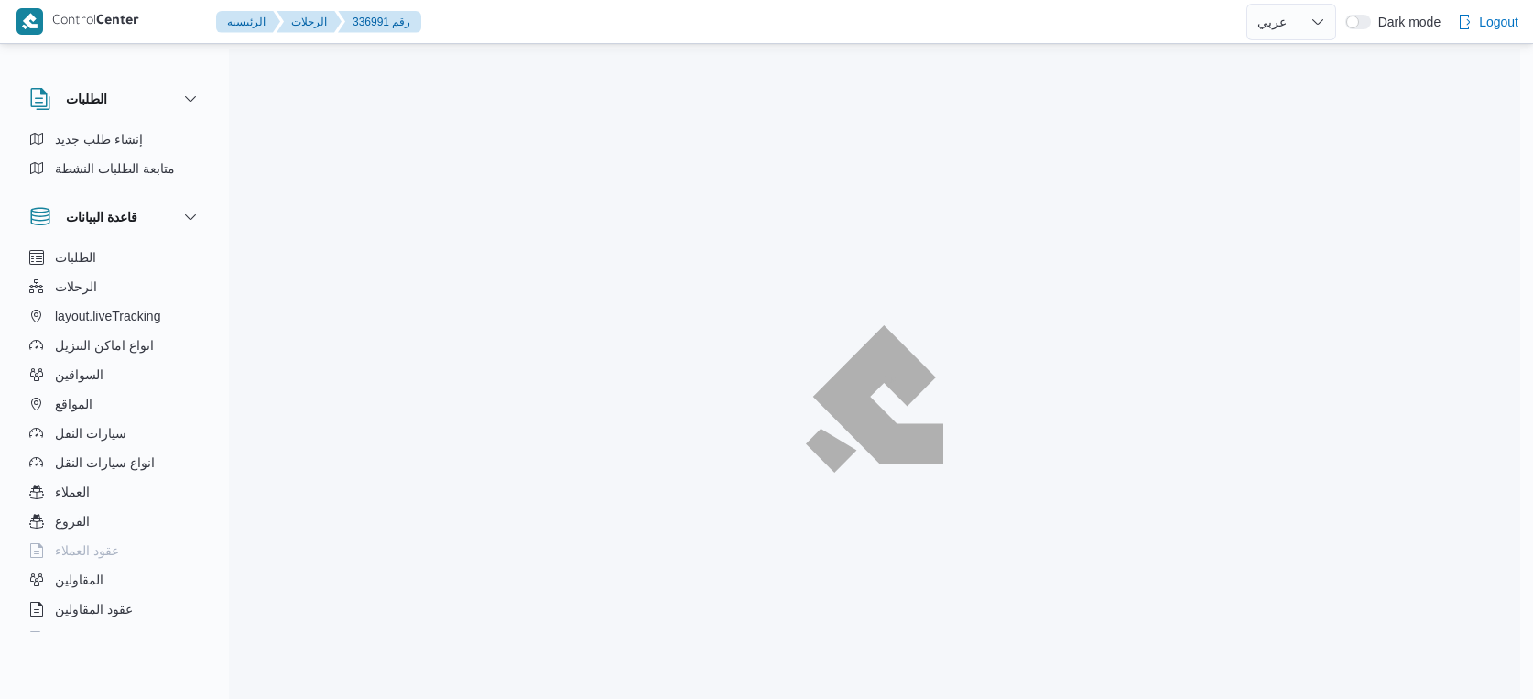
select select "ar"
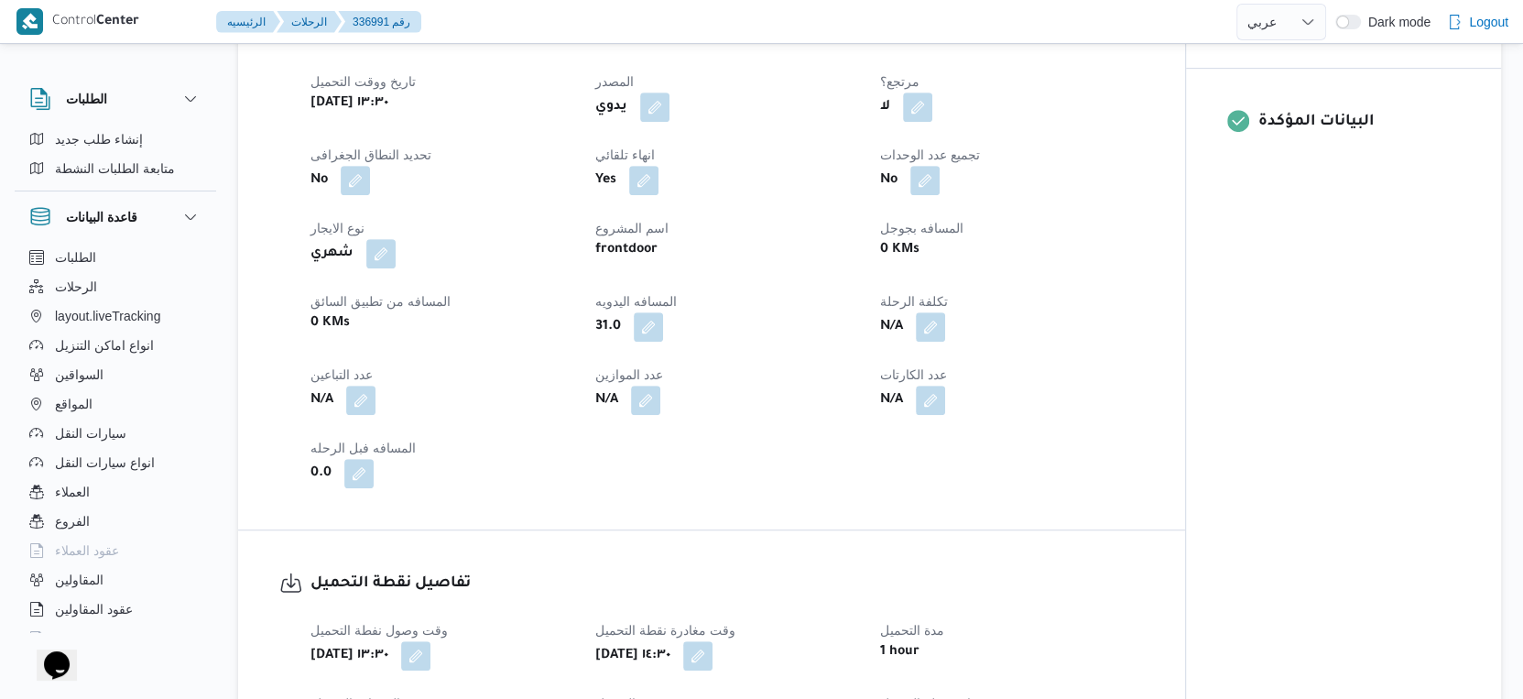
scroll to position [712, 0]
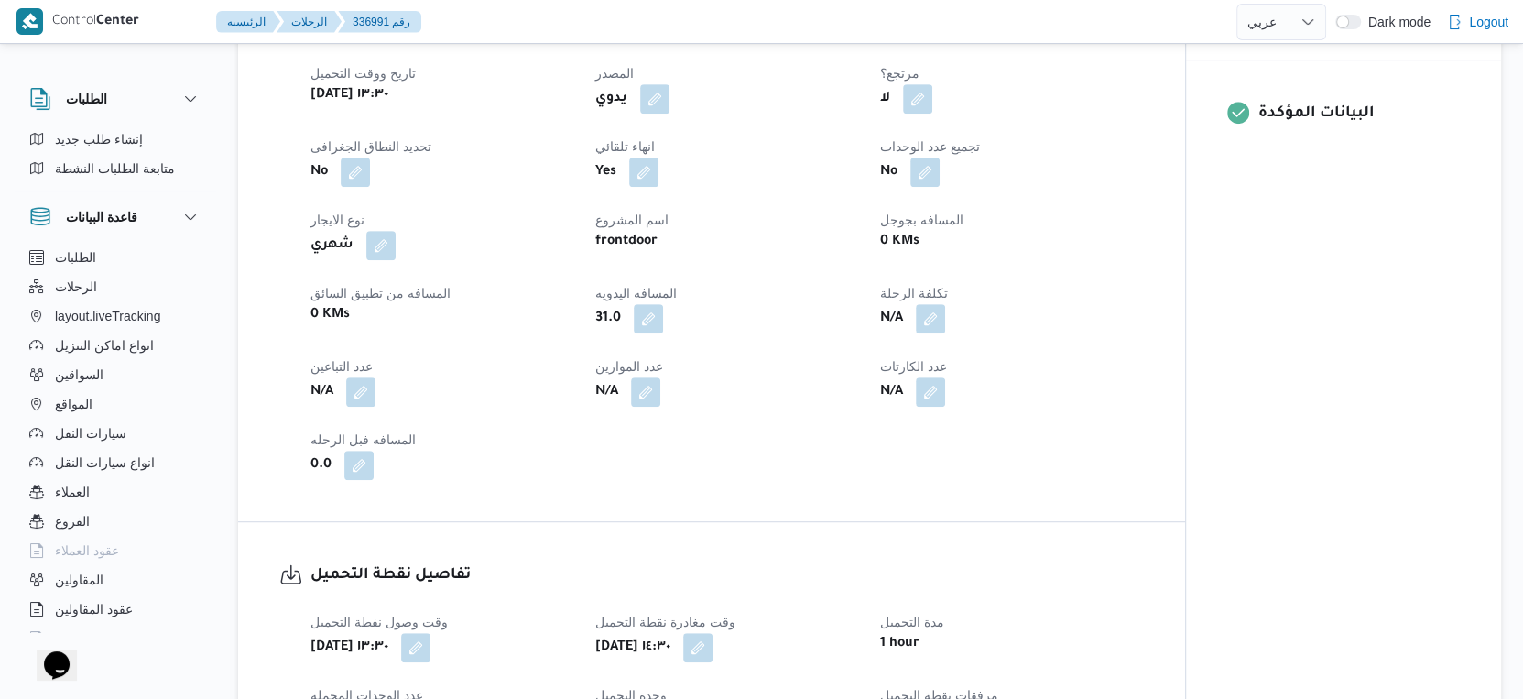
select select "ar"
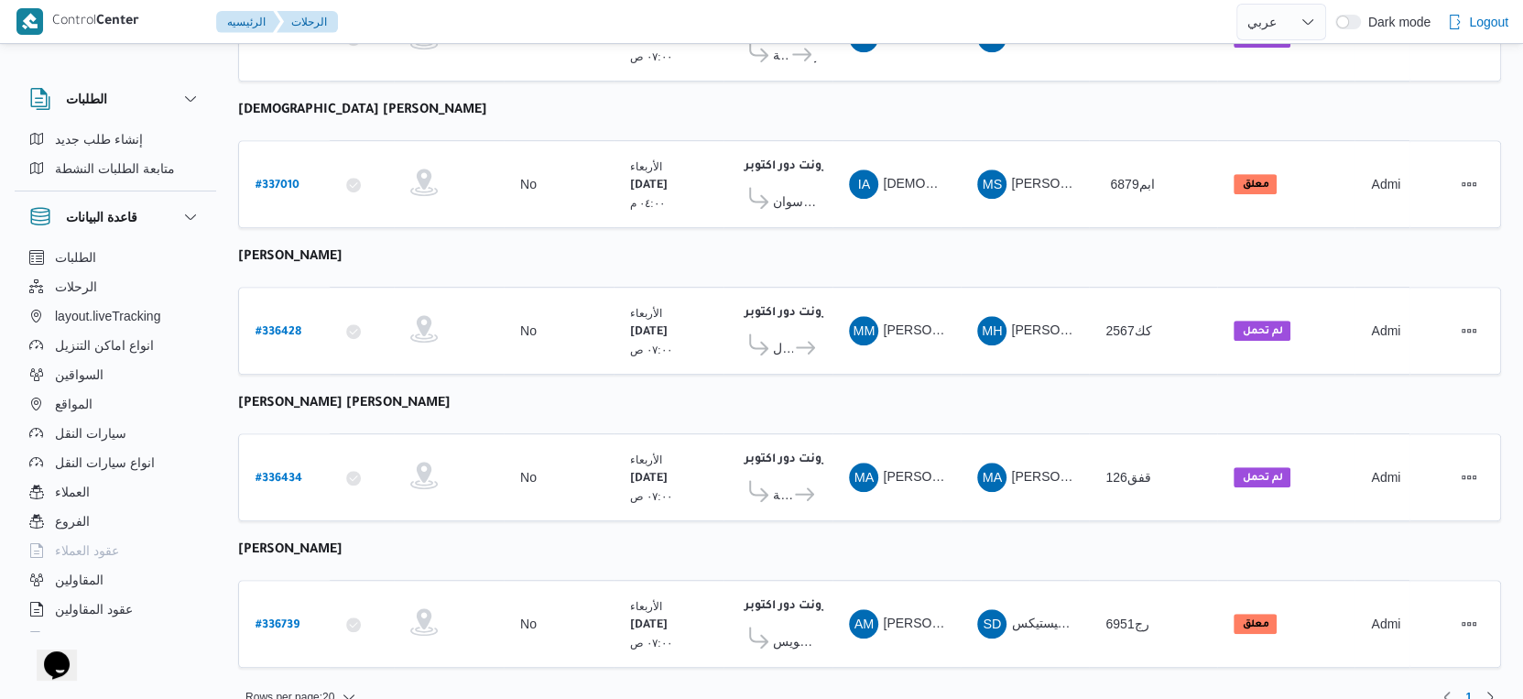
scroll to position [842, 0]
click at [803, 629] on span "كارفور السويس" at bounding box center [794, 640] width 43 height 22
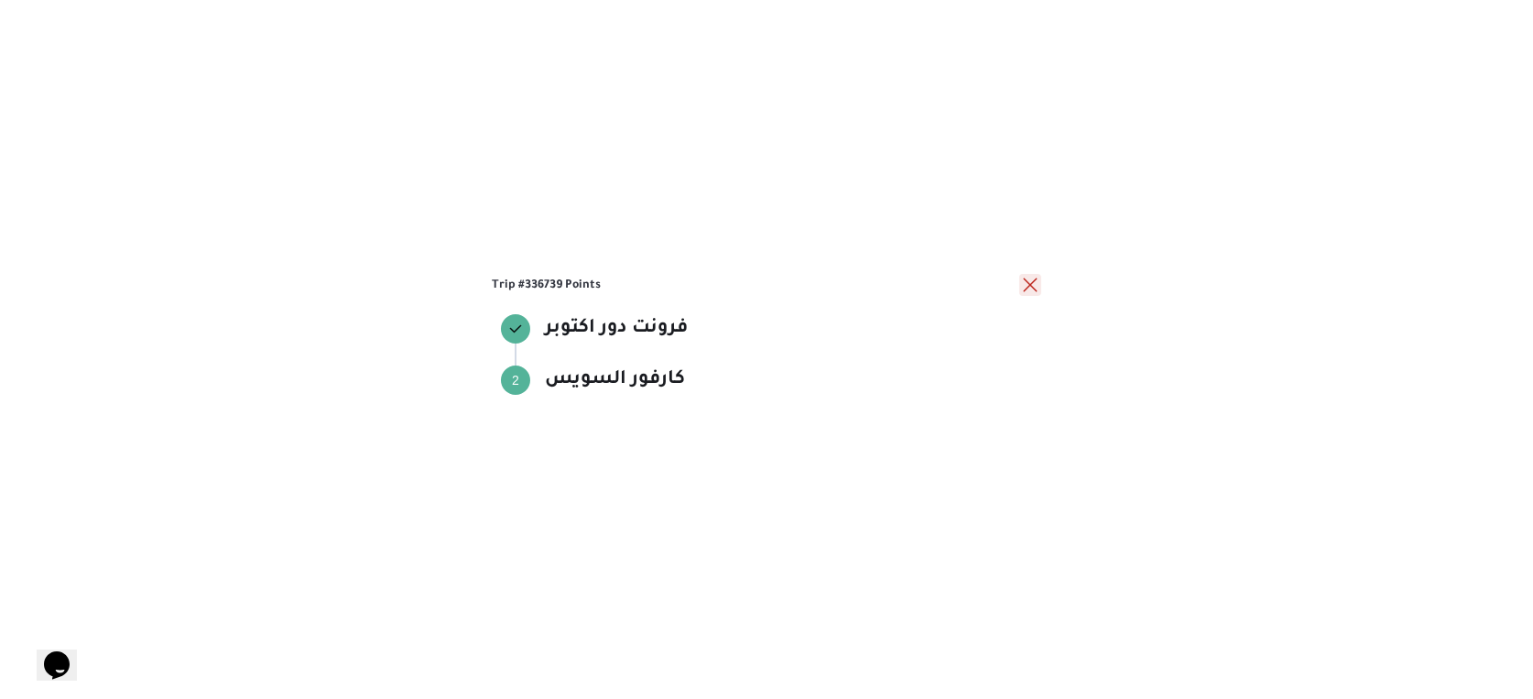
click at [1030, 287] on button "close" at bounding box center [1030, 285] width 22 height 22
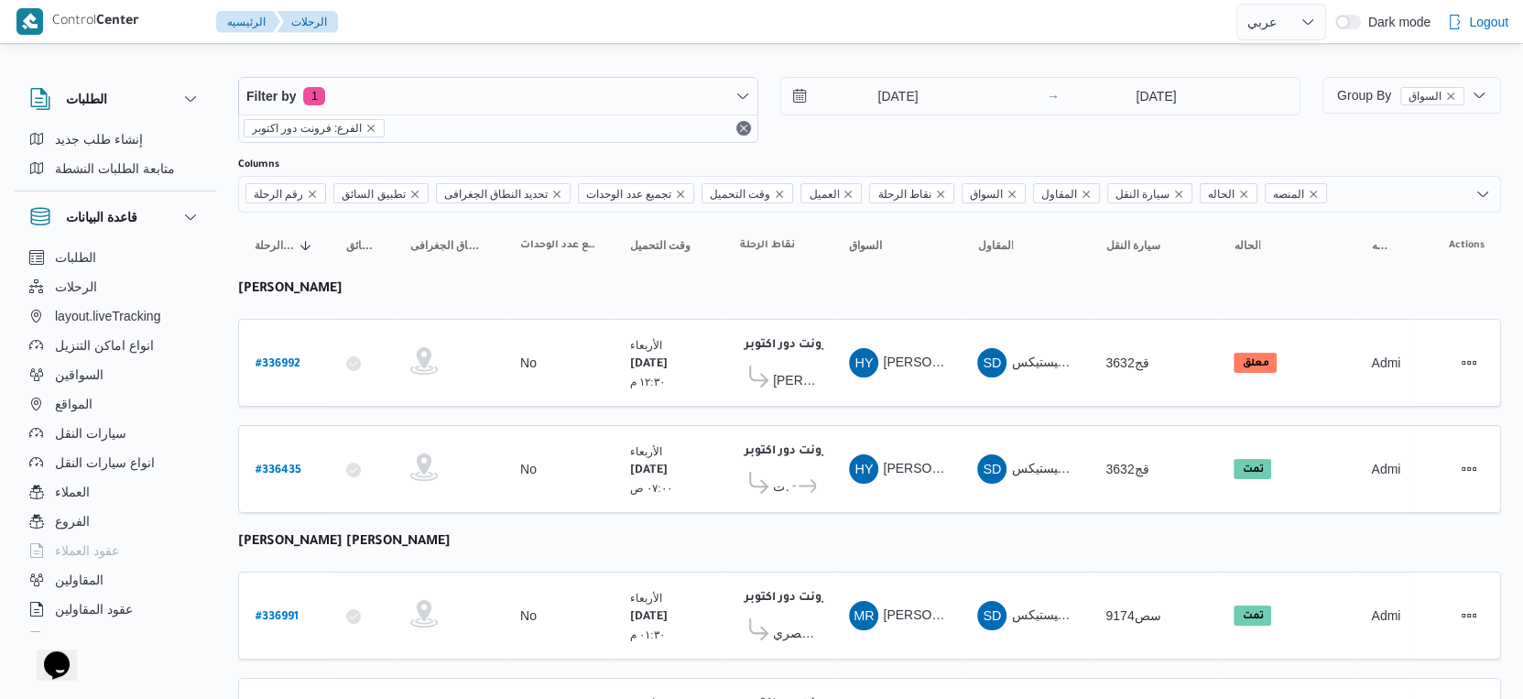
scroll to position [0, 0]
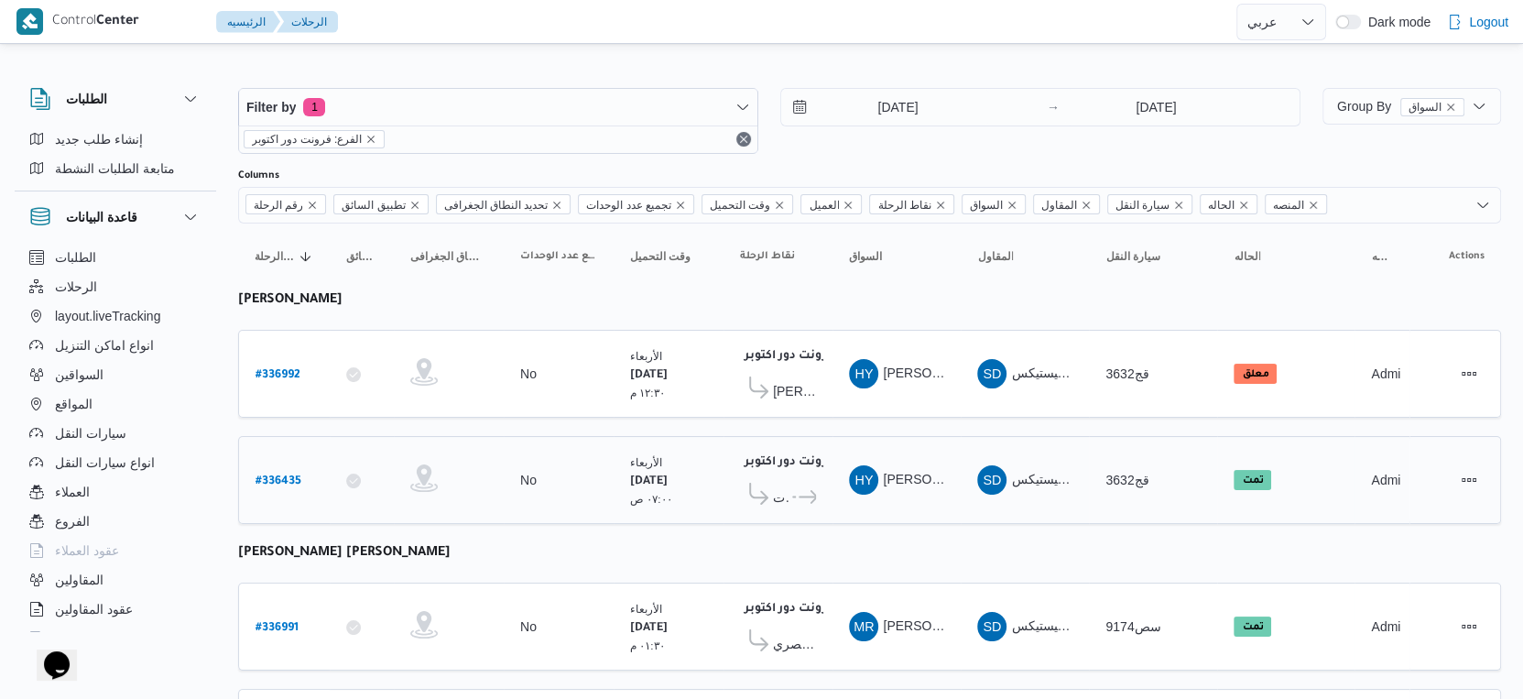
click at [798, 492] on icon at bounding box center [807, 497] width 19 height 14
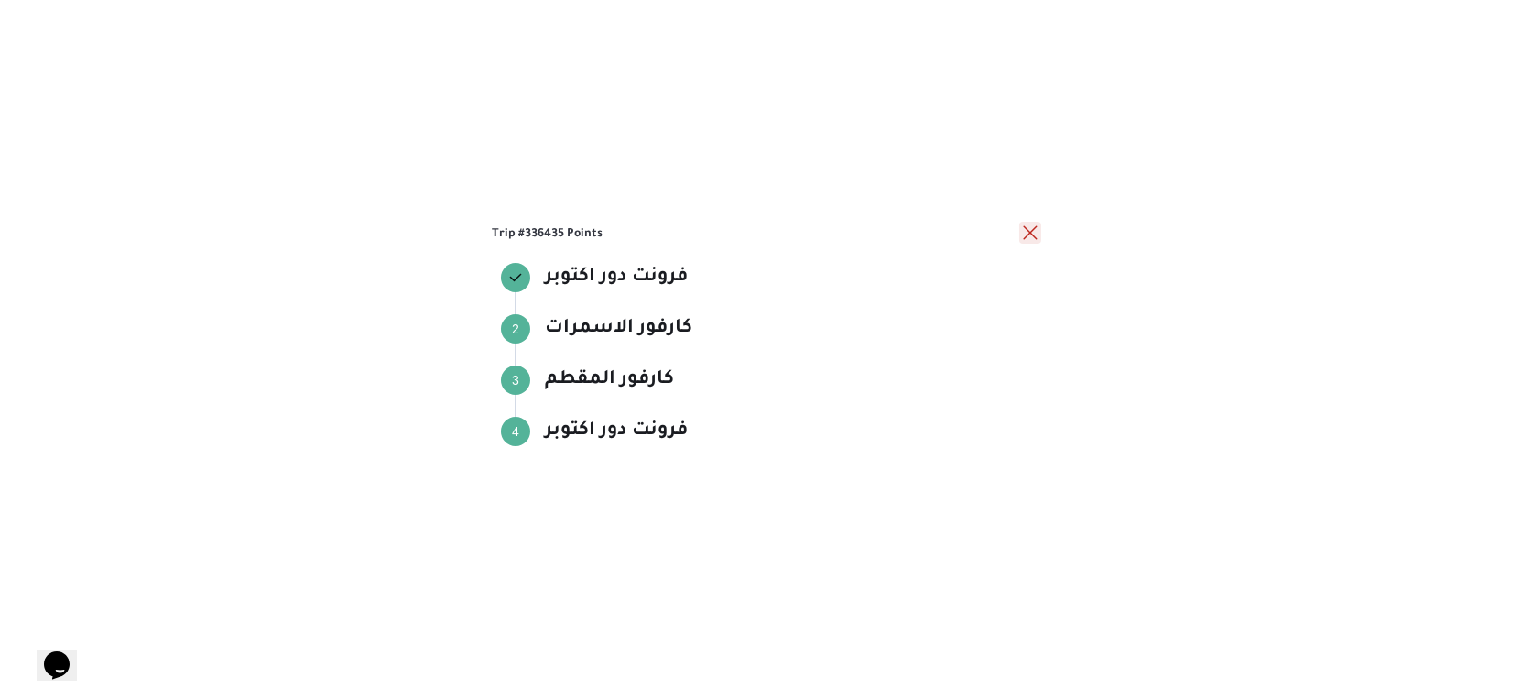
click at [1024, 232] on button "close" at bounding box center [1030, 233] width 22 height 22
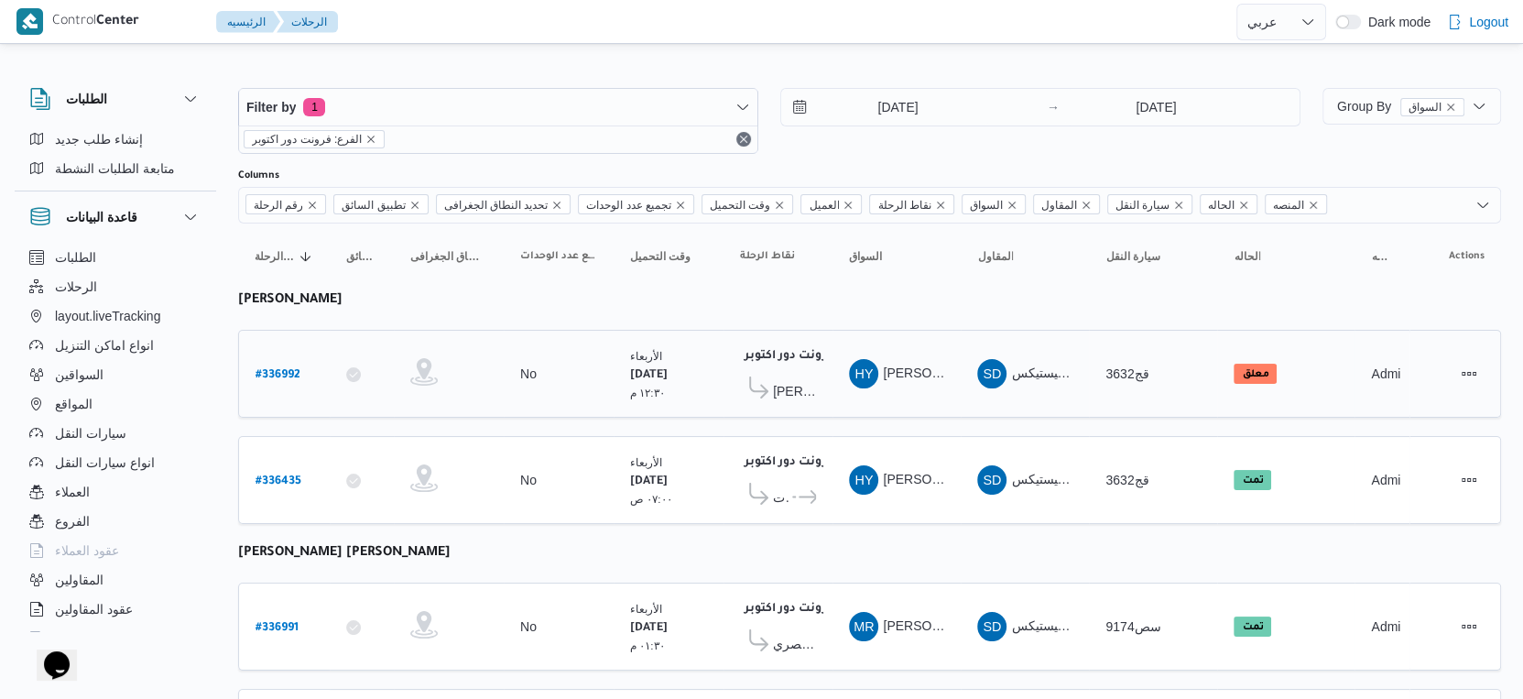
click at [279, 369] on b "# 336992" at bounding box center [277, 375] width 45 height 13
select select "ar"
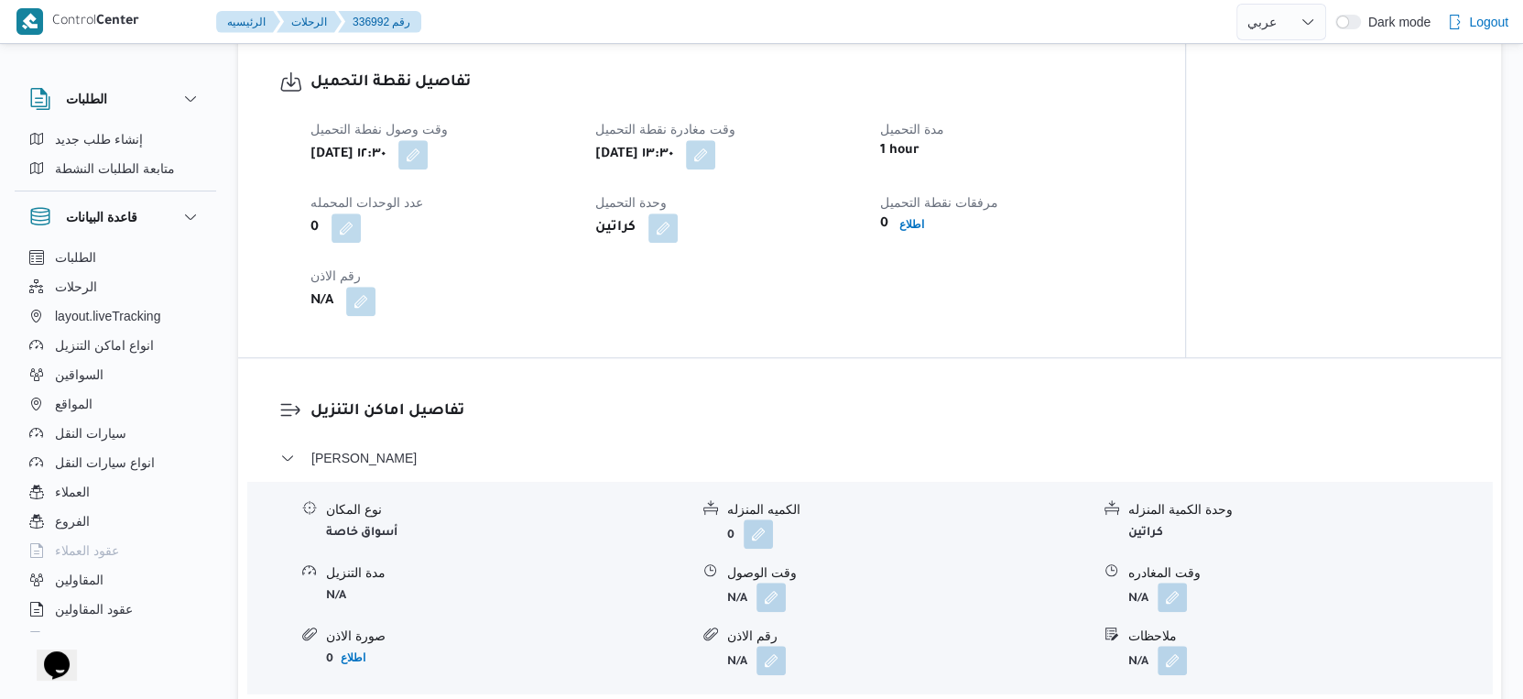
scroll to position [1322, 0]
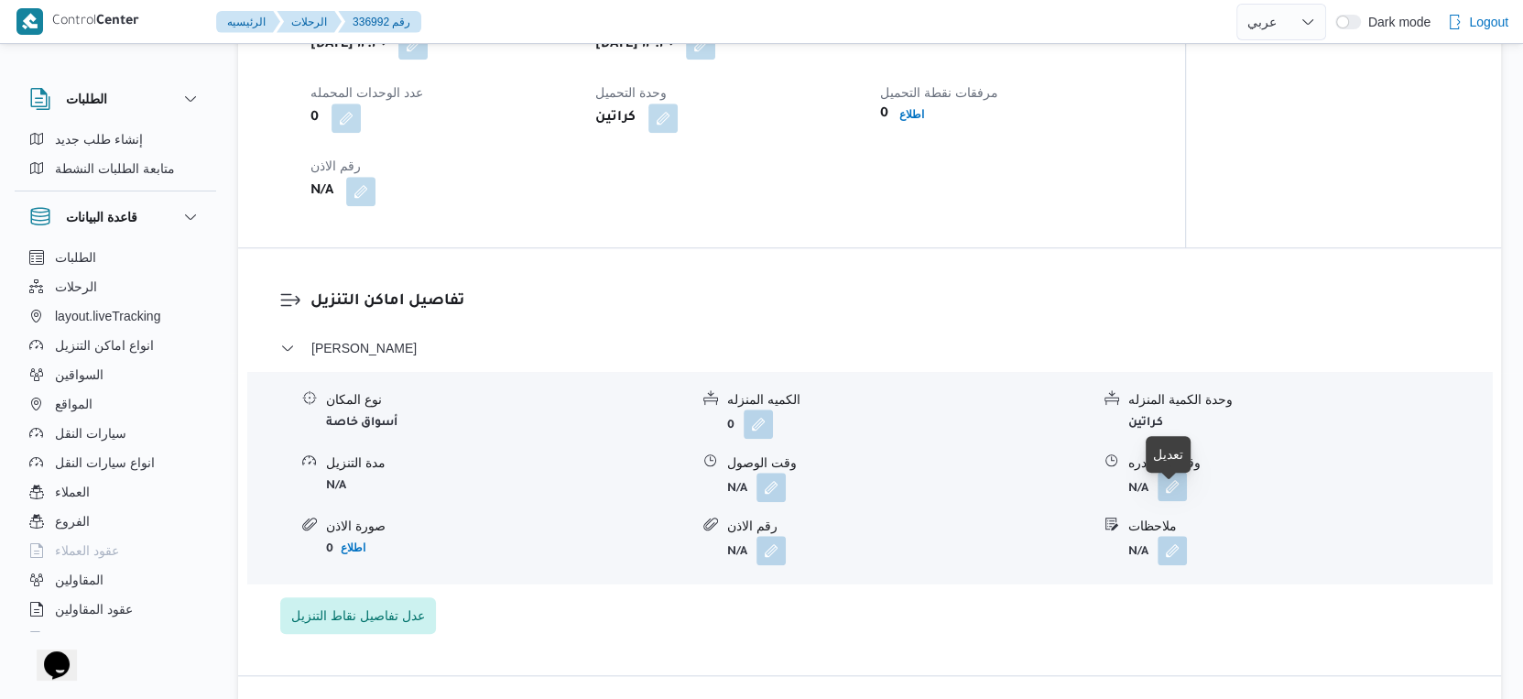
click at [1173, 498] on button "button" at bounding box center [1171, 486] width 29 height 29
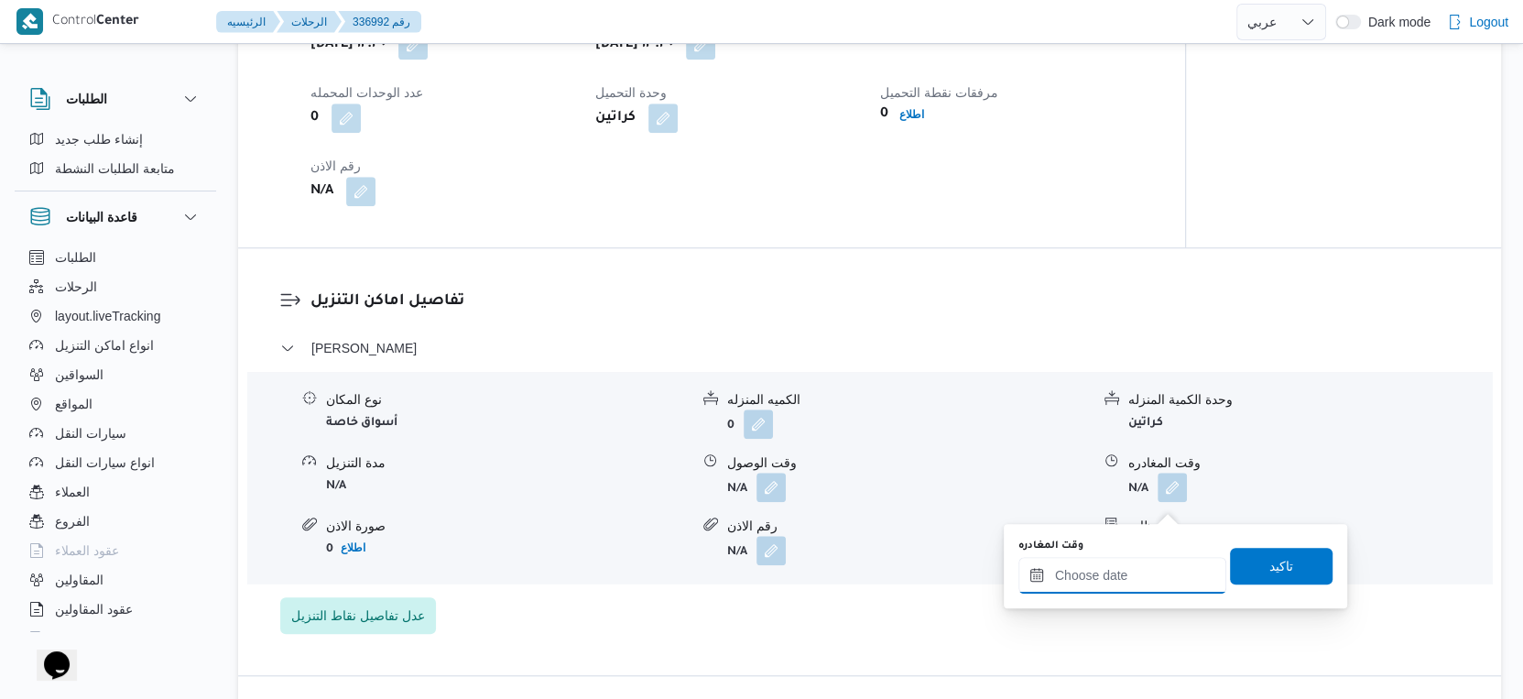
click at [1150, 565] on input "وقت المغادره" at bounding box center [1122, 575] width 208 height 37
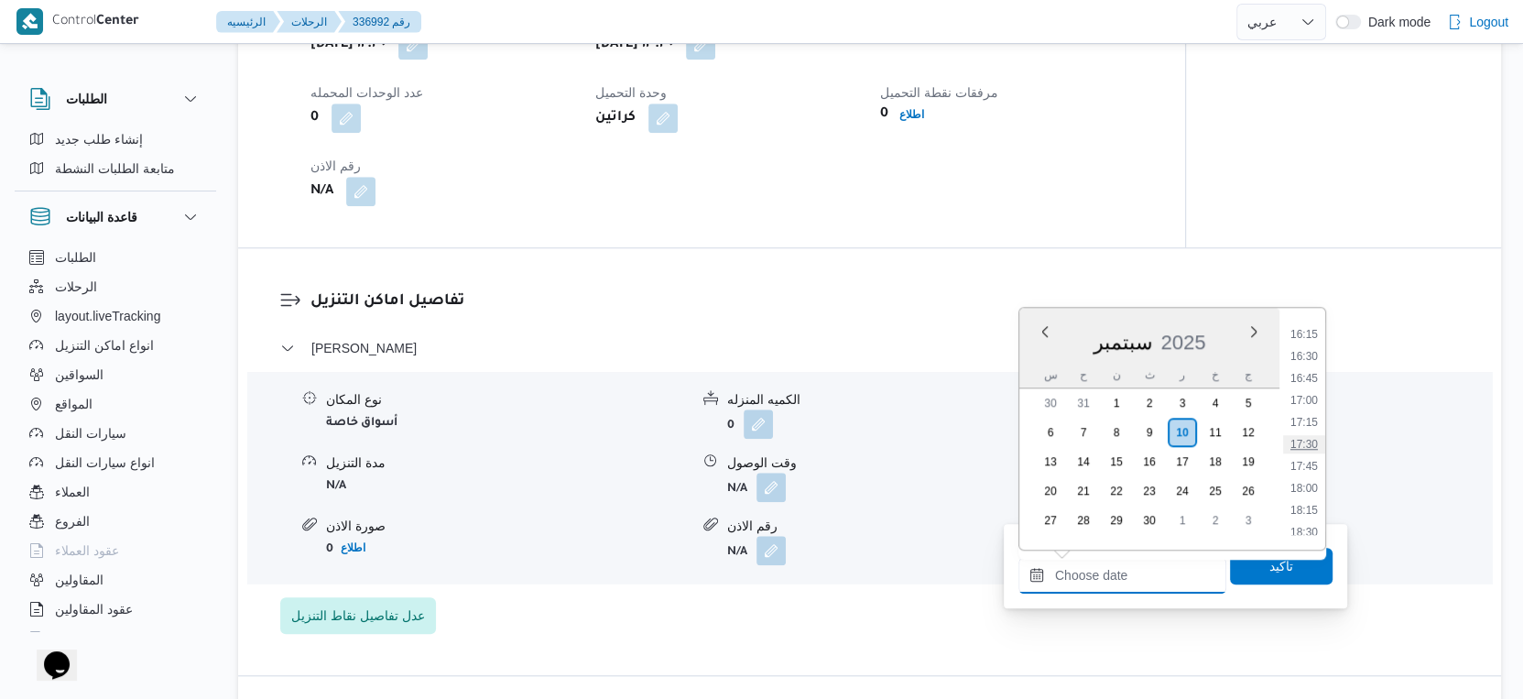
scroll to position [1324, 0]
click at [1310, 453] on li "16:30" at bounding box center [1304, 458] width 42 height 18
type input "١٠/٠٩/٢٠٢٥ ١٦:٣٠"
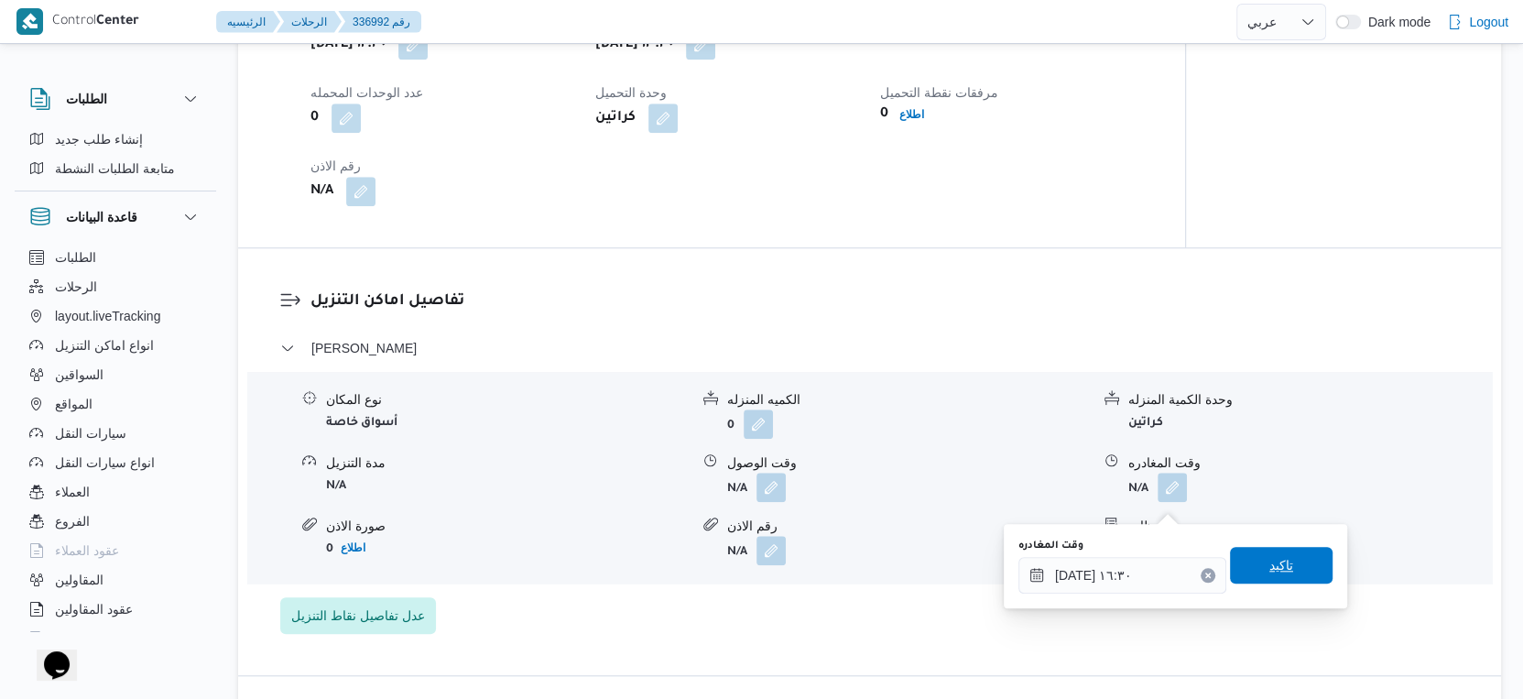
click at [1290, 558] on span "تاكيد" at bounding box center [1281, 565] width 103 height 37
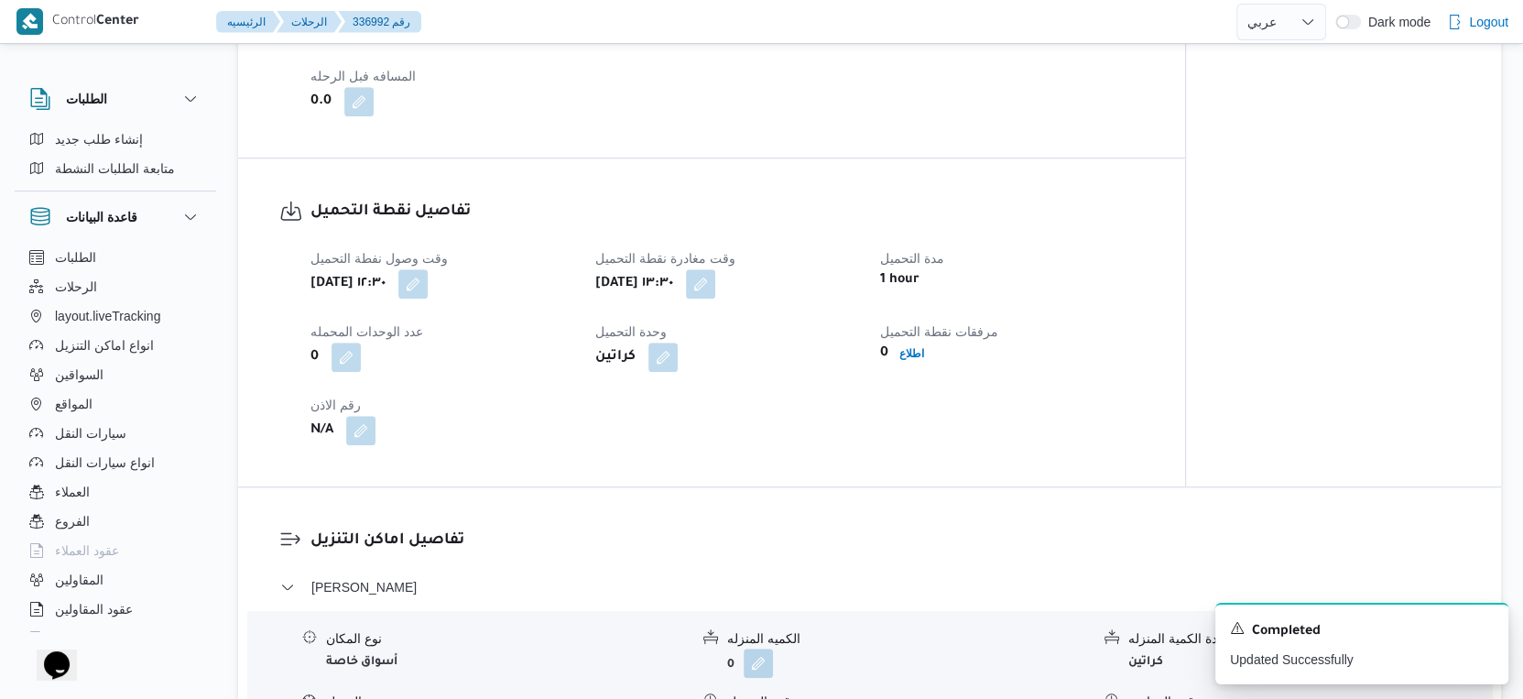
scroll to position [813, 0]
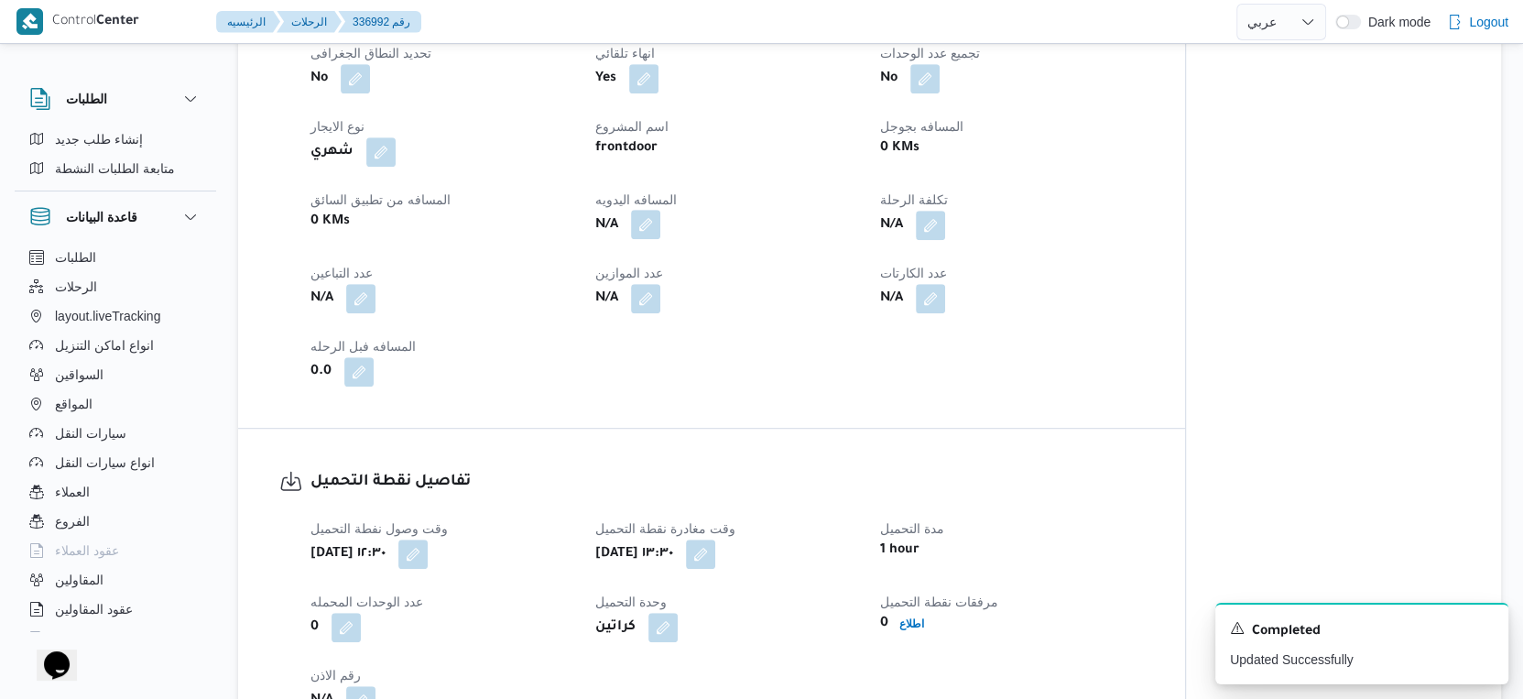
click at [641, 235] on button "button" at bounding box center [645, 224] width 29 height 29
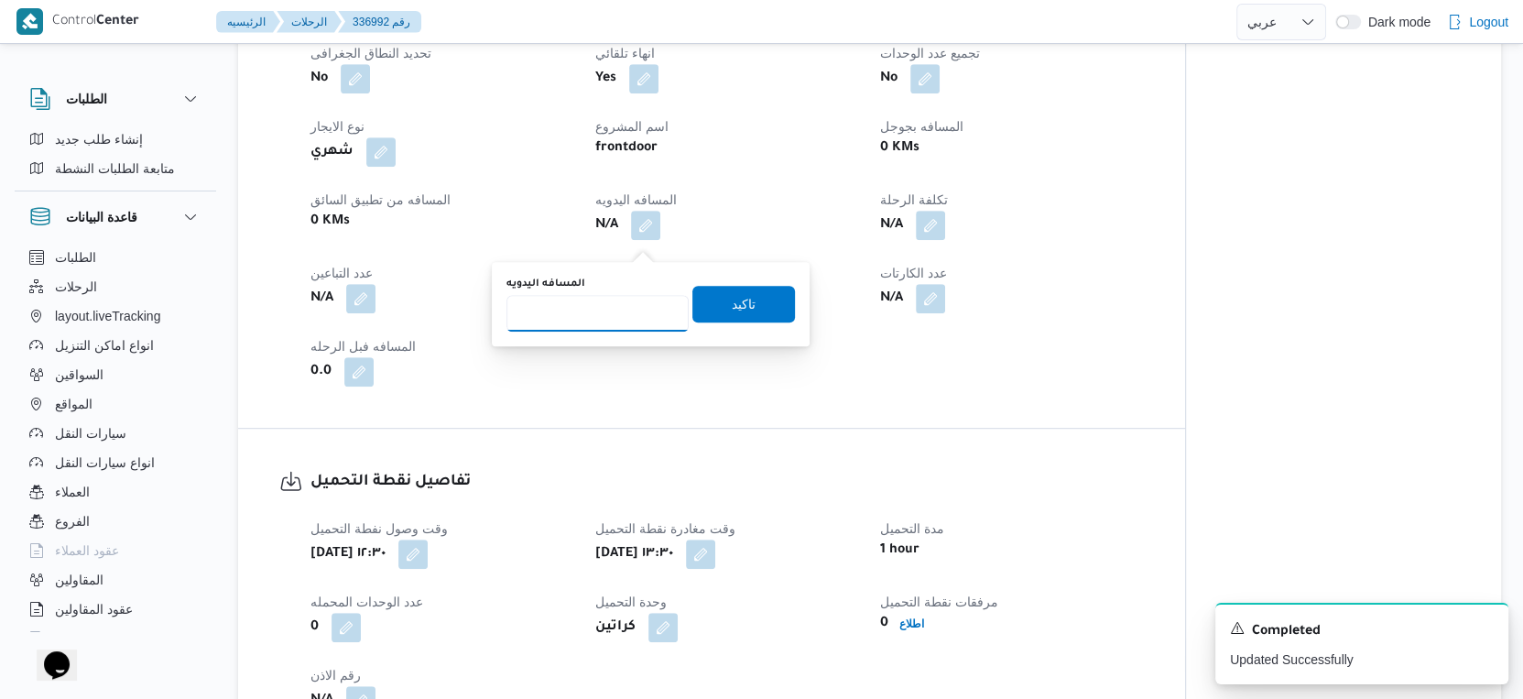
click at [611, 295] on input "المسافه اليدويه" at bounding box center [597, 313] width 182 height 37
type input "203"
click at [746, 293] on span "تاكيد" at bounding box center [743, 303] width 103 height 37
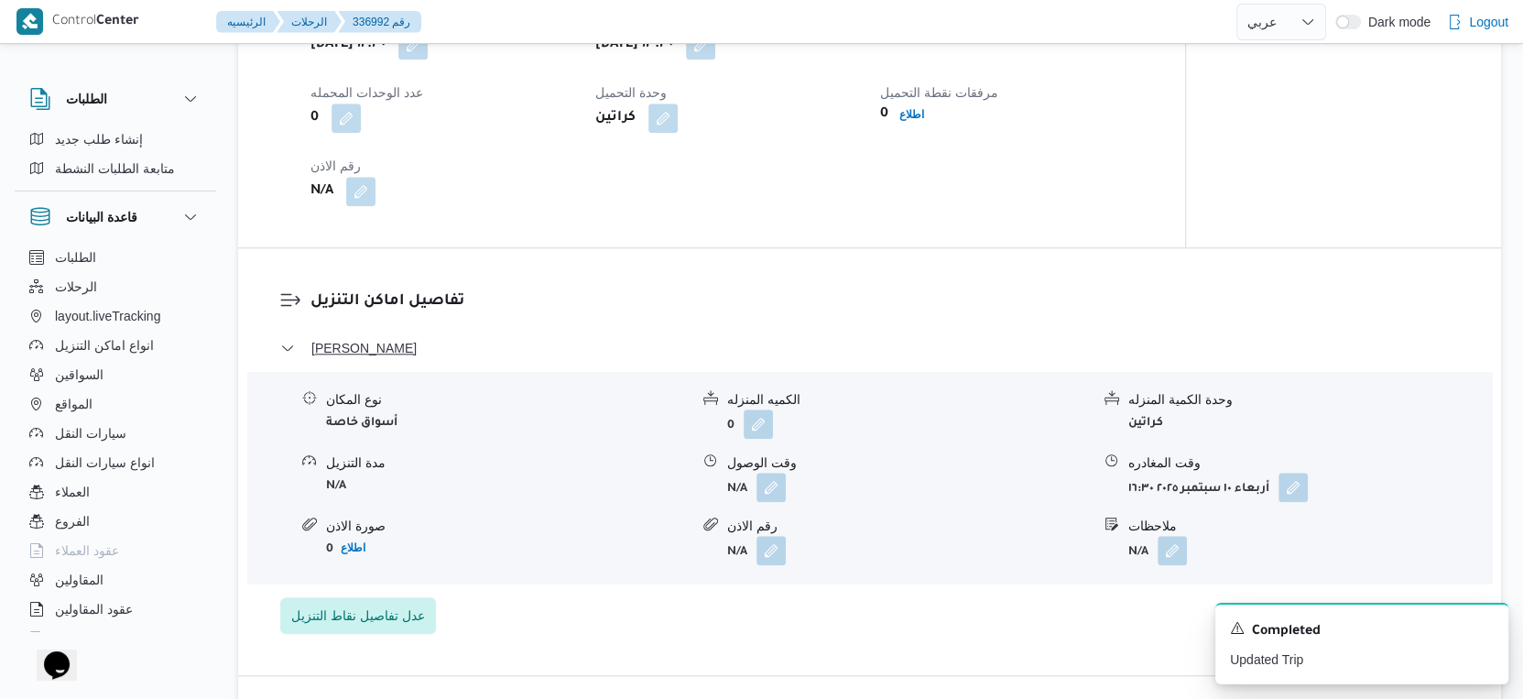
scroll to position [1322, 0]
click at [766, 499] on button "button" at bounding box center [770, 486] width 29 height 29
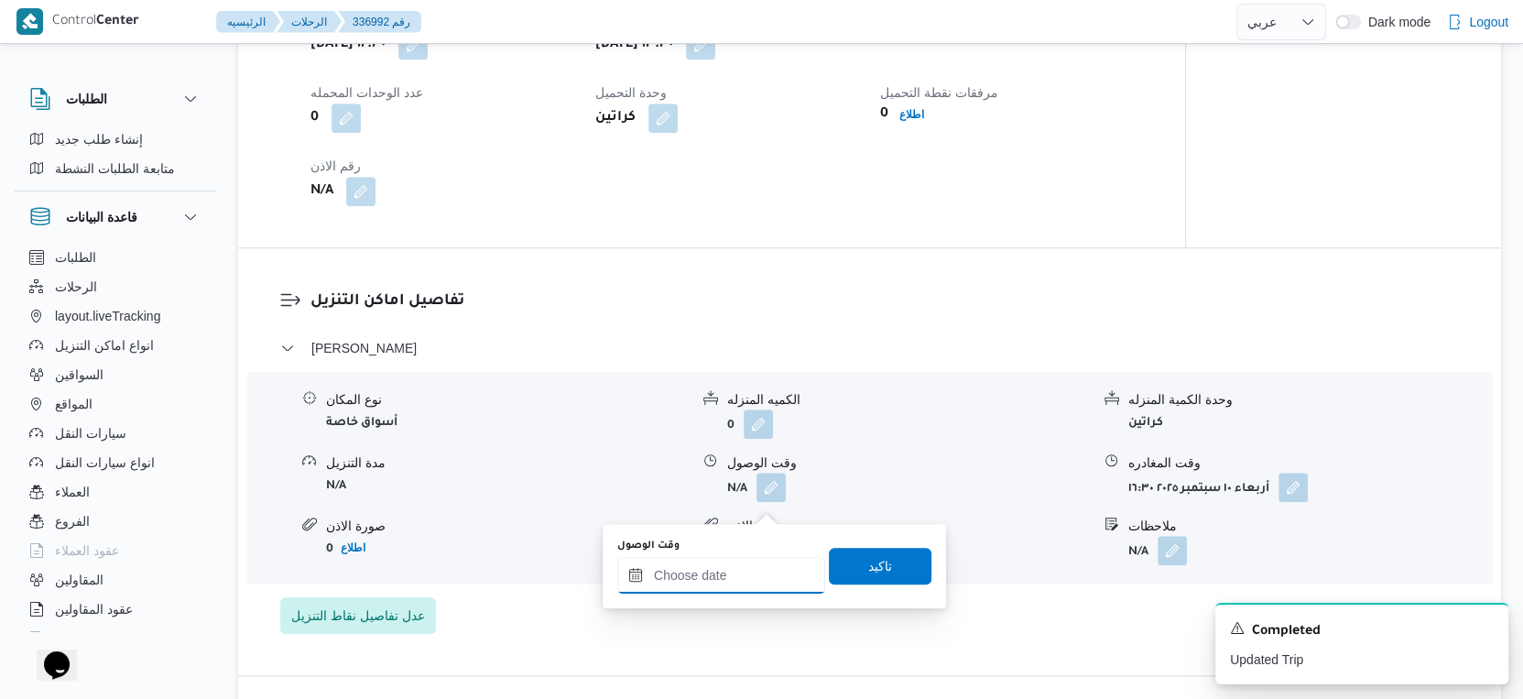
click at [743, 569] on input "وقت الوصول" at bounding box center [721, 575] width 208 height 37
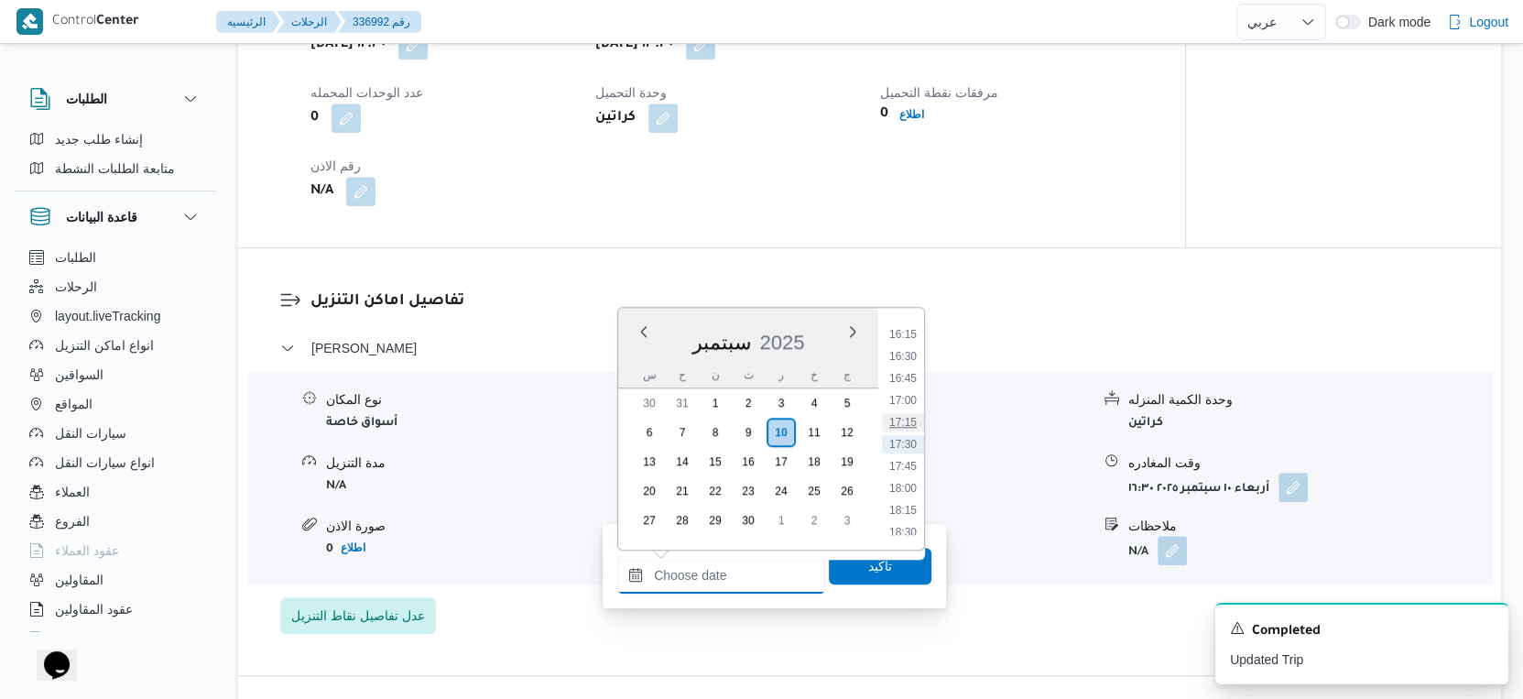
scroll to position [1222, 0]
drag, startPoint x: 901, startPoint y: 470, endPoint x: 899, endPoint y: 482, distance: 12.0
click at [901, 470] on li "15:30" at bounding box center [903, 471] width 42 height 18
type input "١٠/٠٩/٢٠٢٥ ١٥:٣٠"
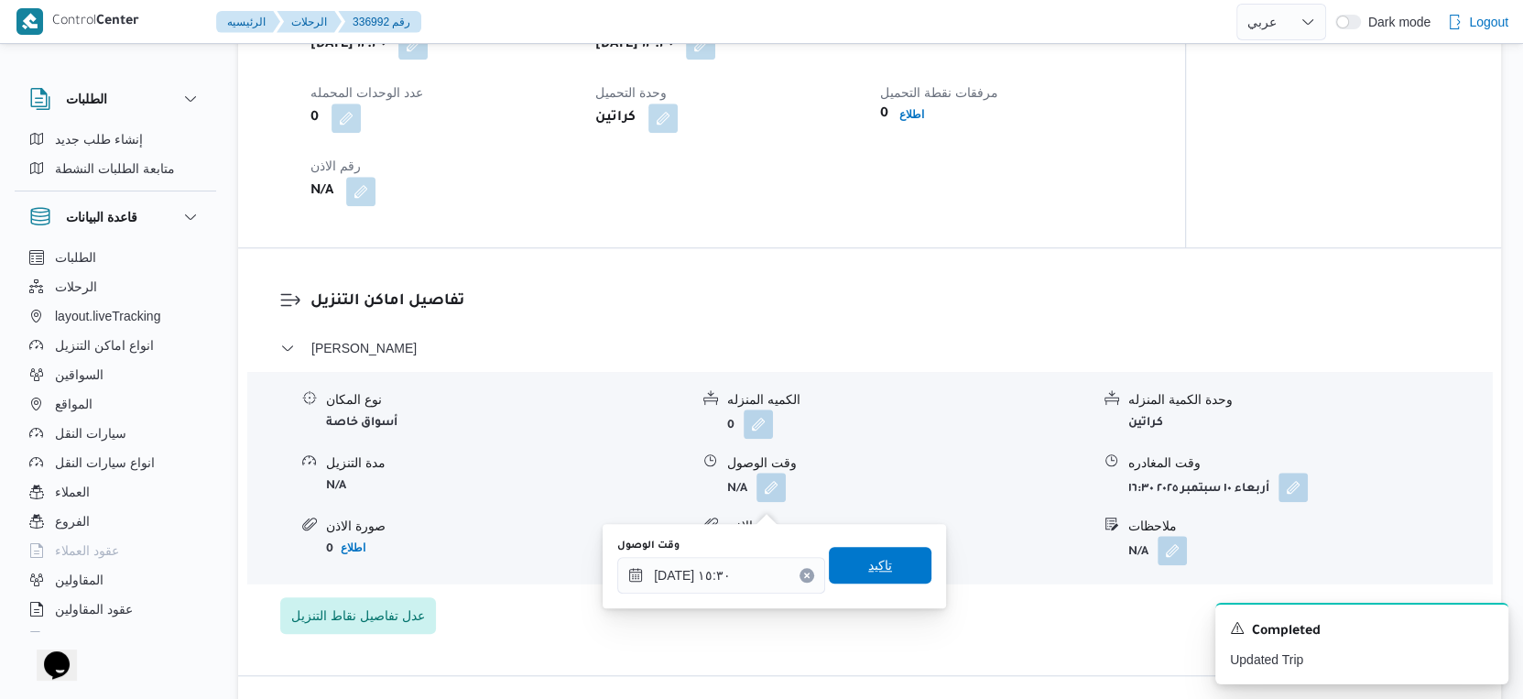
click at [892, 553] on span "تاكيد" at bounding box center [880, 565] width 103 height 37
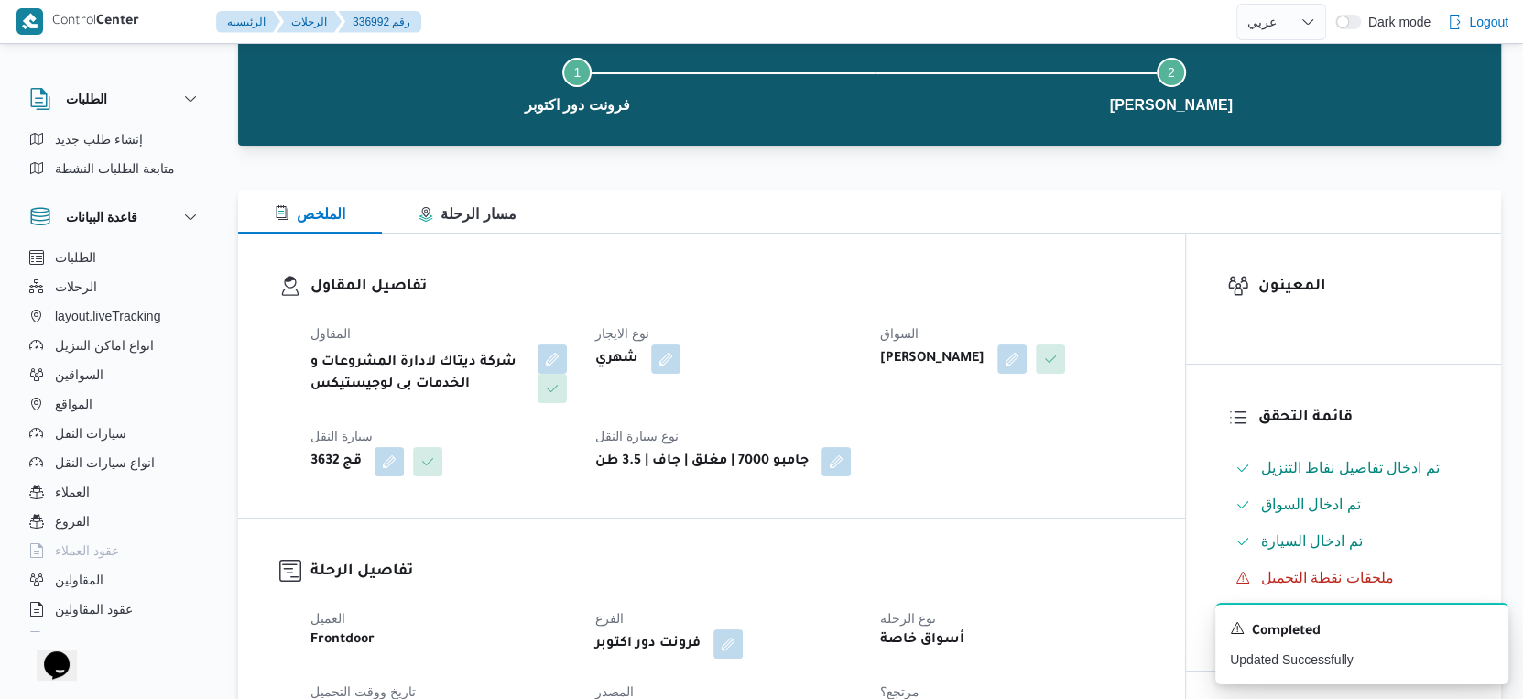
scroll to position [0, 0]
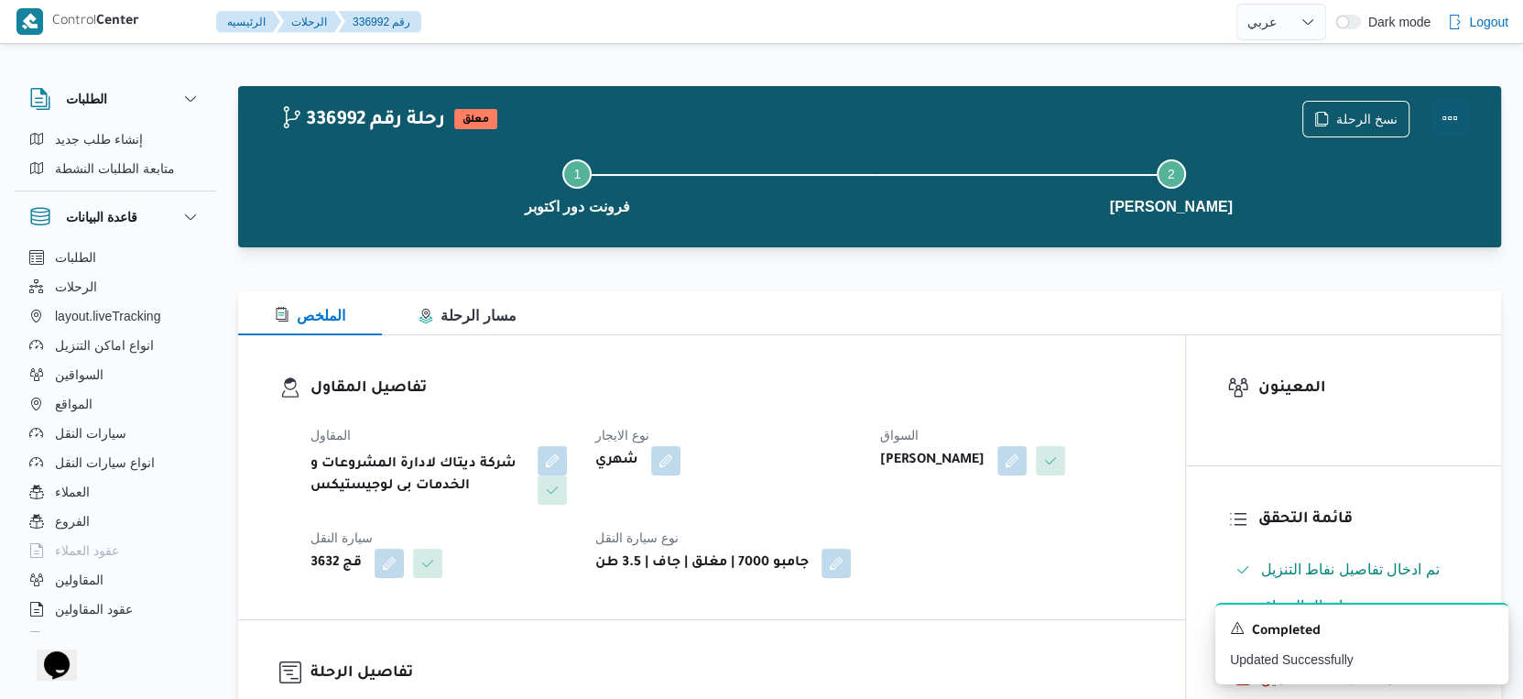
click at [1448, 114] on button "Actions" at bounding box center [1449, 118] width 37 height 37
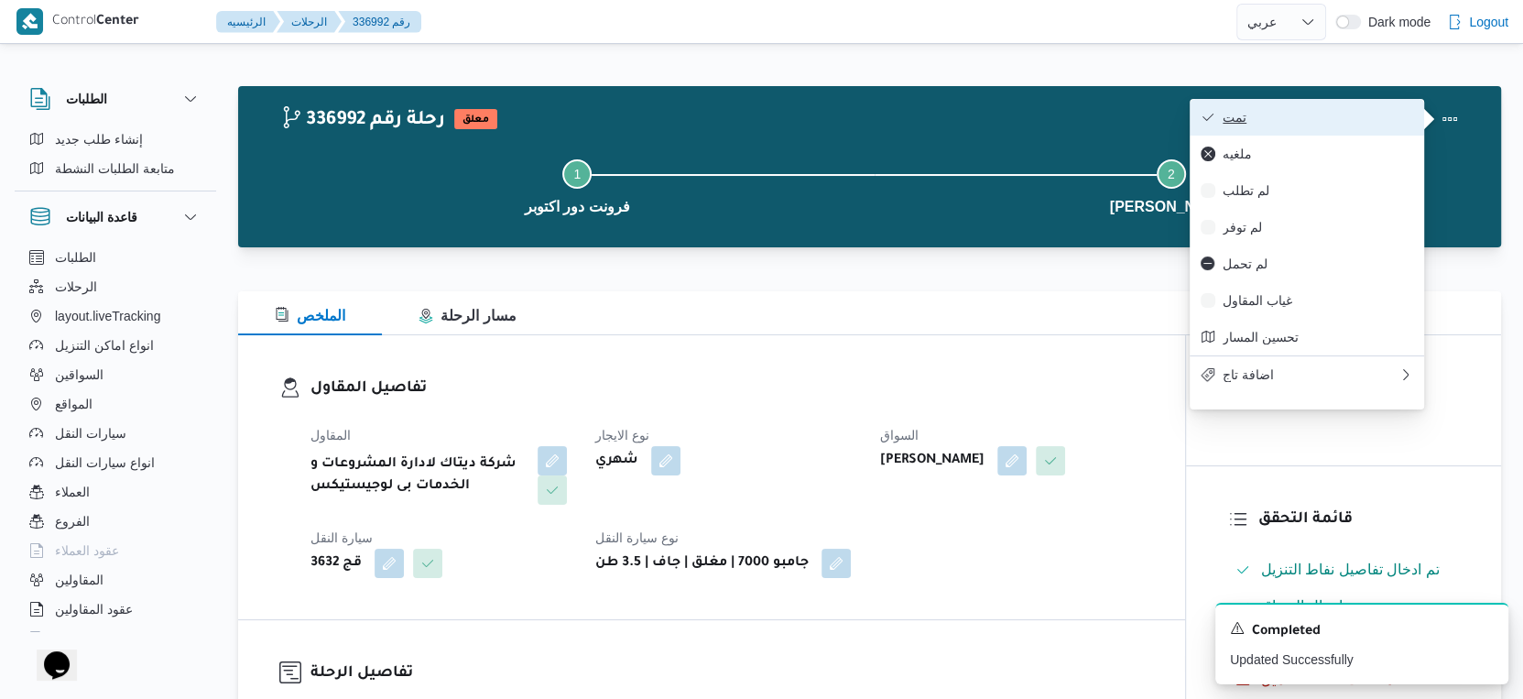
click at [1320, 113] on span "تمت" at bounding box center [1317, 117] width 190 height 15
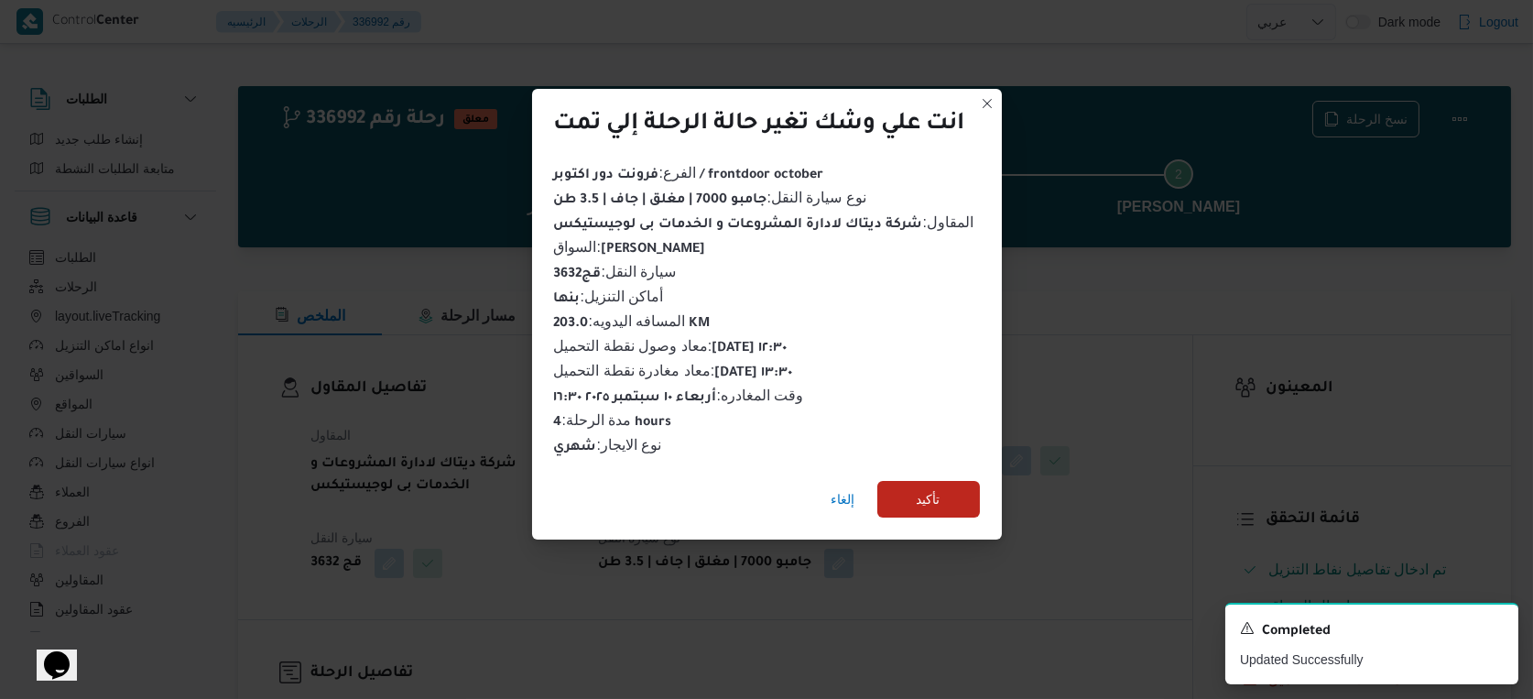
click at [909, 514] on div "إلغاء تأكيد" at bounding box center [767, 502] width 470 height 73
click at [932, 490] on span "تأكيد" at bounding box center [929, 498] width 24 height 22
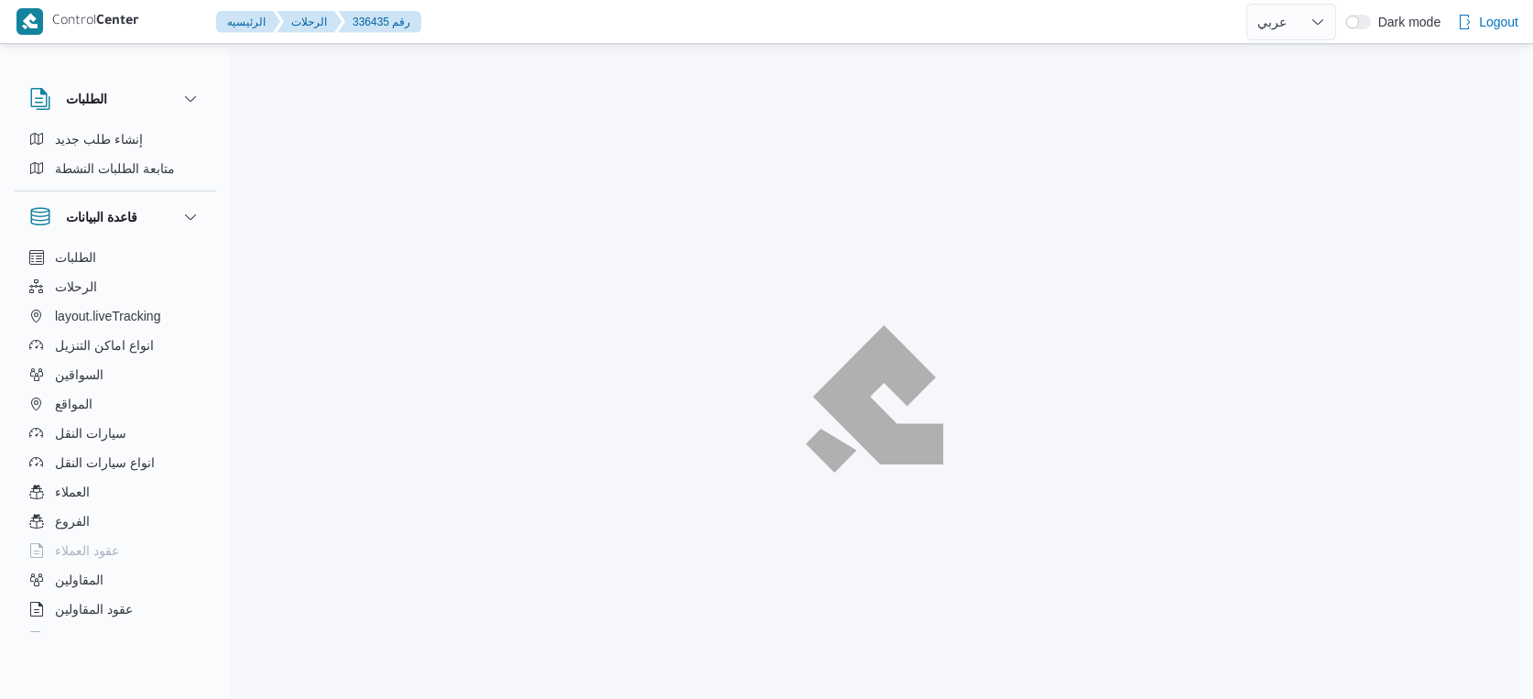
select select "ar"
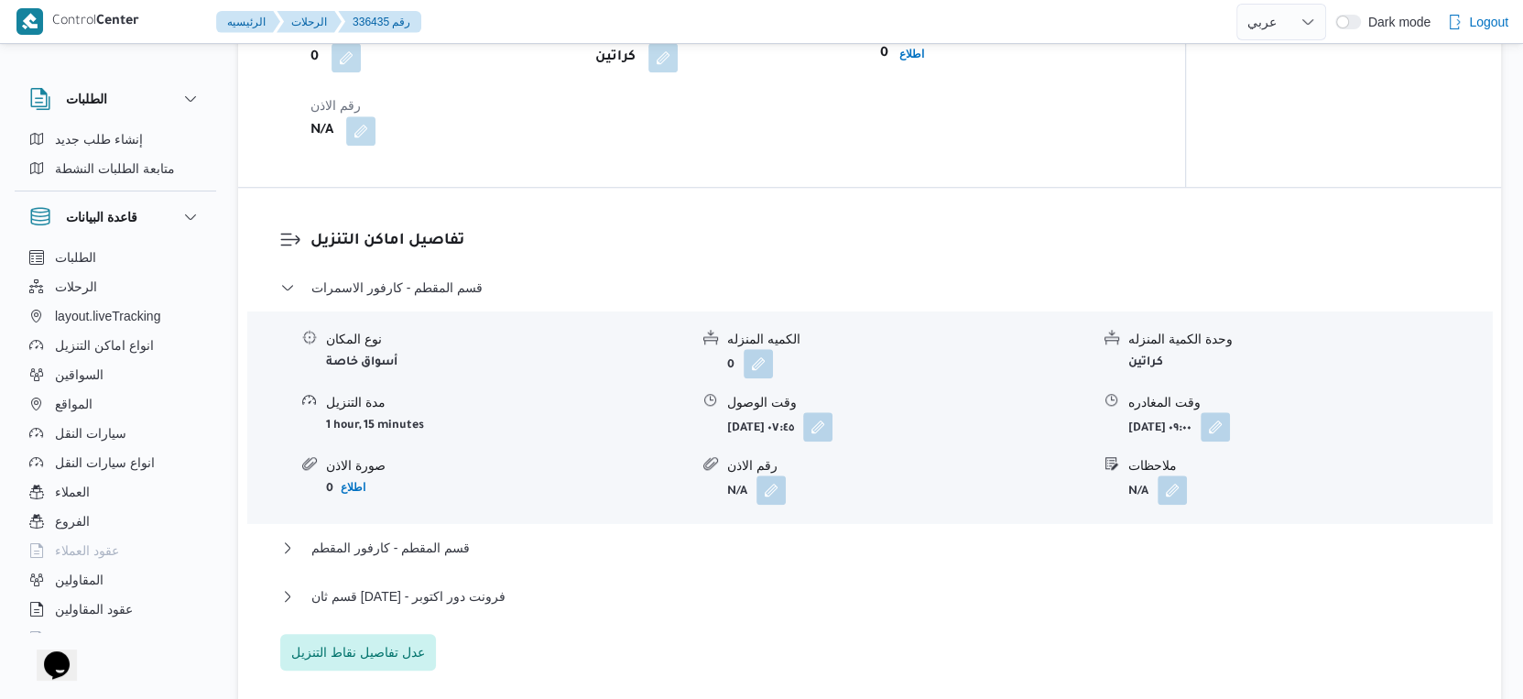
scroll to position [1627, 0]
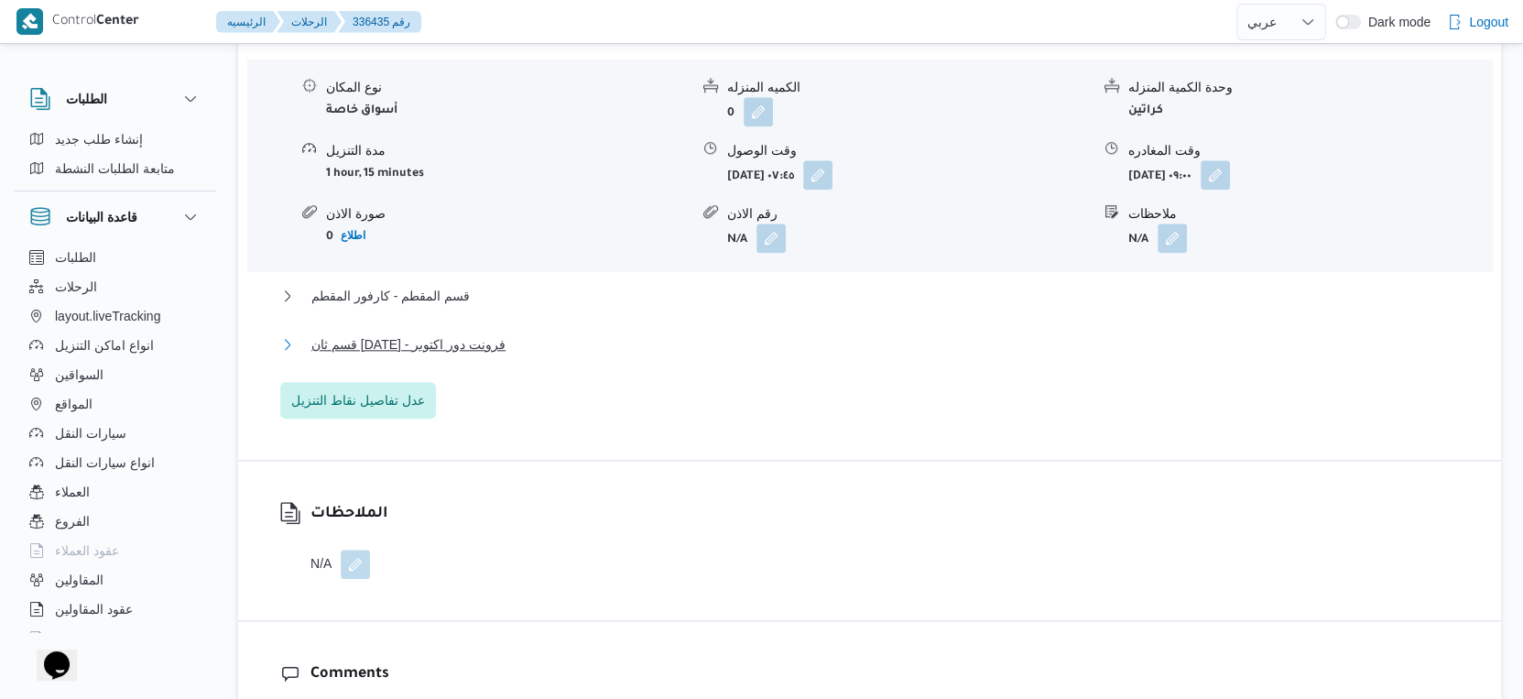
click at [456, 355] on span "قسم ثان [DATE] - فرونت دور اكتوبر" at bounding box center [408, 344] width 194 height 22
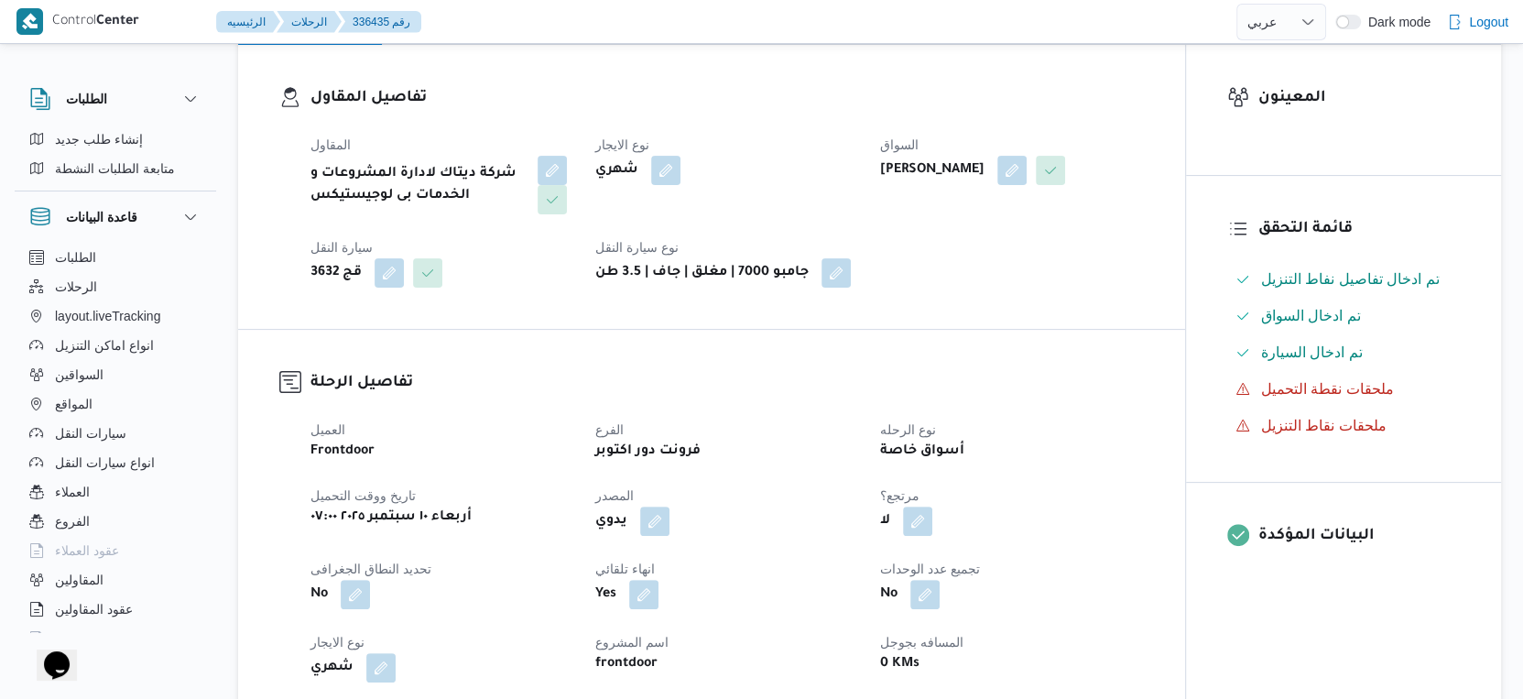
scroll to position [712, 0]
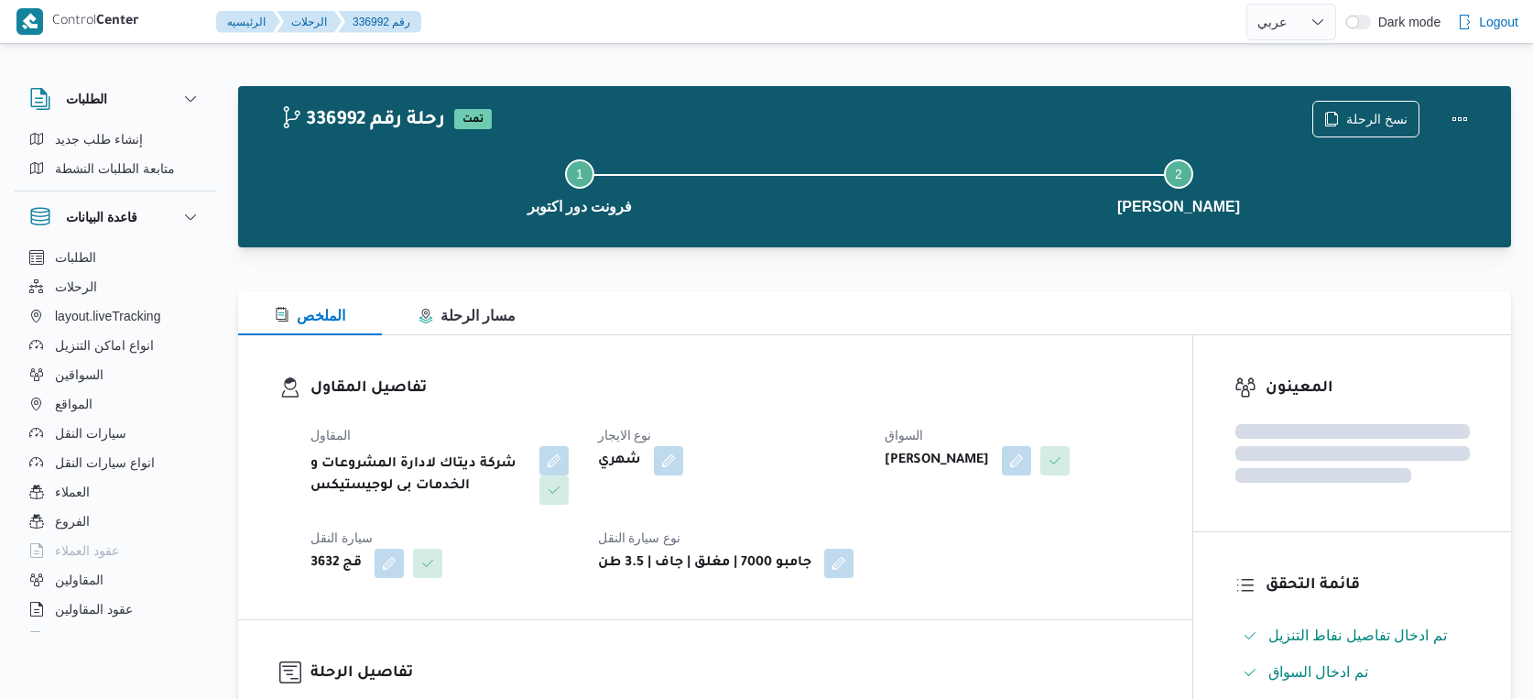
select select "ar"
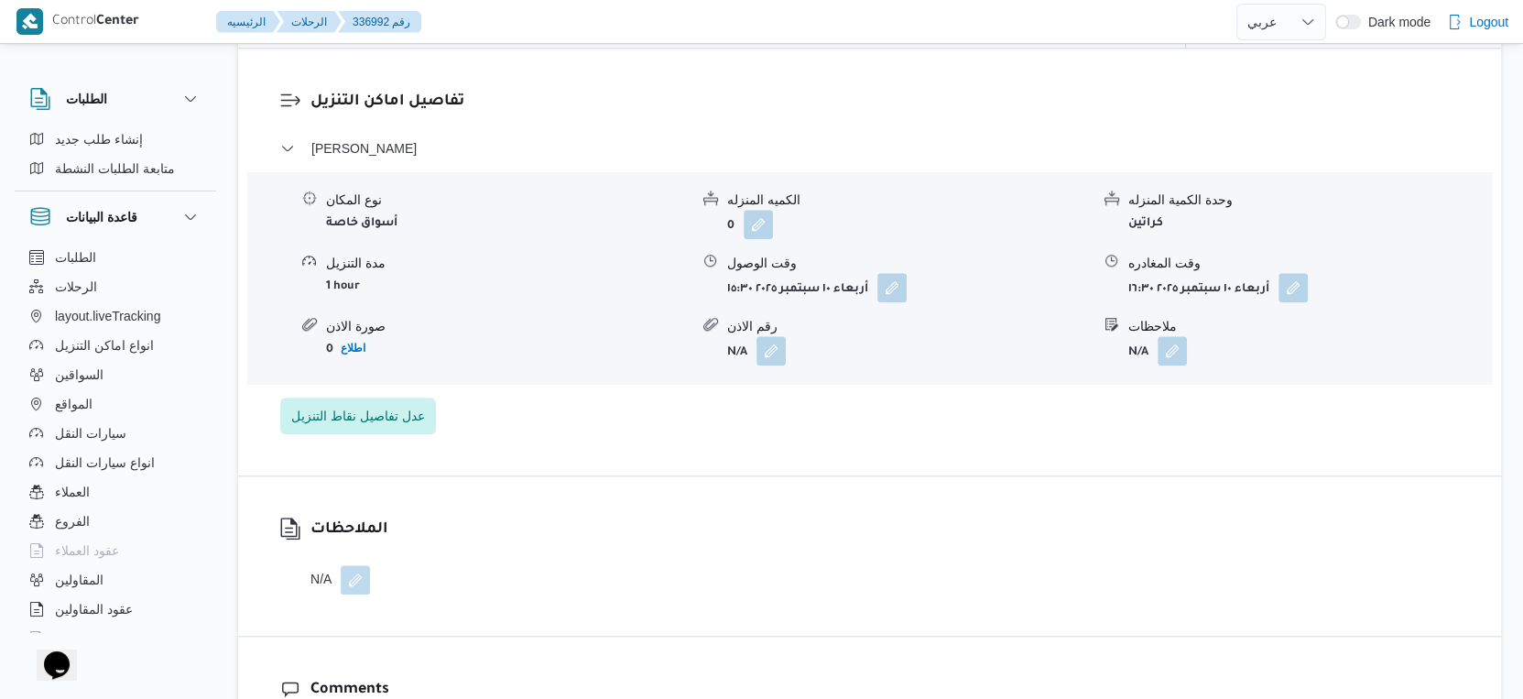
scroll to position [1526, 0]
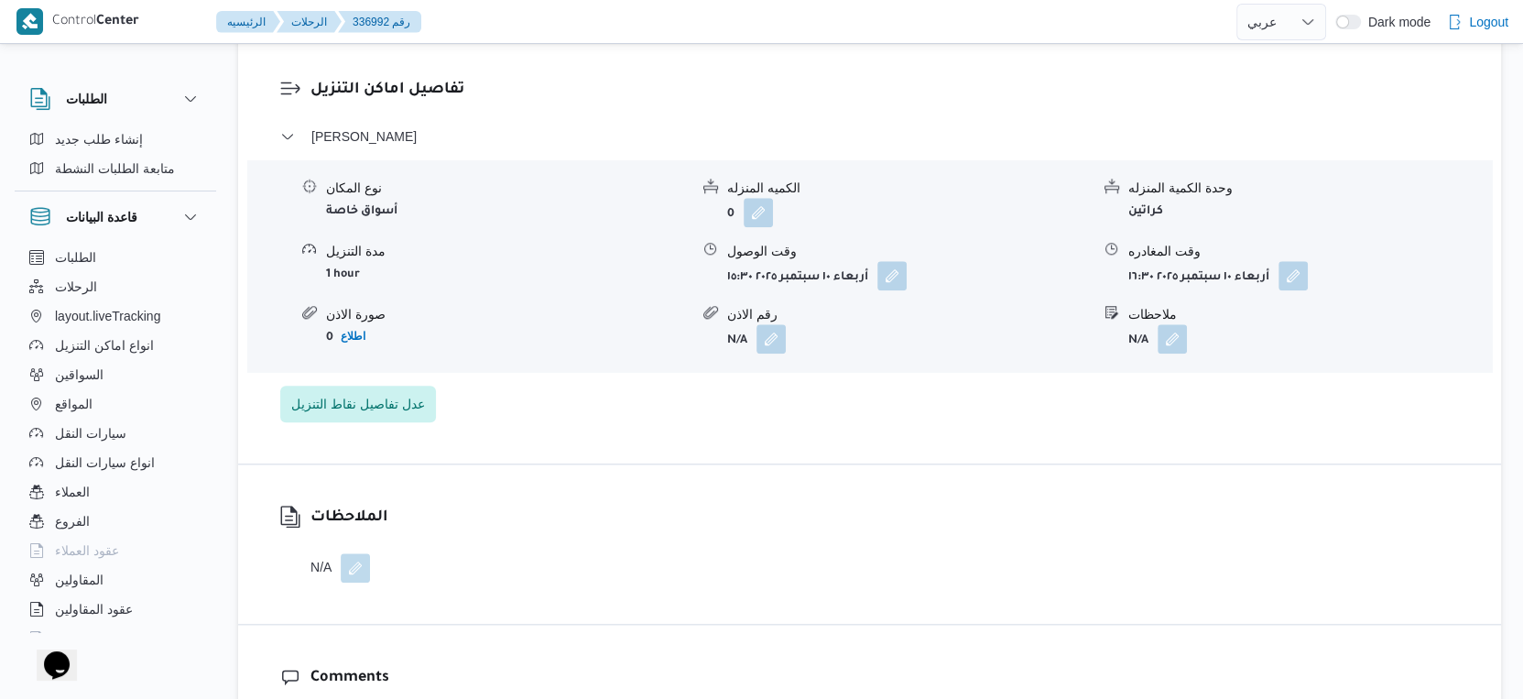
select select "ar"
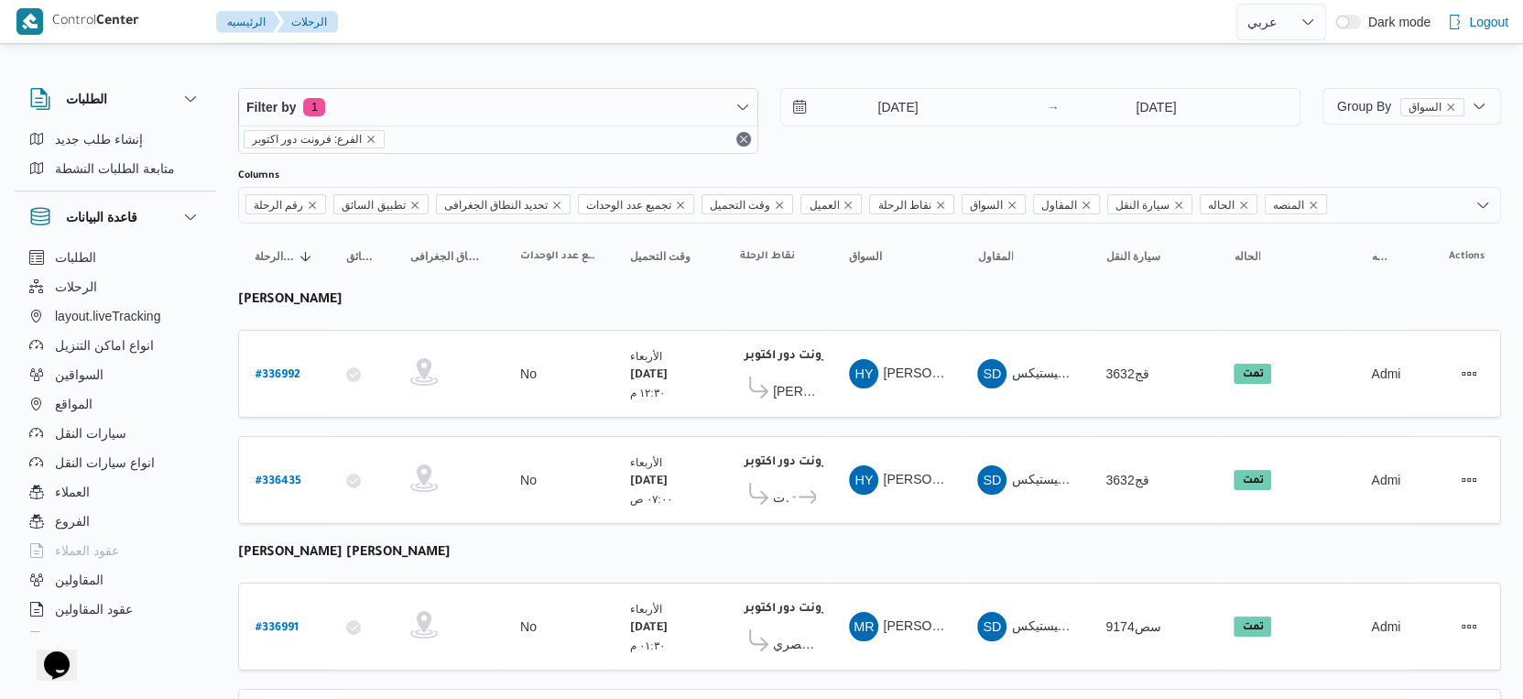
select select "ar"
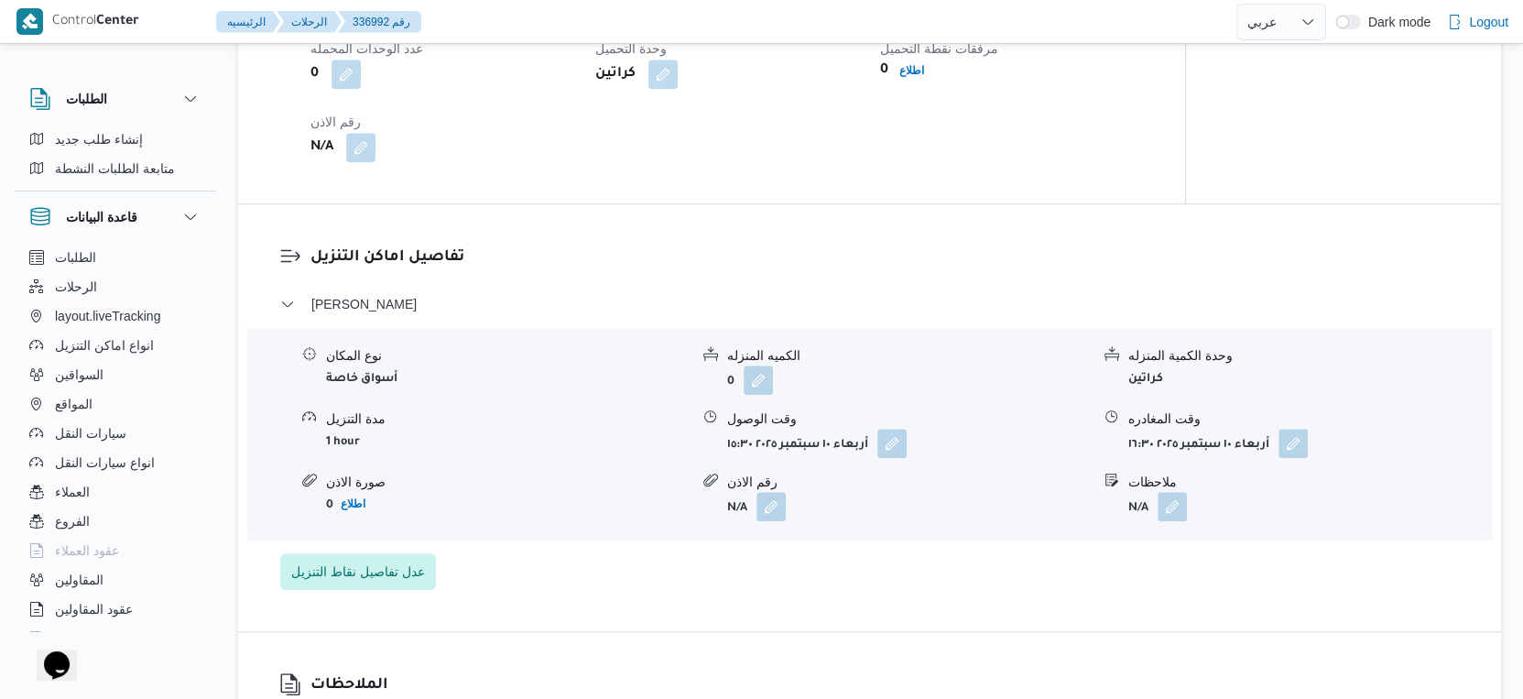
scroll to position [1473, 0]
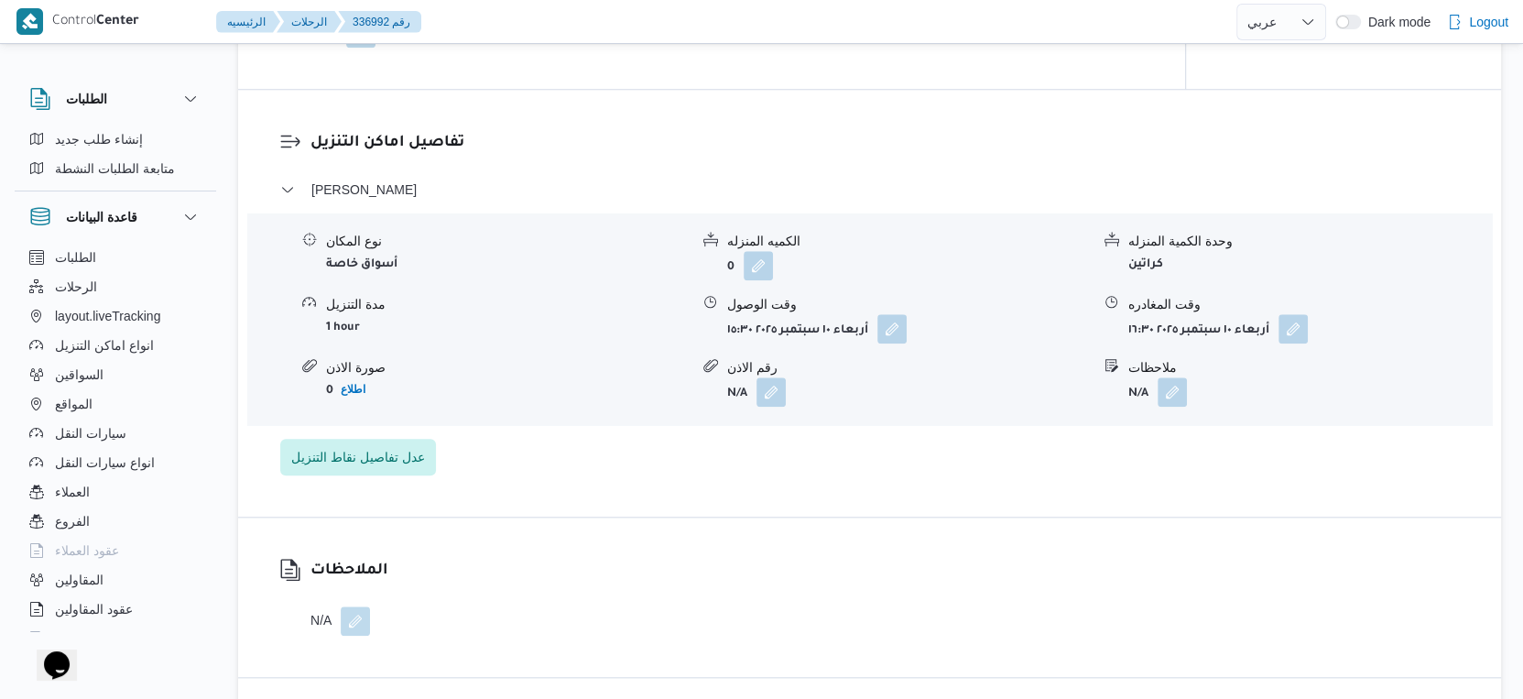
select select "ar"
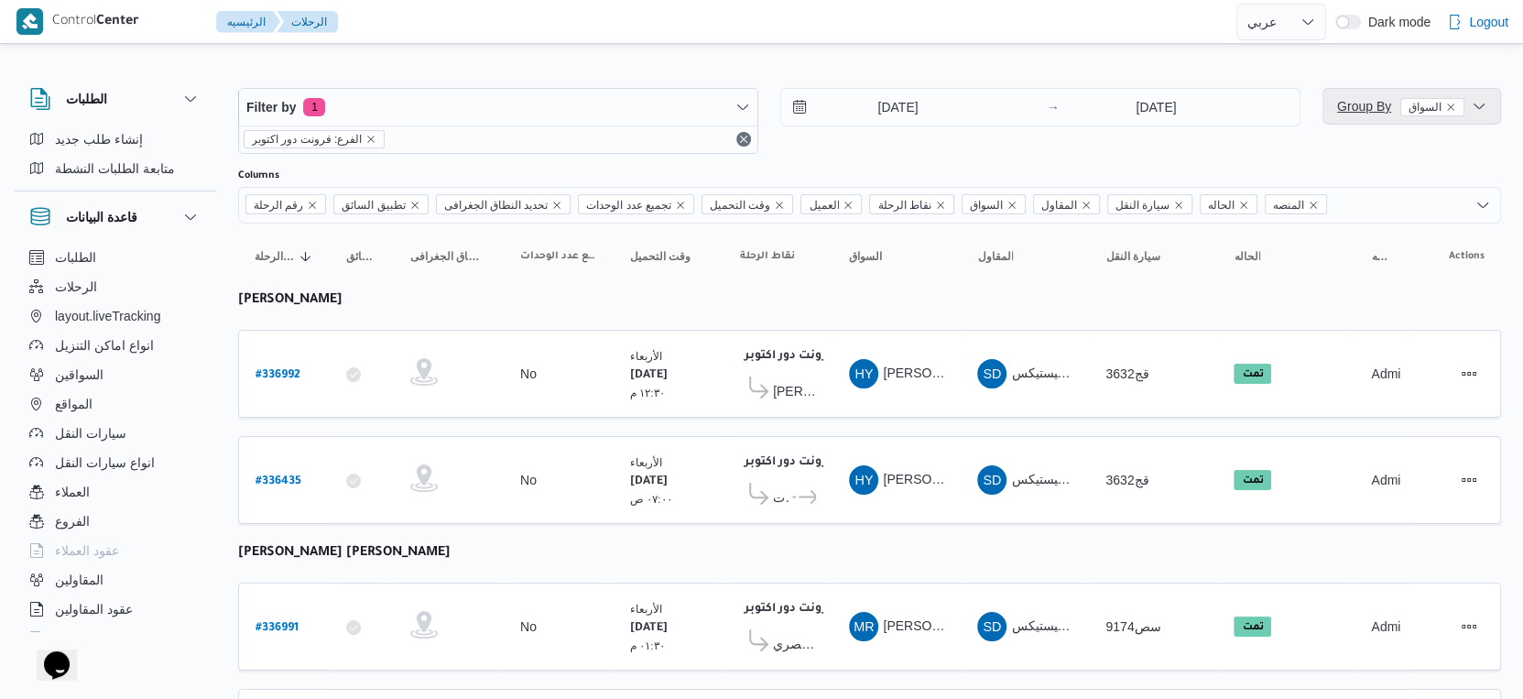
click at [1352, 110] on span "Group By السواق" at bounding box center [1400, 106] width 127 height 15
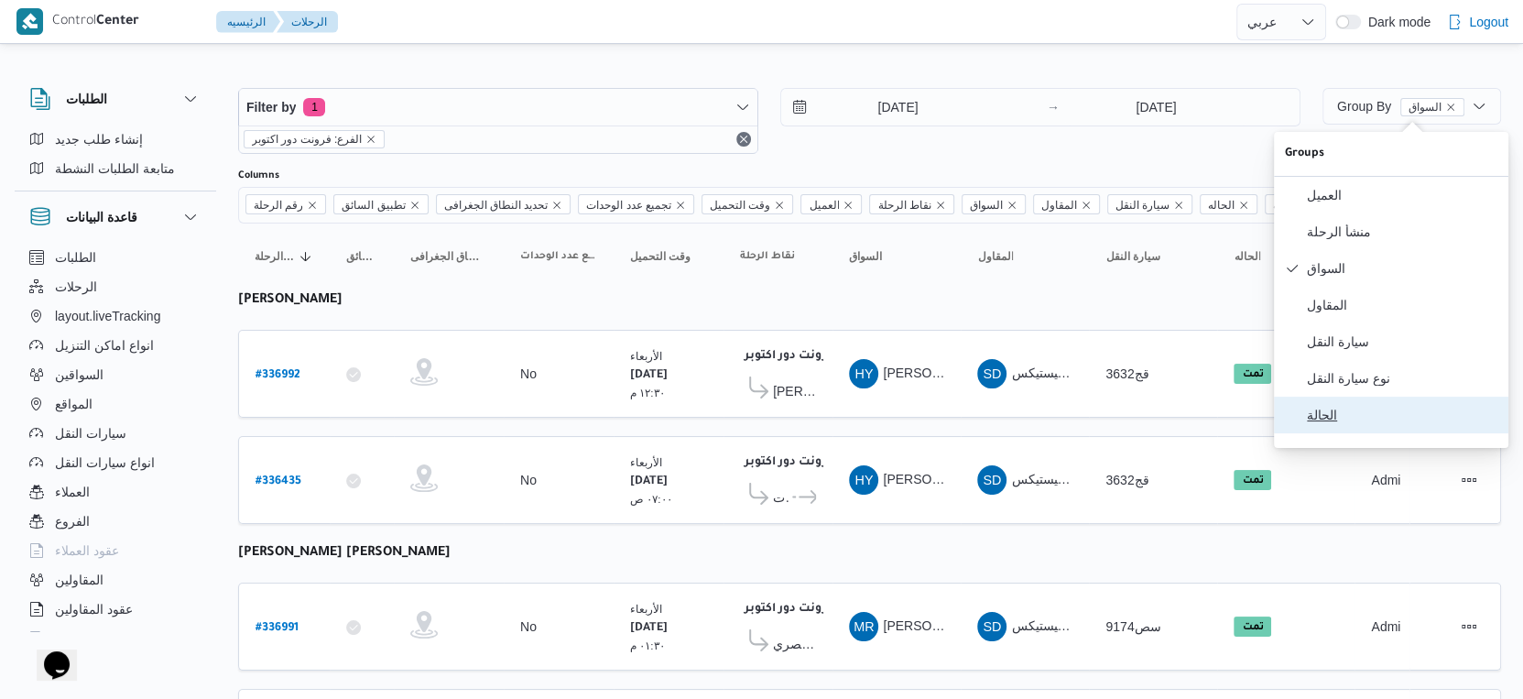
click at [1328, 422] on span "الحالة" at bounding box center [1402, 414] width 190 height 15
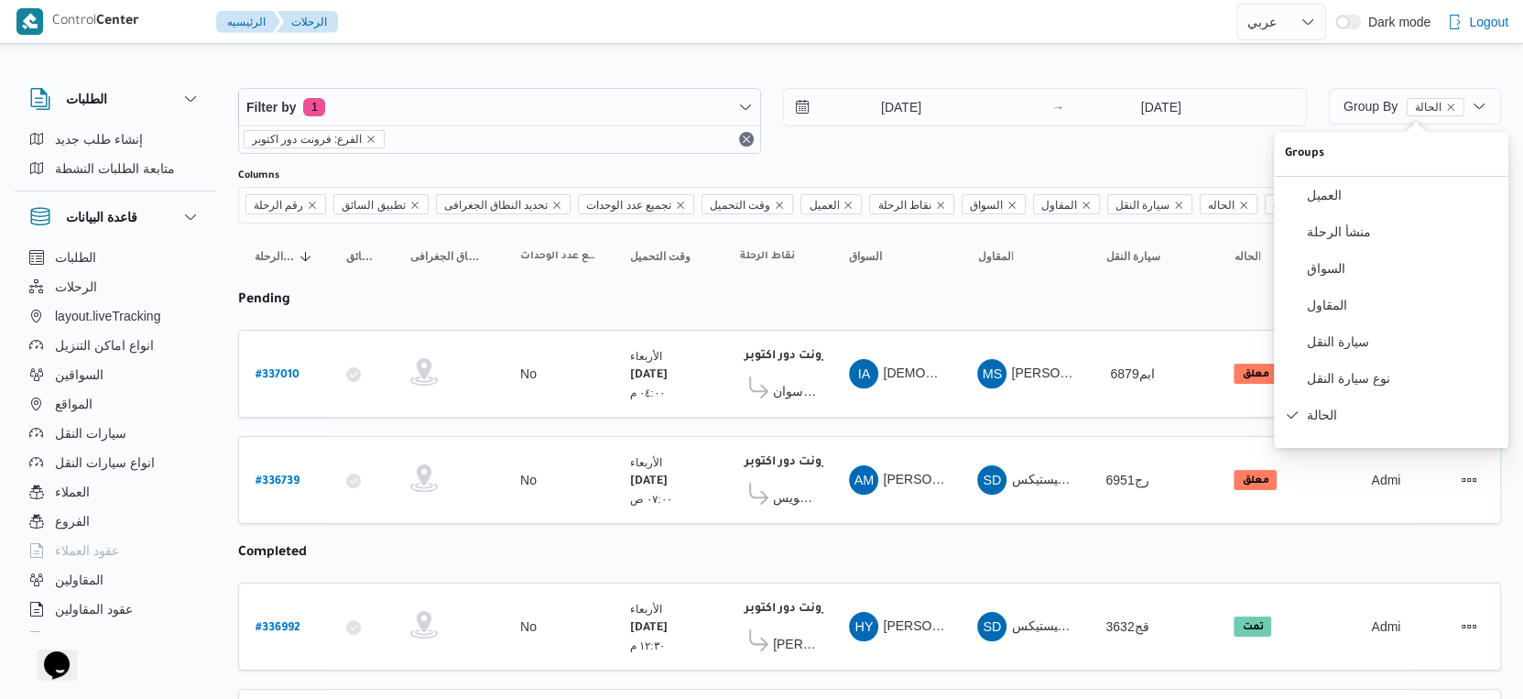
click at [788, 497] on span "كارفور السويس" at bounding box center [794, 497] width 43 height 22
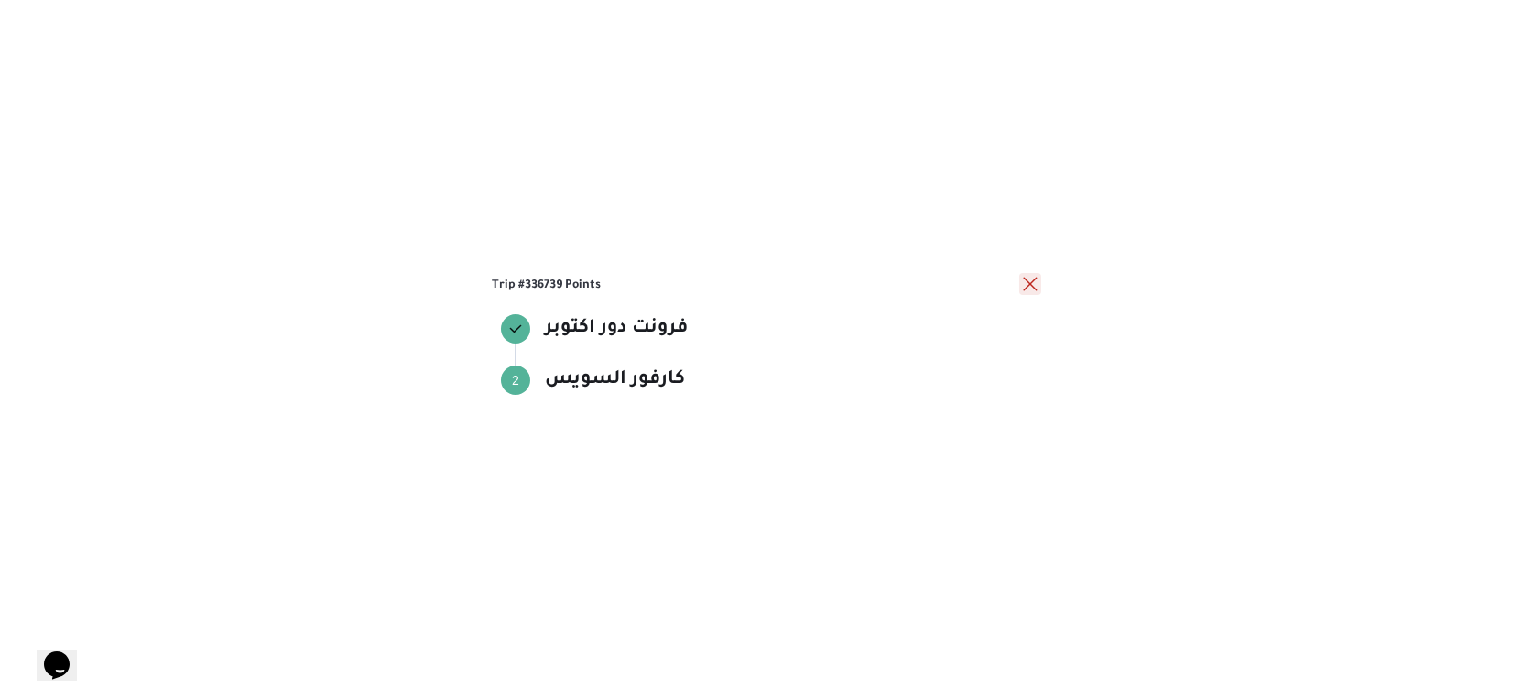
click at [1029, 277] on button "close" at bounding box center [1030, 284] width 22 height 22
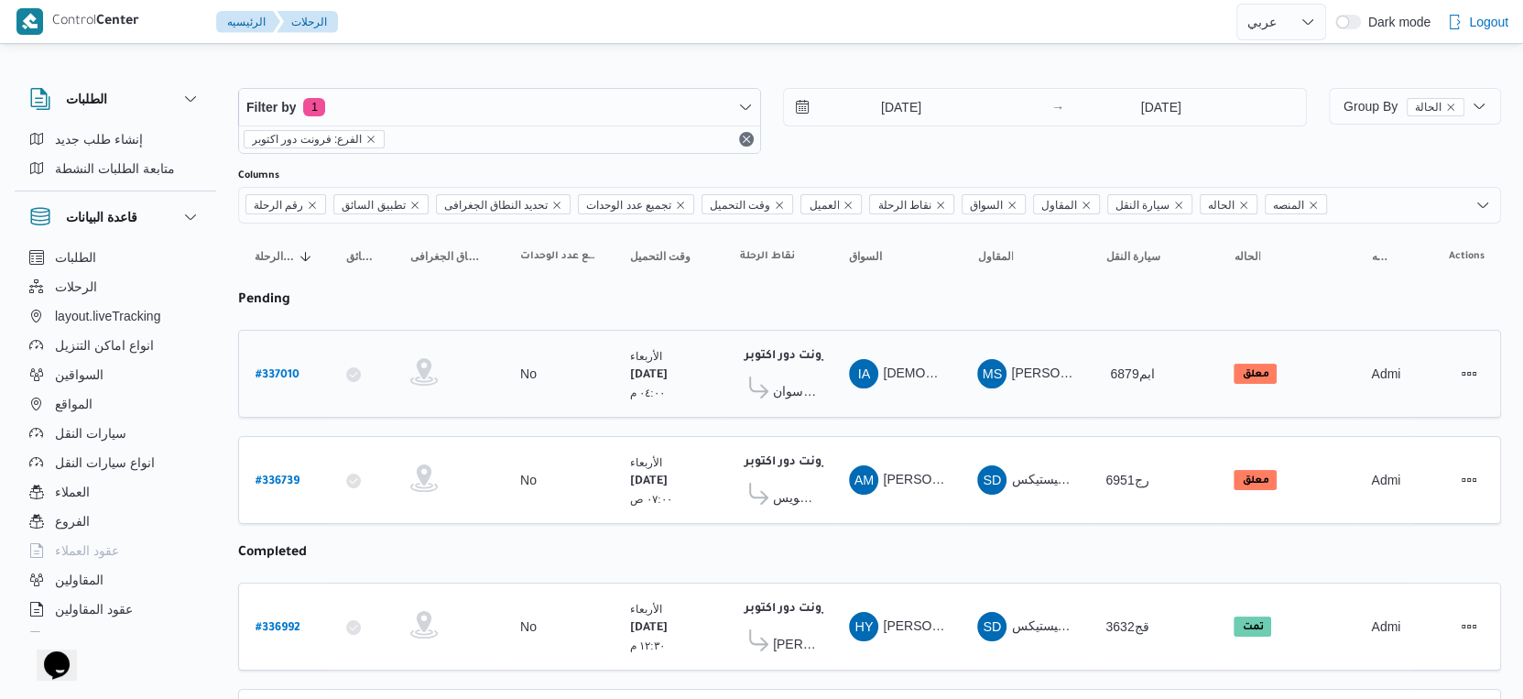
click at [287, 369] on b "# 337010" at bounding box center [277, 375] width 44 height 13
select select "ar"
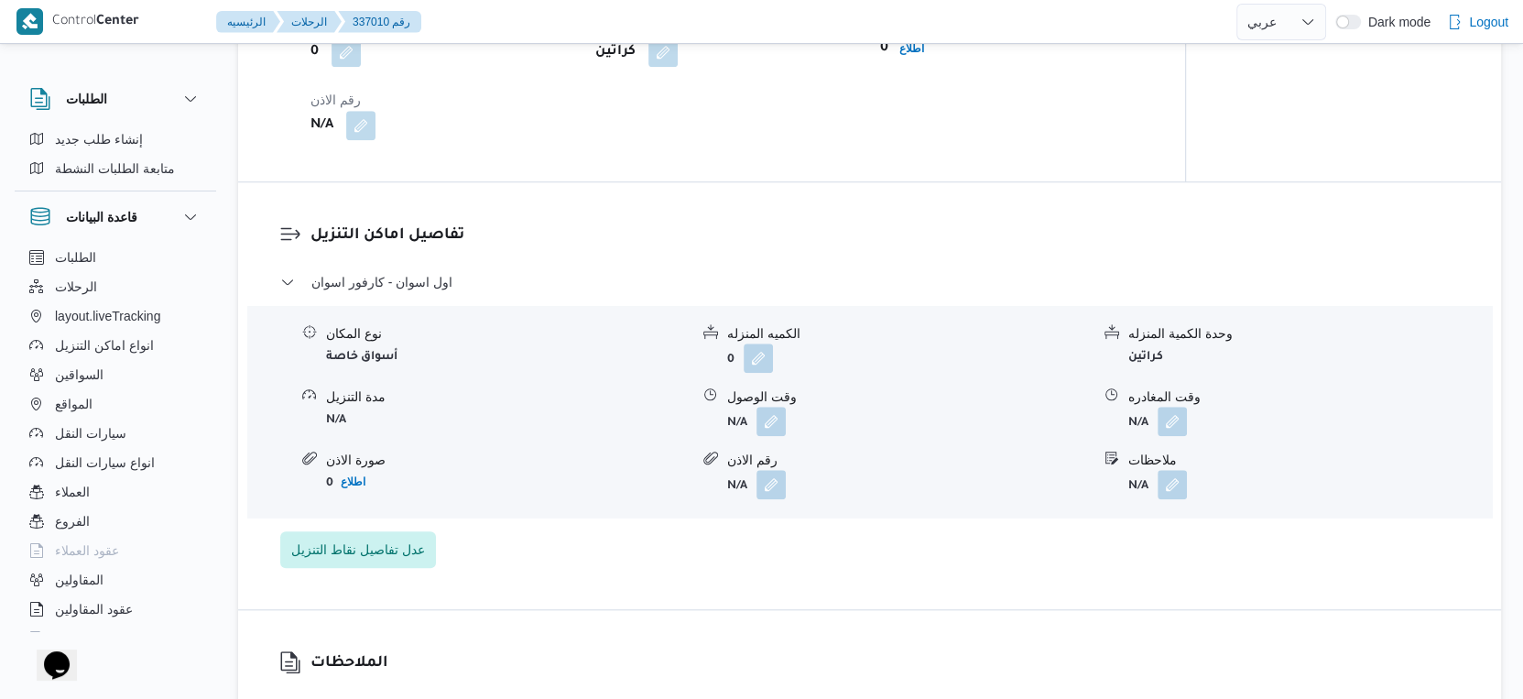
scroll to position [1119, 0]
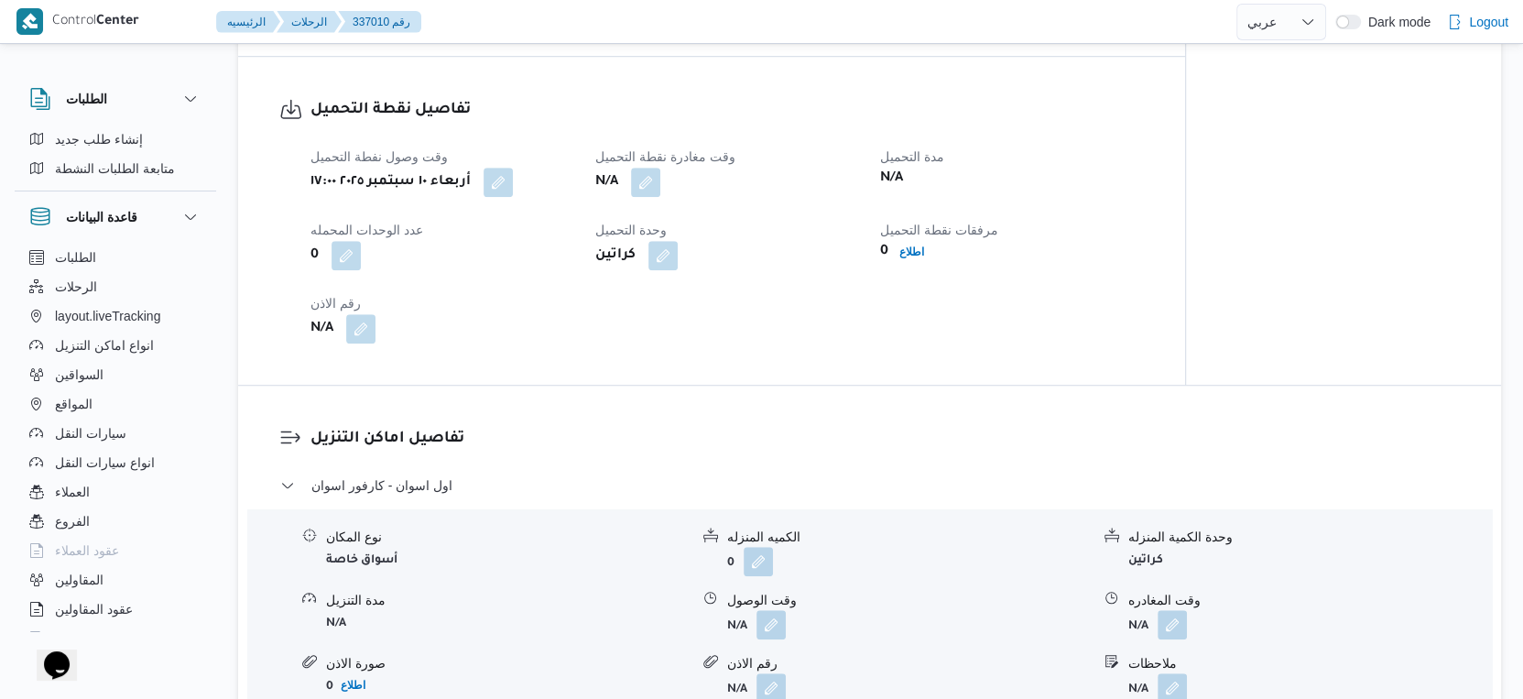
select select "ar"
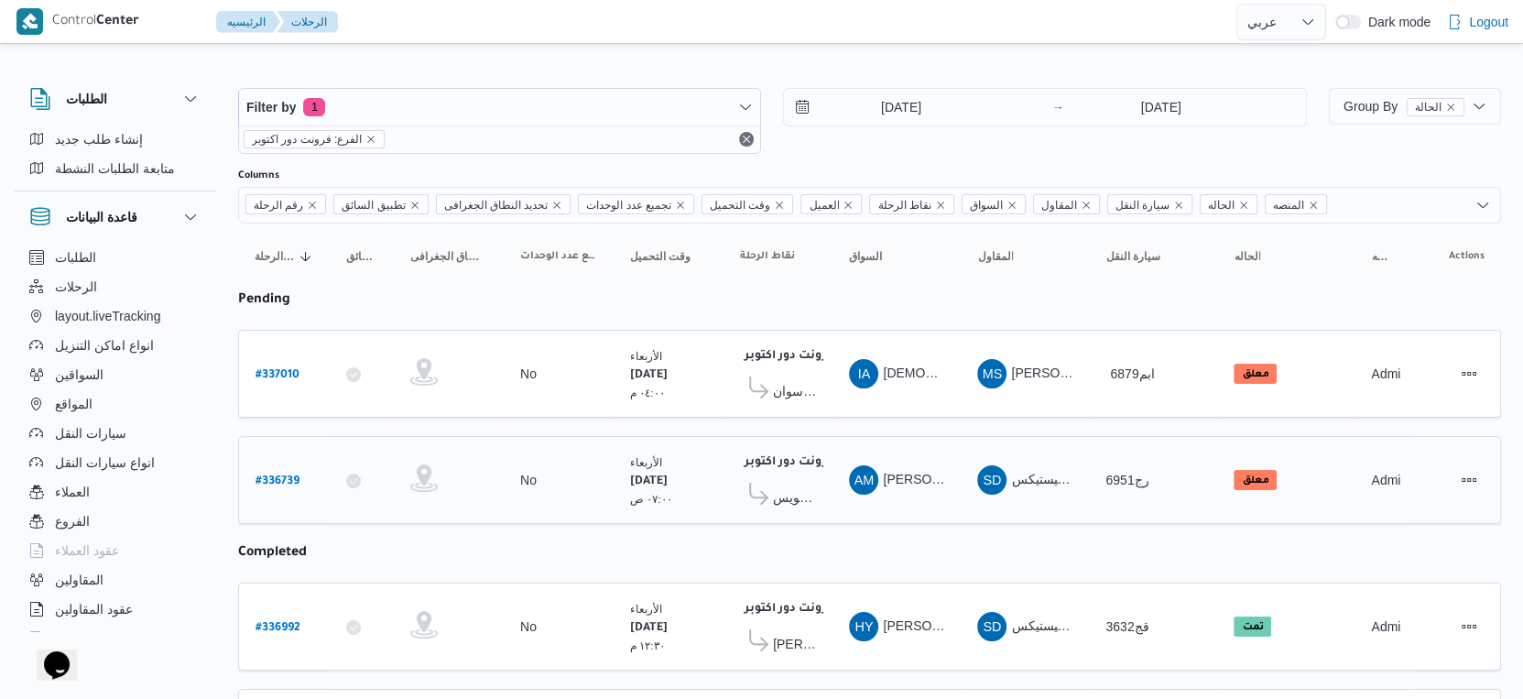
click at [279, 475] on b "# 336739" at bounding box center [277, 481] width 44 height 13
select select "ar"
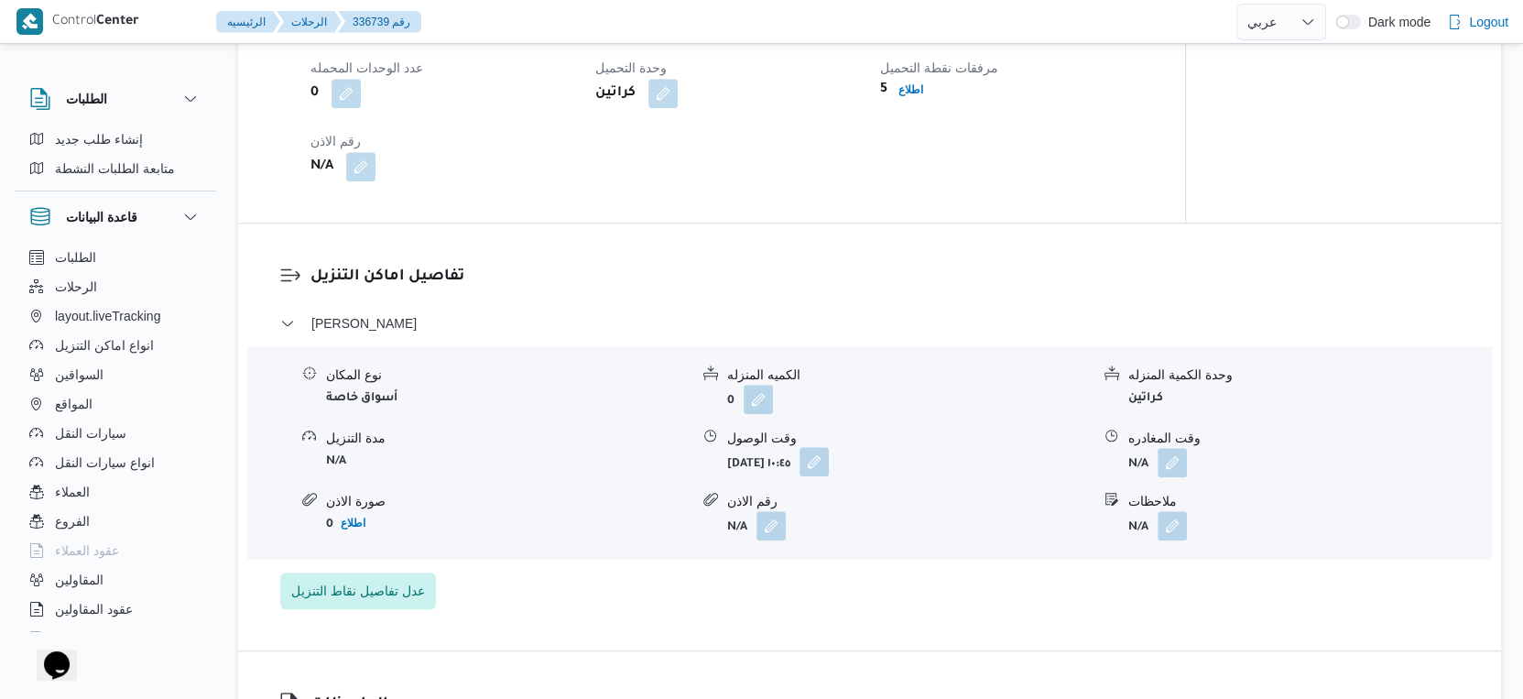
scroll to position [1322, 0]
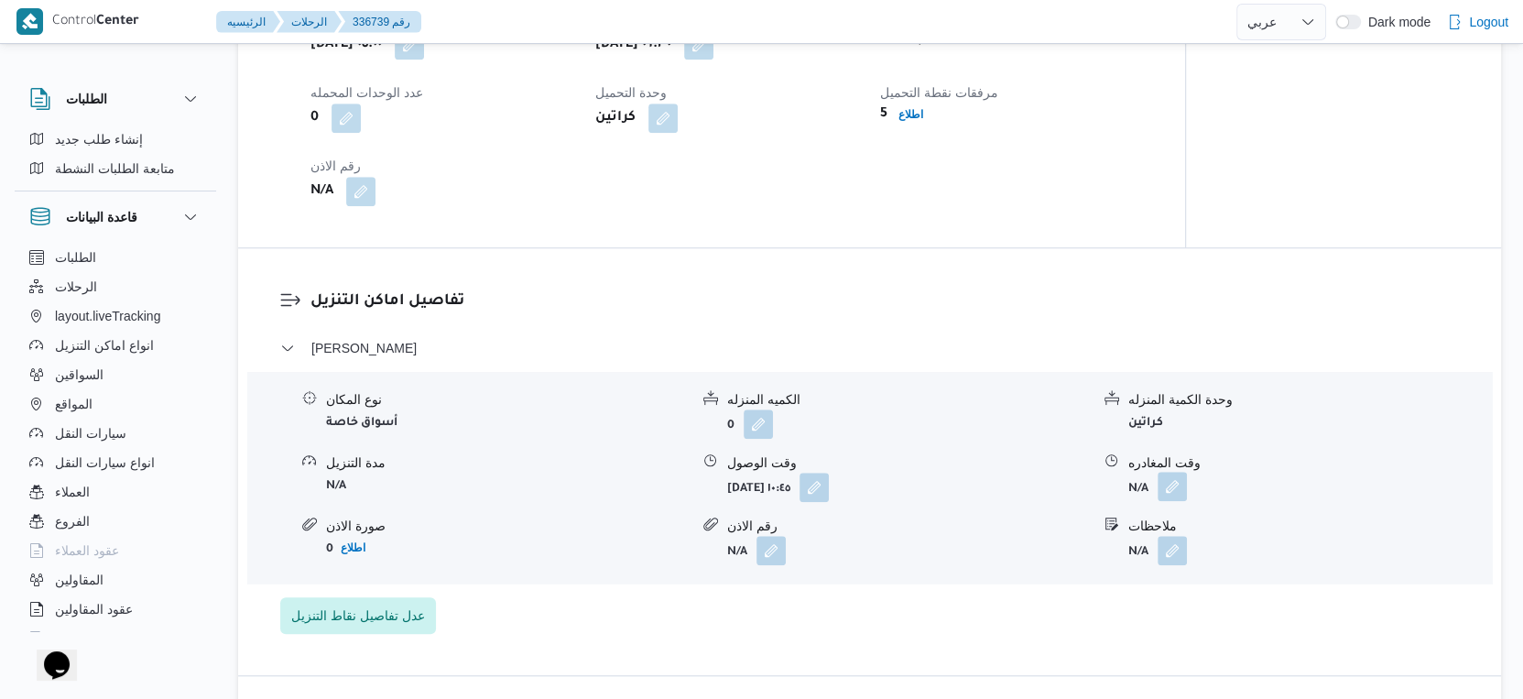
click at [1167, 501] on button "button" at bounding box center [1171, 486] width 29 height 29
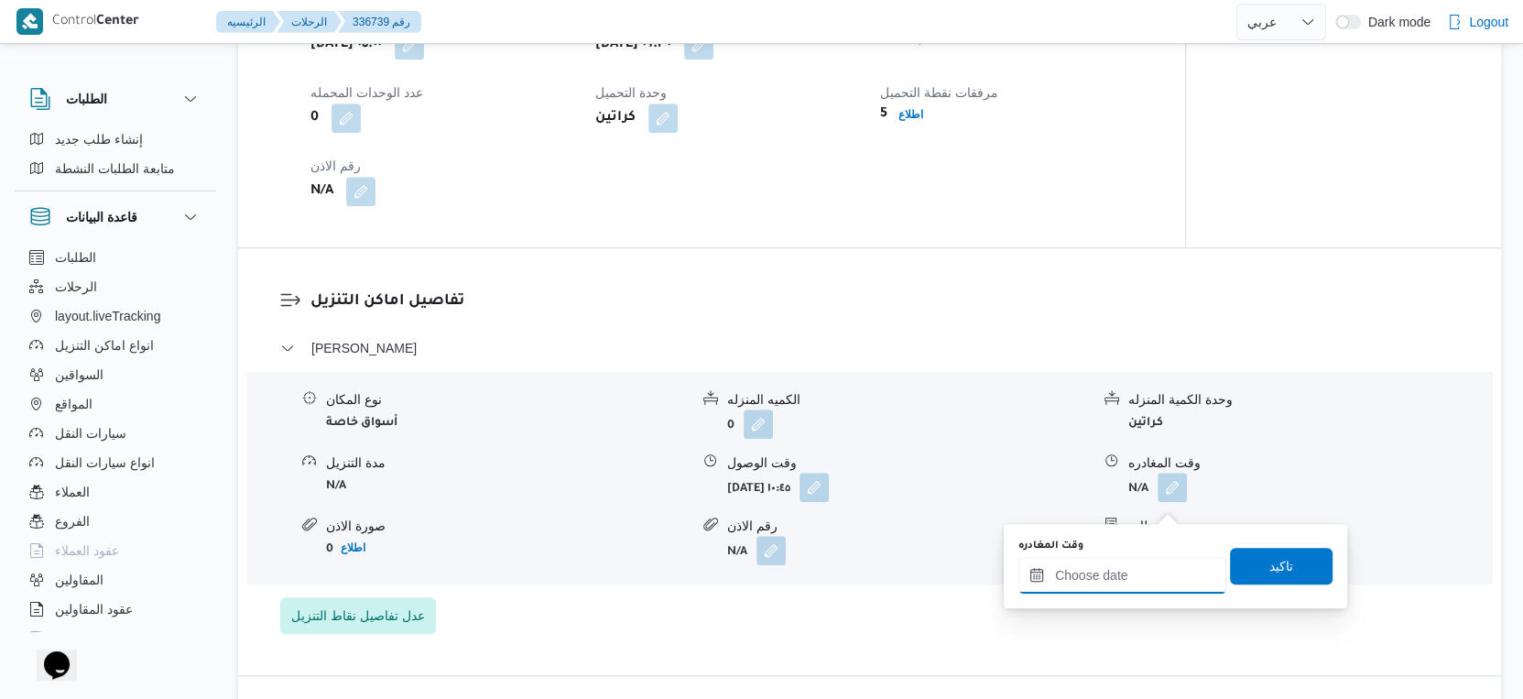
click at [1143, 569] on input "وقت المغادره" at bounding box center [1122, 575] width 208 height 37
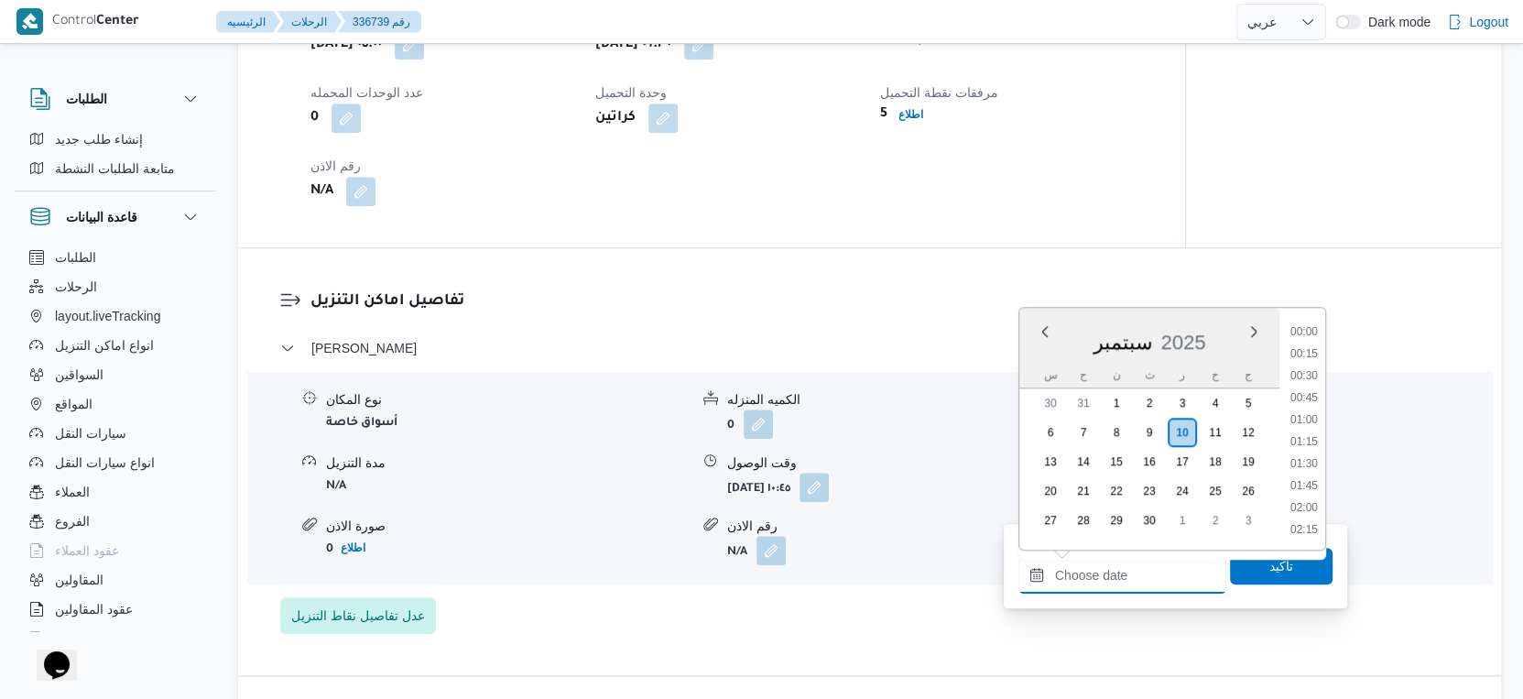
scroll to position [1426, 0]
click at [877, 314] on h3 "تفاصيل اماكن التنزيل" at bounding box center [884, 301] width 1149 height 25
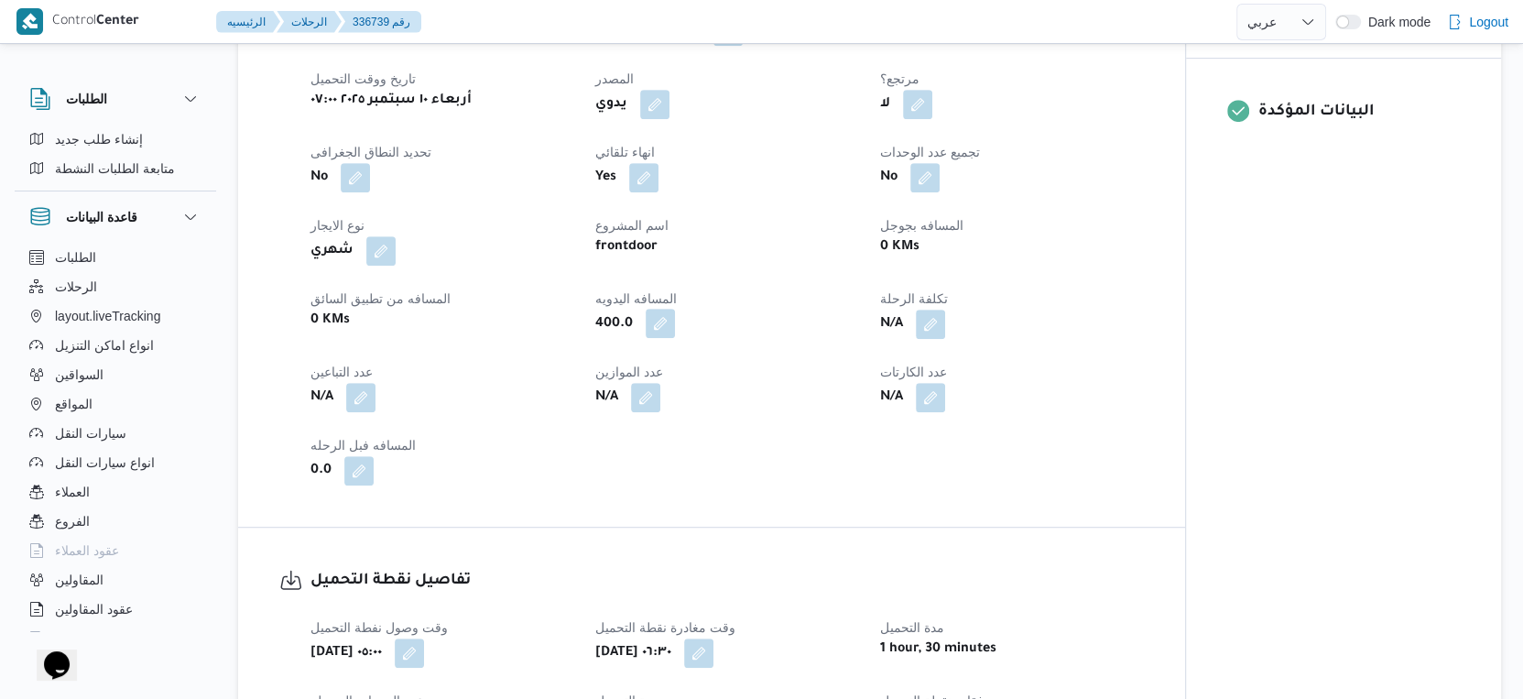
scroll to position [712, 0]
click at [652, 337] on button "button" at bounding box center [659, 324] width 29 height 29
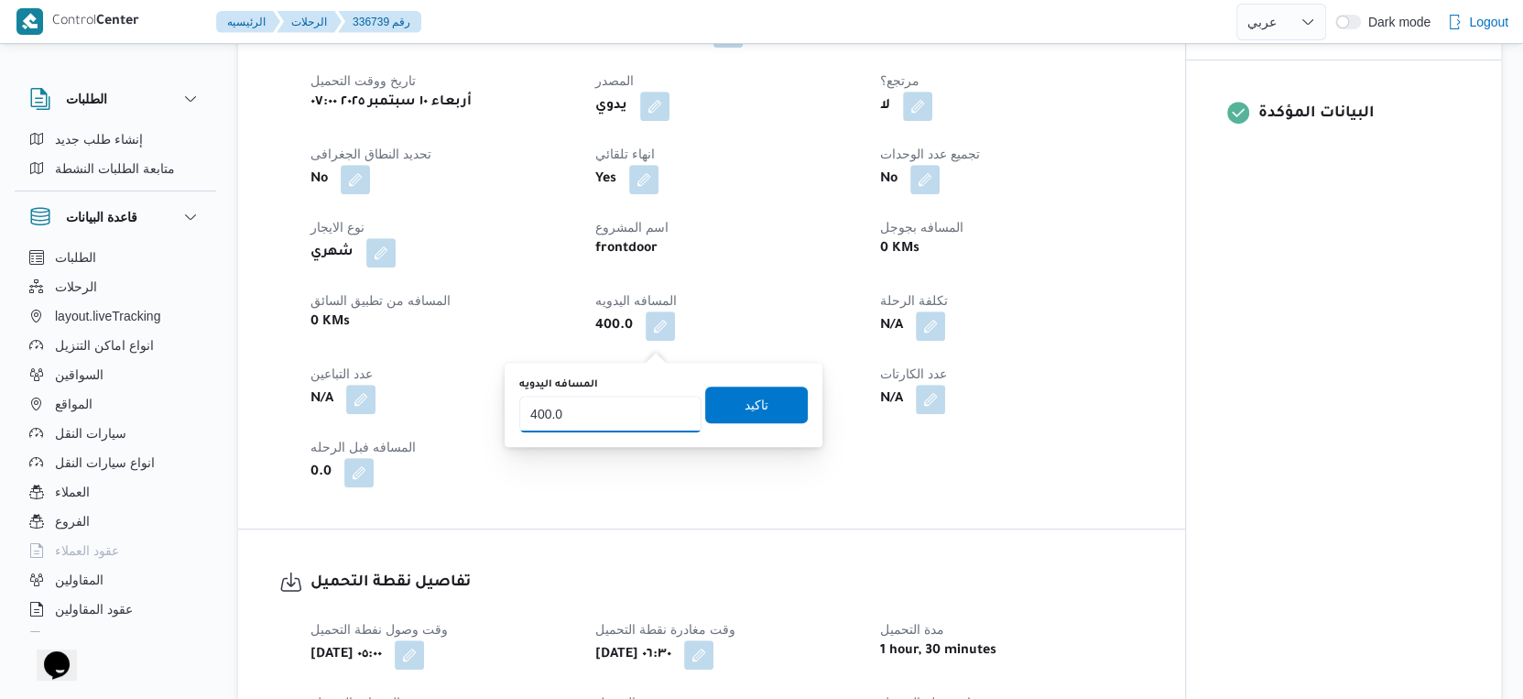
click at [616, 401] on input "400.0" at bounding box center [610, 414] width 182 height 37
type input "393"
click at [783, 411] on span "تاكيد" at bounding box center [756, 403] width 103 height 37
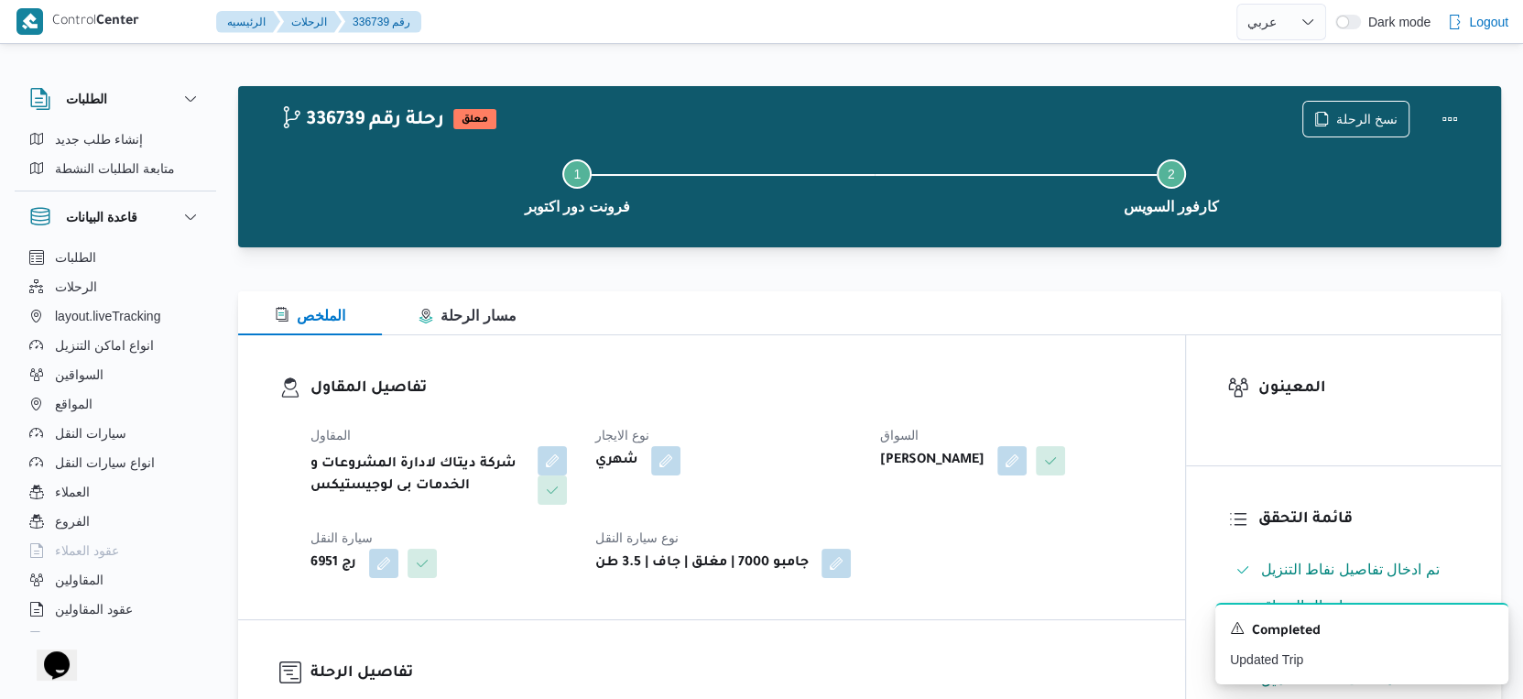
select select "ar"
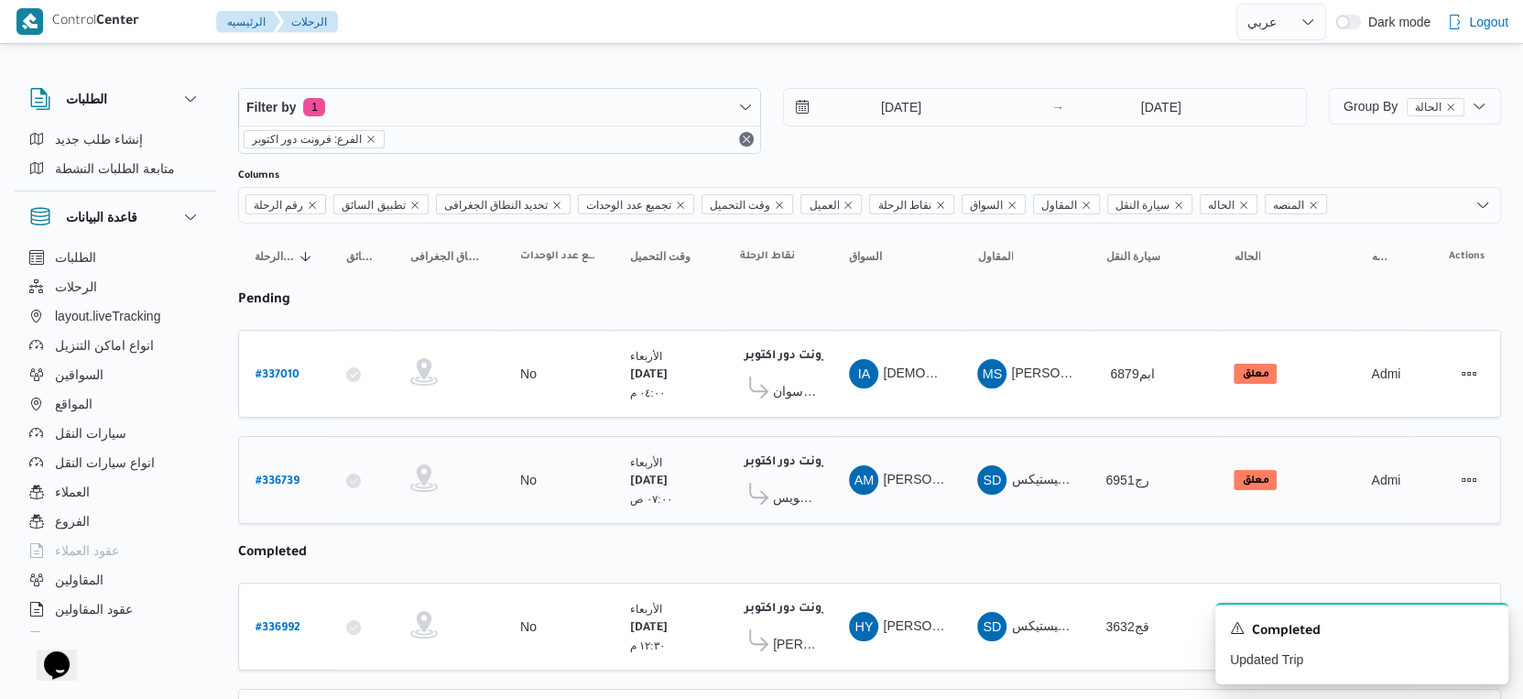
click at [780, 486] on span "كارفور السويس" at bounding box center [794, 497] width 43 height 22
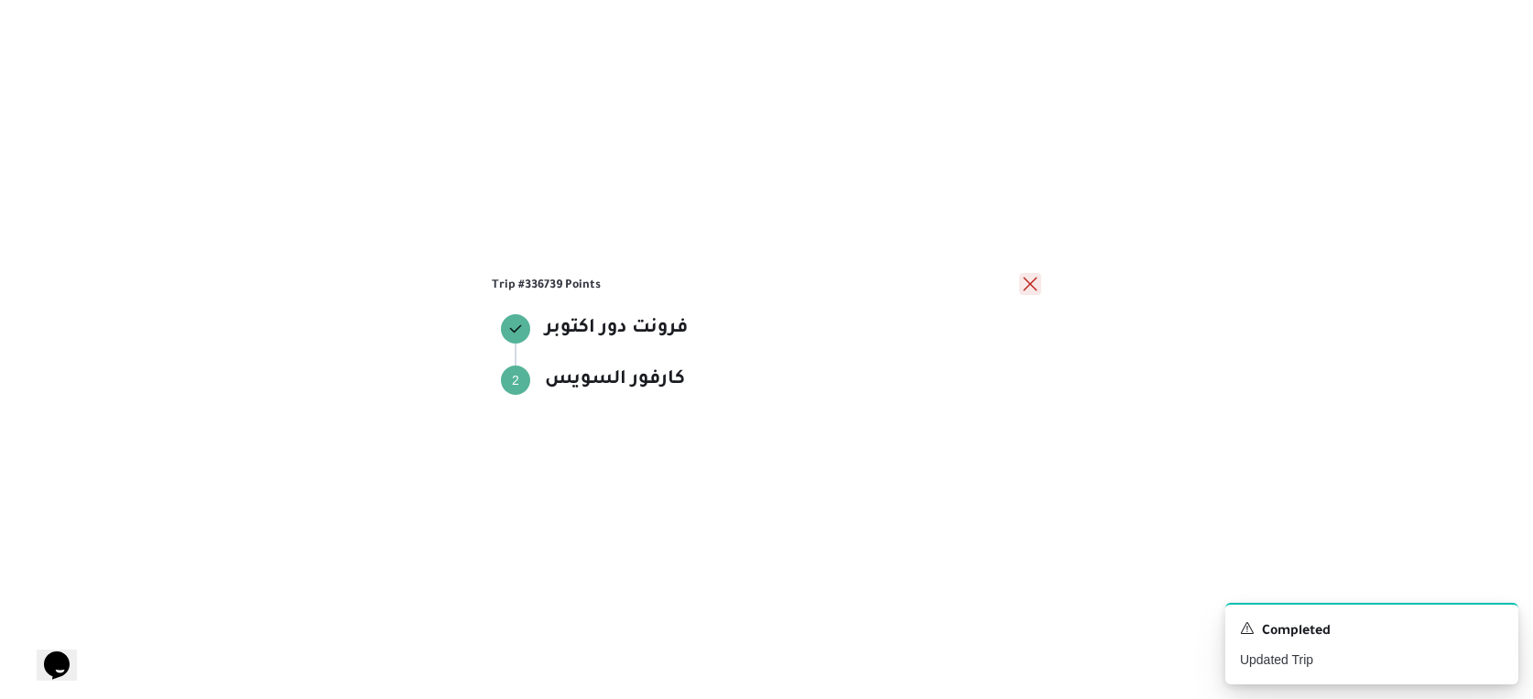
click at [1027, 277] on button "close" at bounding box center [1030, 284] width 22 height 22
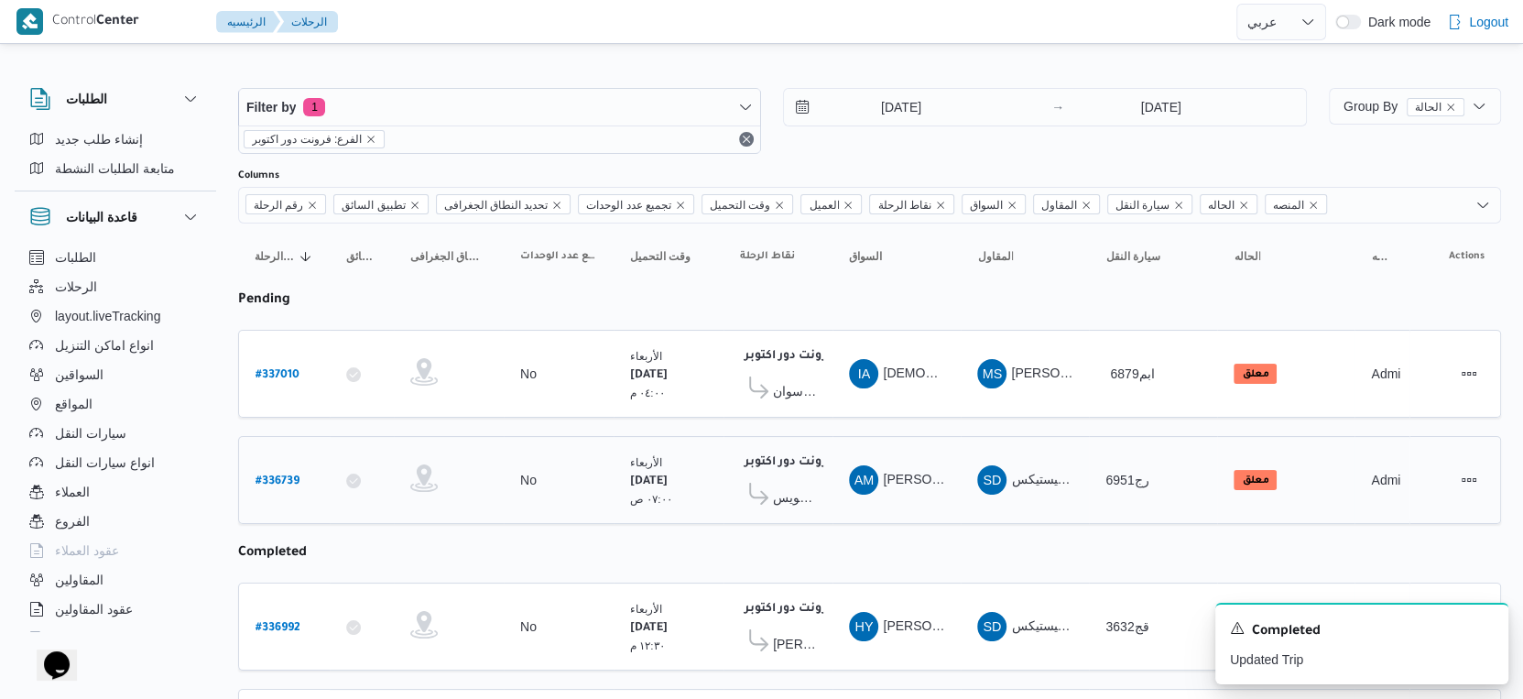
click at [285, 475] on b "# 336739" at bounding box center [277, 481] width 44 height 13
select select "ar"
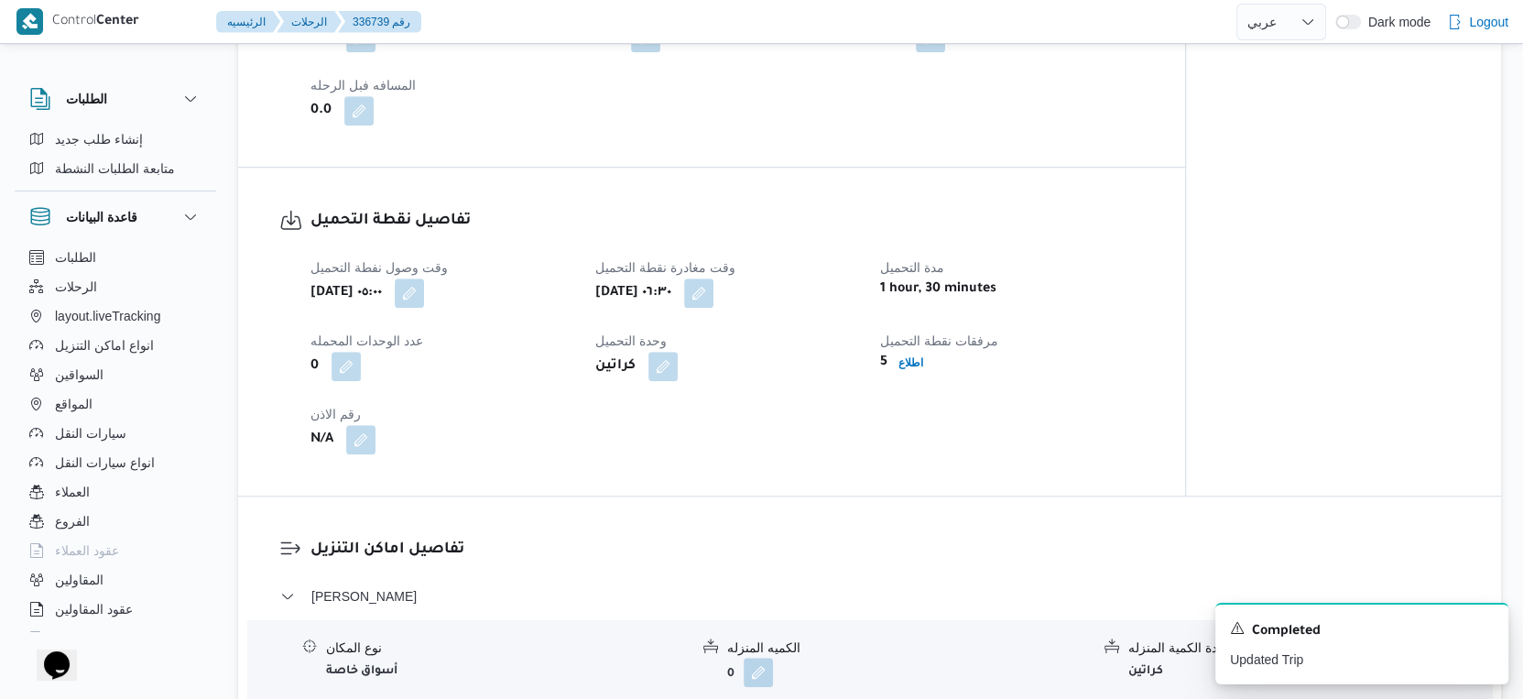
scroll to position [1322, 0]
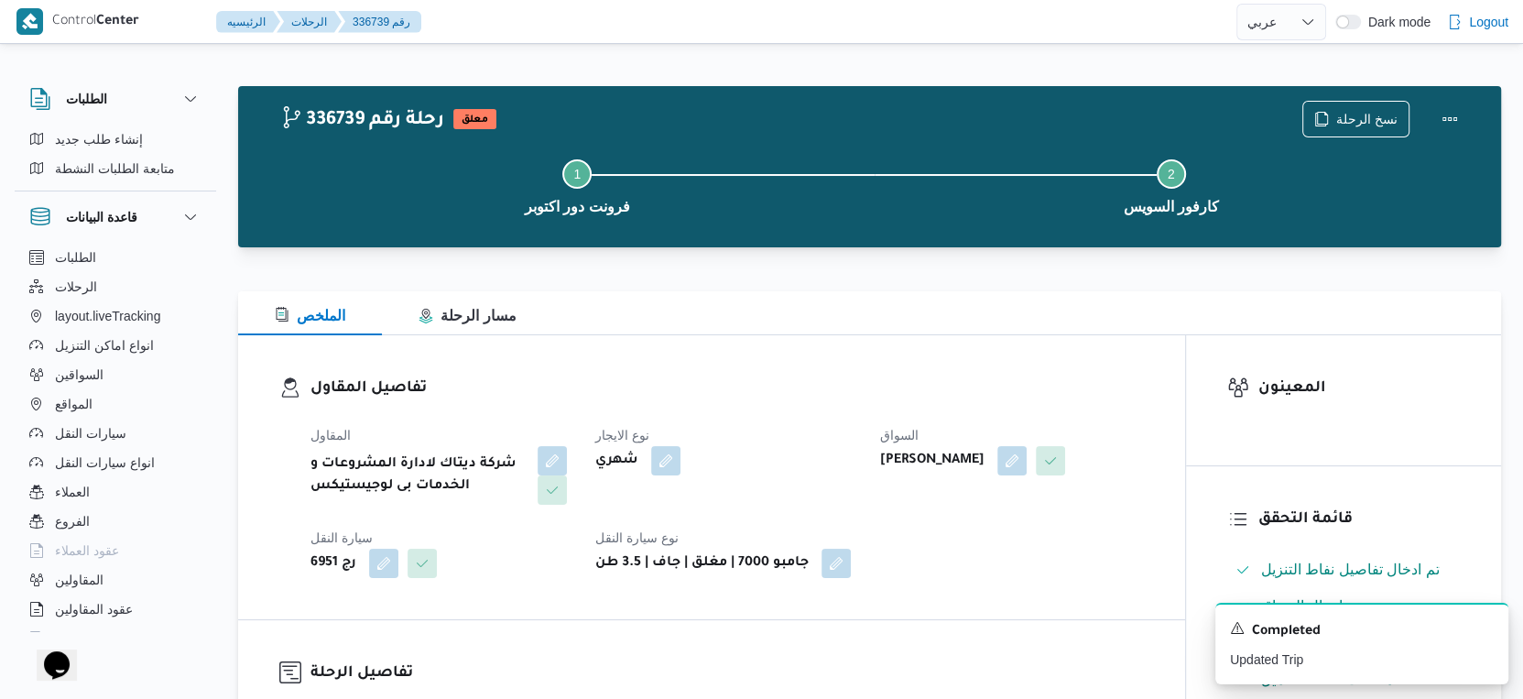
select select "ar"
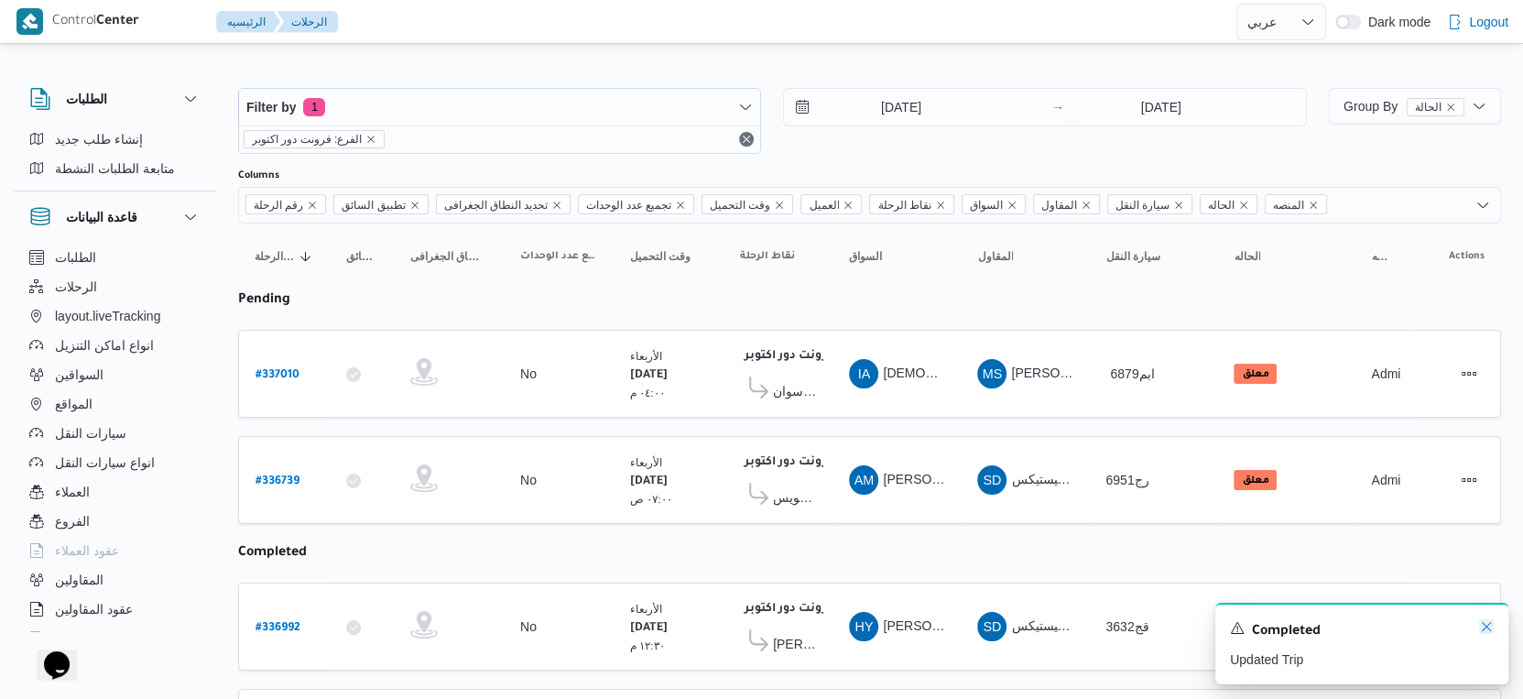
click at [1491, 624] on icon "Dismiss toast" at bounding box center [1486, 626] width 15 height 15
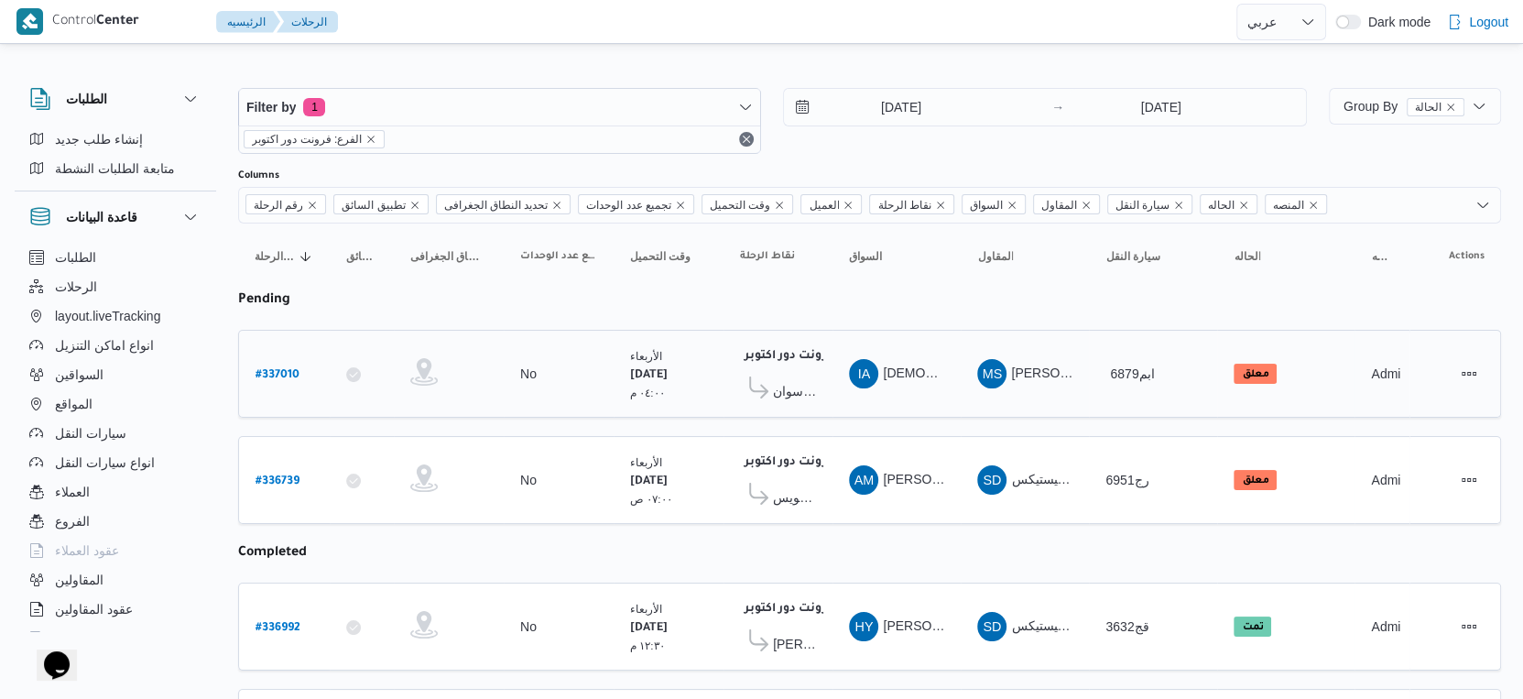
click at [284, 370] on b "# 337010" at bounding box center [277, 375] width 44 height 13
select select "ar"
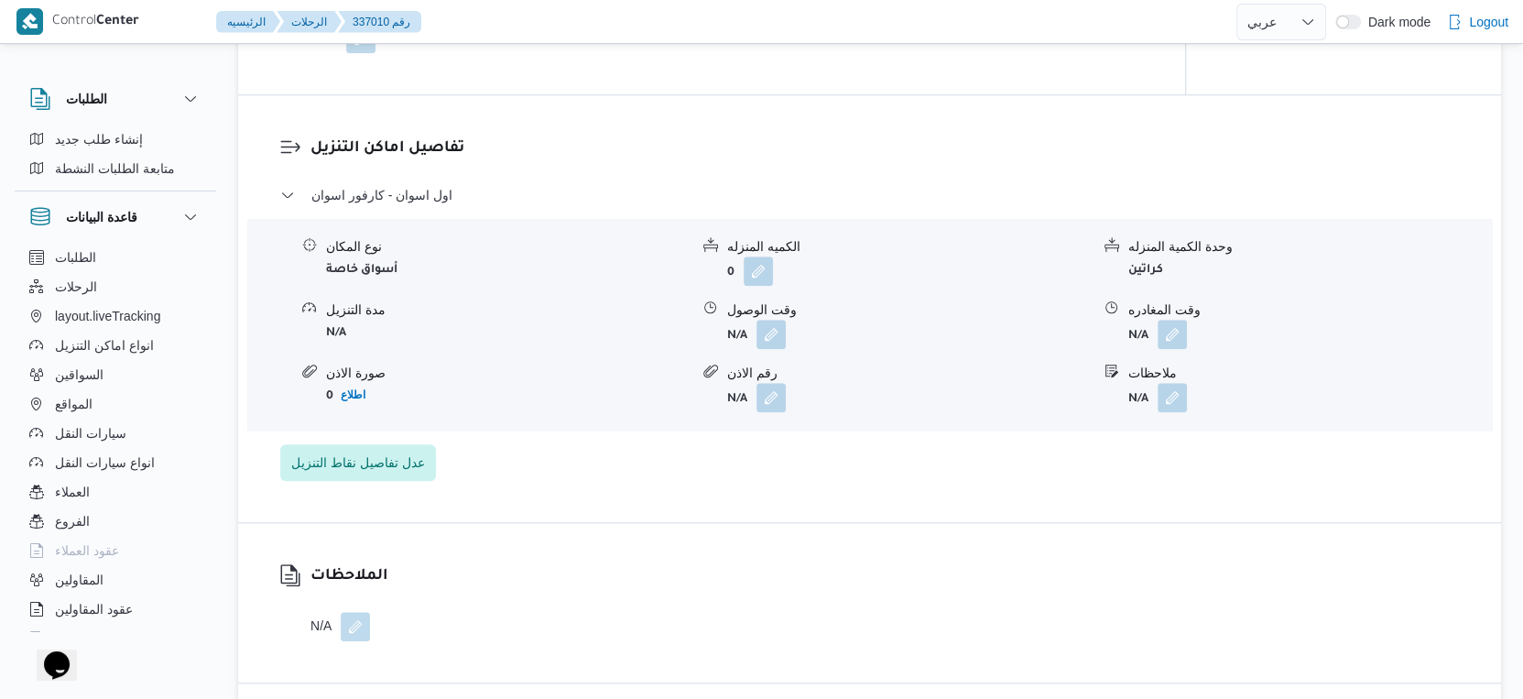
scroll to position [1424, 0]
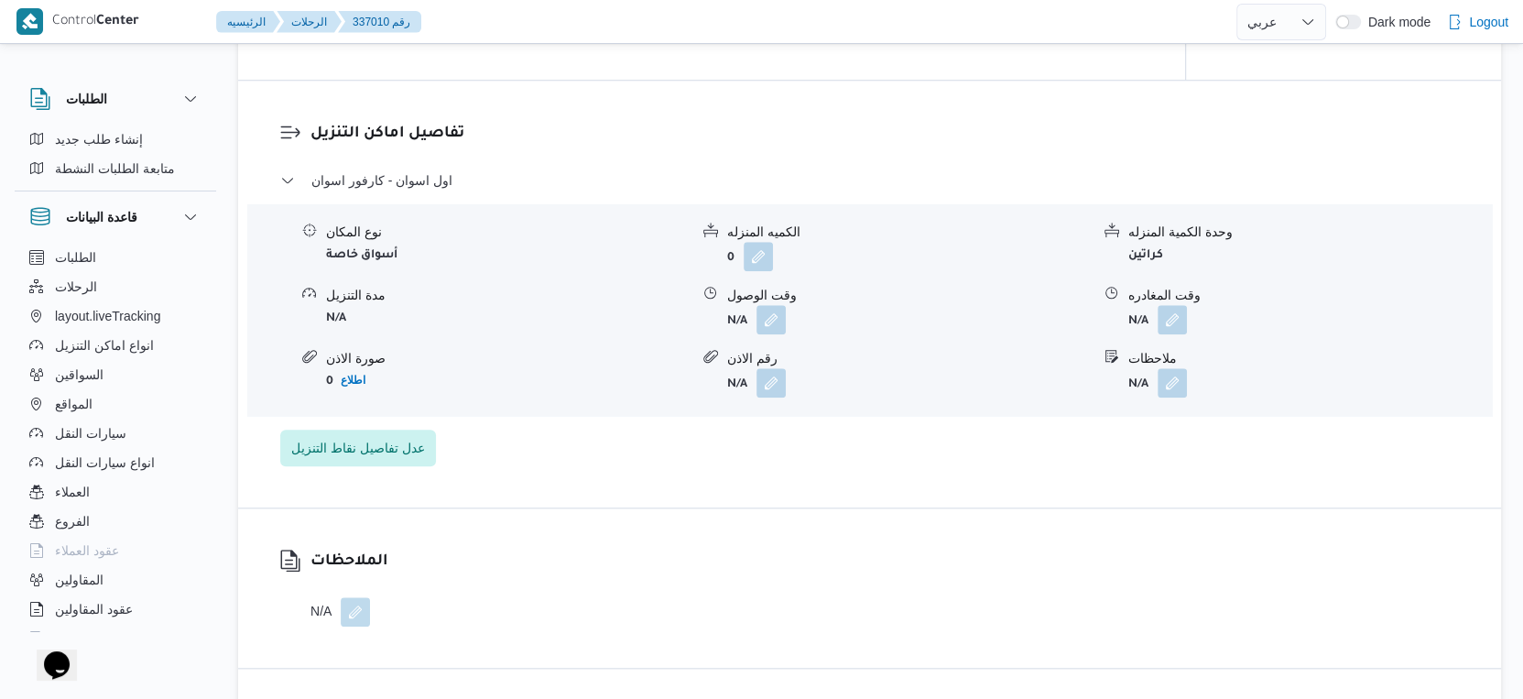
click at [956, 474] on div "تفاصيل اماكن التنزيل اول اسوان - كارفور اسوان نوع المكان أسواق خاصة الكميه المن…" at bounding box center [869, 294] width 1263 height 427
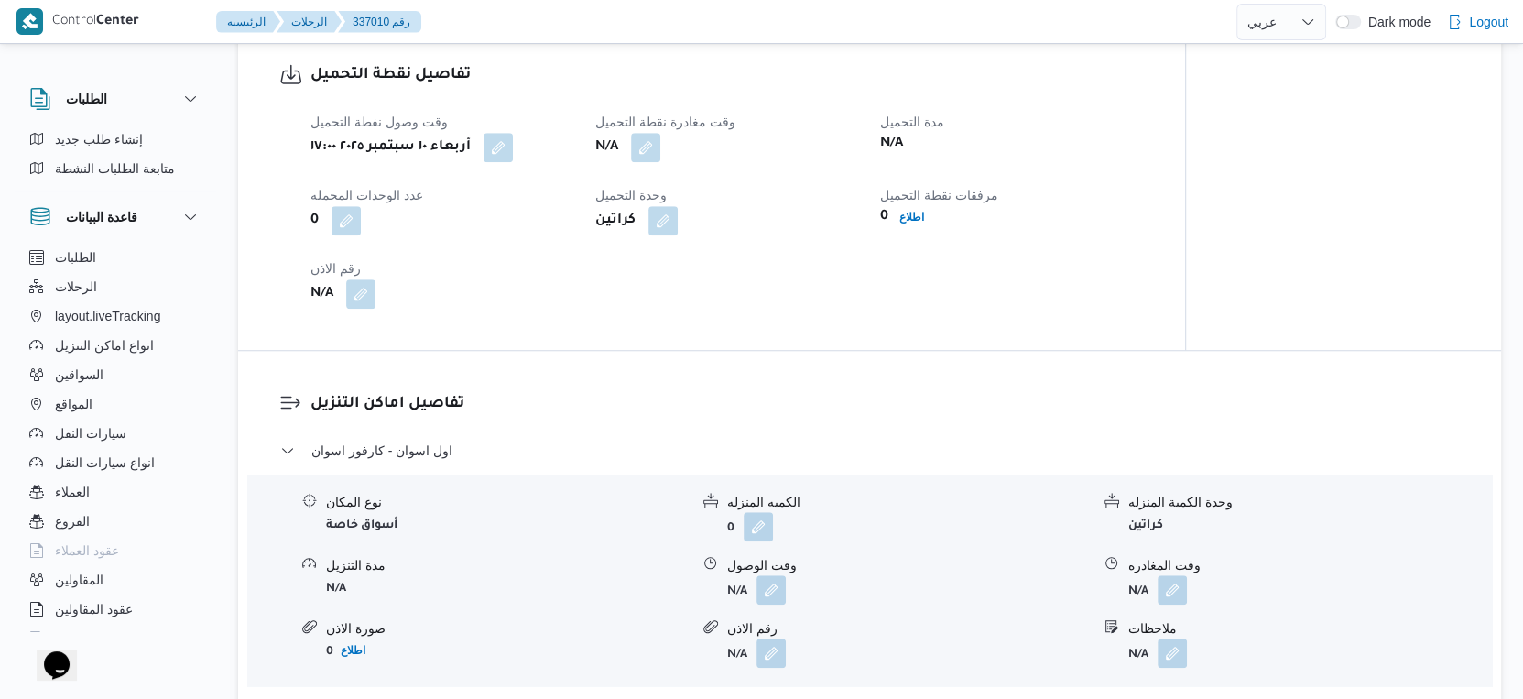
scroll to position [1119, 0]
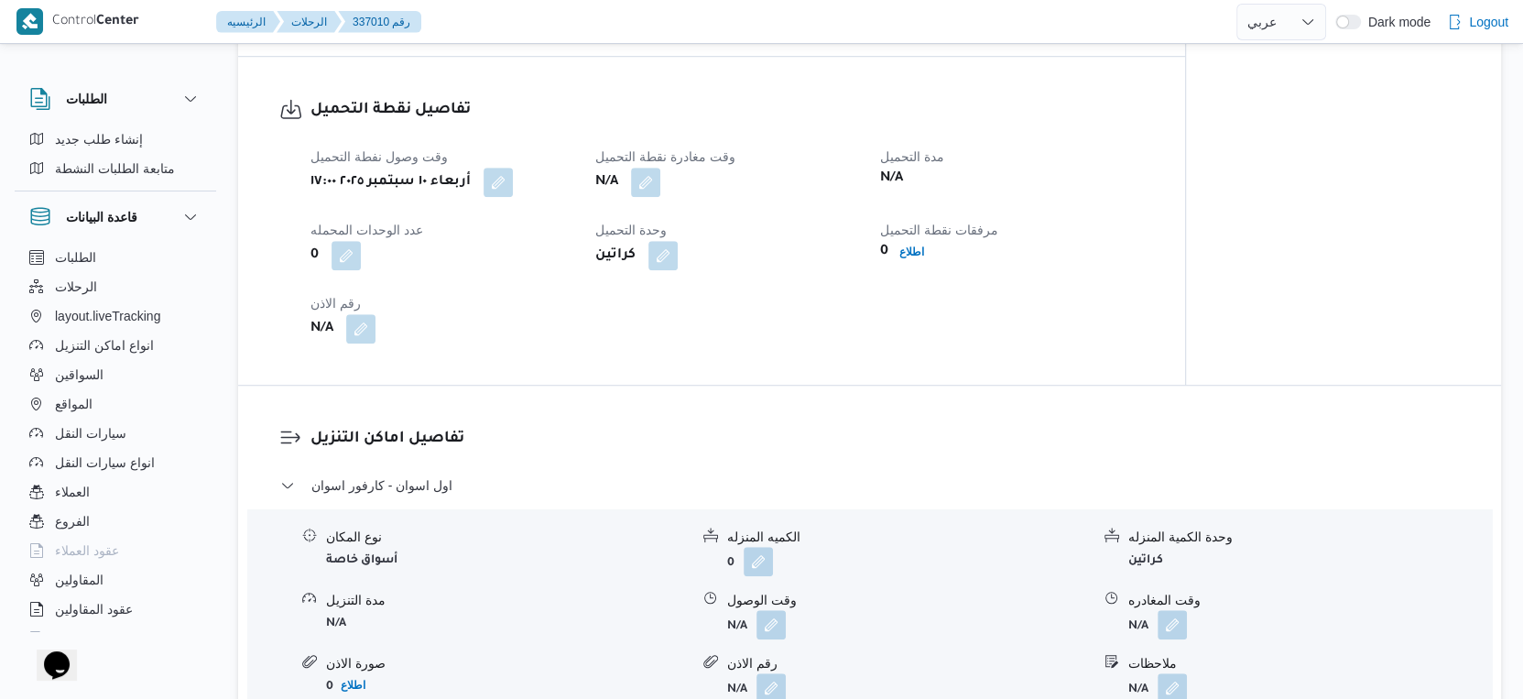
select select "ar"
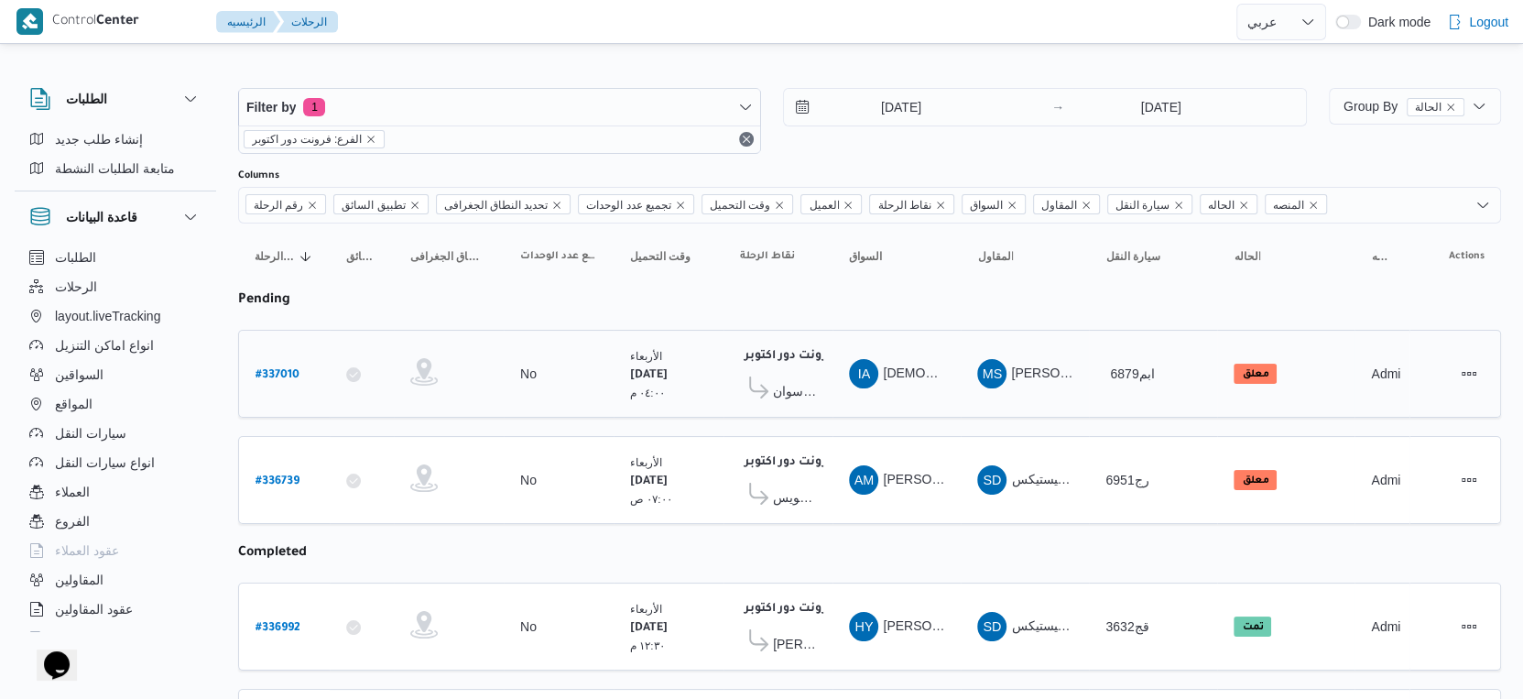
click at [798, 387] on span "كارفور اسوان" at bounding box center [794, 391] width 43 height 22
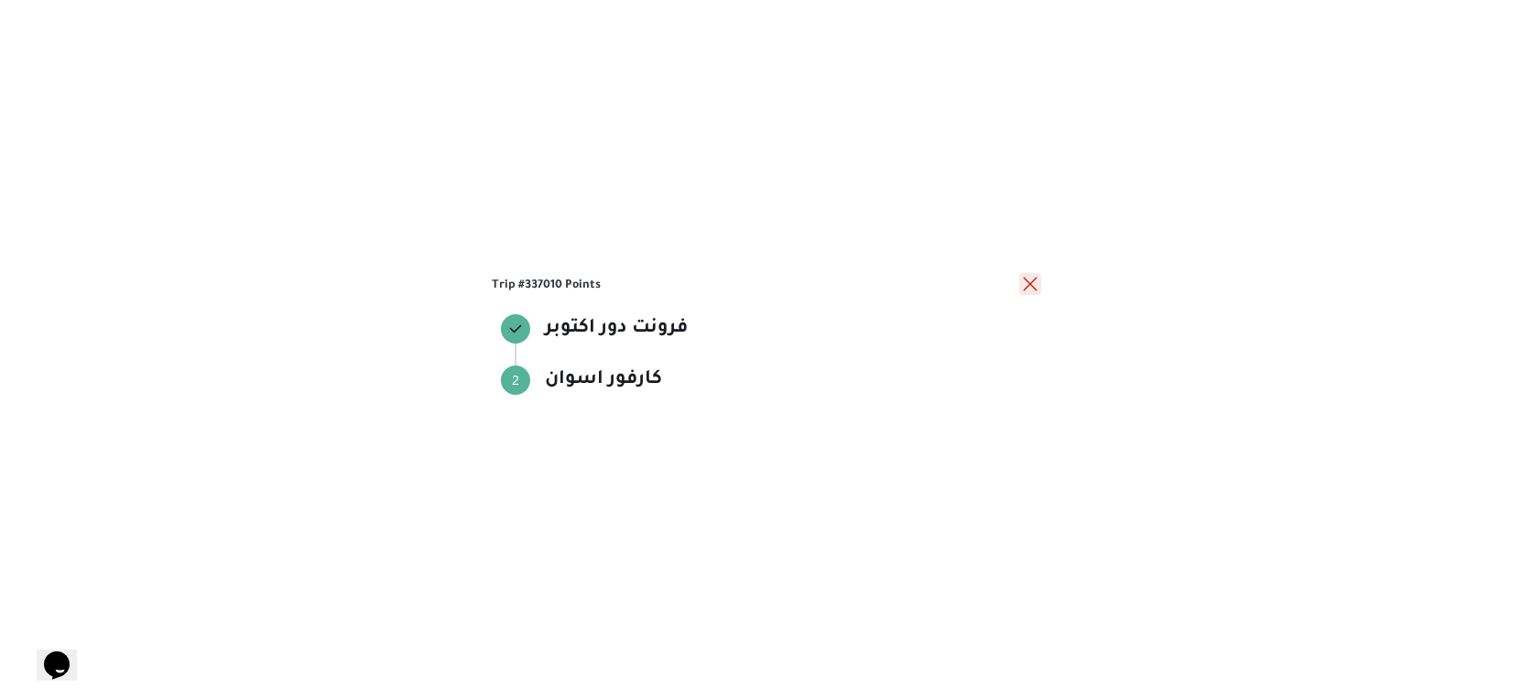
click at [1031, 287] on button "close" at bounding box center [1030, 284] width 22 height 22
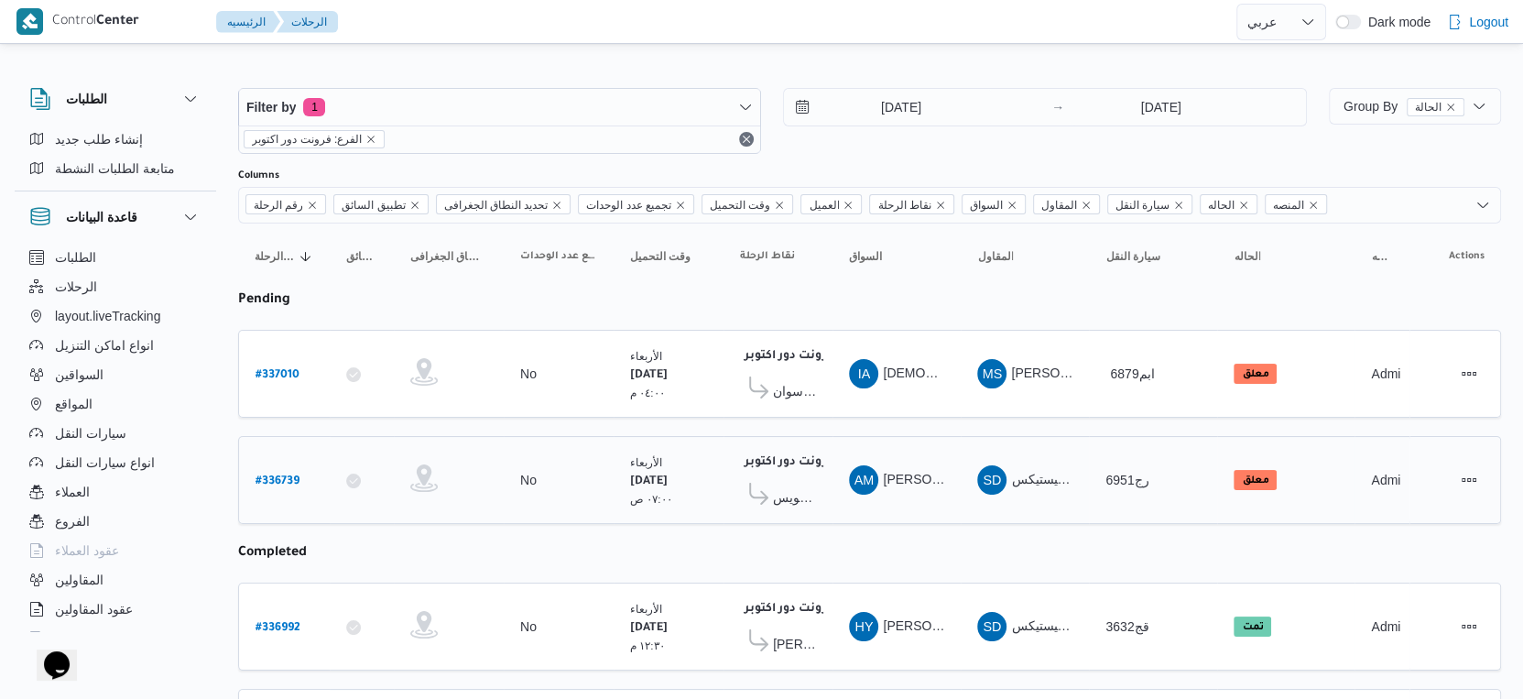
click at [789, 493] on span "كارفور السويس" at bounding box center [794, 497] width 43 height 22
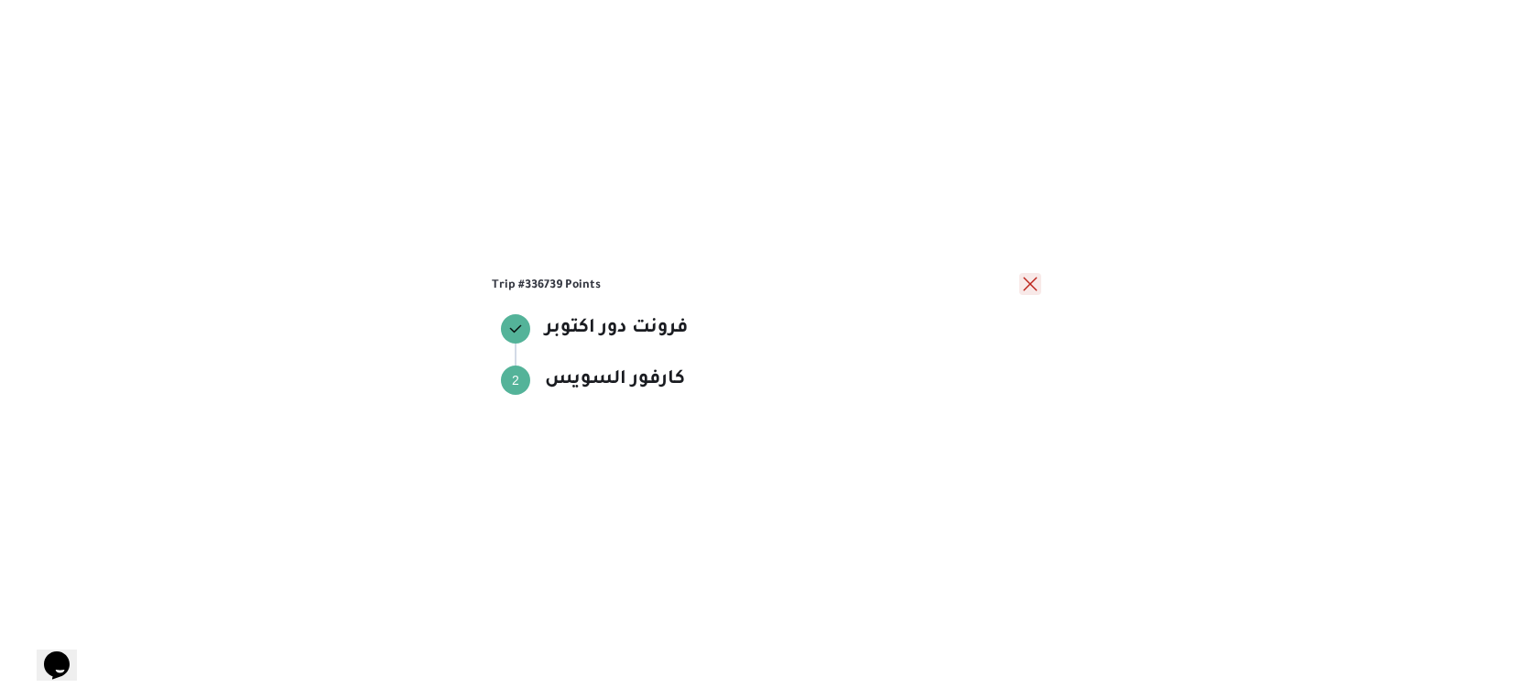
click at [1028, 287] on button "close" at bounding box center [1030, 284] width 22 height 22
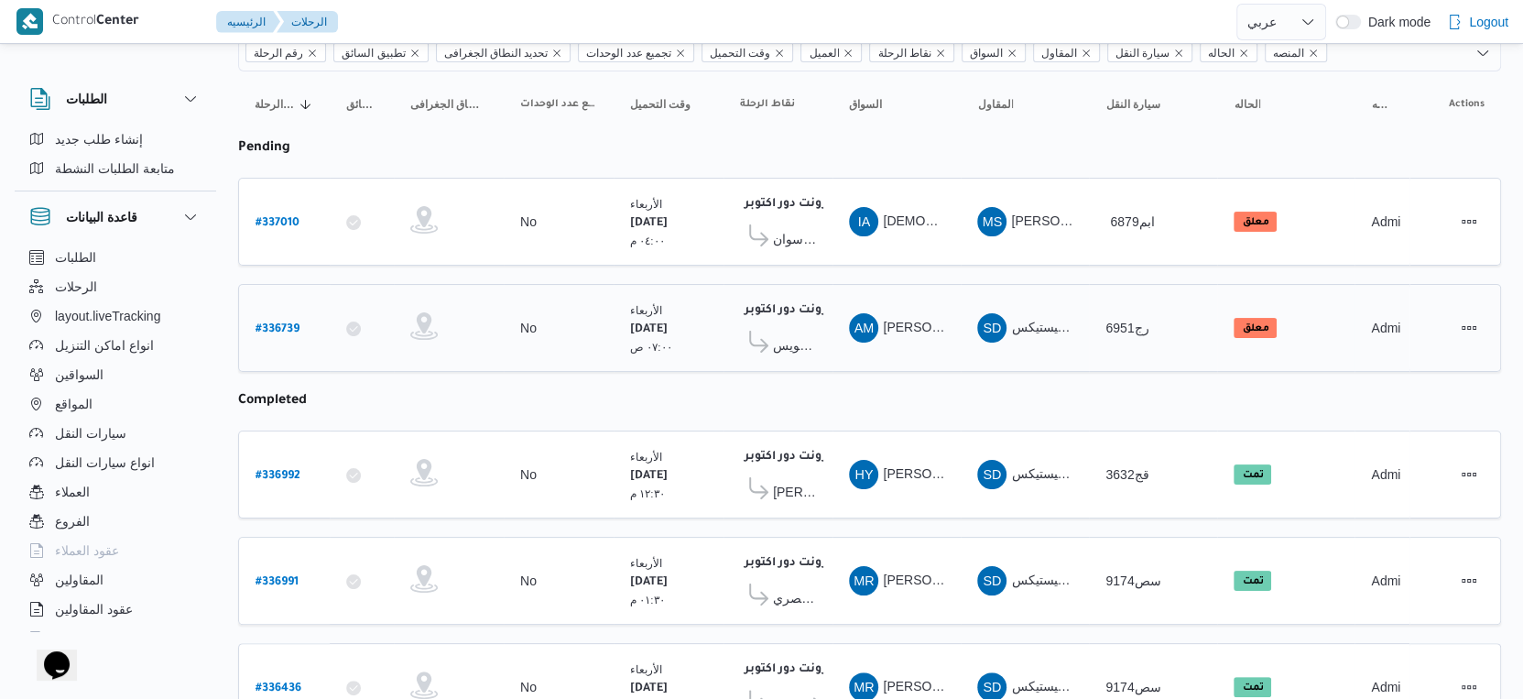
scroll to position [203, 0]
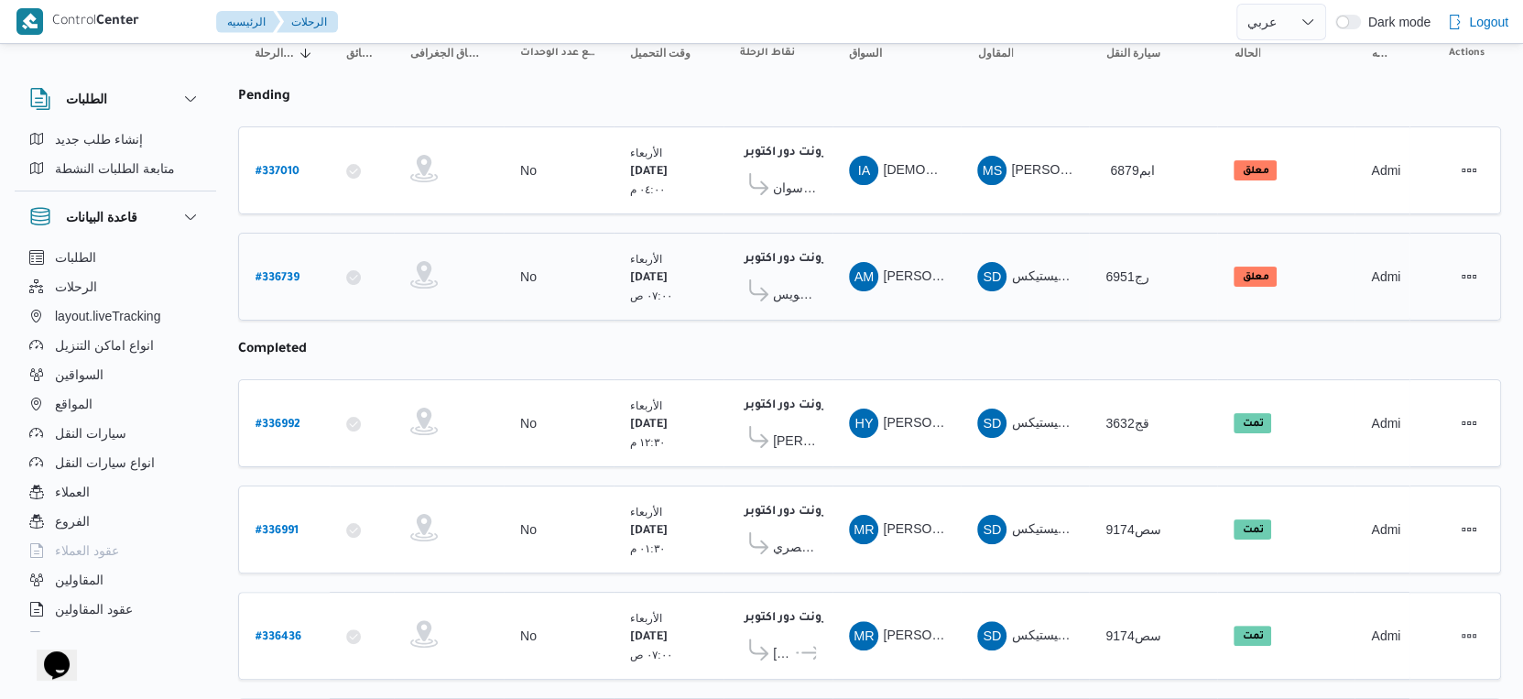
click at [282, 272] on b "# 336739" at bounding box center [277, 278] width 44 height 13
select select "ar"
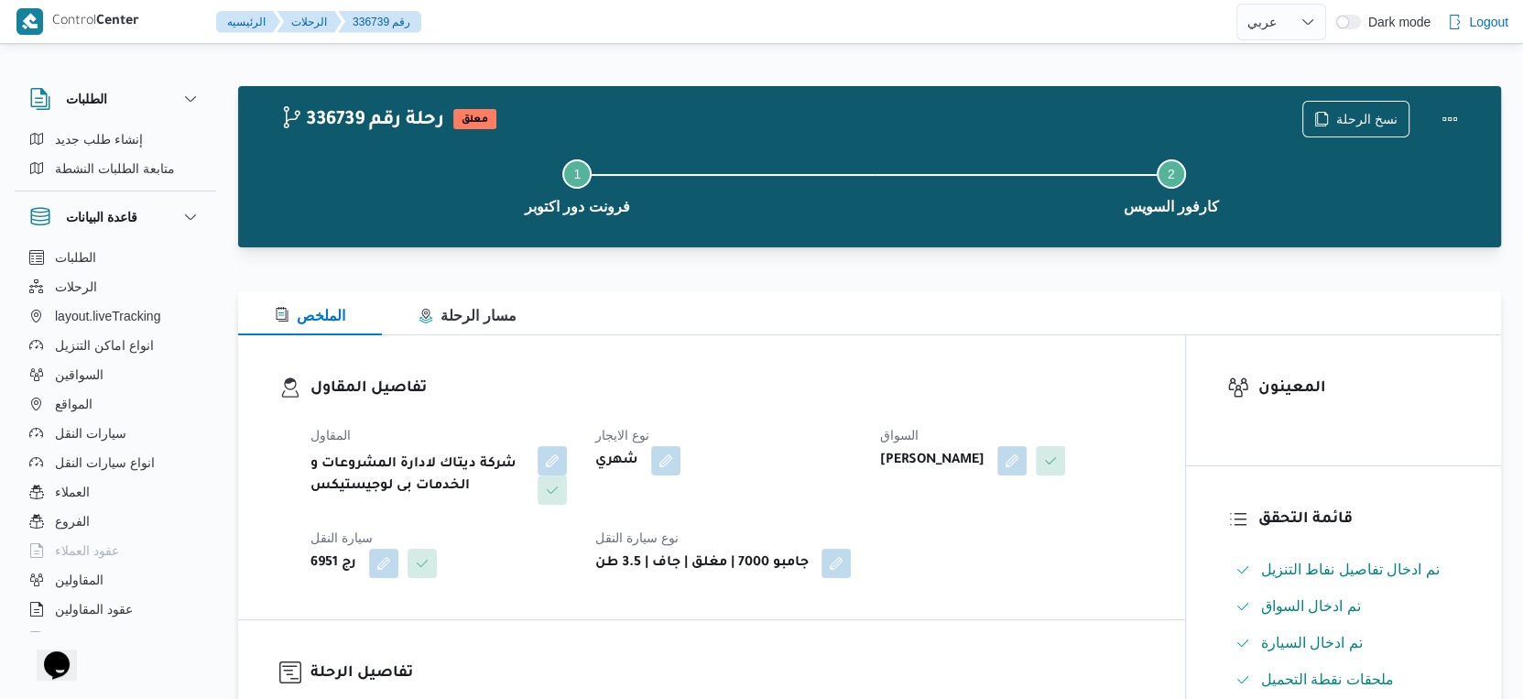
select select "ar"
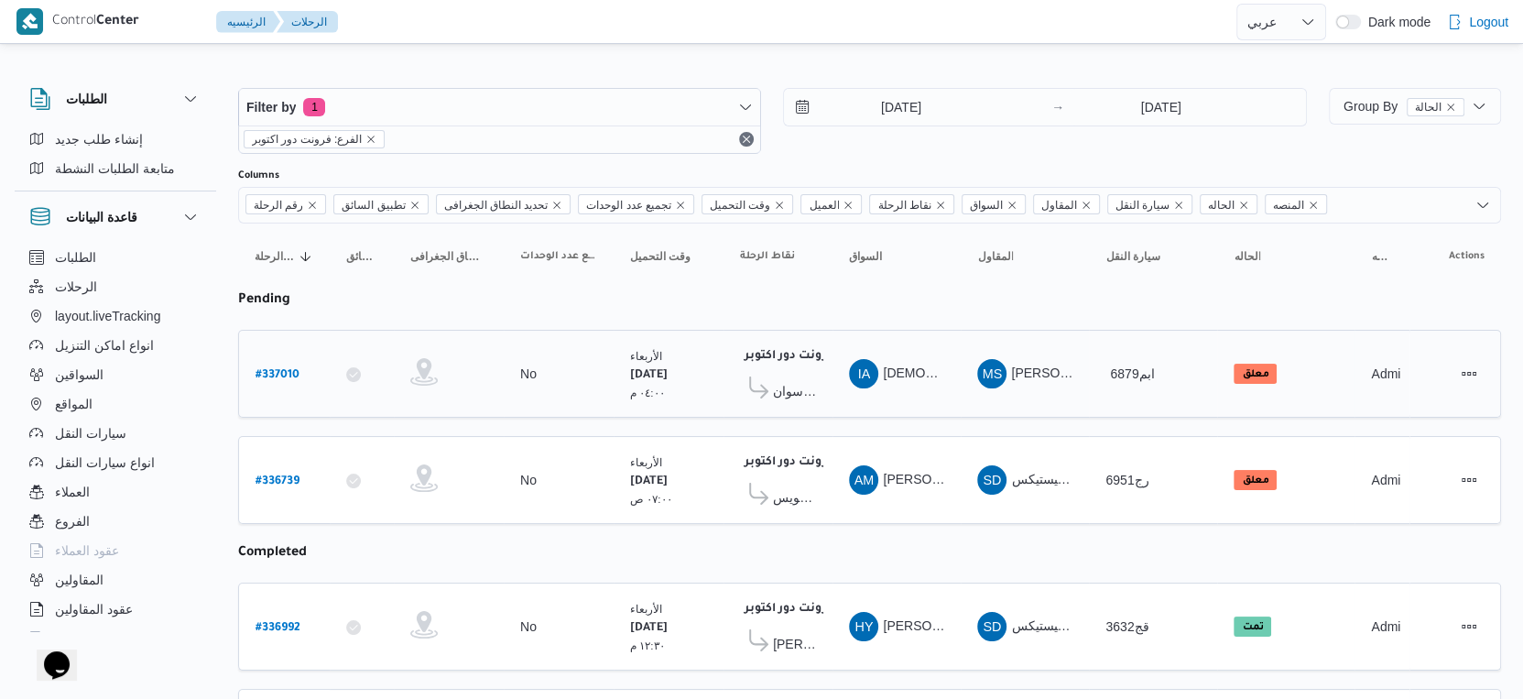
click at [248, 372] on div "# 337010" at bounding box center [284, 373] width 72 height 39
click at [298, 370] on b "# 337010" at bounding box center [277, 375] width 44 height 13
select select "ar"
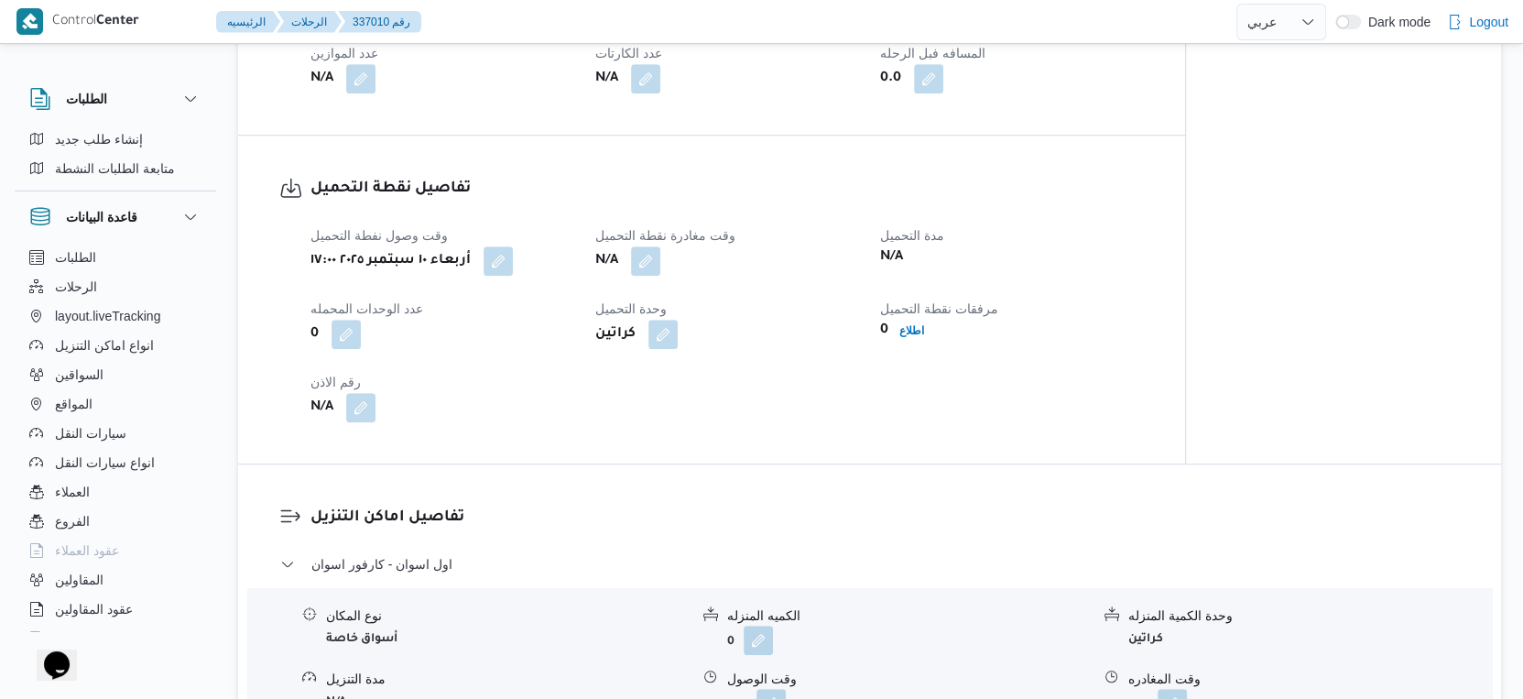
scroll to position [1119, 0]
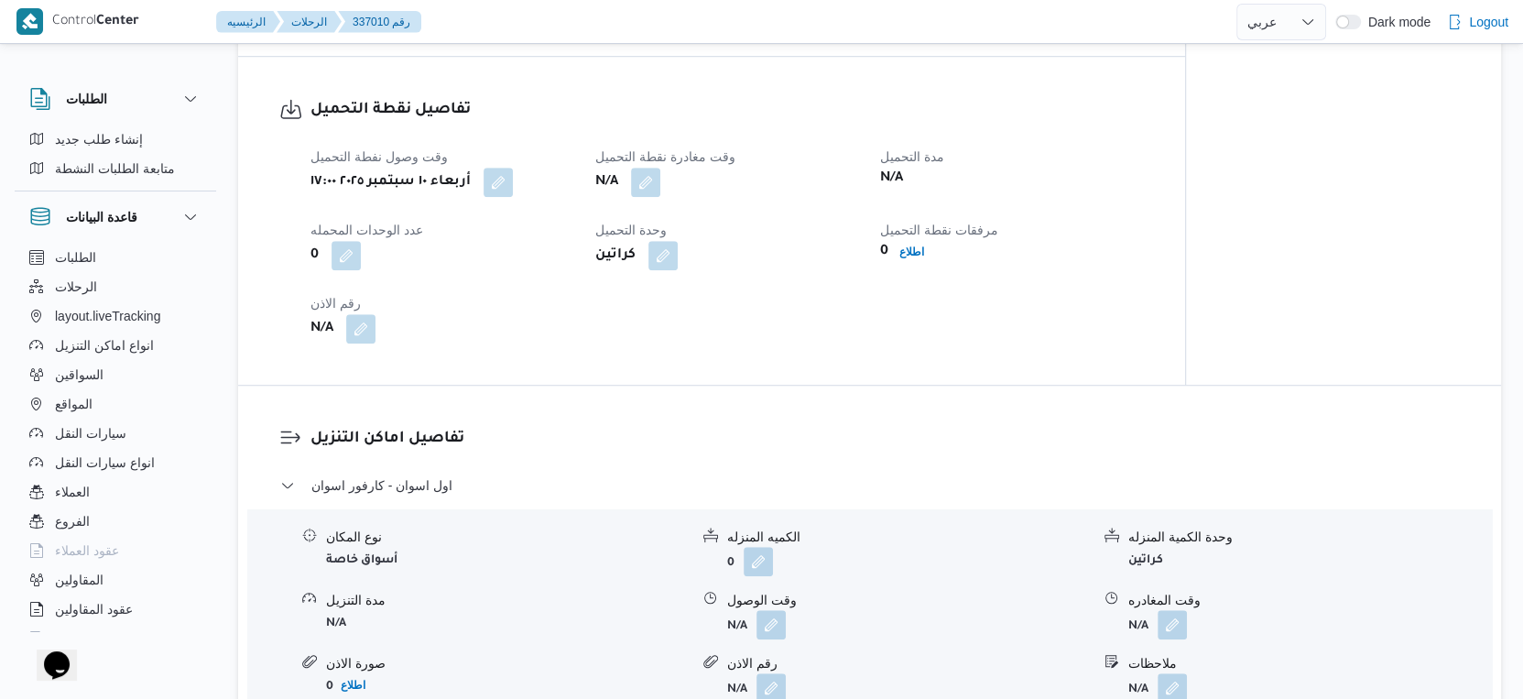
select select "ar"
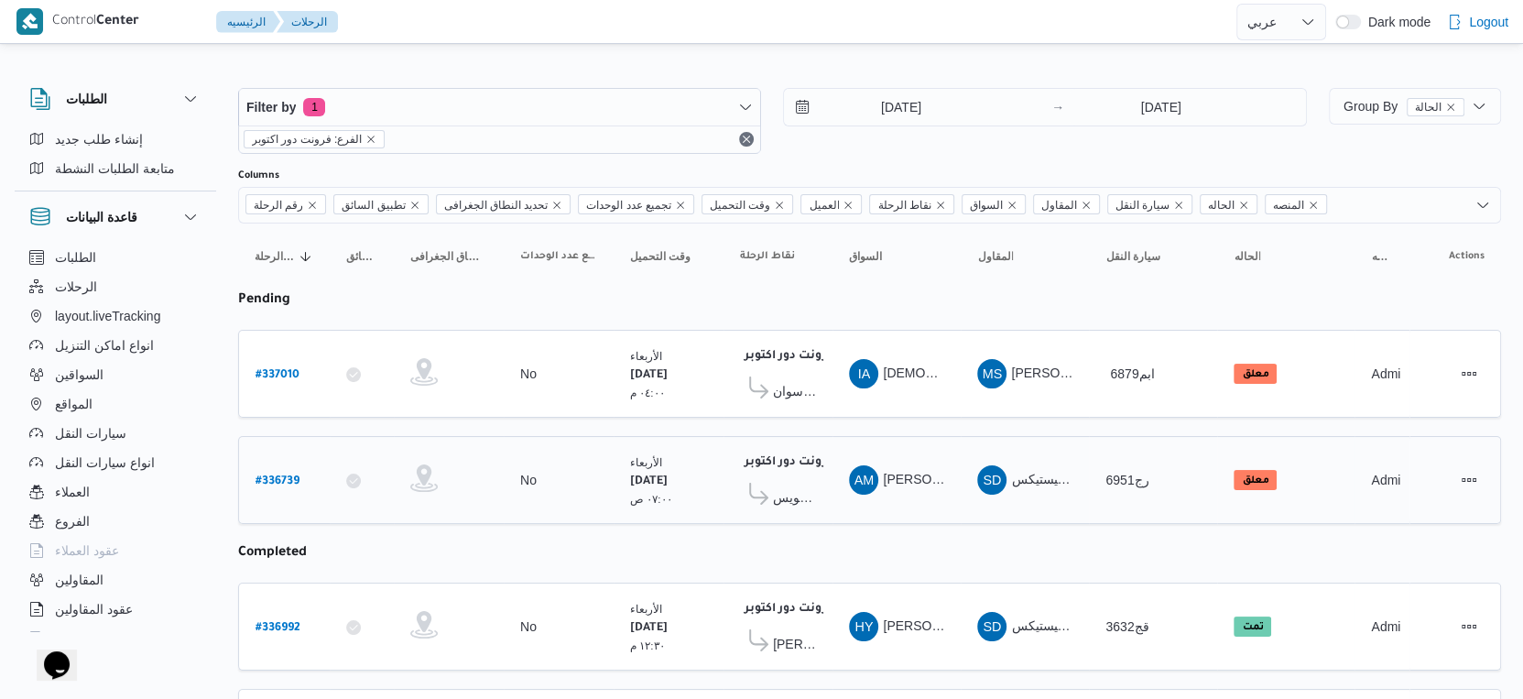
click at [289, 475] on b "# 336739" at bounding box center [277, 481] width 44 height 13
select select "ar"
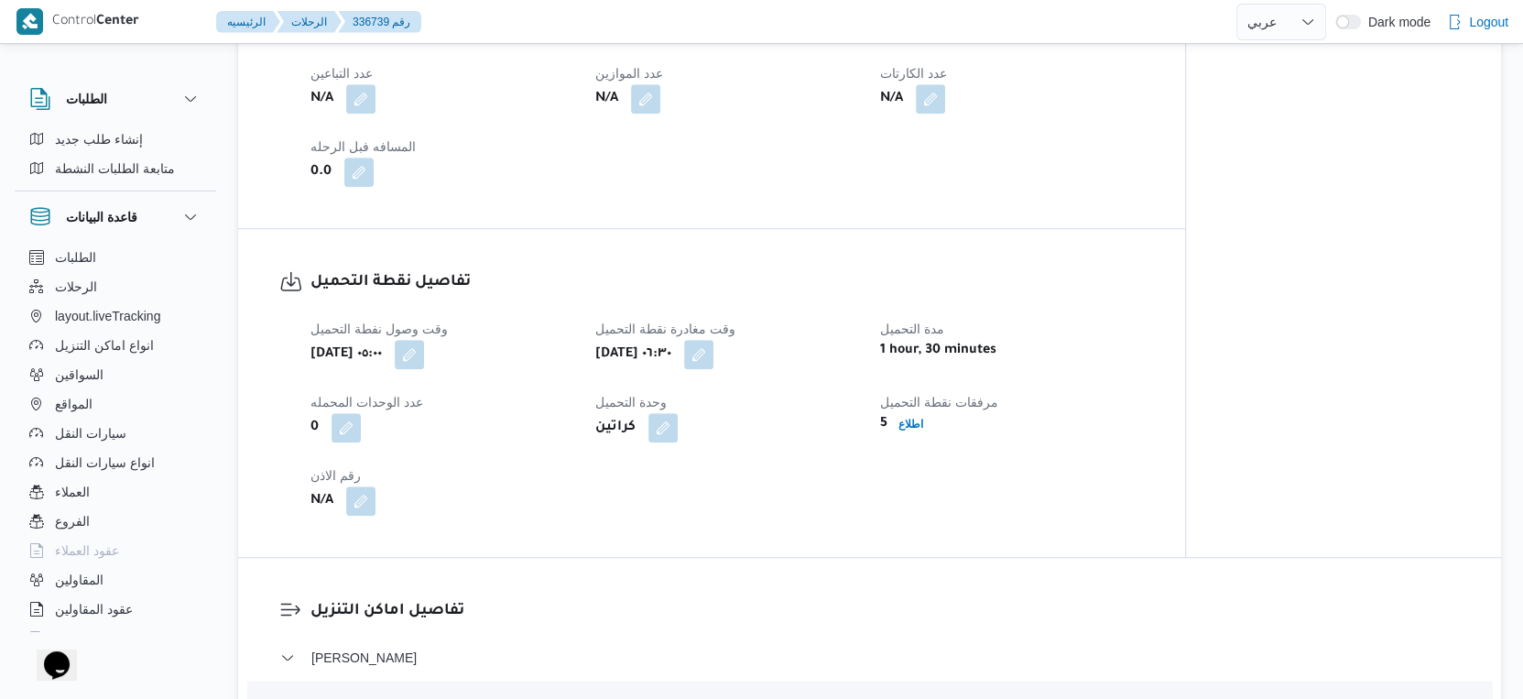
scroll to position [1322, 0]
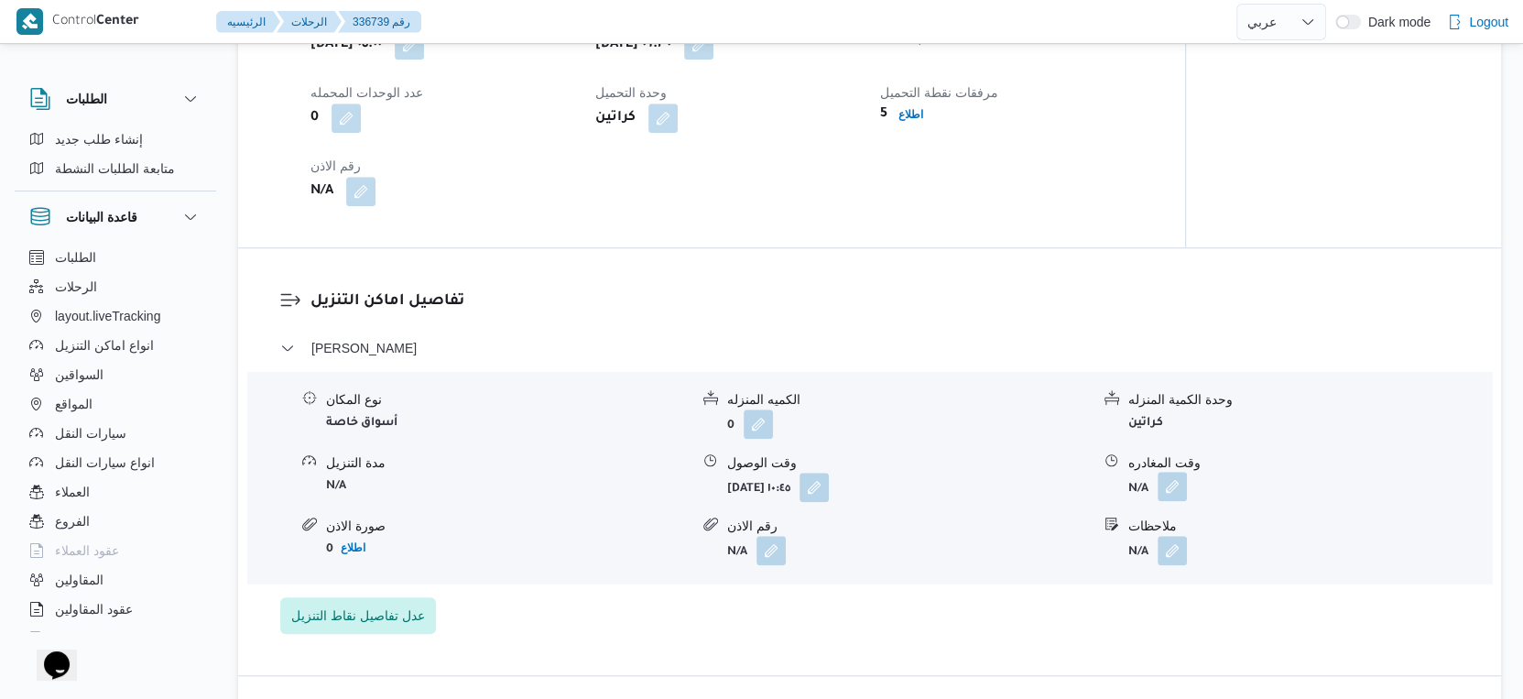
click at [1163, 500] on button "button" at bounding box center [1171, 486] width 29 height 29
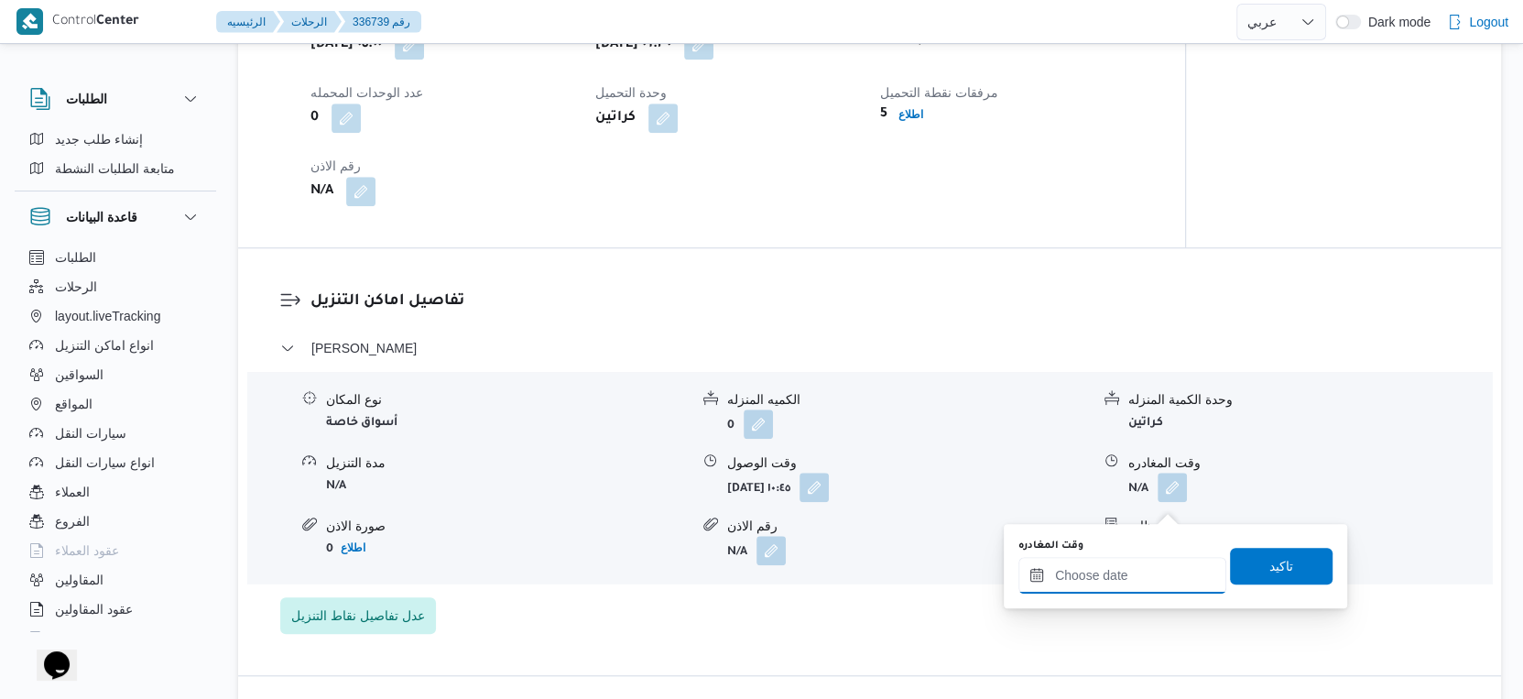
click at [1147, 575] on input "وقت المغادره" at bounding box center [1122, 575] width 208 height 37
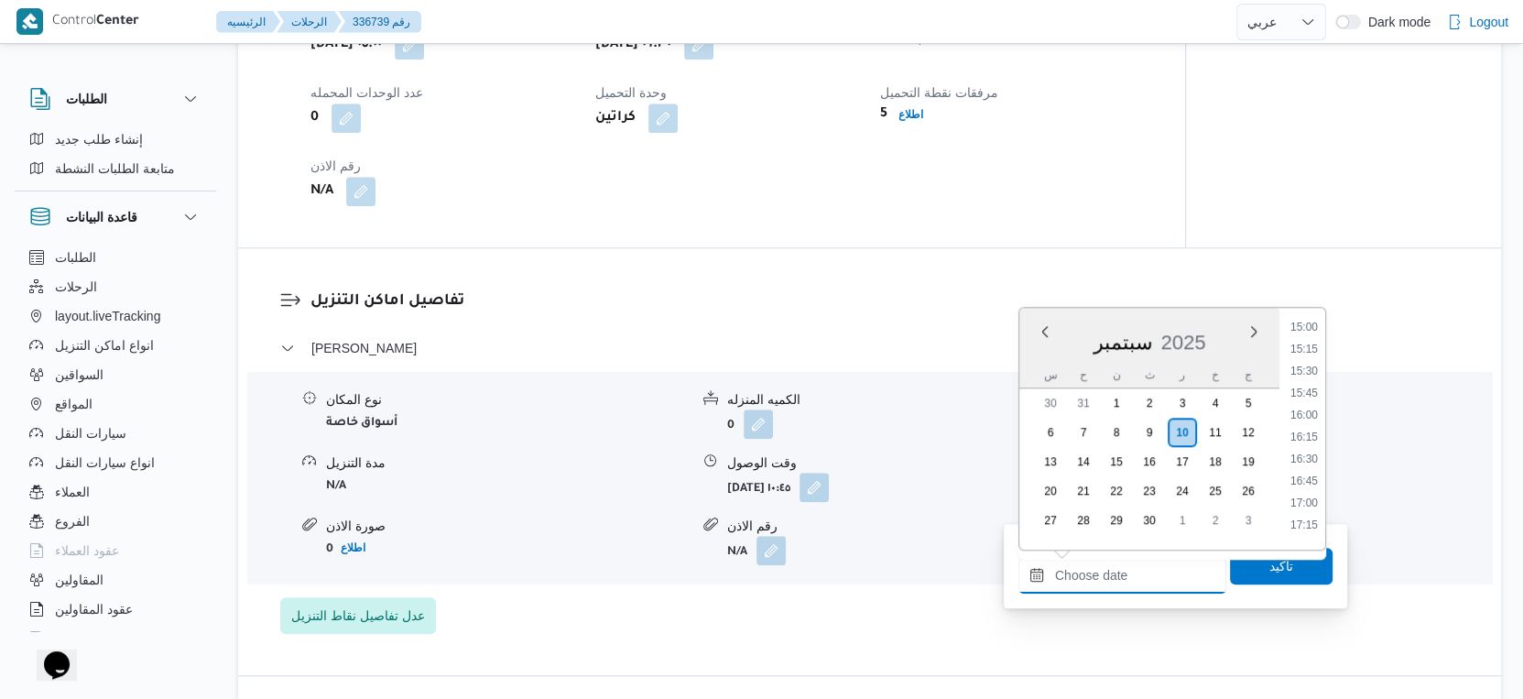
scroll to position [1143, 0]
click at [1299, 327] on li "13:00" at bounding box center [1304, 331] width 42 height 18
type input "١٠/٠٩/٢٠٢٥ ١٣:٠٠"
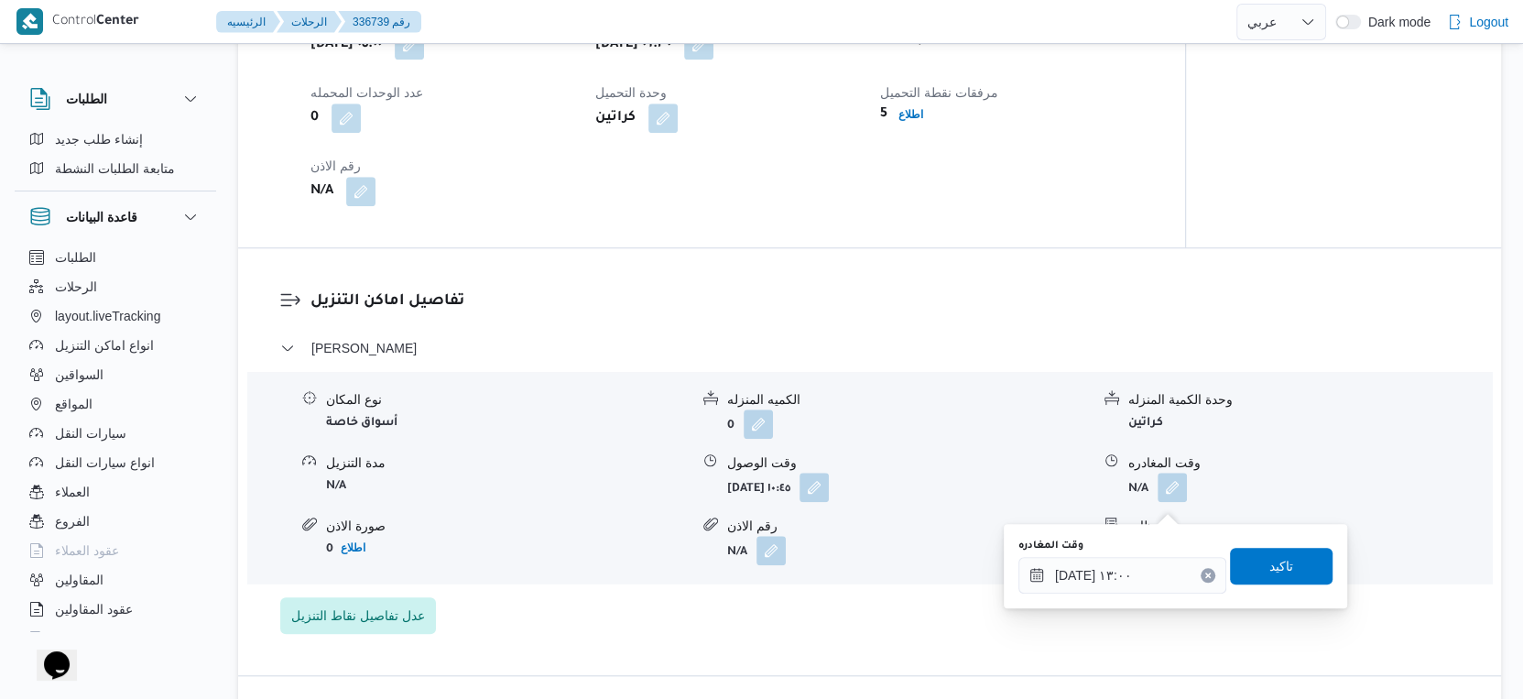
click at [1288, 582] on div "تاكيد" at bounding box center [1281, 566] width 103 height 37
click at [1289, 567] on span "تاكيد" at bounding box center [1281, 566] width 103 height 37
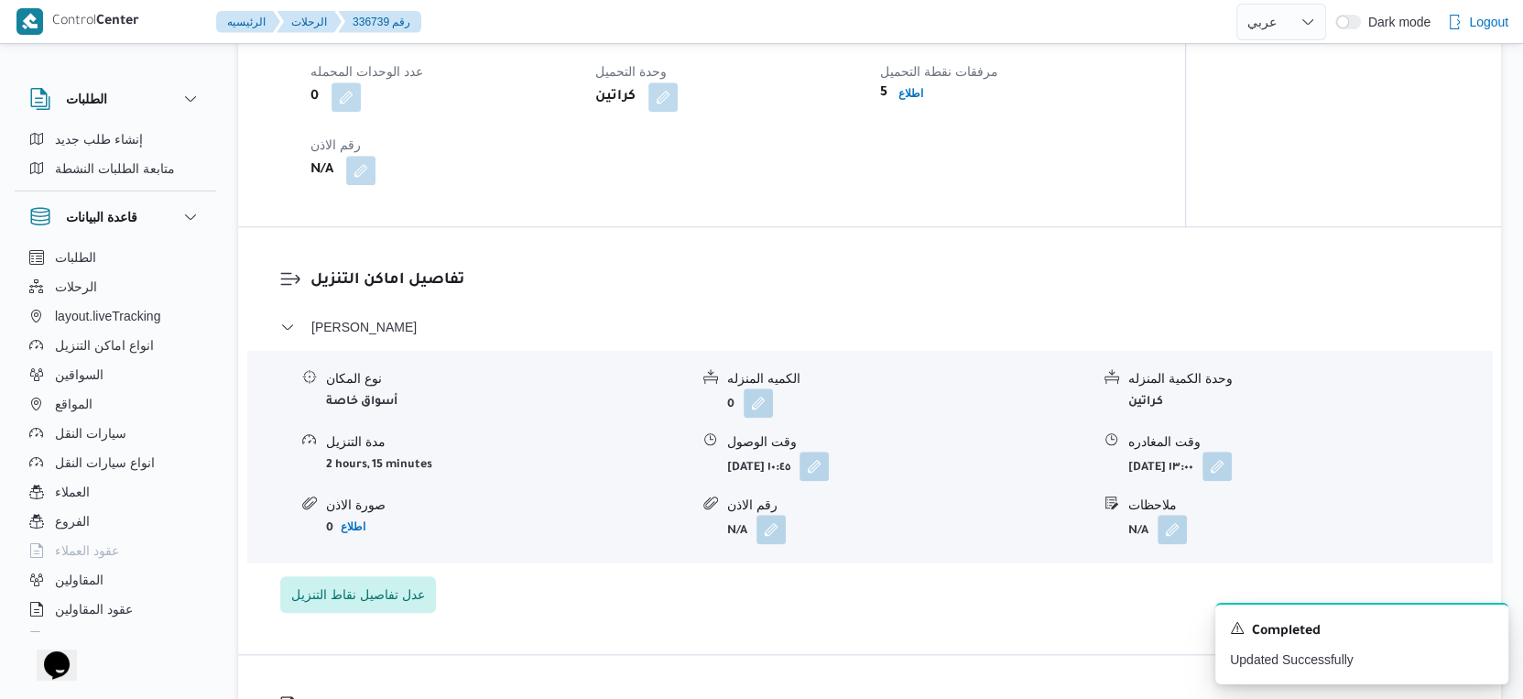
scroll to position [1424, 0]
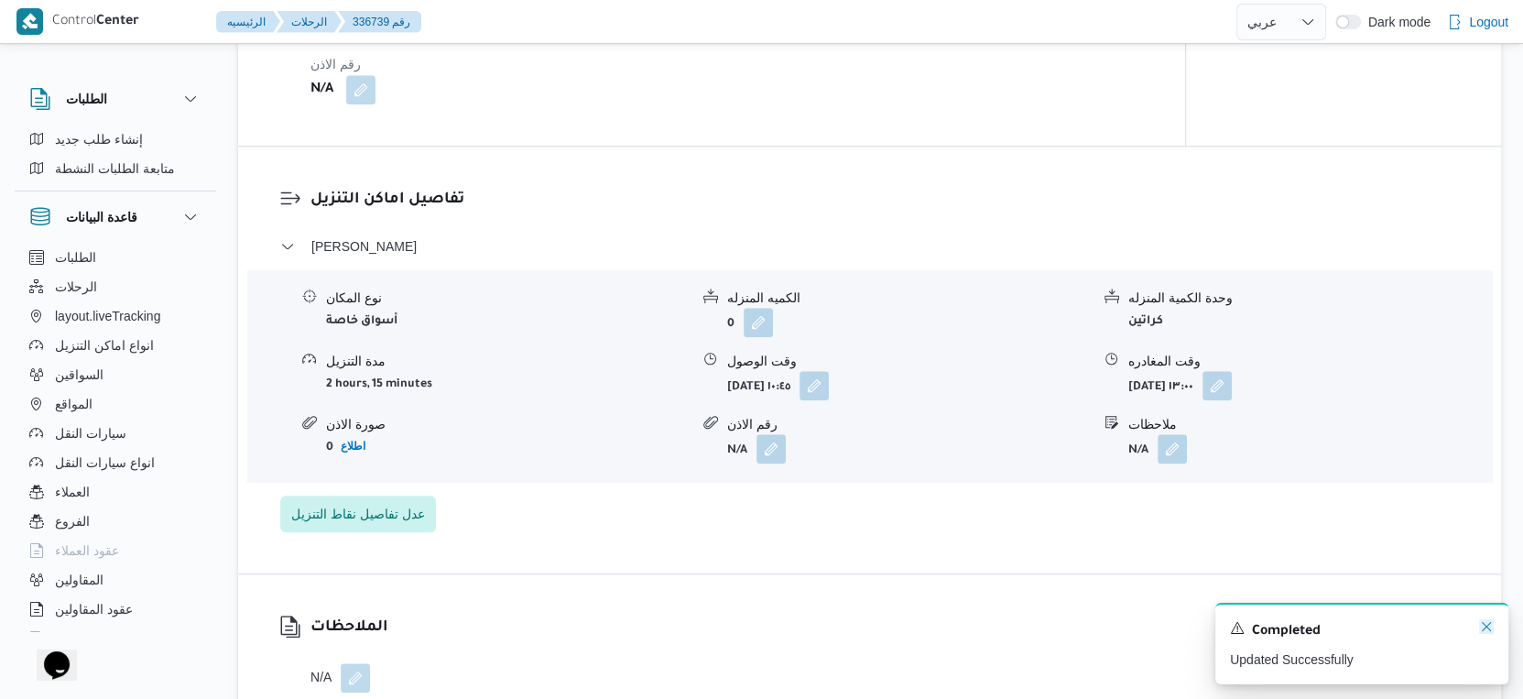
click at [1481, 622] on icon "Dismiss toast" at bounding box center [1486, 626] width 15 height 15
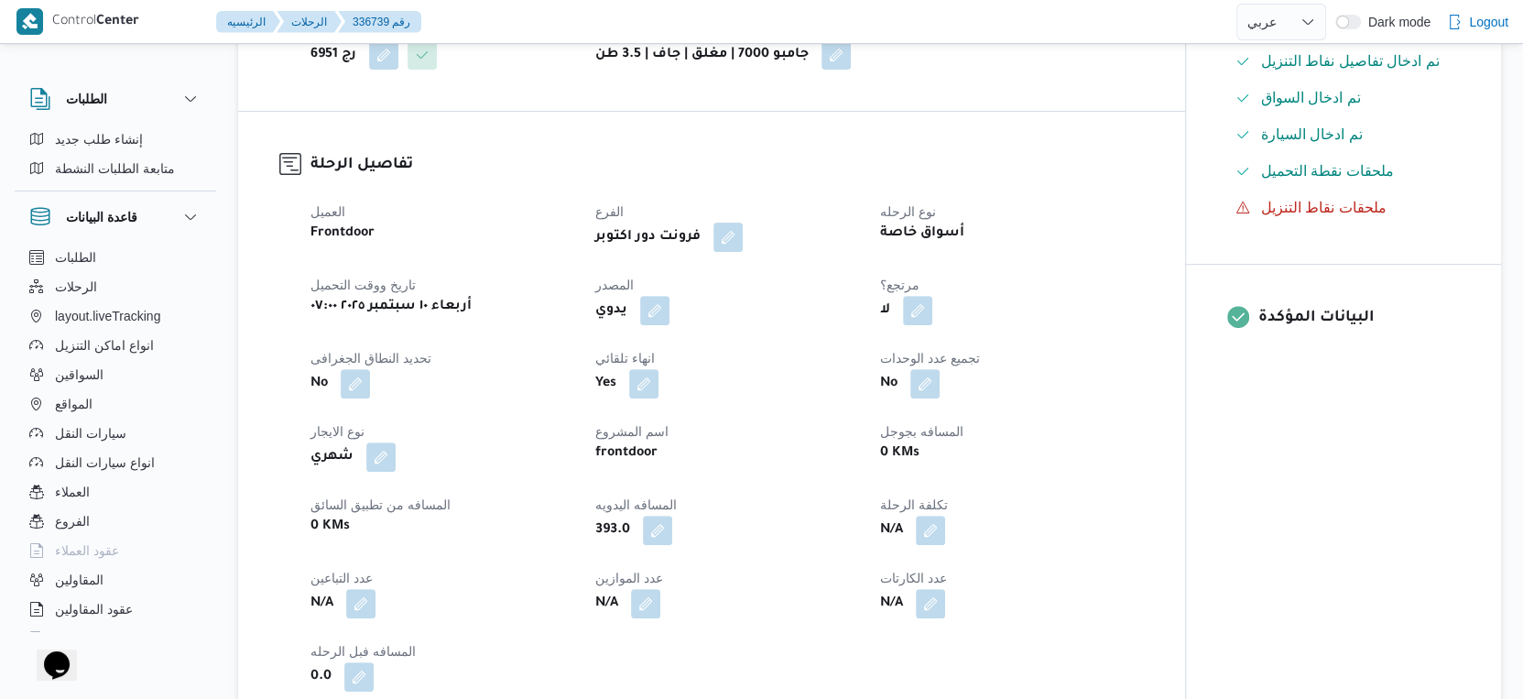
scroll to position [508, 0]
click at [661, 544] on button "button" at bounding box center [657, 529] width 29 height 29
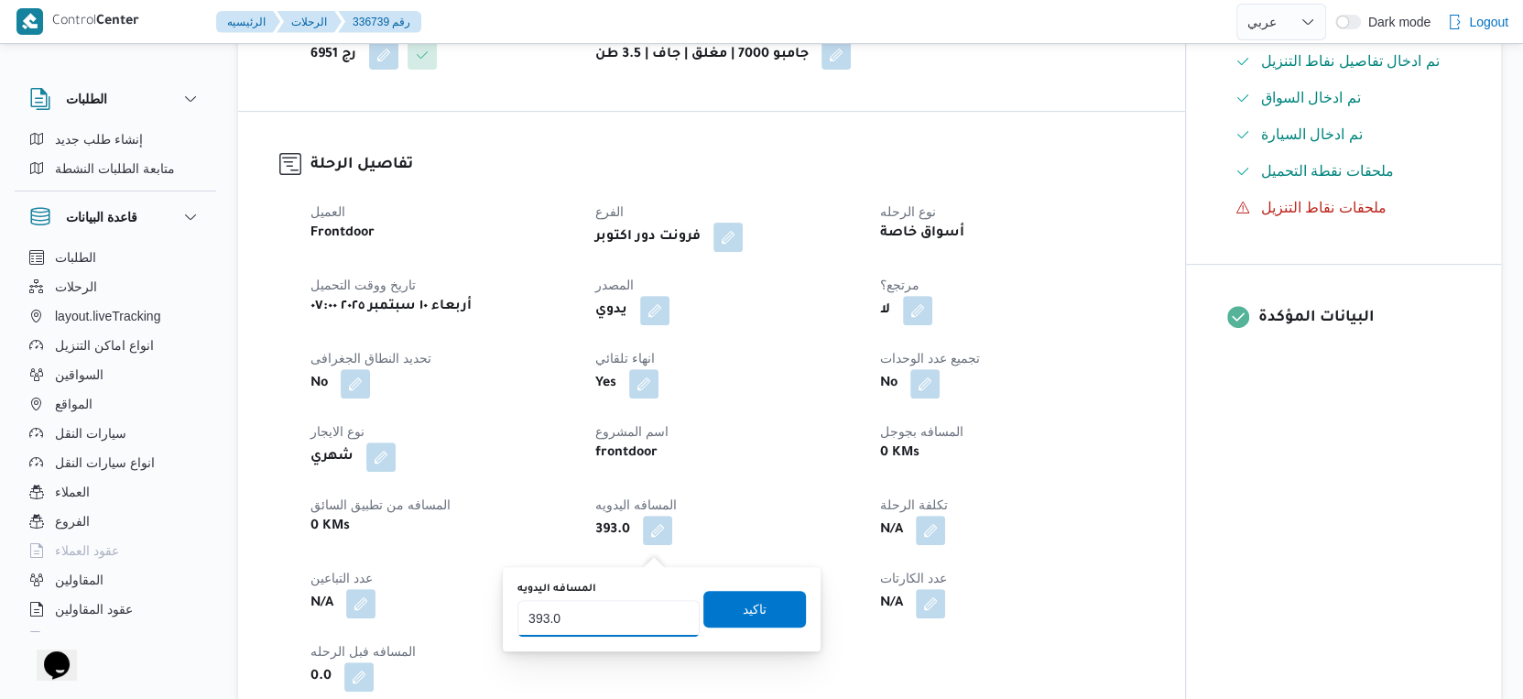
click at [626, 606] on input "393.0" at bounding box center [608, 618] width 182 height 37
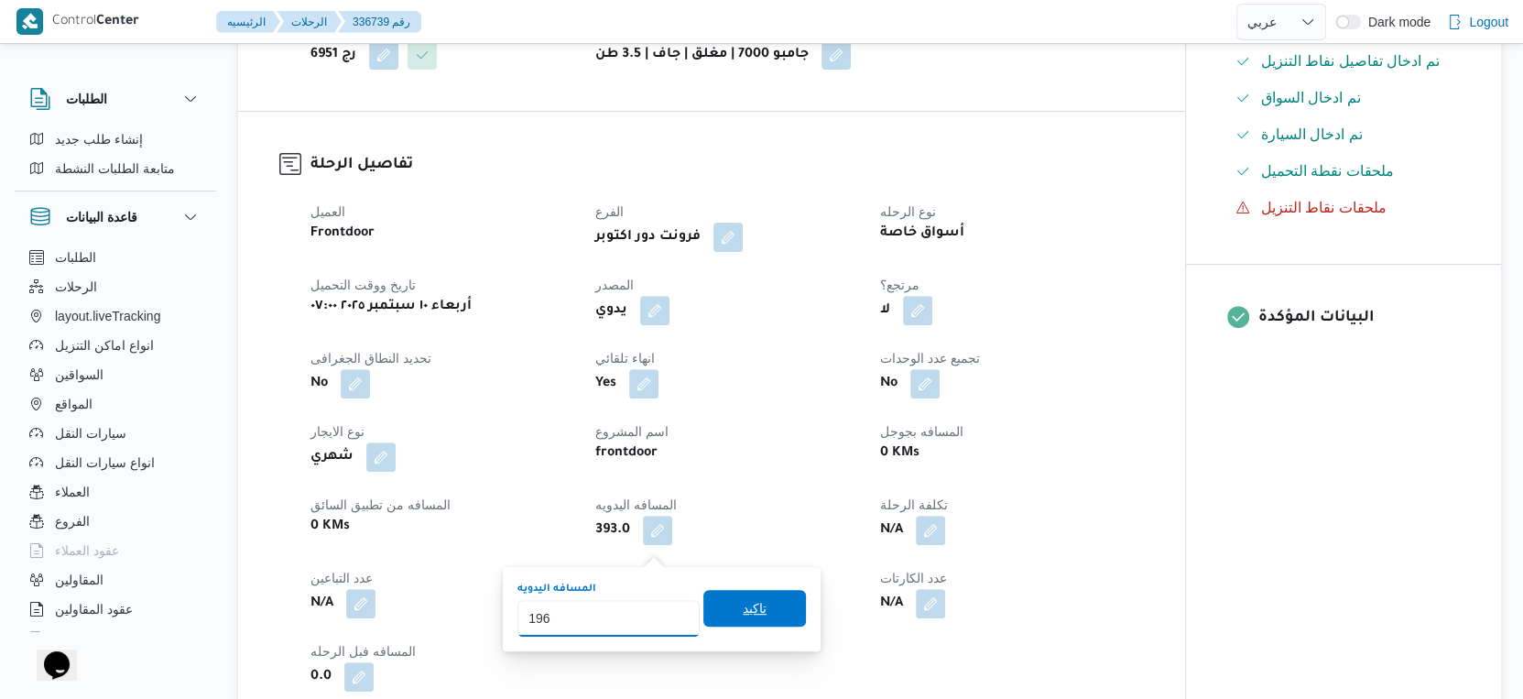
type input "196"
click at [725, 601] on span "تاكيد" at bounding box center [754, 608] width 103 height 37
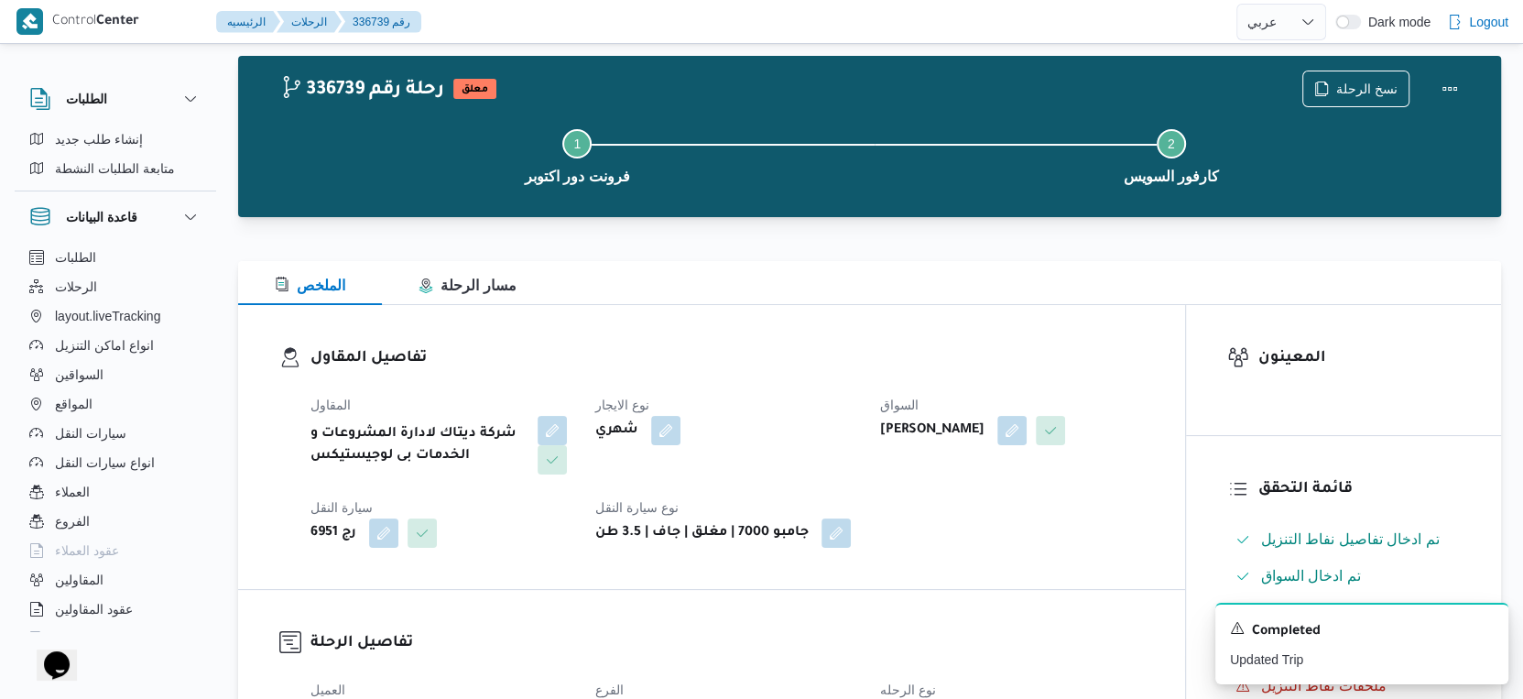
scroll to position [0, 0]
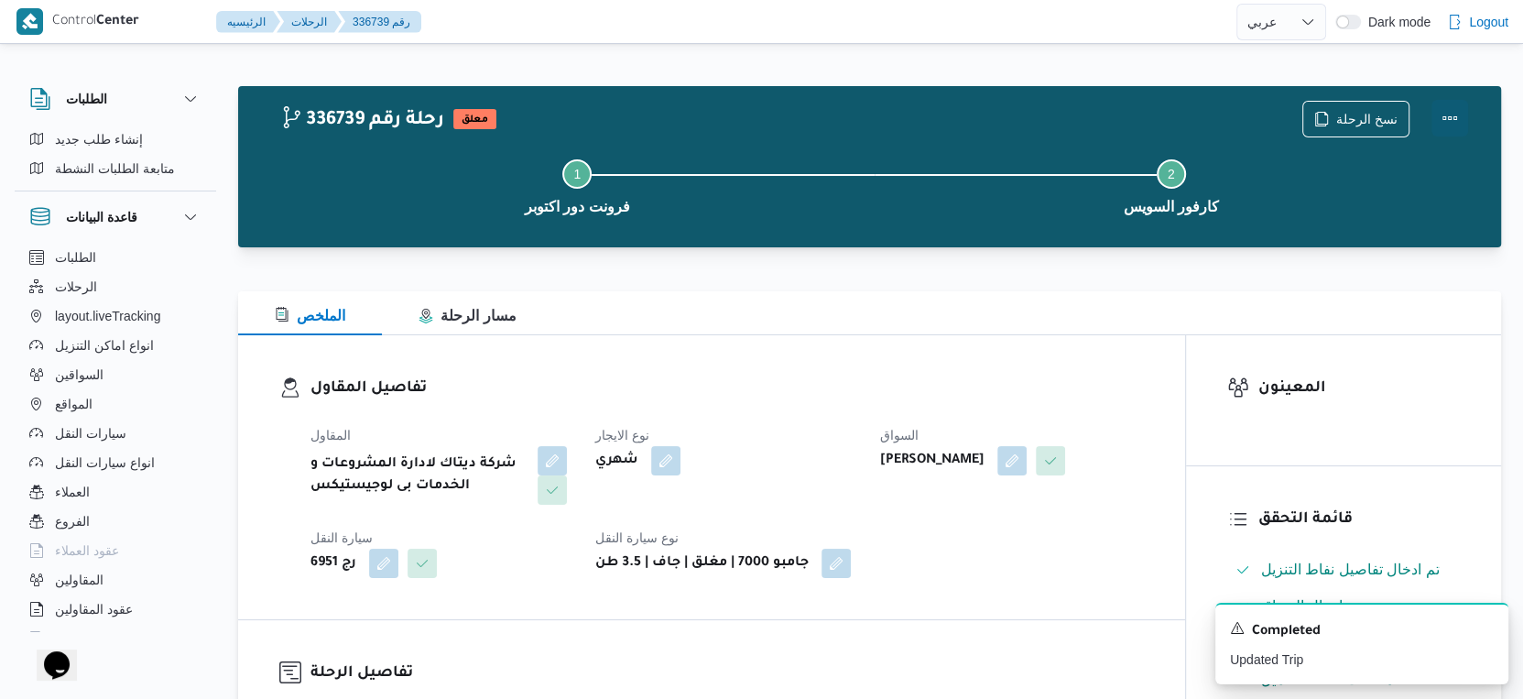
click at [1458, 114] on button "Actions" at bounding box center [1449, 118] width 37 height 37
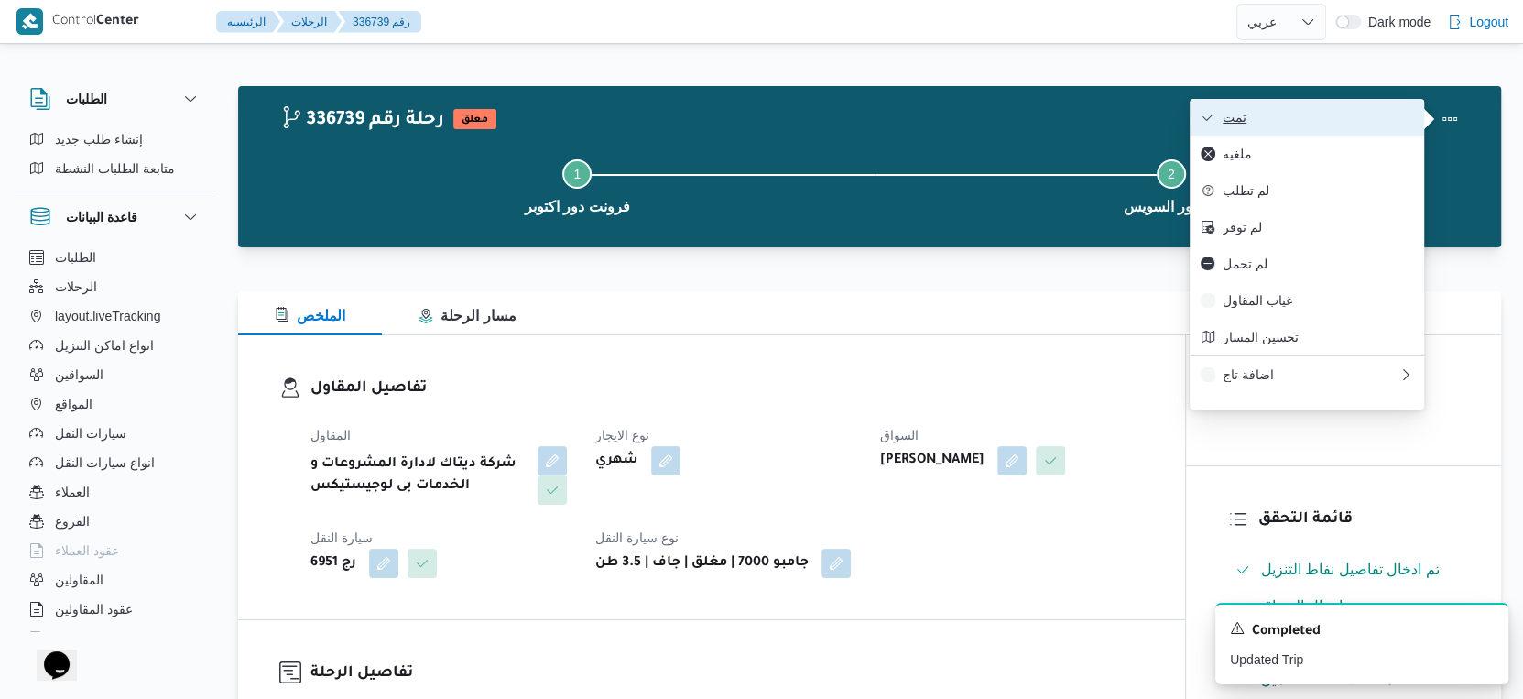
click at [1356, 114] on span "تمت" at bounding box center [1317, 117] width 190 height 15
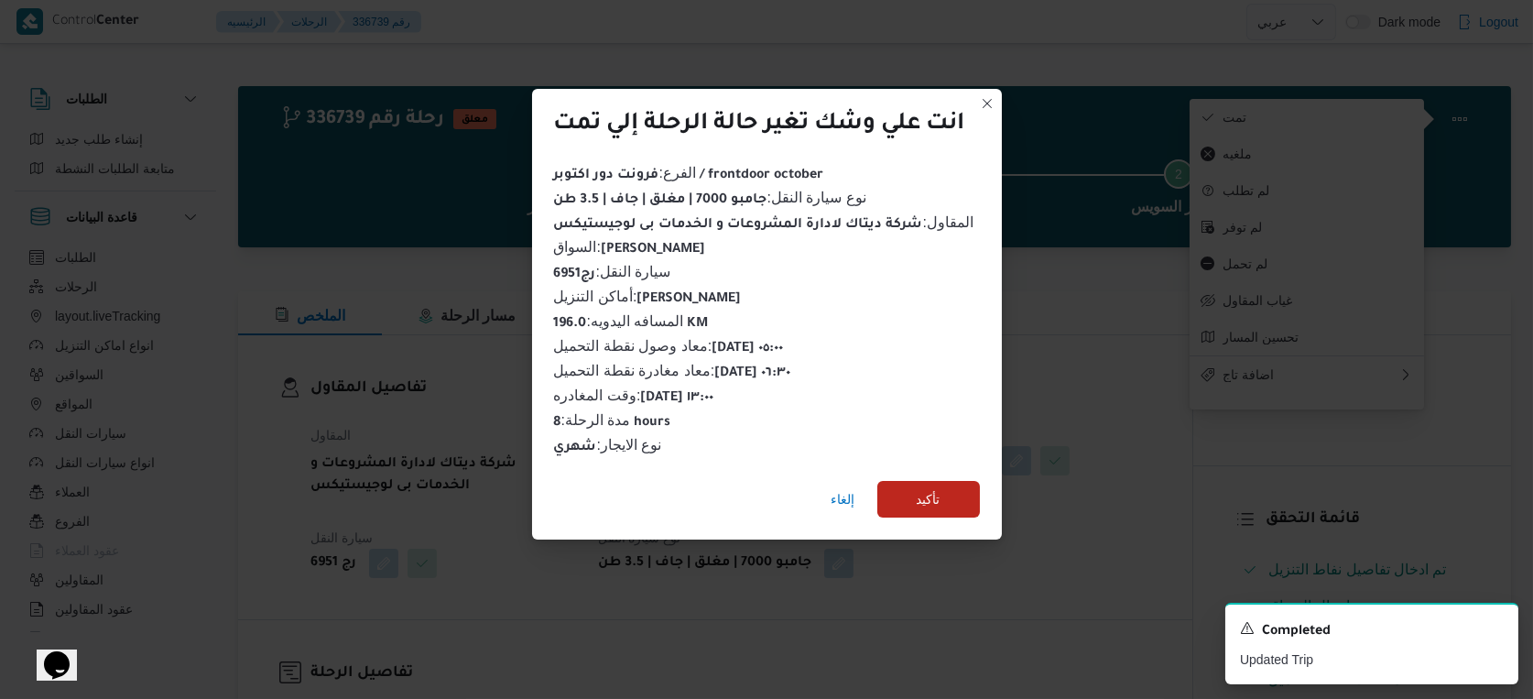
click at [930, 513] on div "إلغاء تأكيد" at bounding box center [767, 502] width 470 height 73
click at [935, 507] on span "تأكيد" at bounding box center [928, 498] width 103 height 37
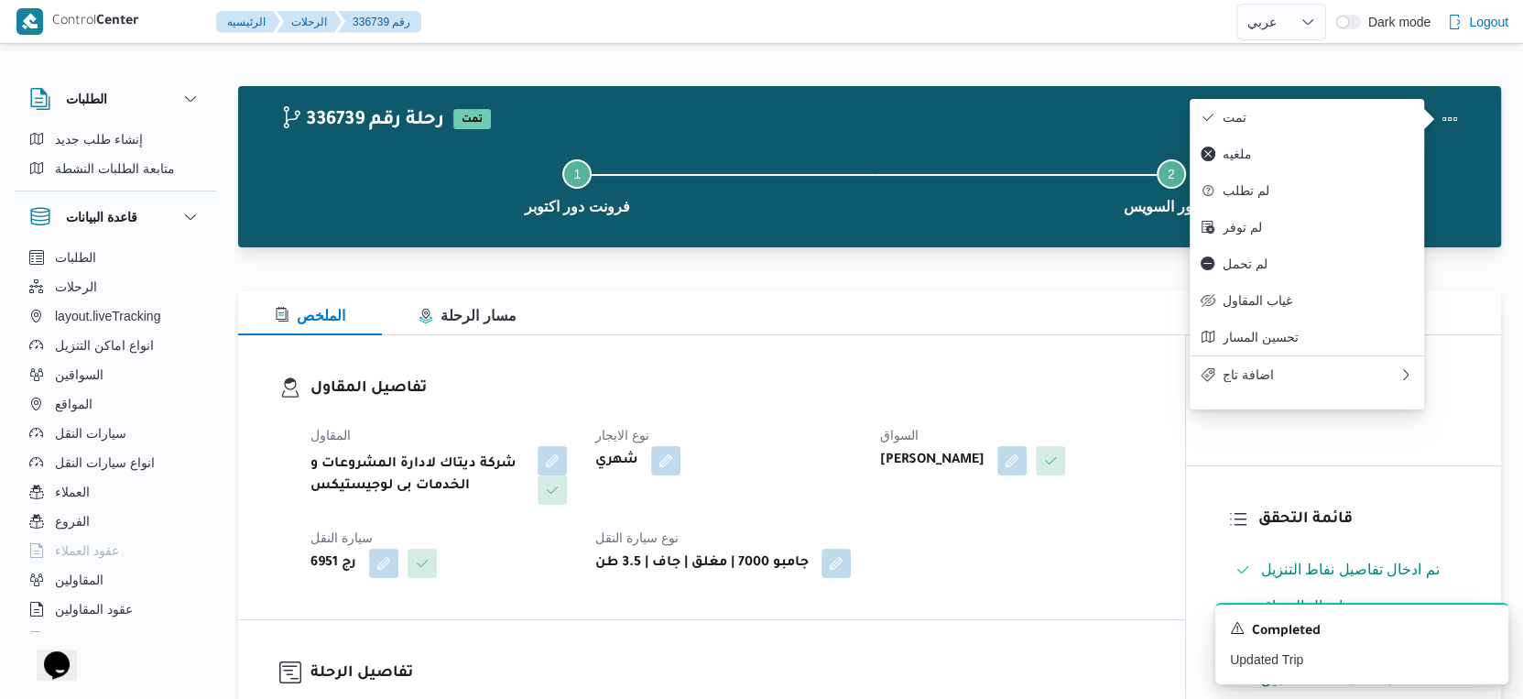
select select "ar"
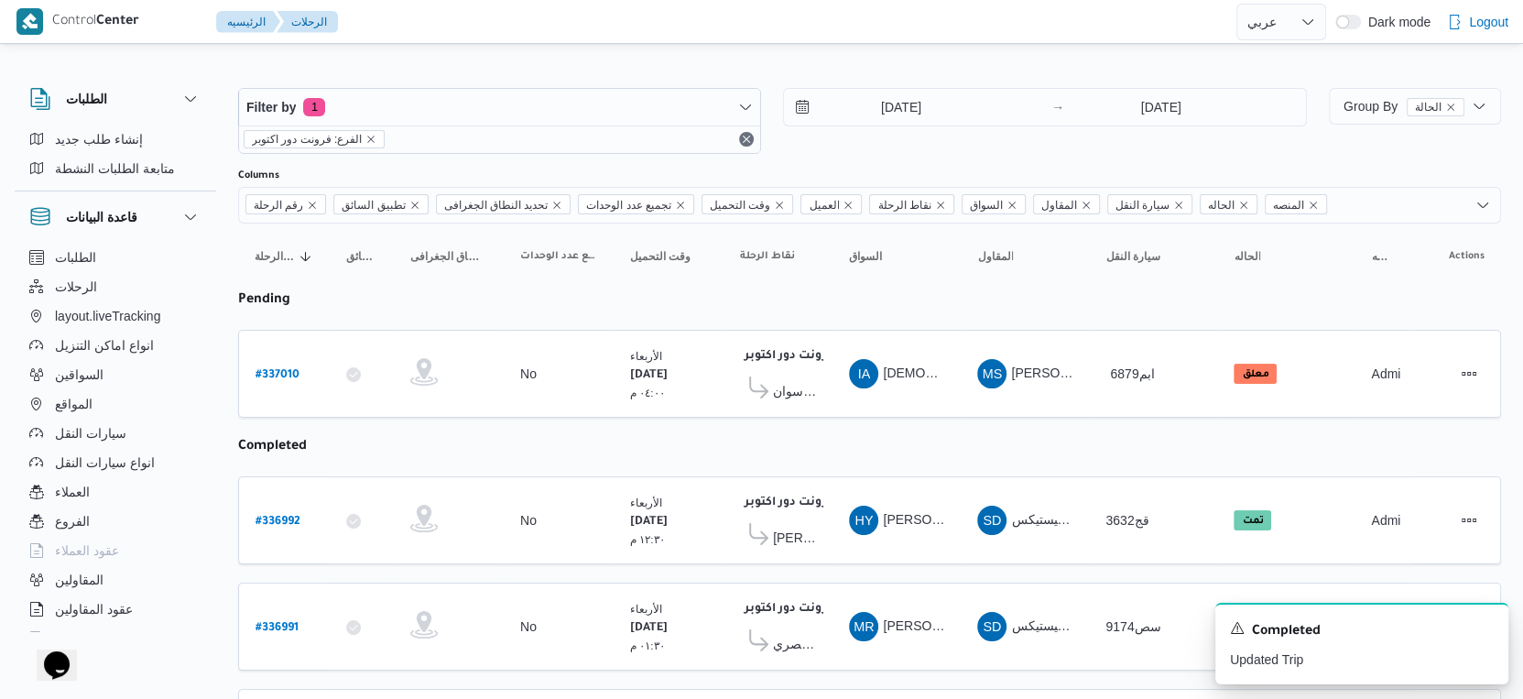
select select "ar"
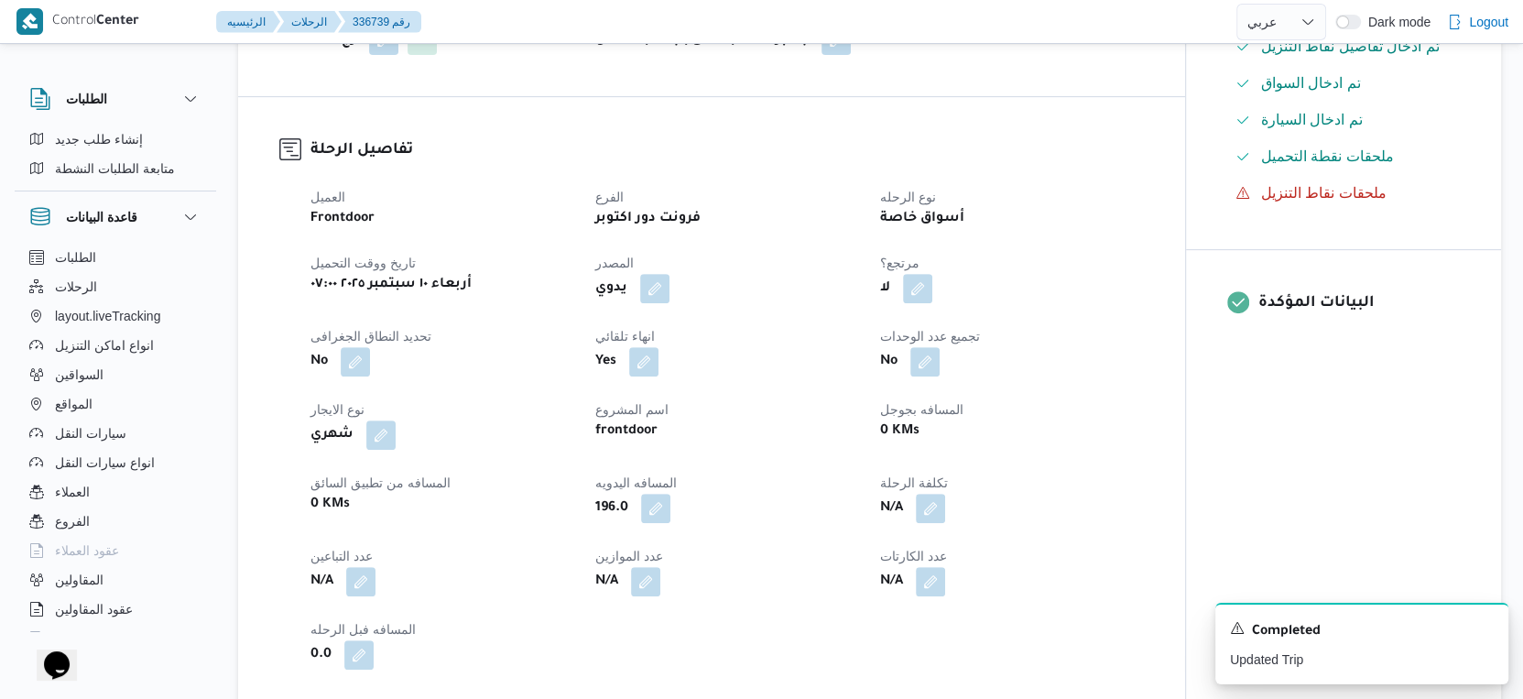
scroll to position [508, 0]
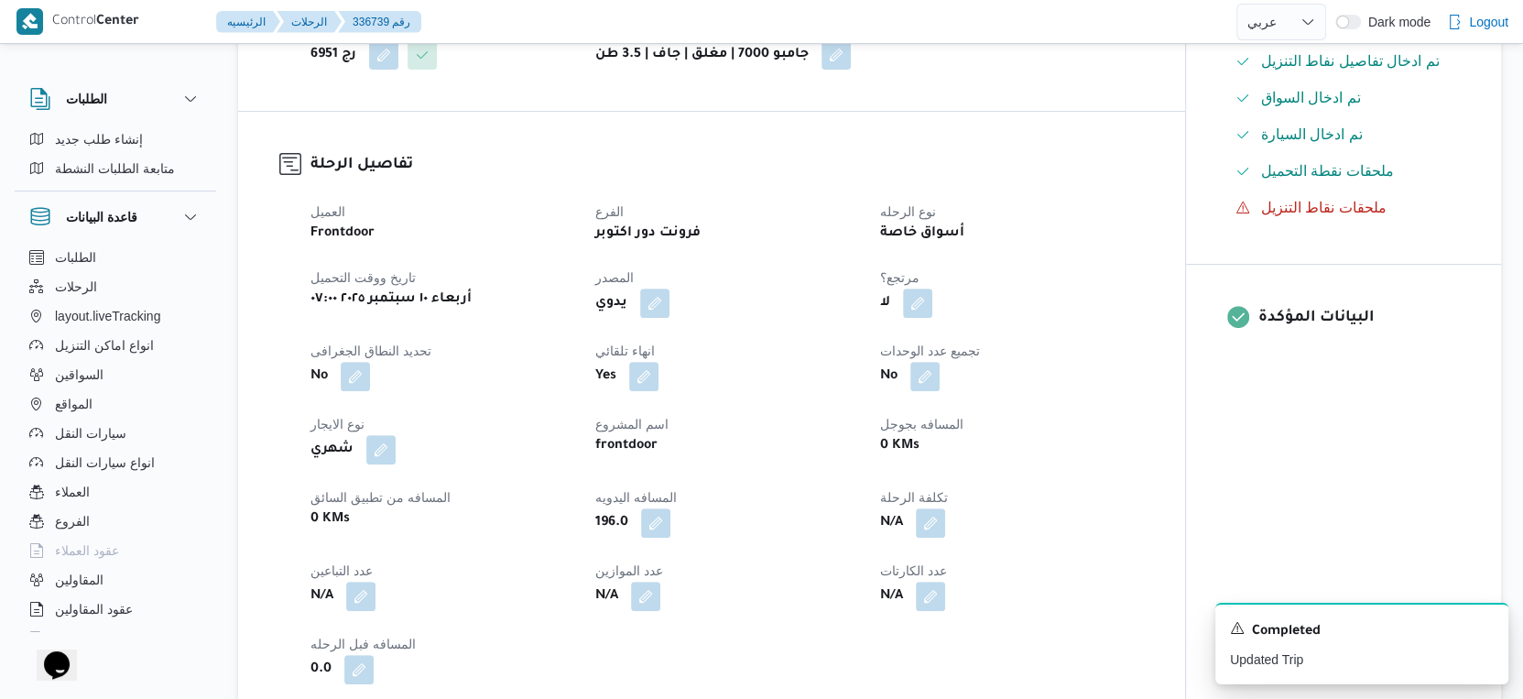
select select "ar"
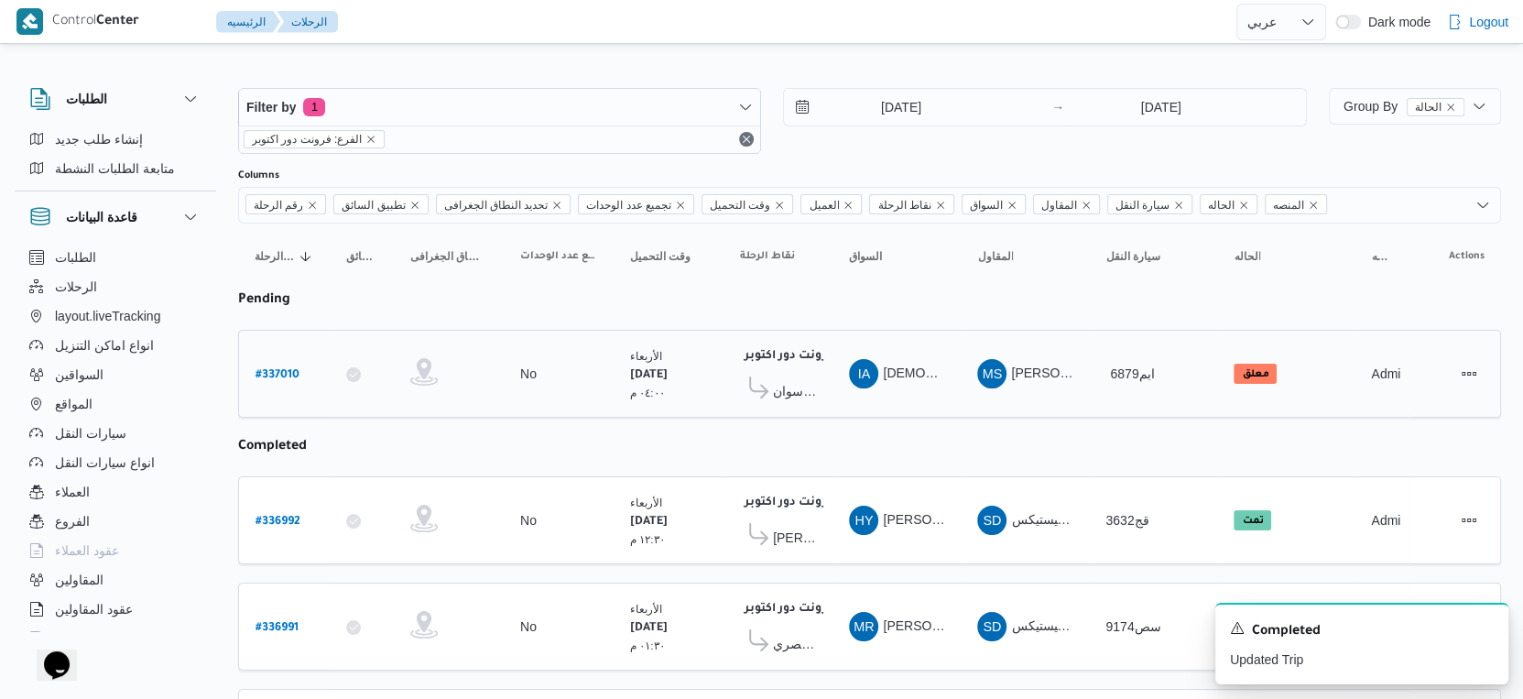
click at [271, 373] on b "# 337010" at bounding box center [277, 375] width 44 height 13
select select "ar"
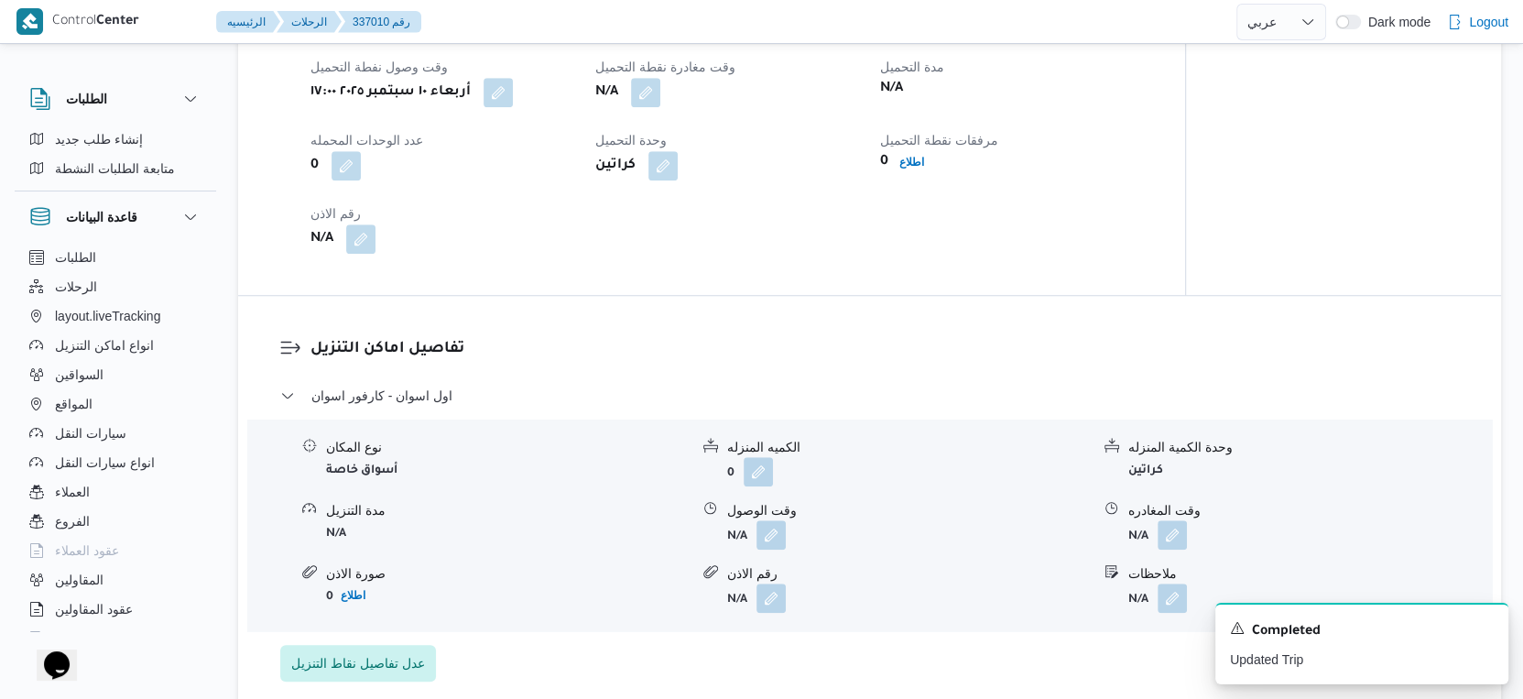
scroll to position [1220, 0]
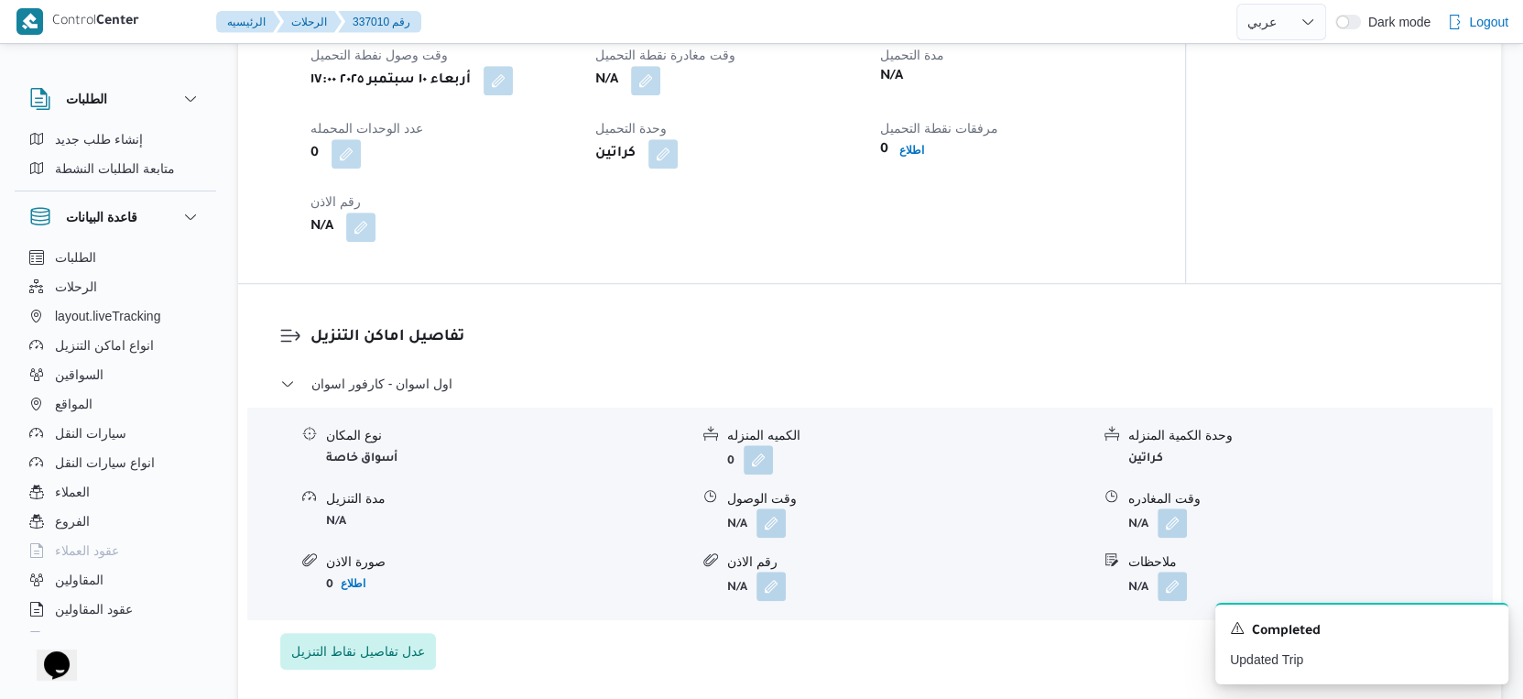
select select "ar"
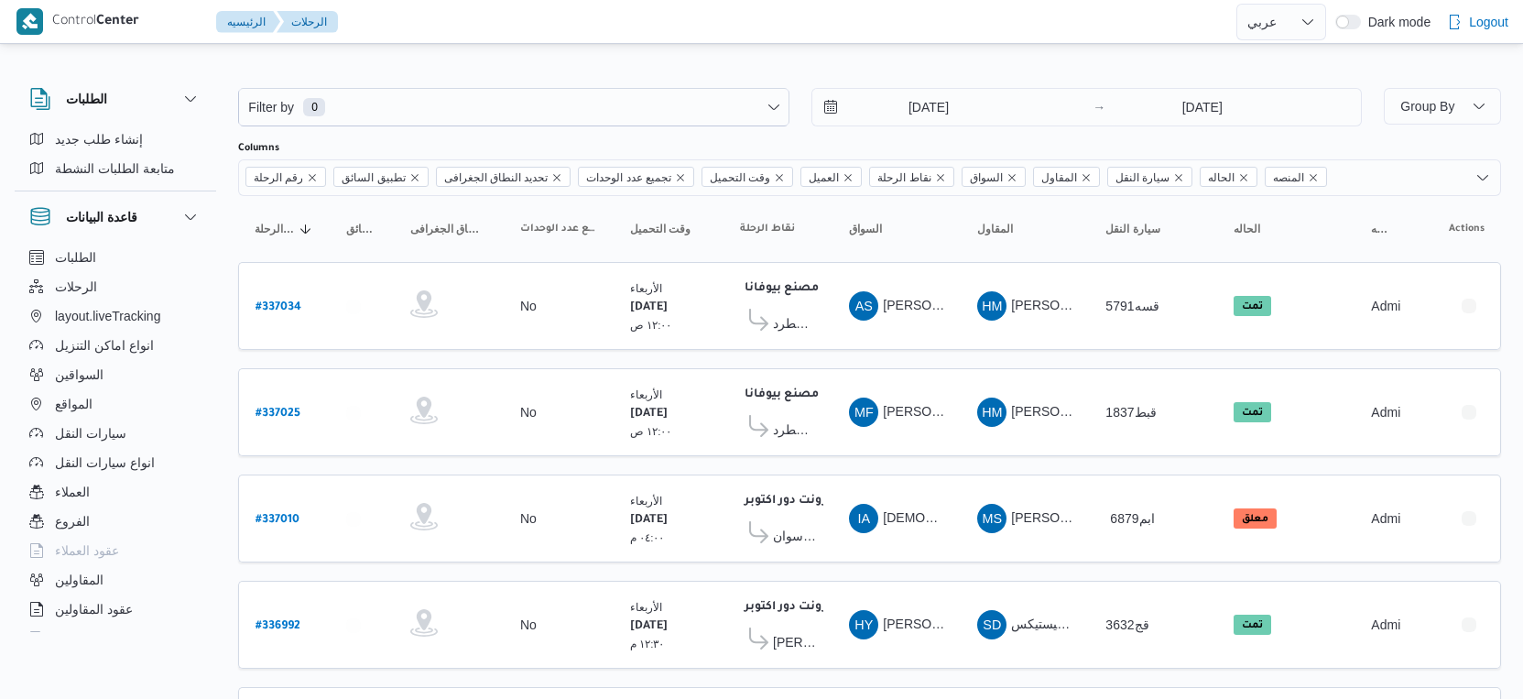
select select "ar"
click at [954, 122] on input "[DATE]" at bounding box center [916, 107] width 208 height 37
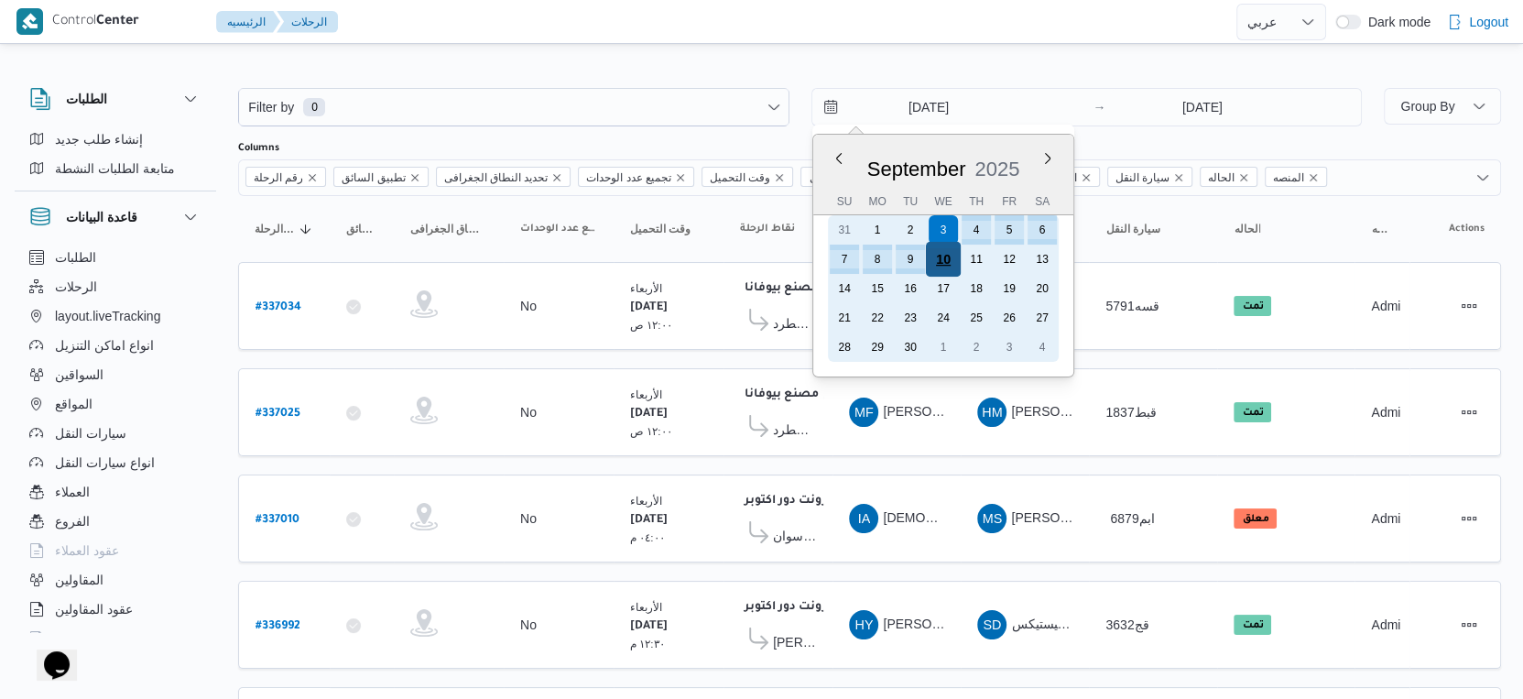
click at [937, 258] on div "10" at bounding box center [942, 259] width 35 height 35
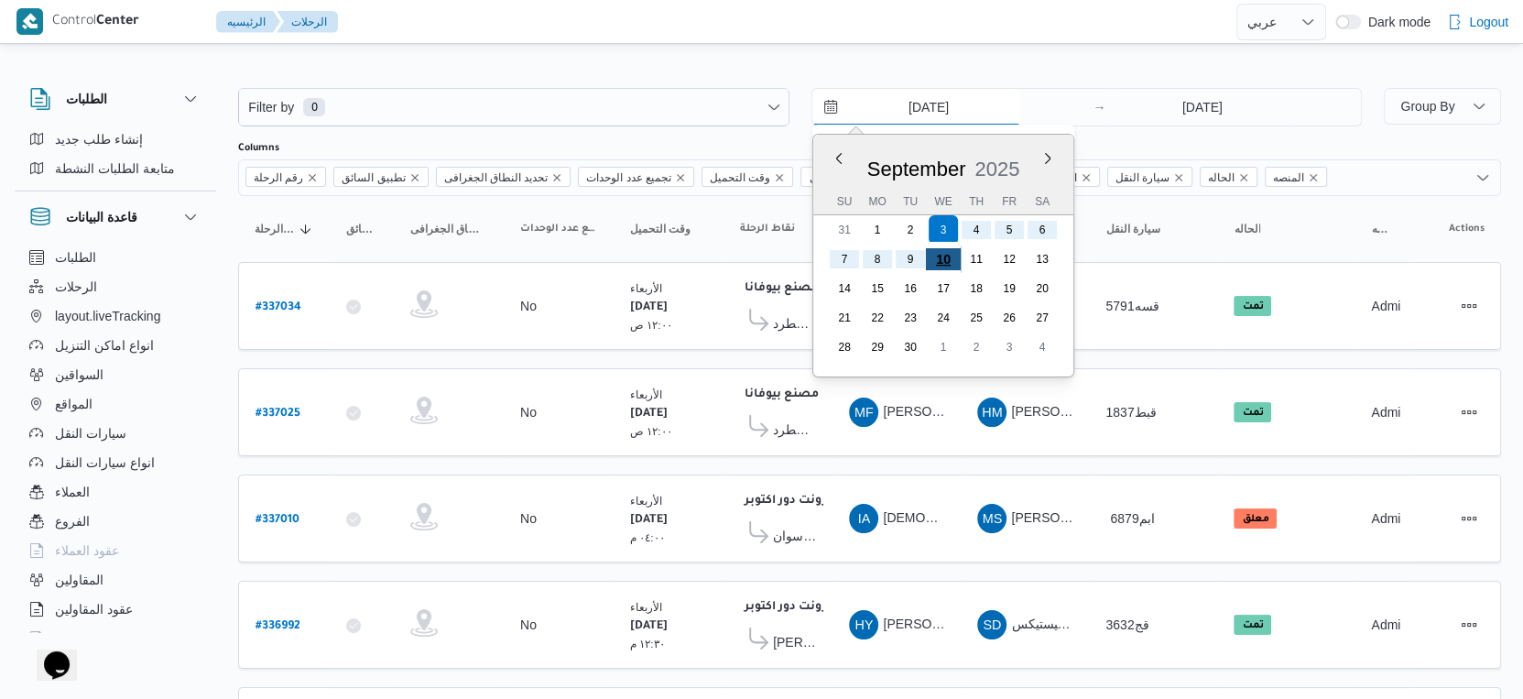
type input "[DATE]"
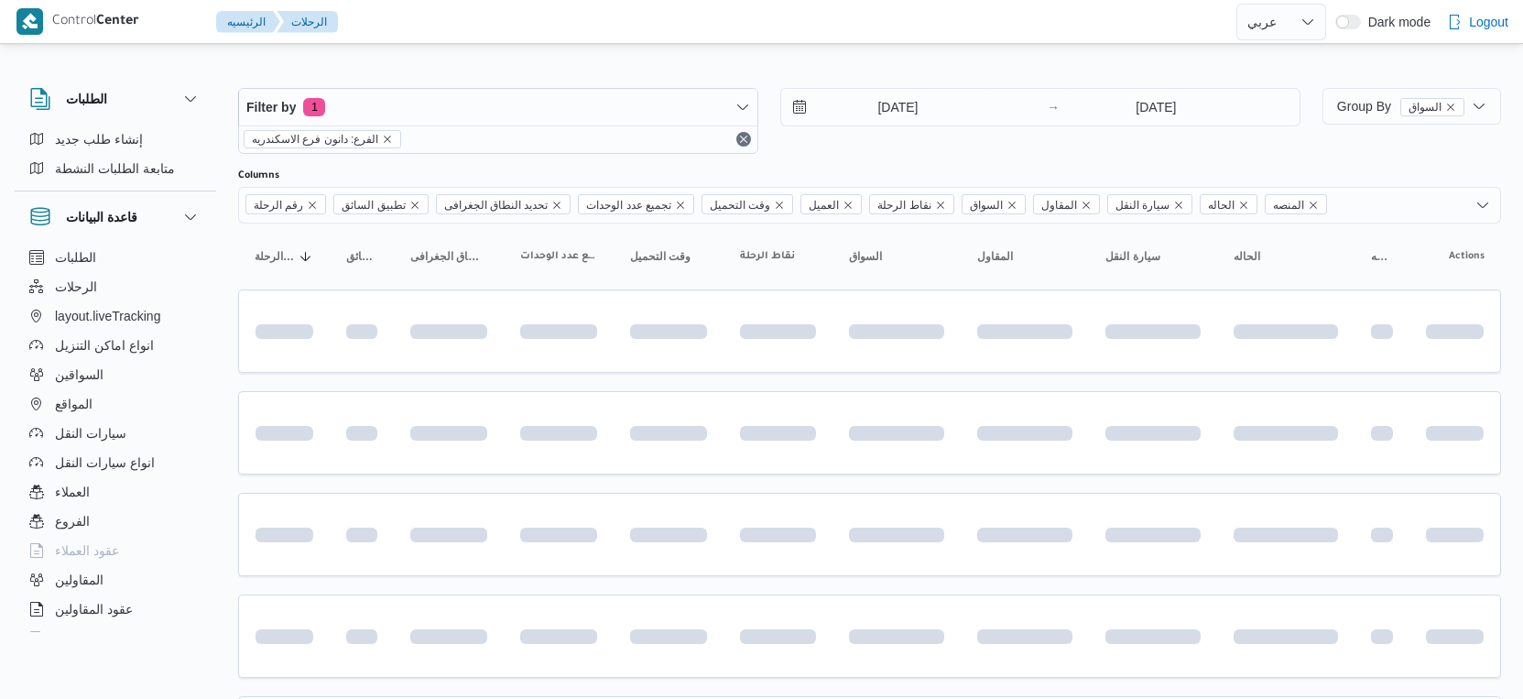
select select "ar"
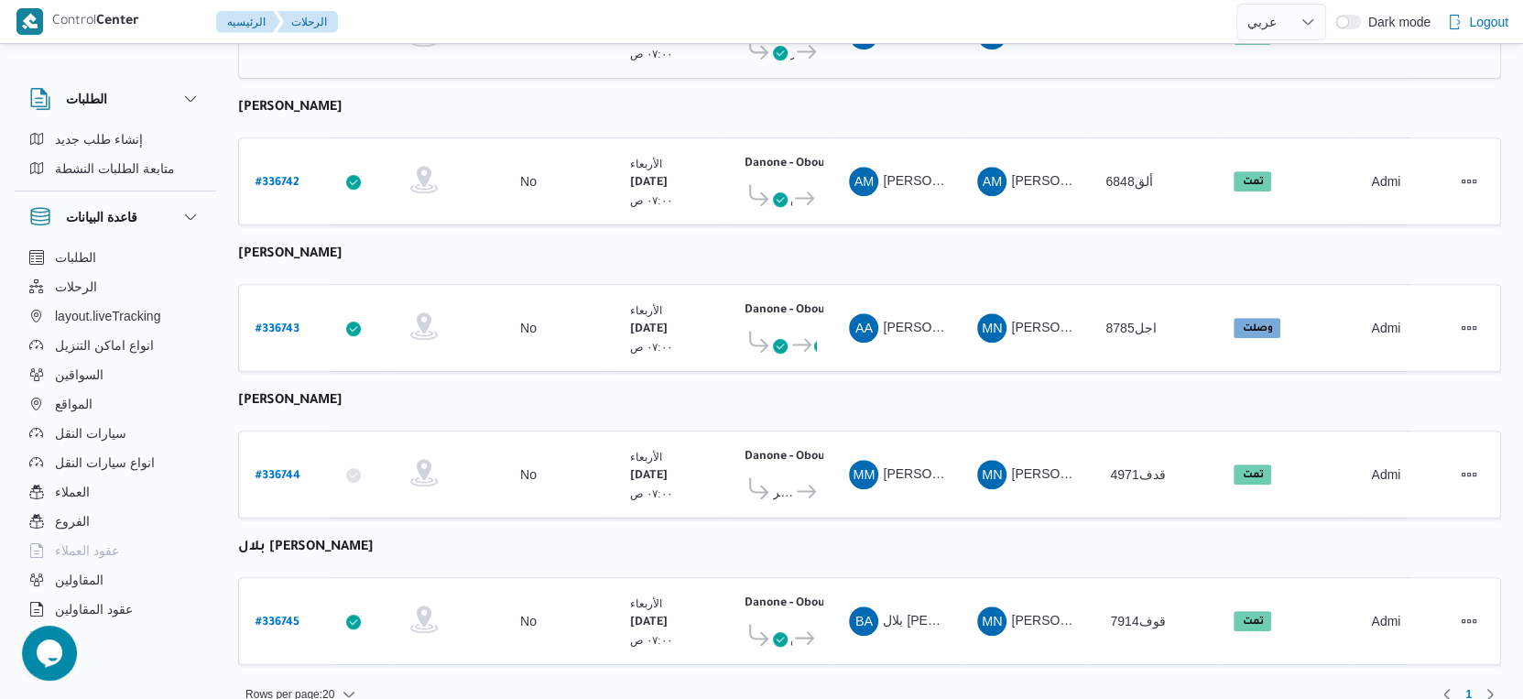
scroll to position [635, 0]
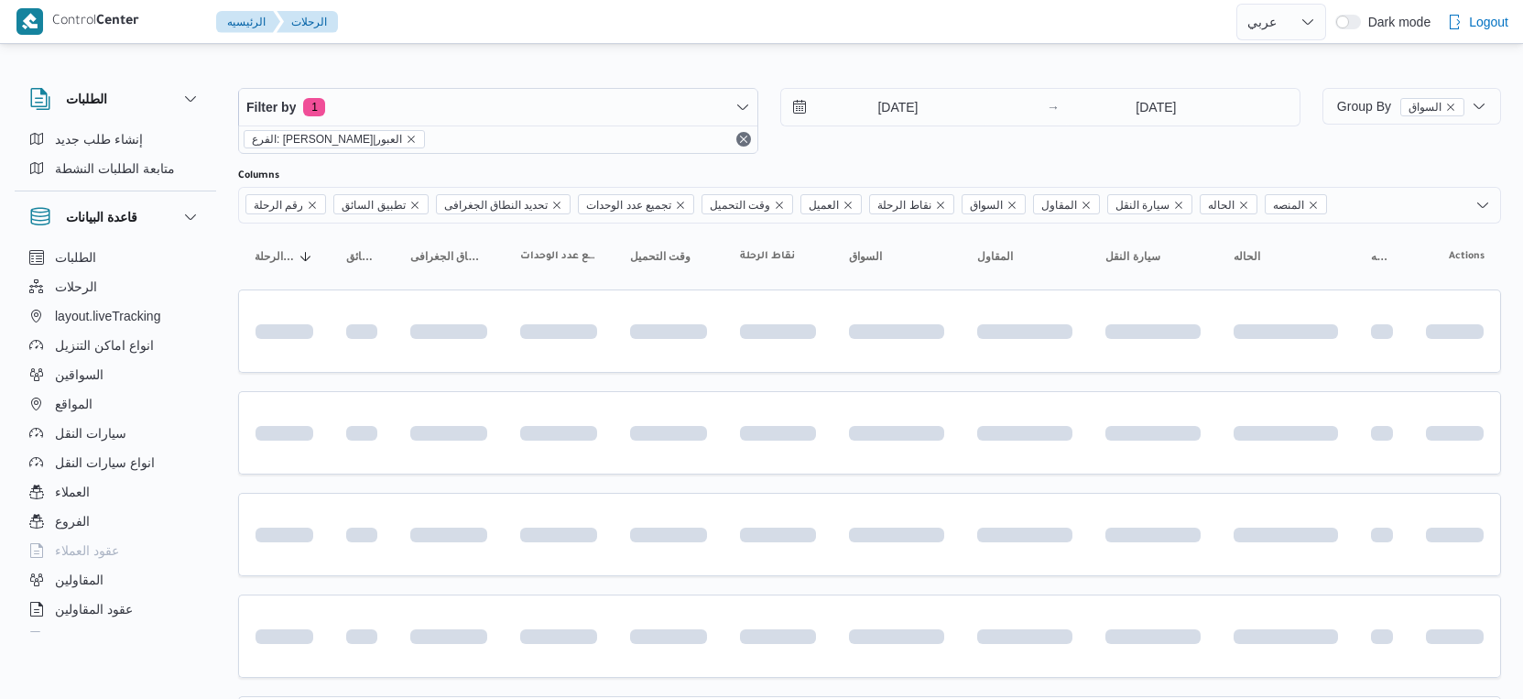
select select "ar"
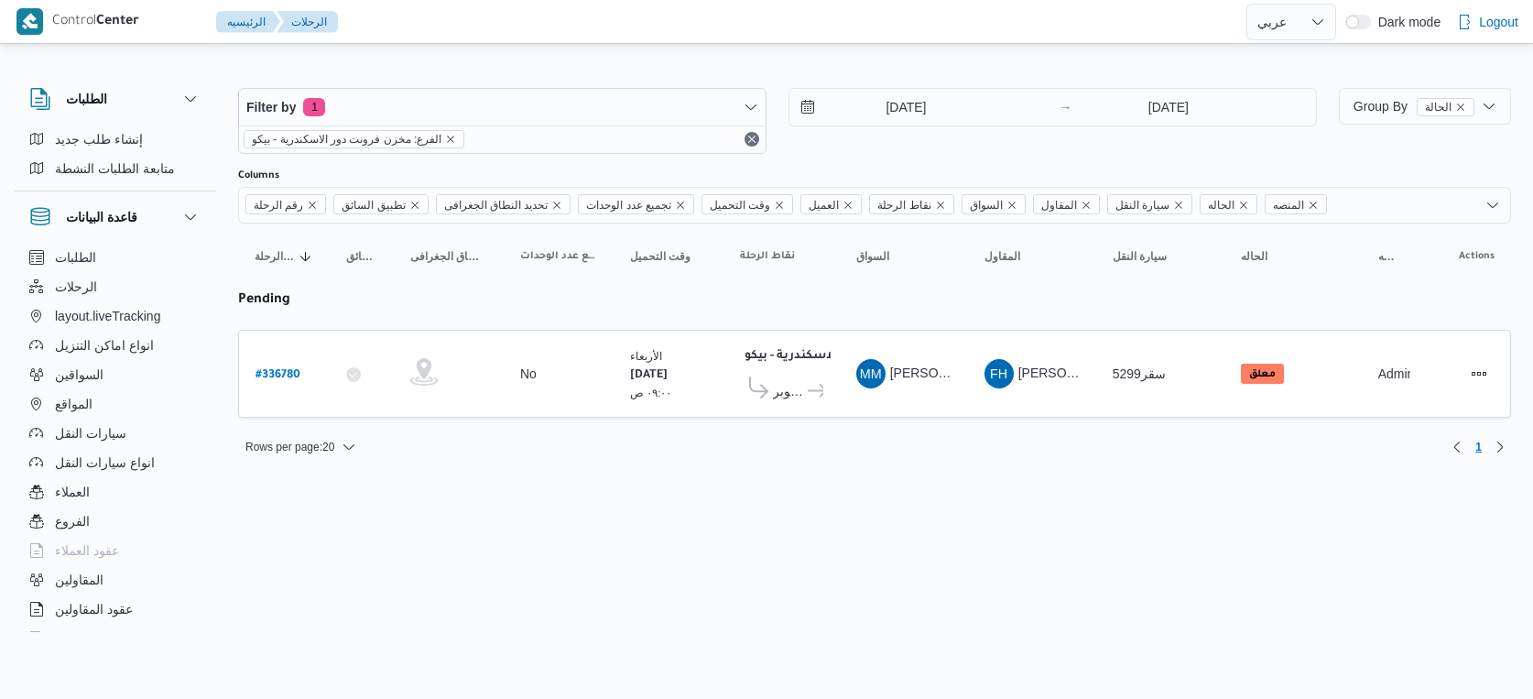
select select "ar"
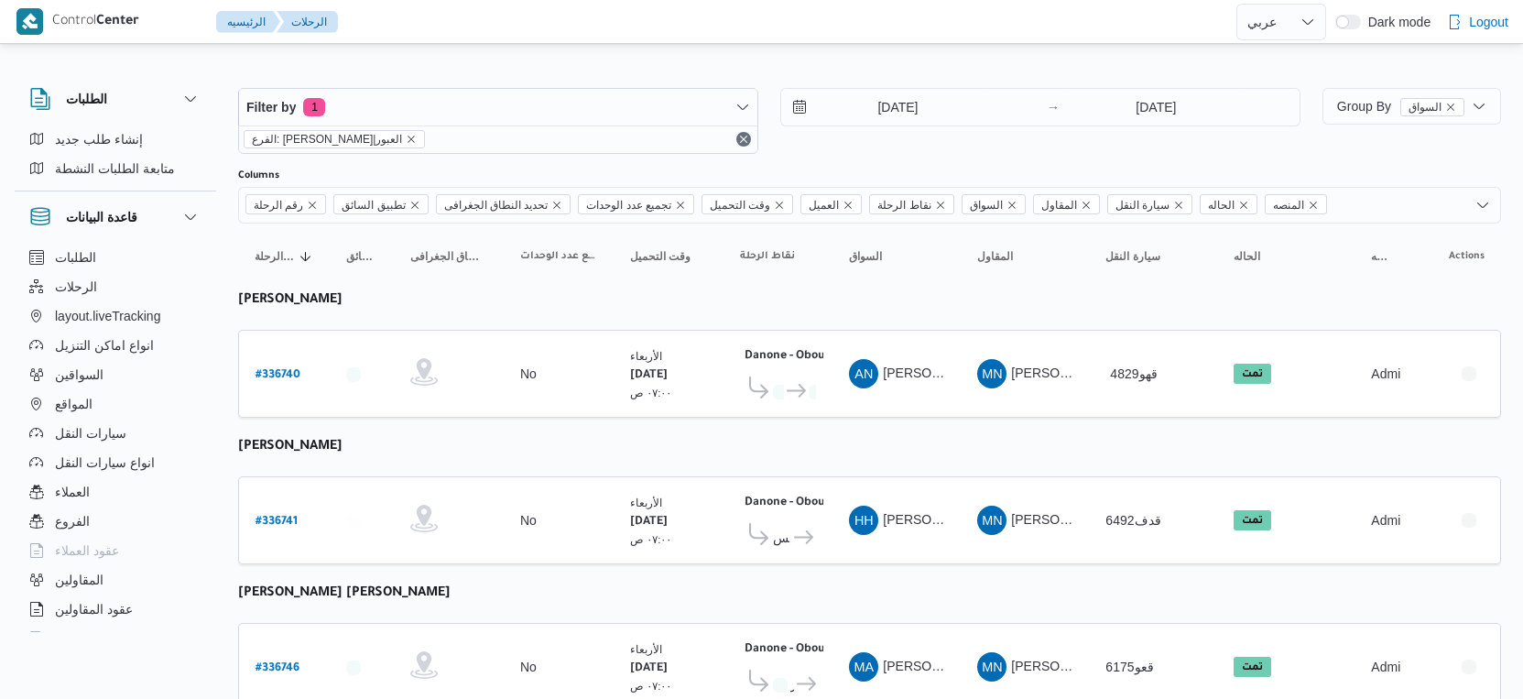
select select "ar"
